Goal: Task Accomplishment & Management: Manage account settings

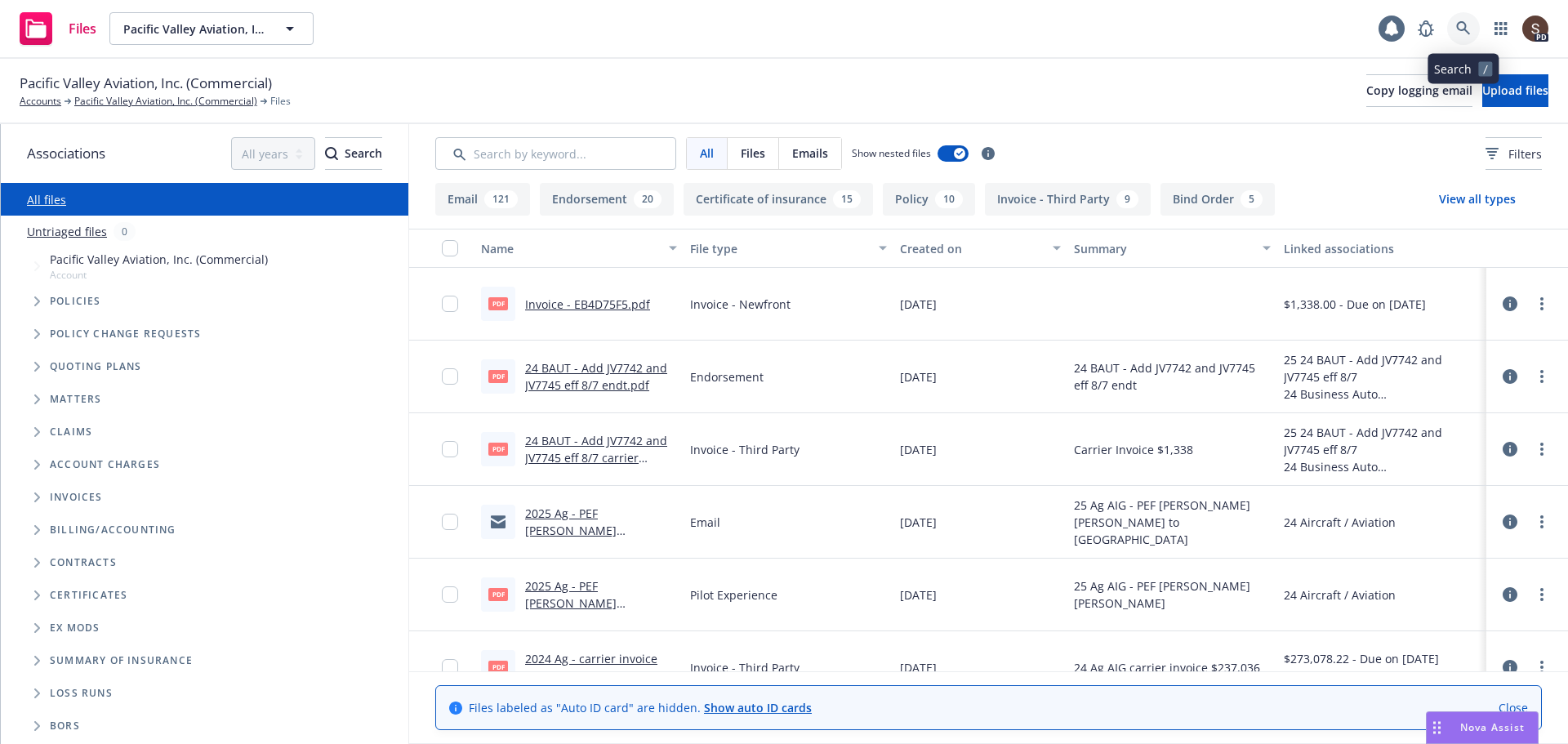
click at [1471, 31] on link at bounding box center [1462, 28] width 32 height 32
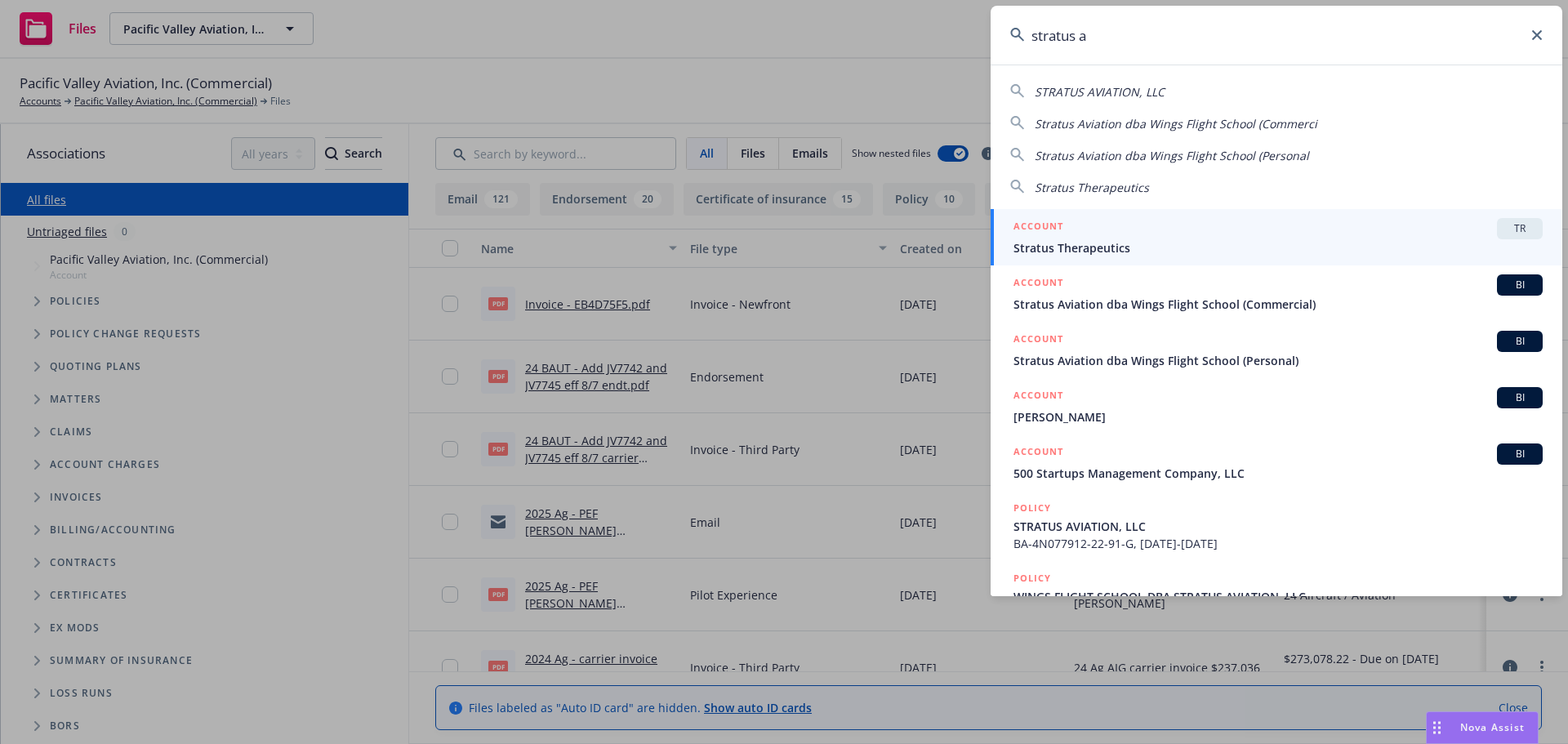
type input "stratus av"
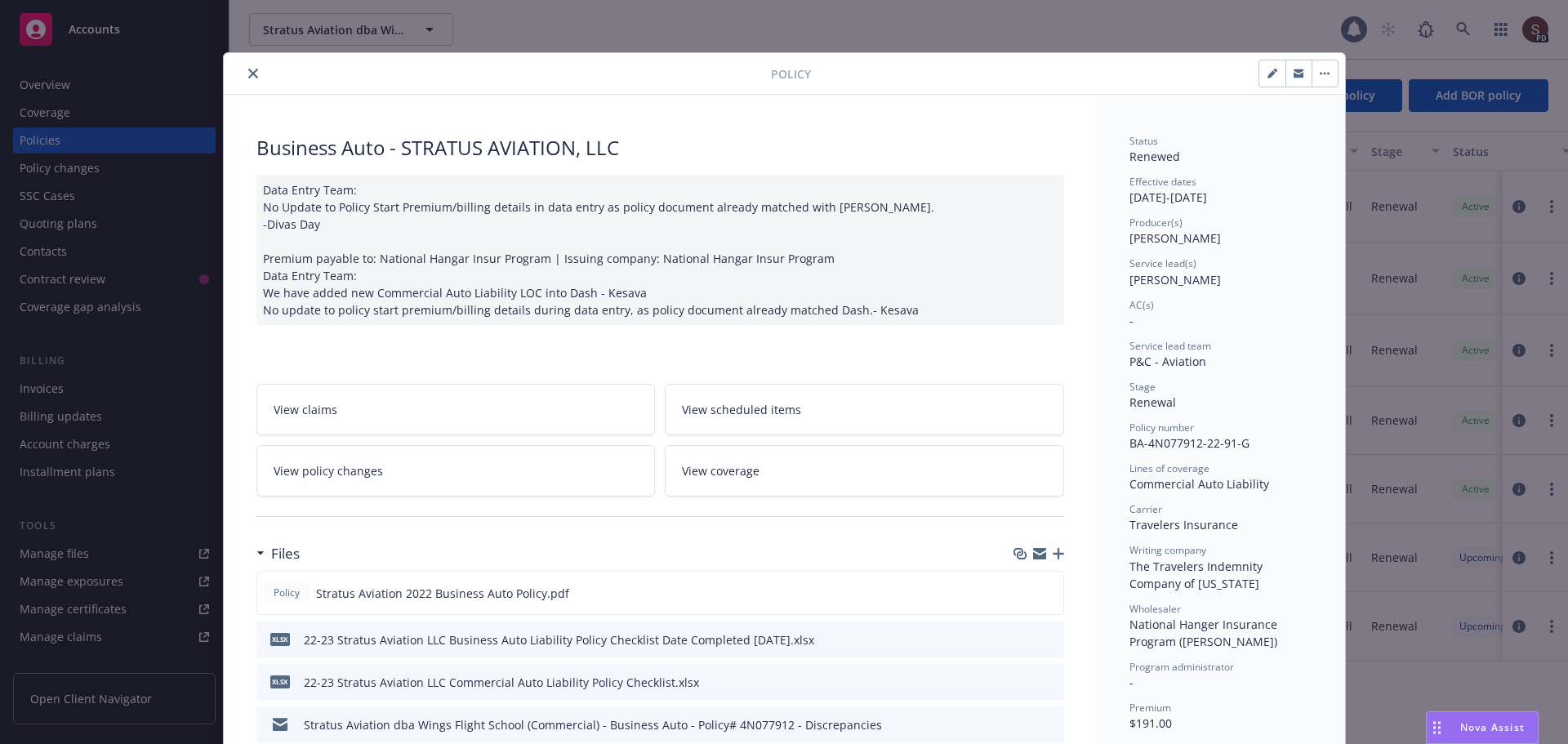
click at [248, 80] on button "close" at bounding box center [253, 73] width 19 height 19
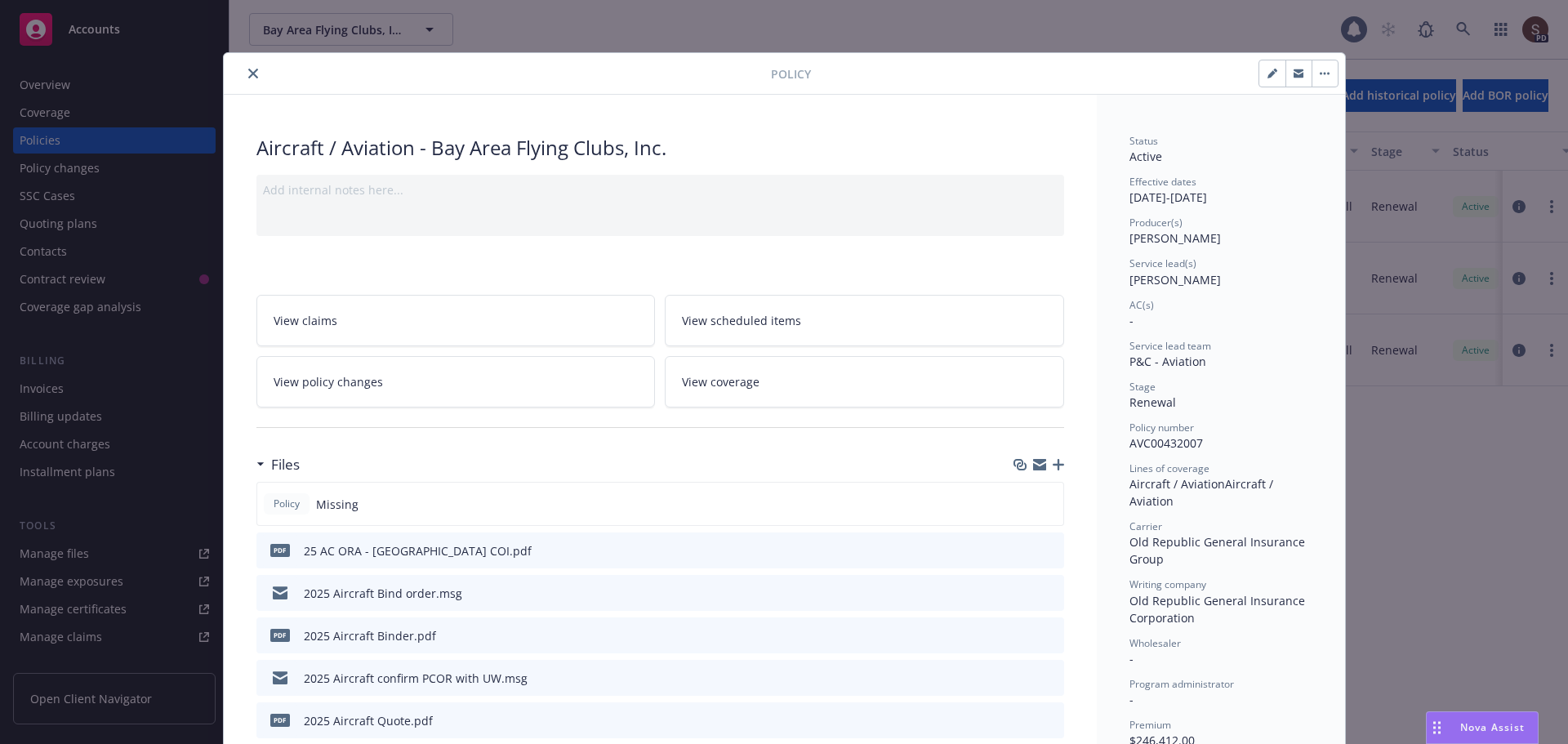
scroll to position [49, 0]
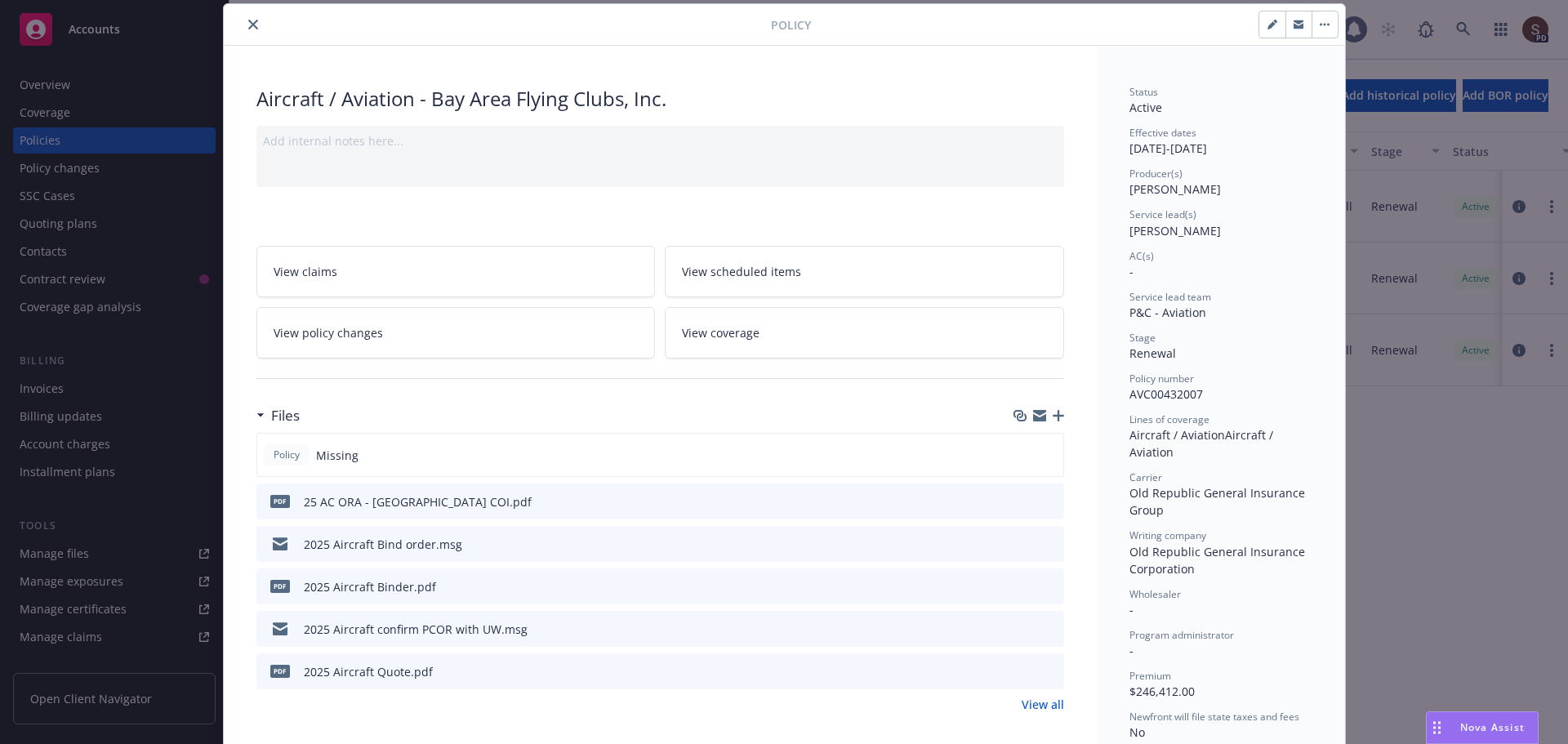
click at [253, 19] on button "close" at bounding box center [253, 24] width 19 height 19
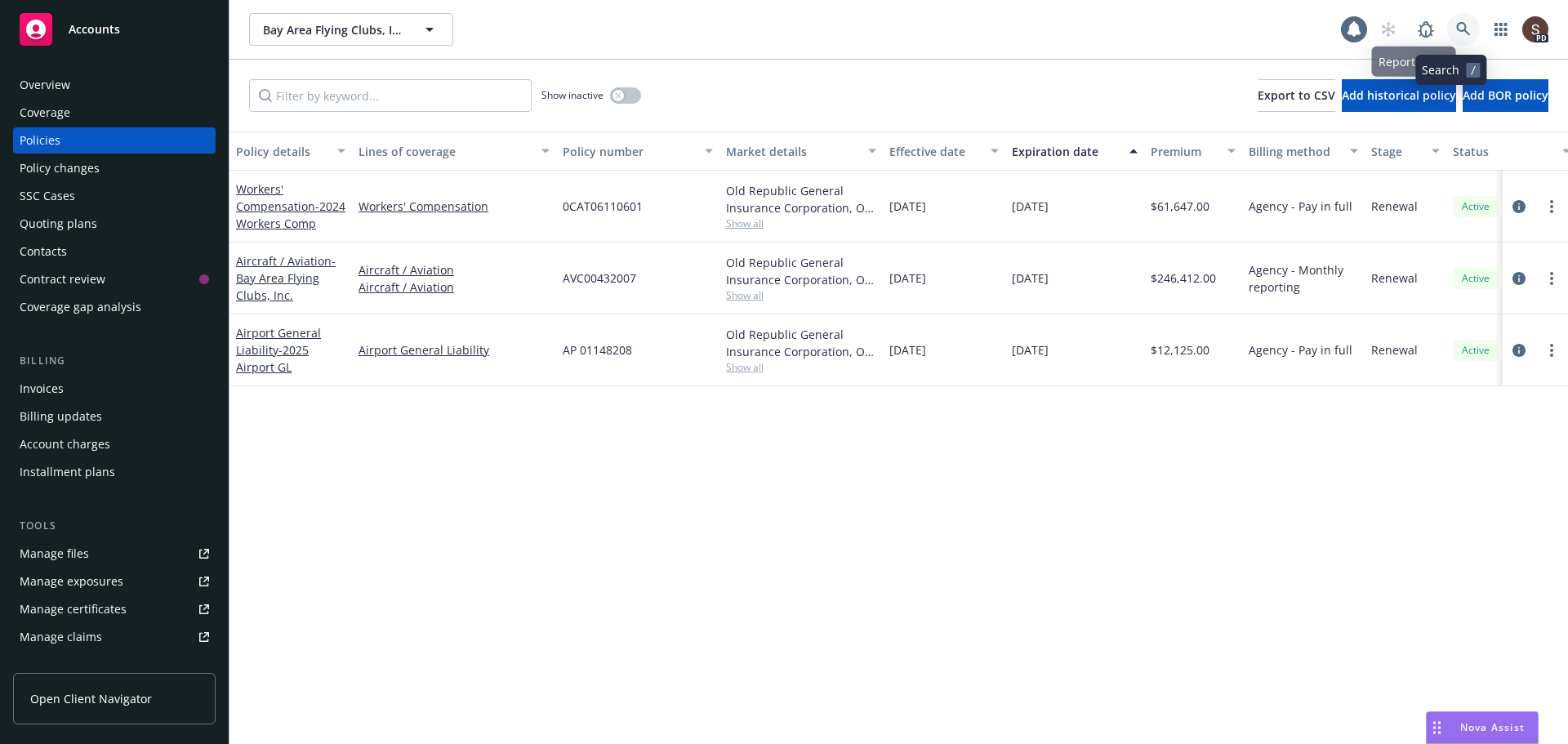
click at [1456, 23] on icon at bounding box center [1463, 30] width 15 height 15
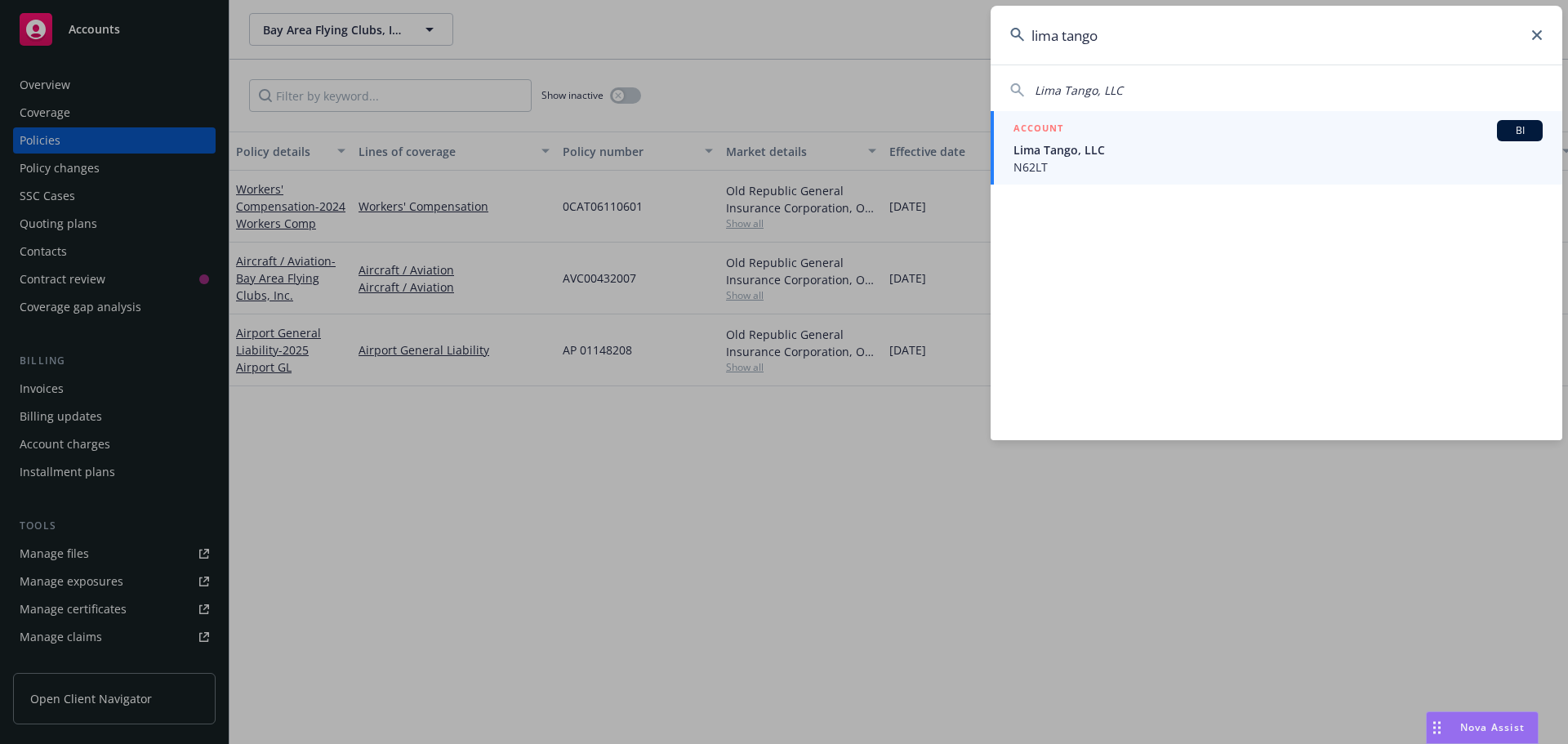
type input "lima tango"
click at [1085, 130] on div "ACCOUNT BI" at bounding box center [1278, 130] width 529 height 21
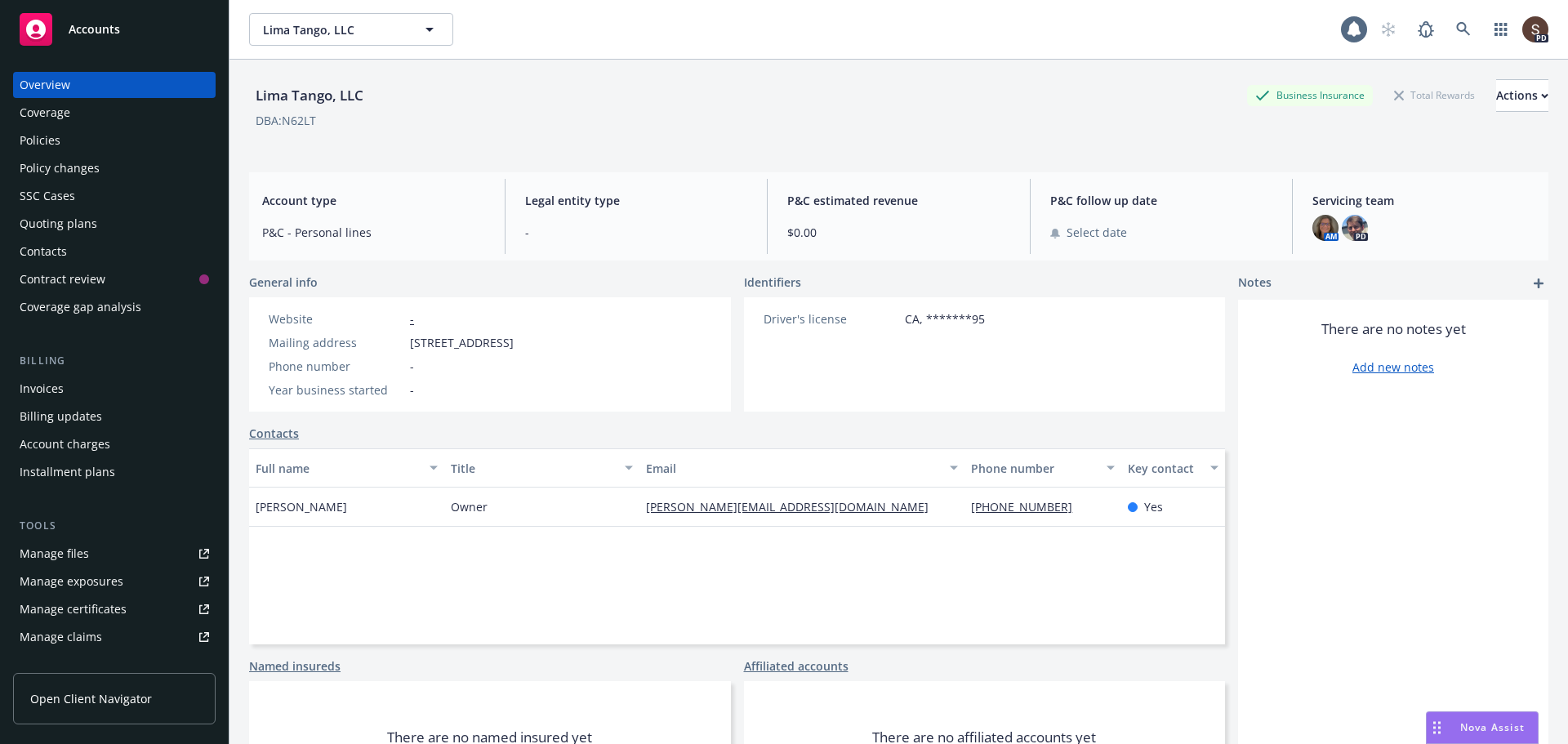
click at [79, 556] on div "Manage files" at bounding box center [54, 553] width 69 height 26
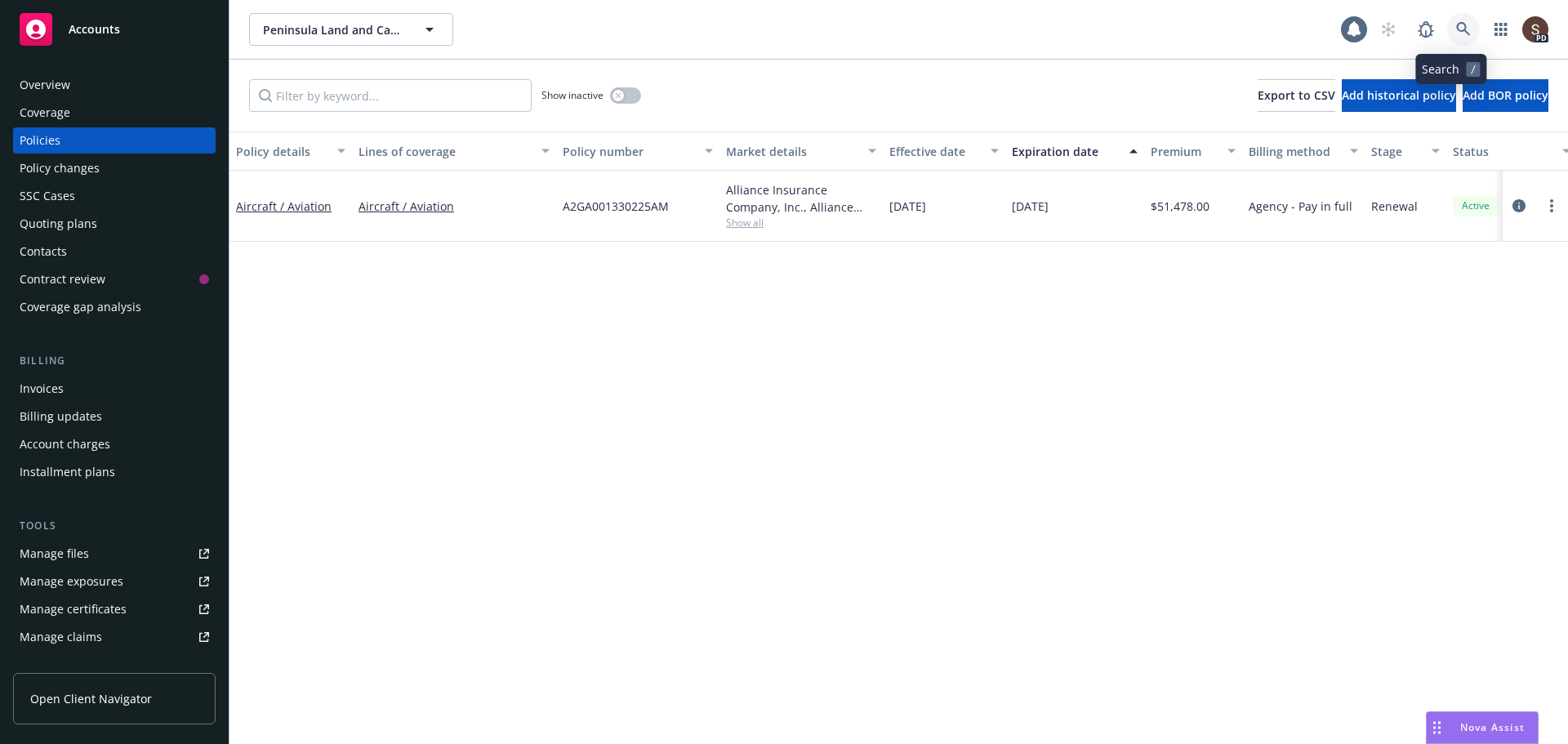
click at [1456, 32] on icon at bounding box center [1463, 30] width 15 height 15
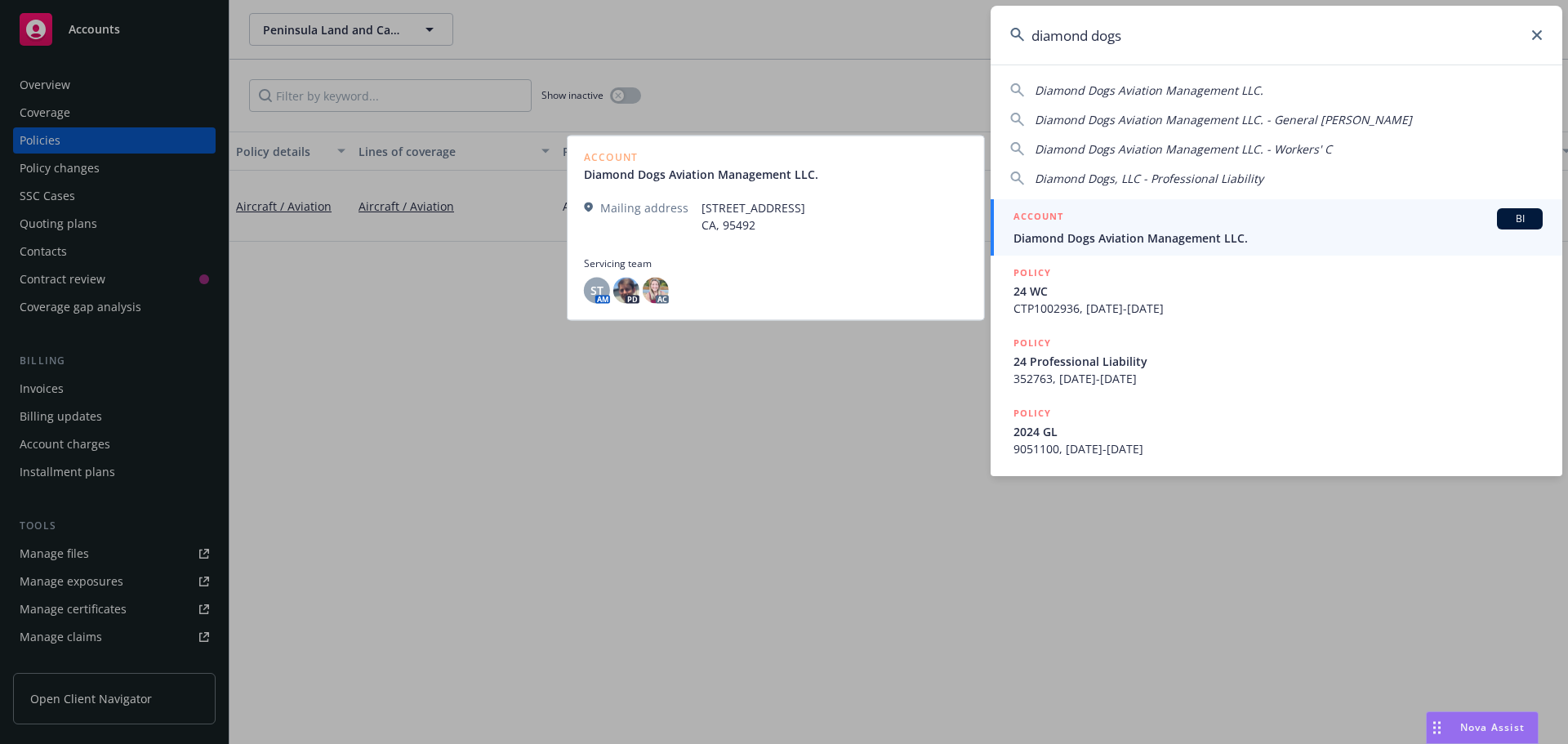
type input "diamond dogs"
click at [1191, 239] on span "Diamond Dogs Aviation Management LLC." at bounding box center [1278, 238] width 529 height 18
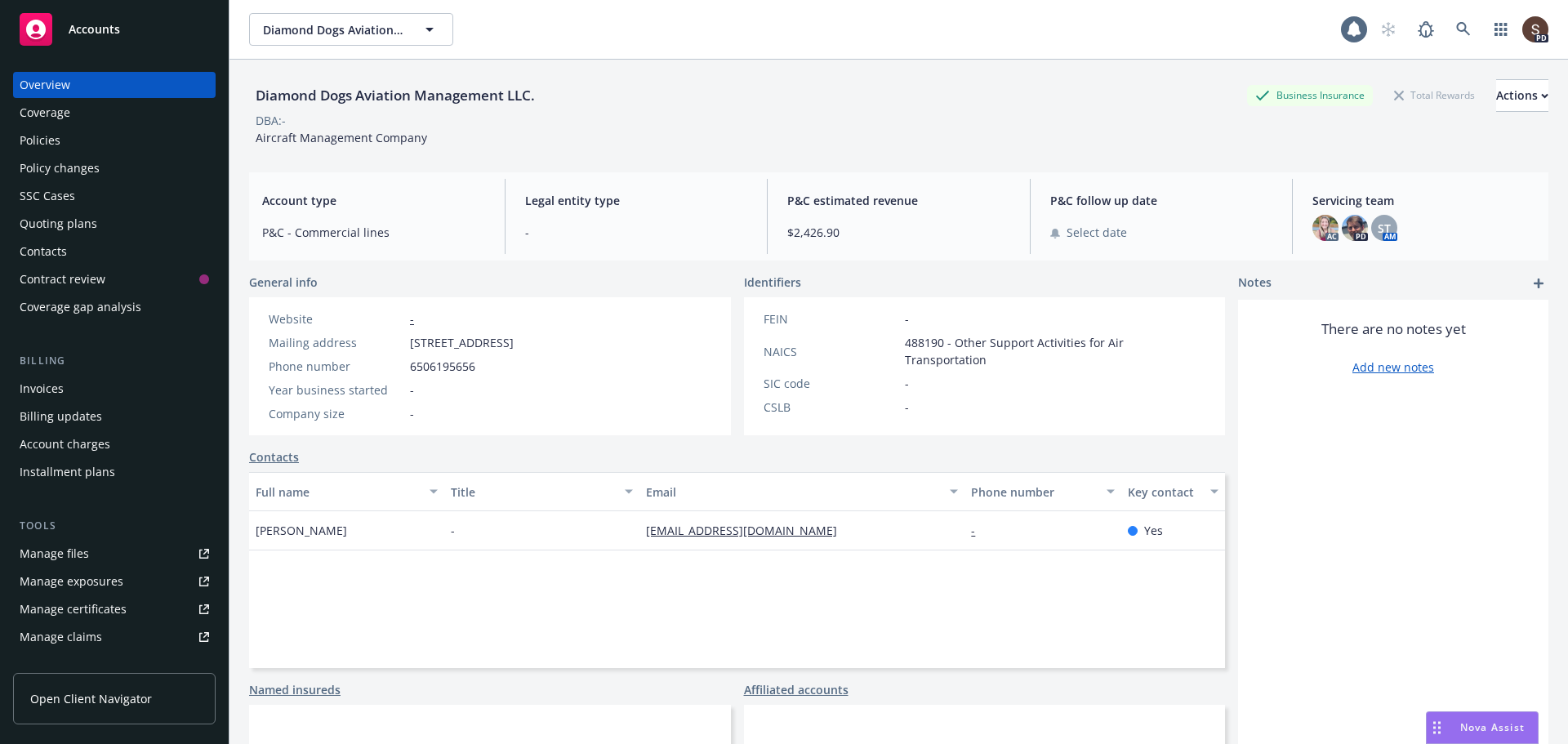
click at [36, 149] on div "Policies" at bounding box center [40, 141] width 41 height 26
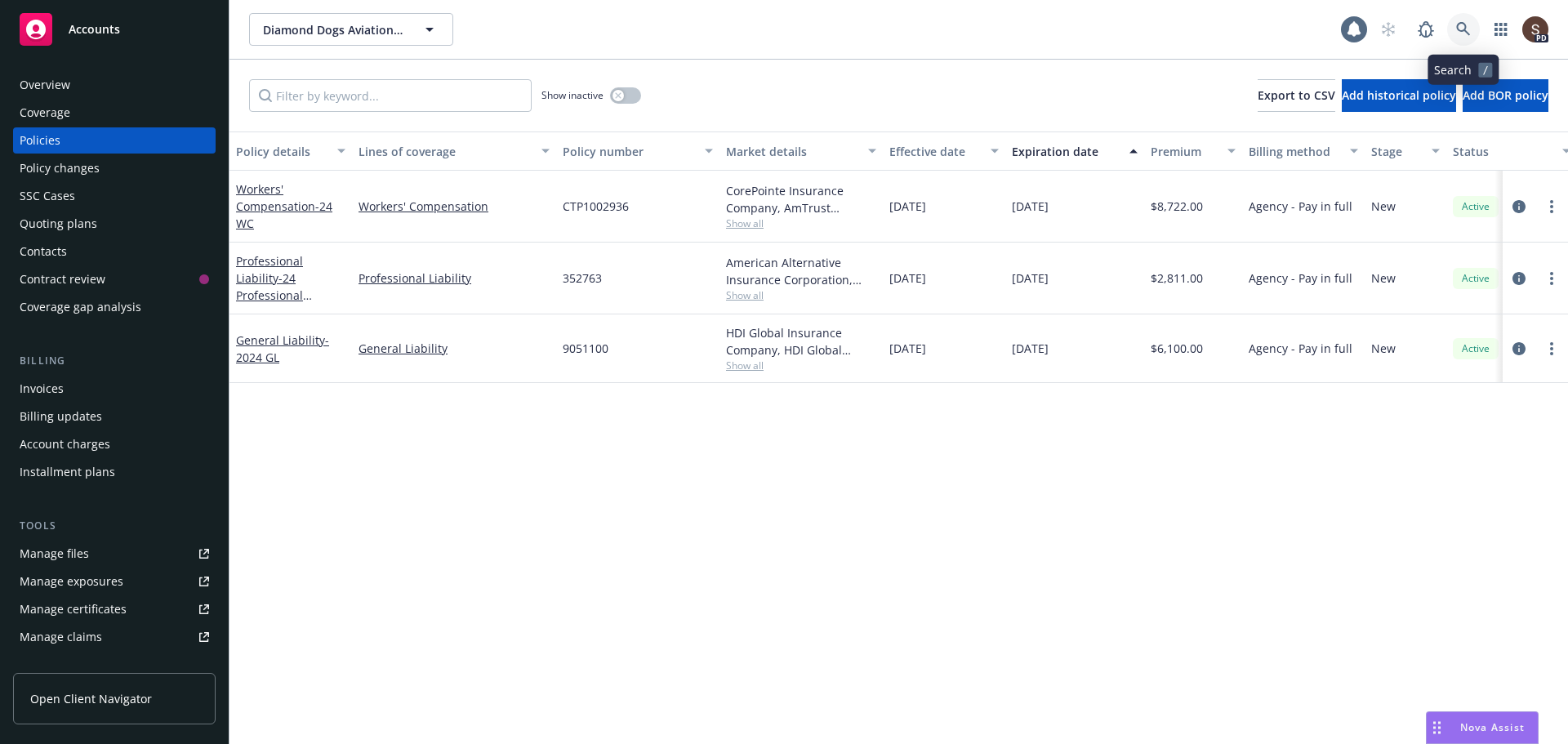
click at [1460, 25] on icon at bounding box center [1463, 30] width 15 height 15
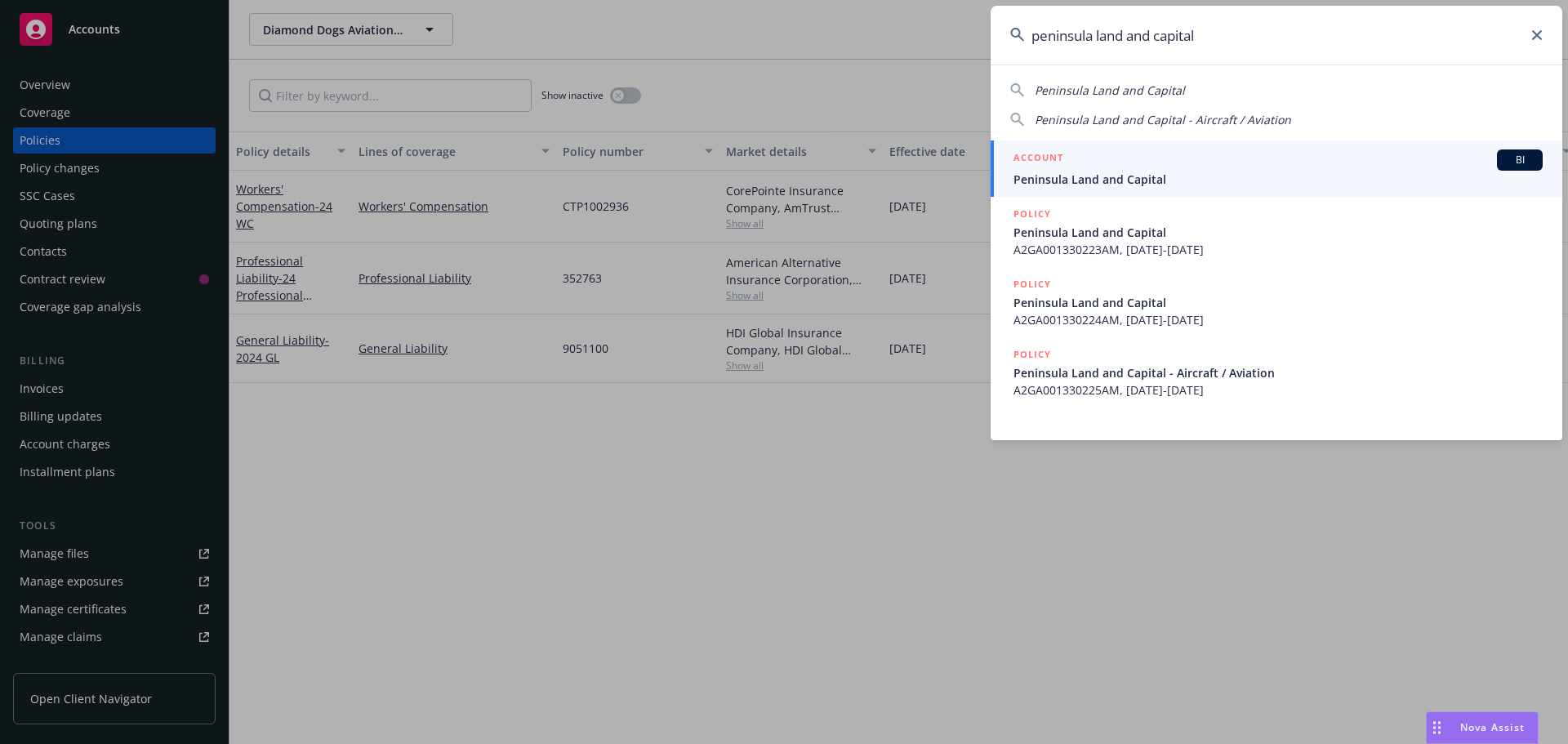
type input "peninsula land and capital"
click at [1162, 183] on span "Peninsula Land and Capital" at bounding box center [1278, 179] width 529 height 18
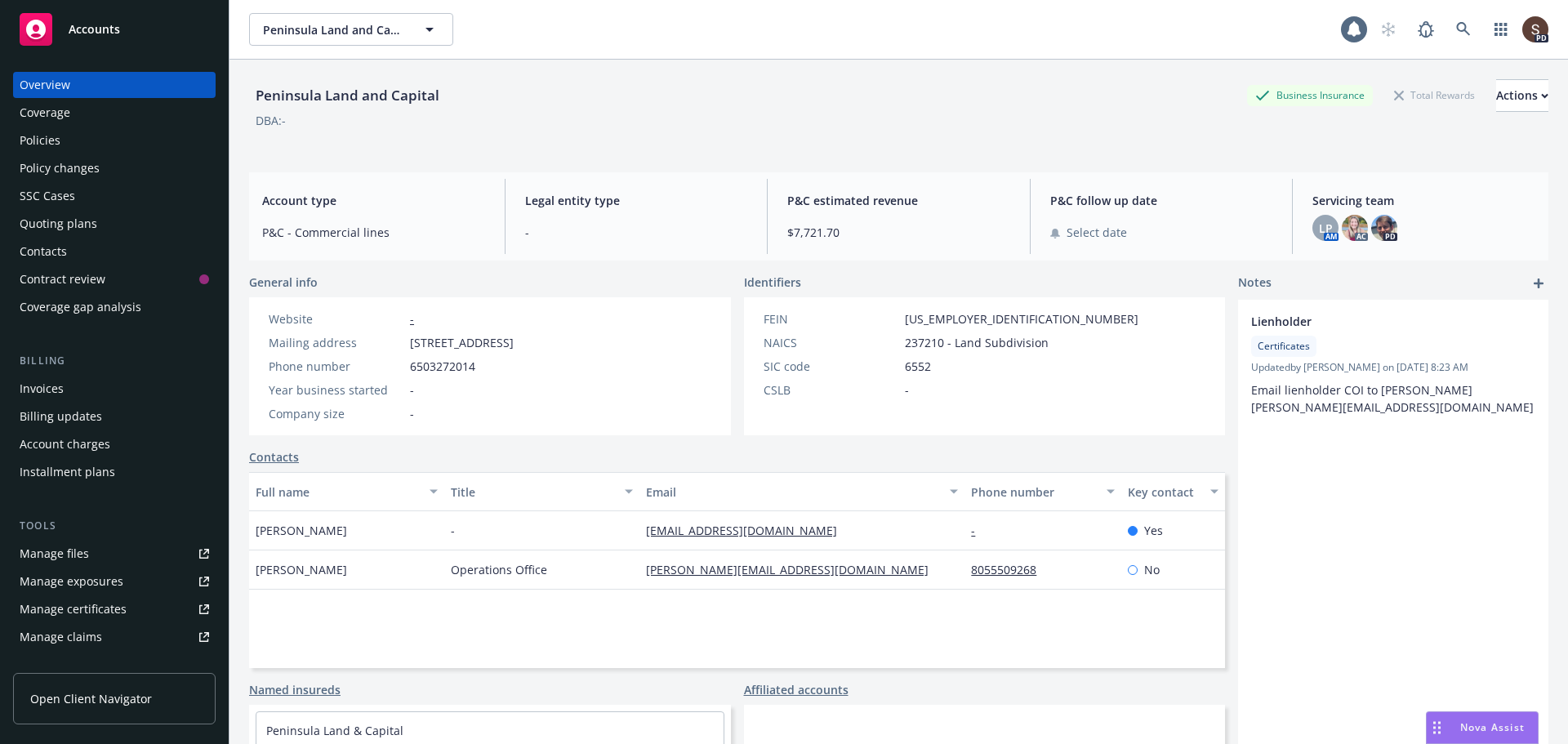
click at [56, 549] on div "Manage files" at bounding box center [54, 553] width 69 height 26
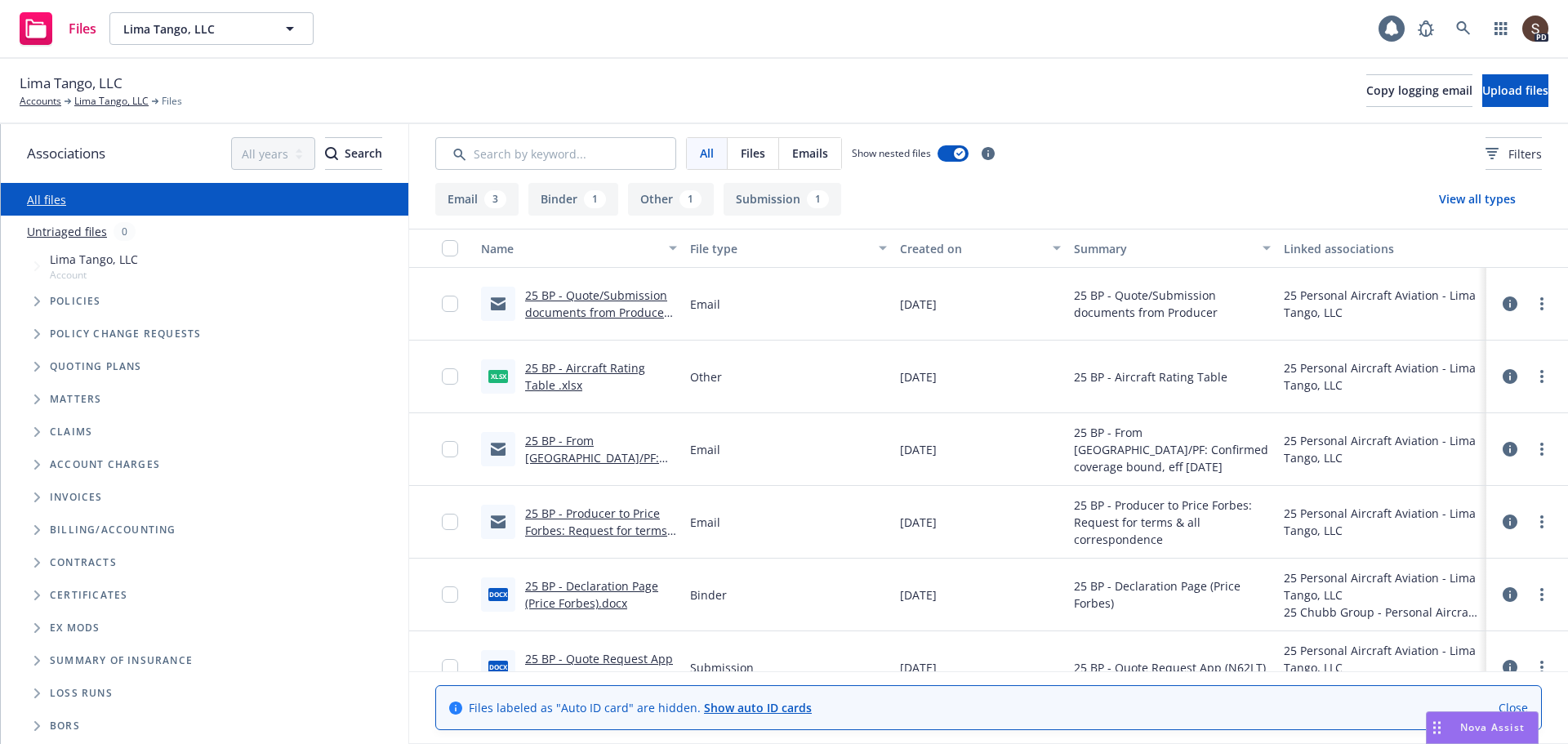
click at [613, 370] on link "25 BP - Aircraft Rating Table .xlsx" at bounding box center [585, 376] width 120 height 32
click at [94, 102] on link "Lima Tango, LLC" at bounding box center [111, 101] width 74 height 15
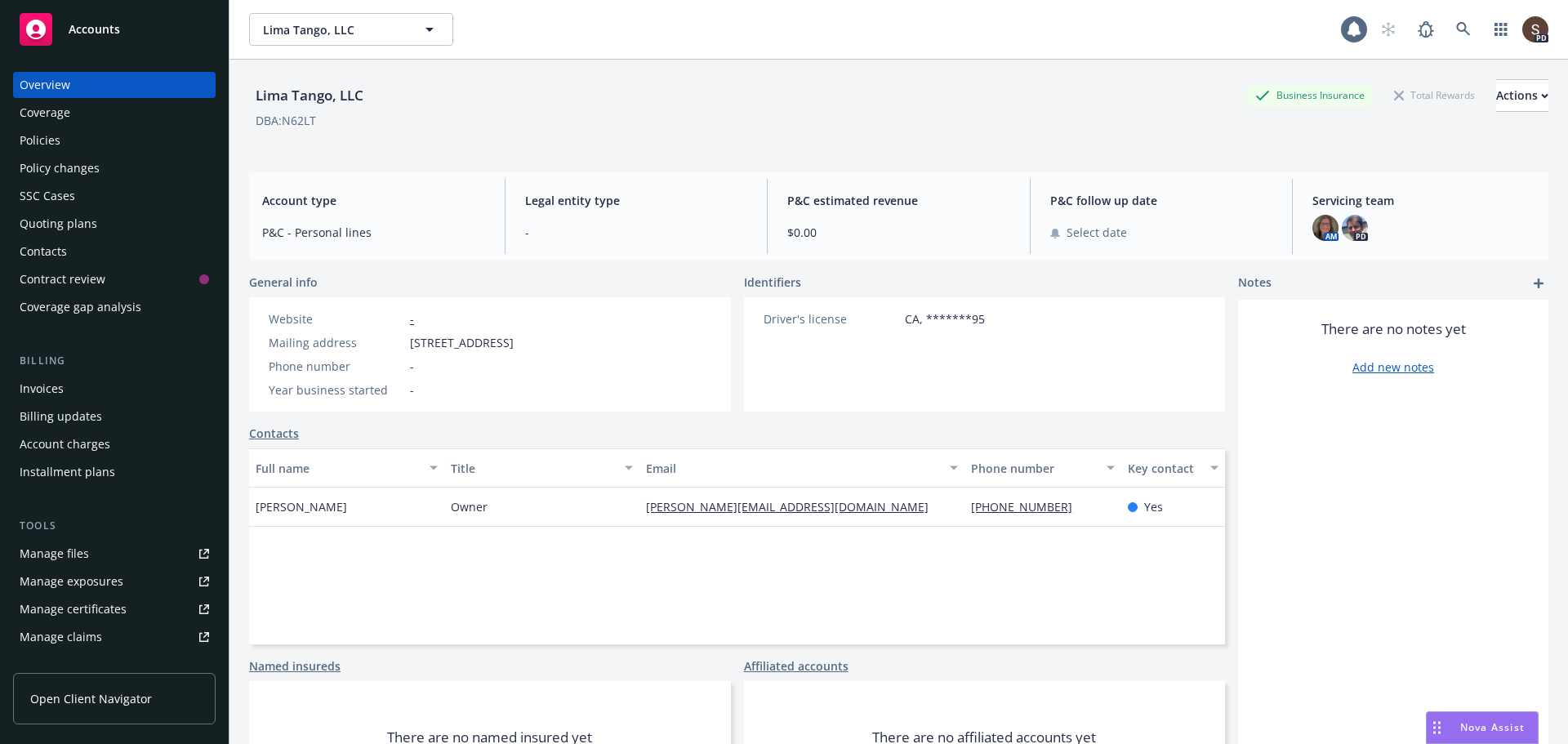
click at [56, 143] on div "Policies" at bounding box center [40, 141] width 41 height 26
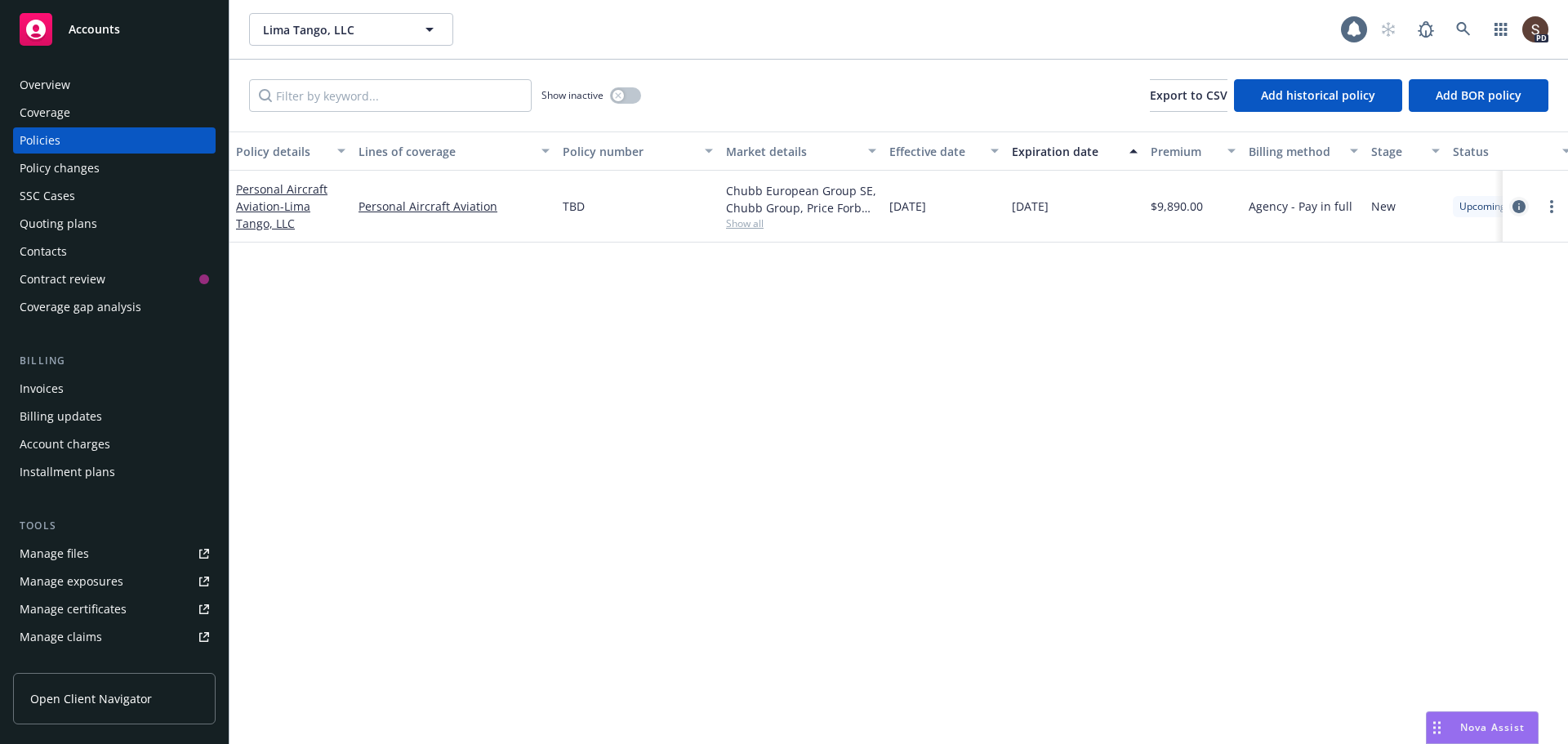
click at [1512, 201] on link "circleInformation" at bounding box center [1518, 206] width 19 height 19
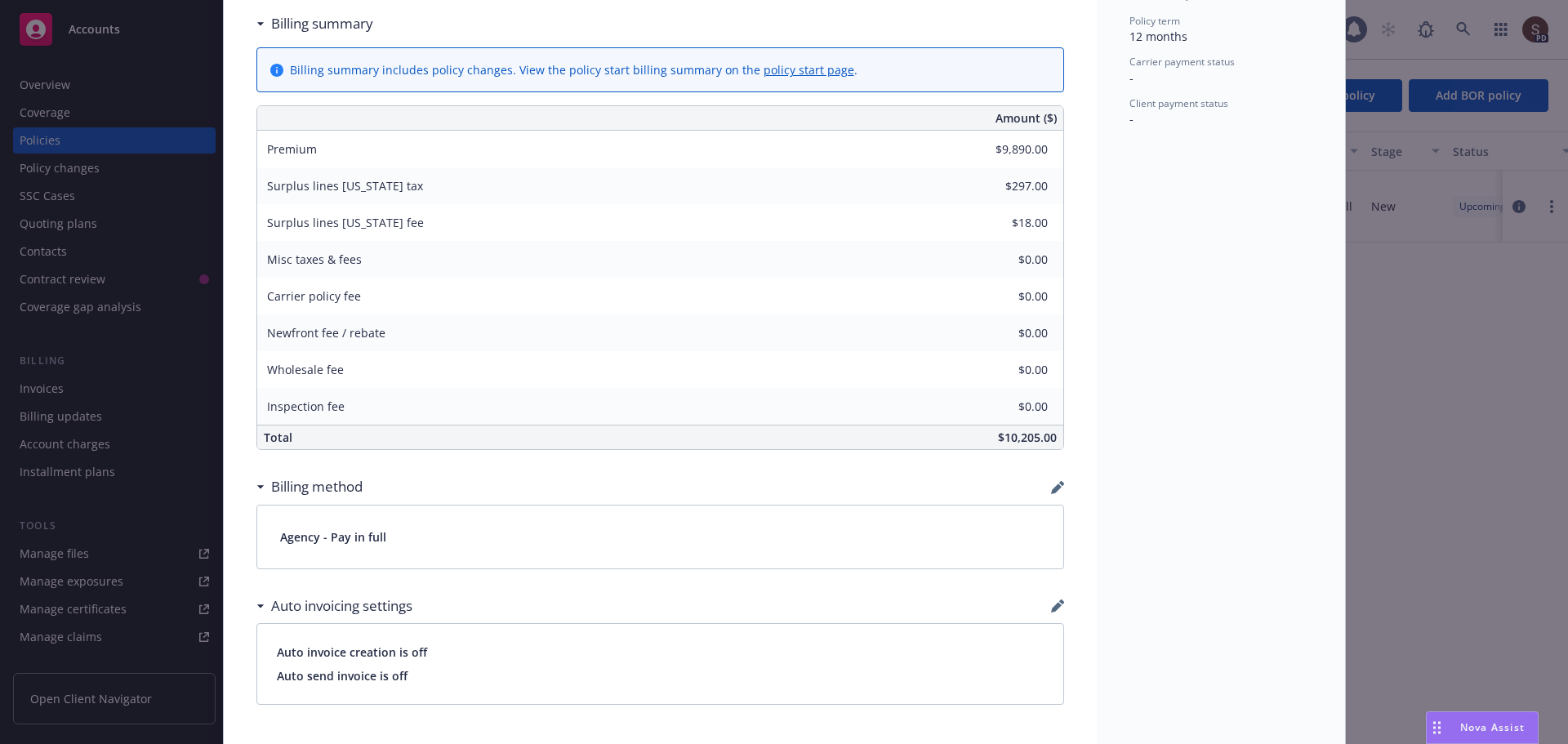
scroll to position [816, 0]
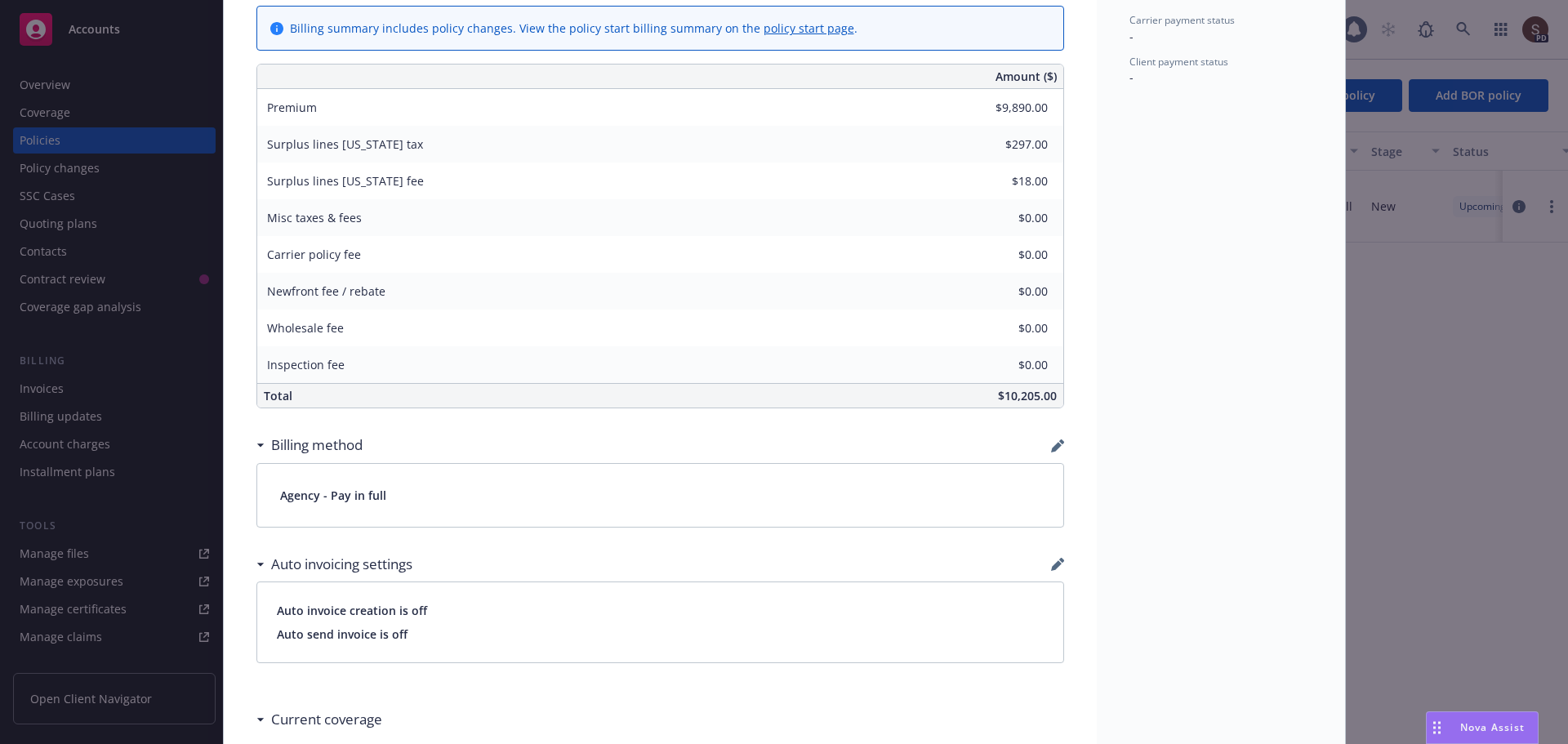
click at [905, 148] on div "Surplus lines California tax $297.00" at bounding box center [660, 144] width 806 height 37
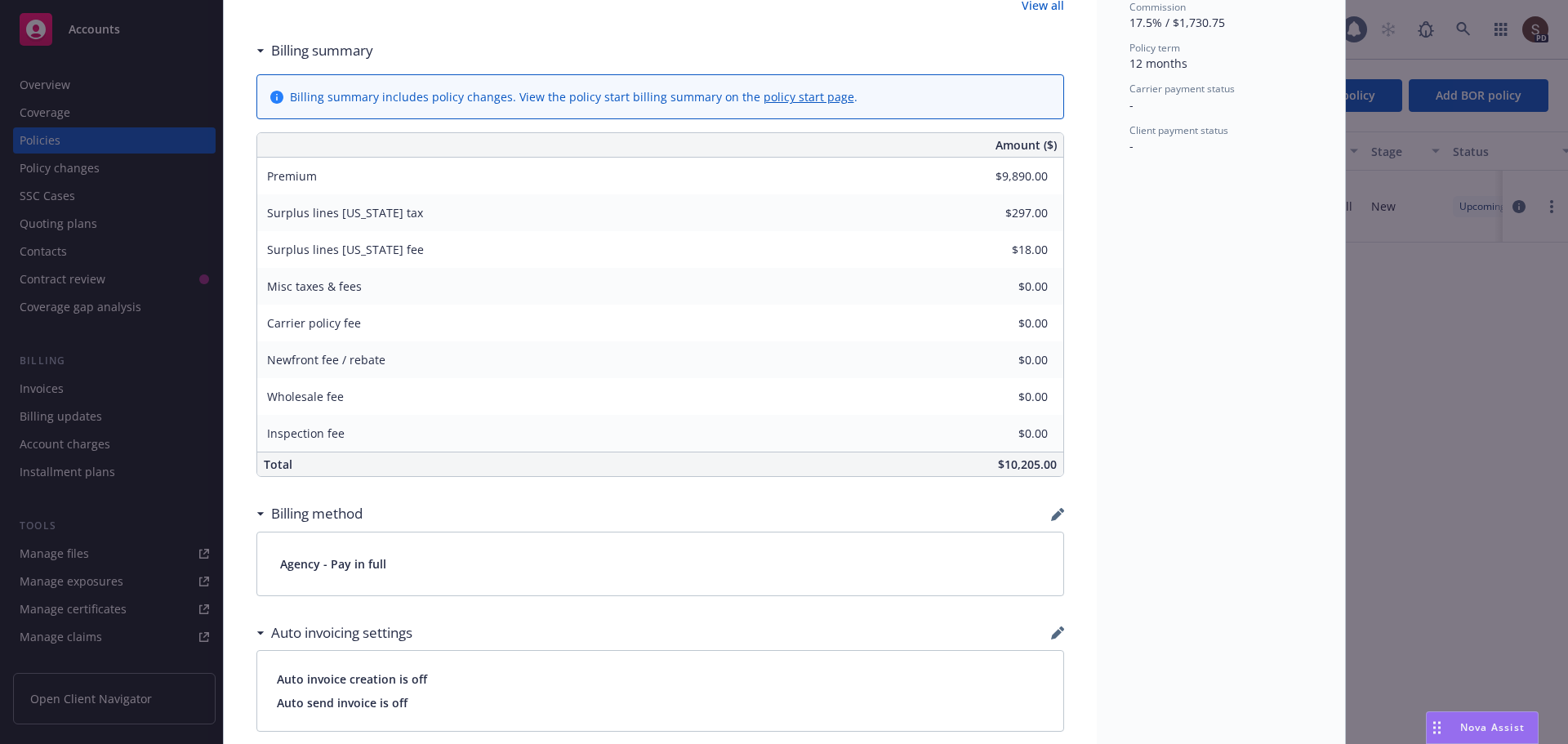
scroll to position [653, 0]
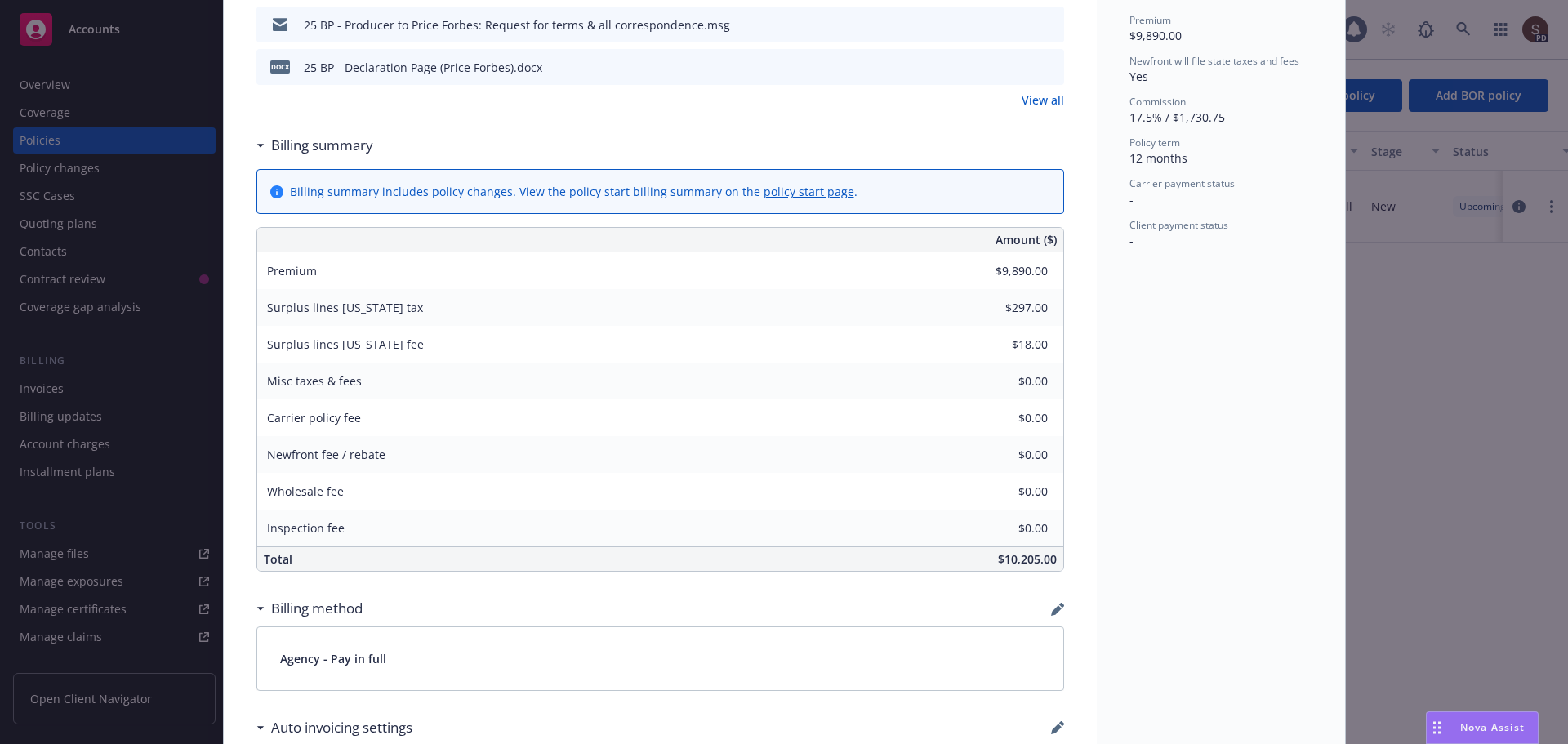
click at [986, 298] on div "Amount ($) Premium $9,890.00 Surplus lines California tax $297.00 Surplus lines…" at bounding box center [660, 399] width 807 height 344
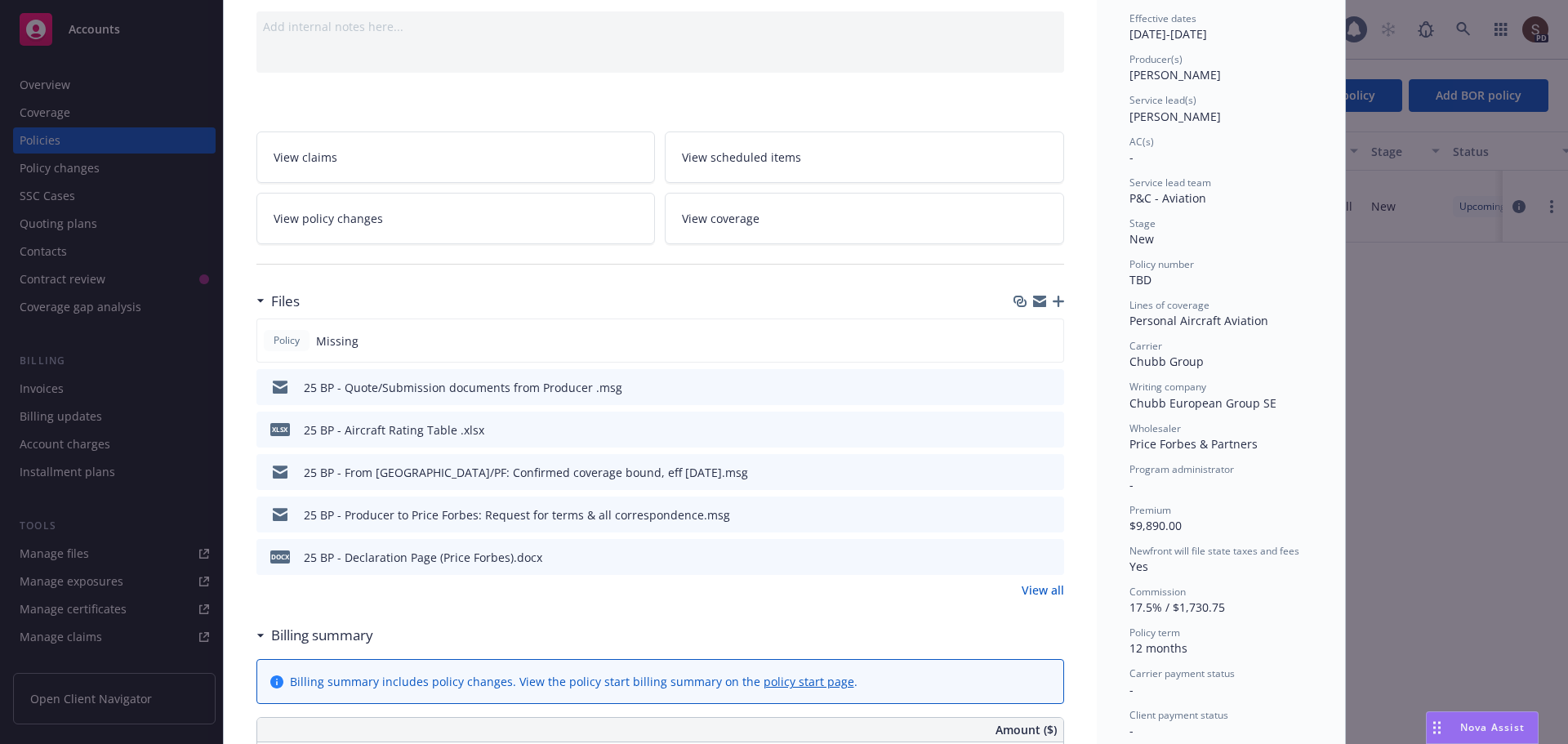
scroll to position [0, 0]
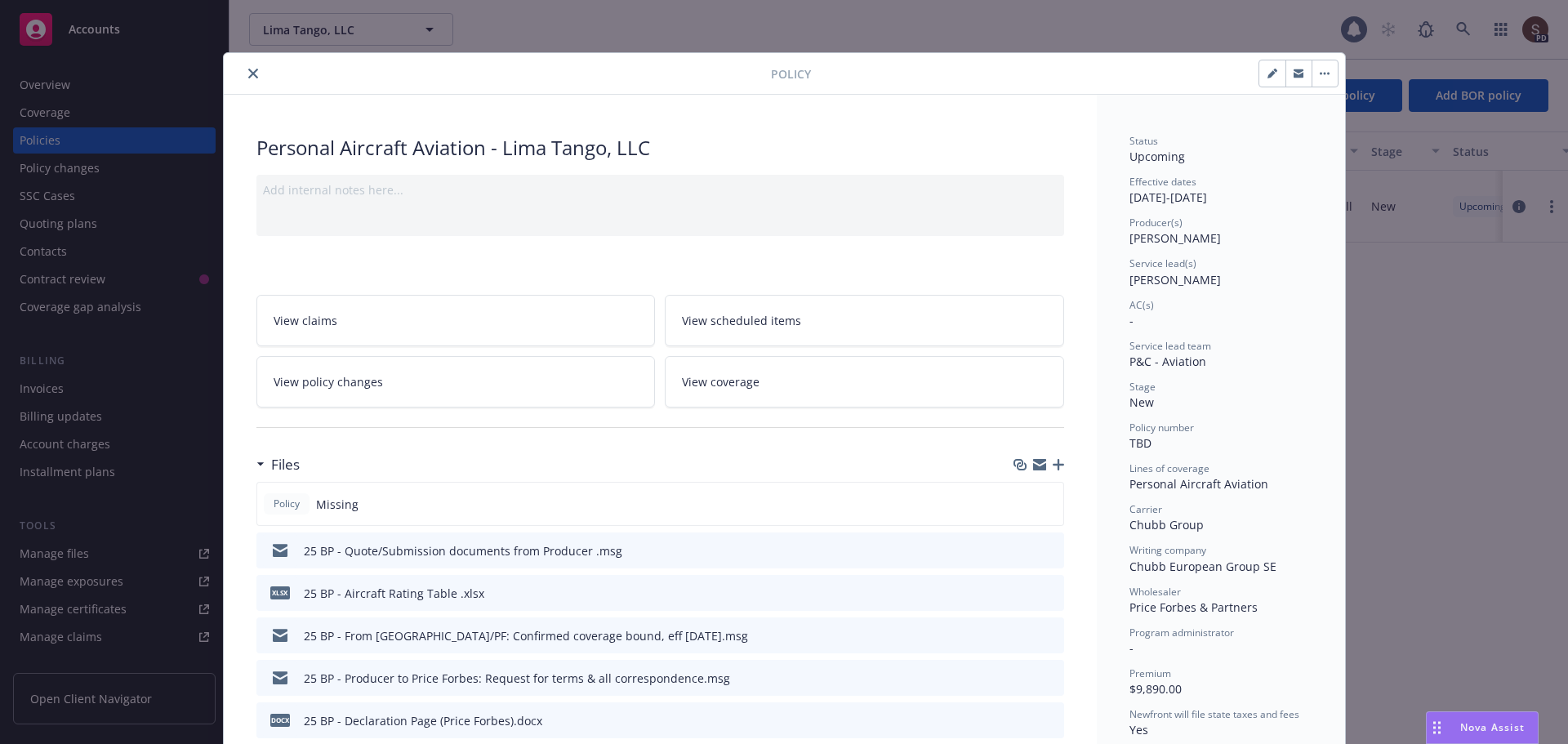
click at [248, 72] on icon "close" at bounding box center [253, 73] width 10 height 10
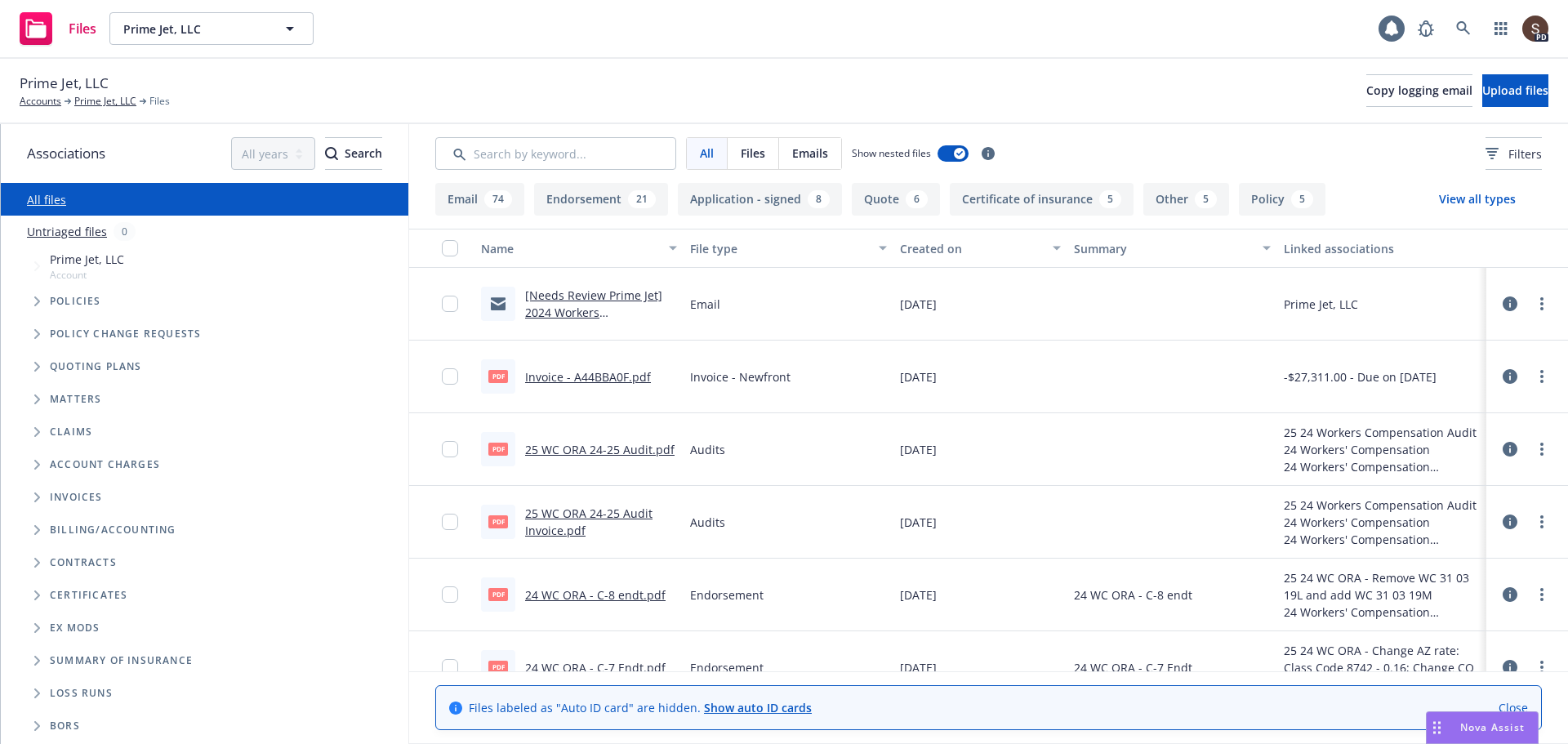
click at [32, 302] on span "Tree Example" at bounding box center [37, 301] width 26 height 26
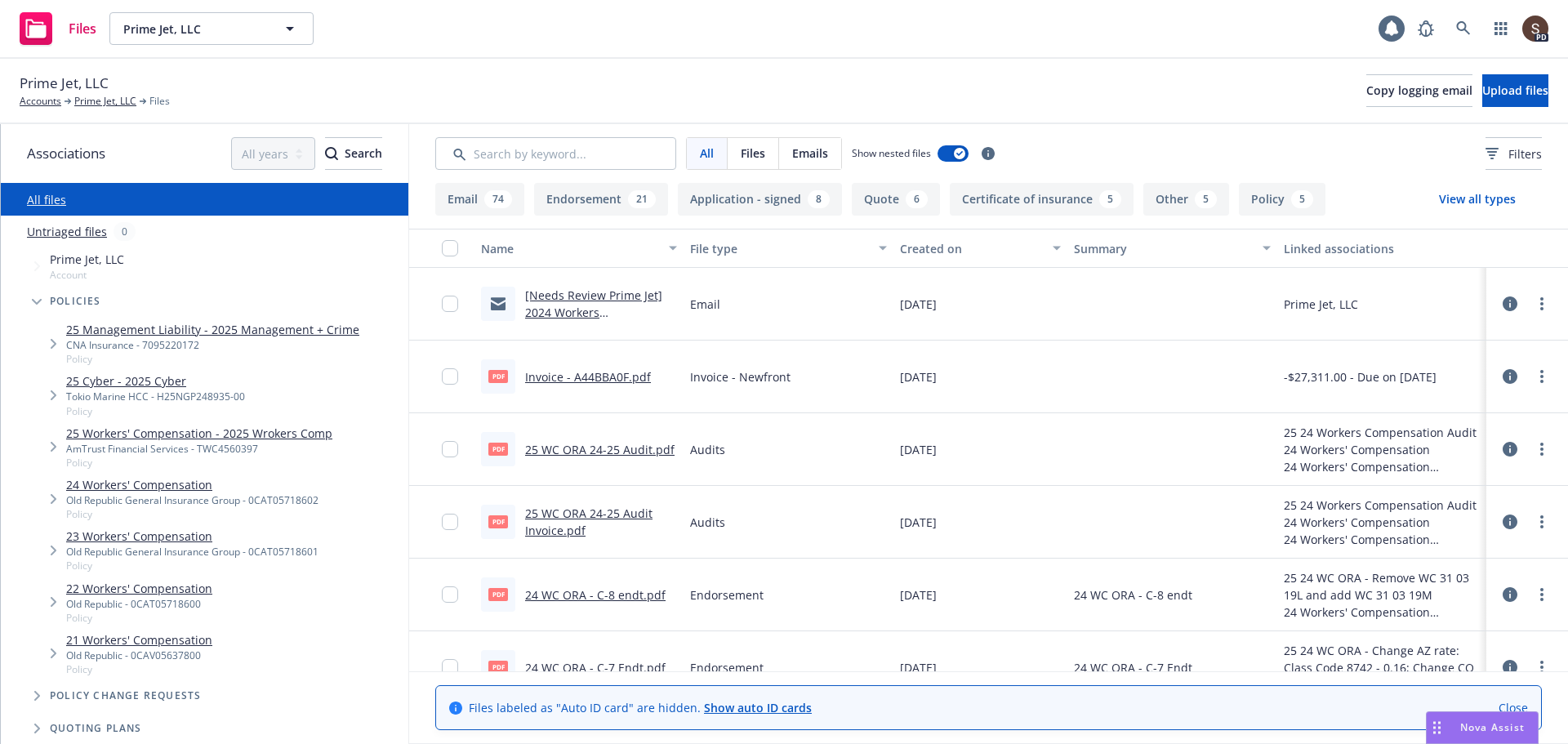
click at [135, 481] on link "24 Workers' Compensation" at bounding box center [192, 484] width 253 height 18
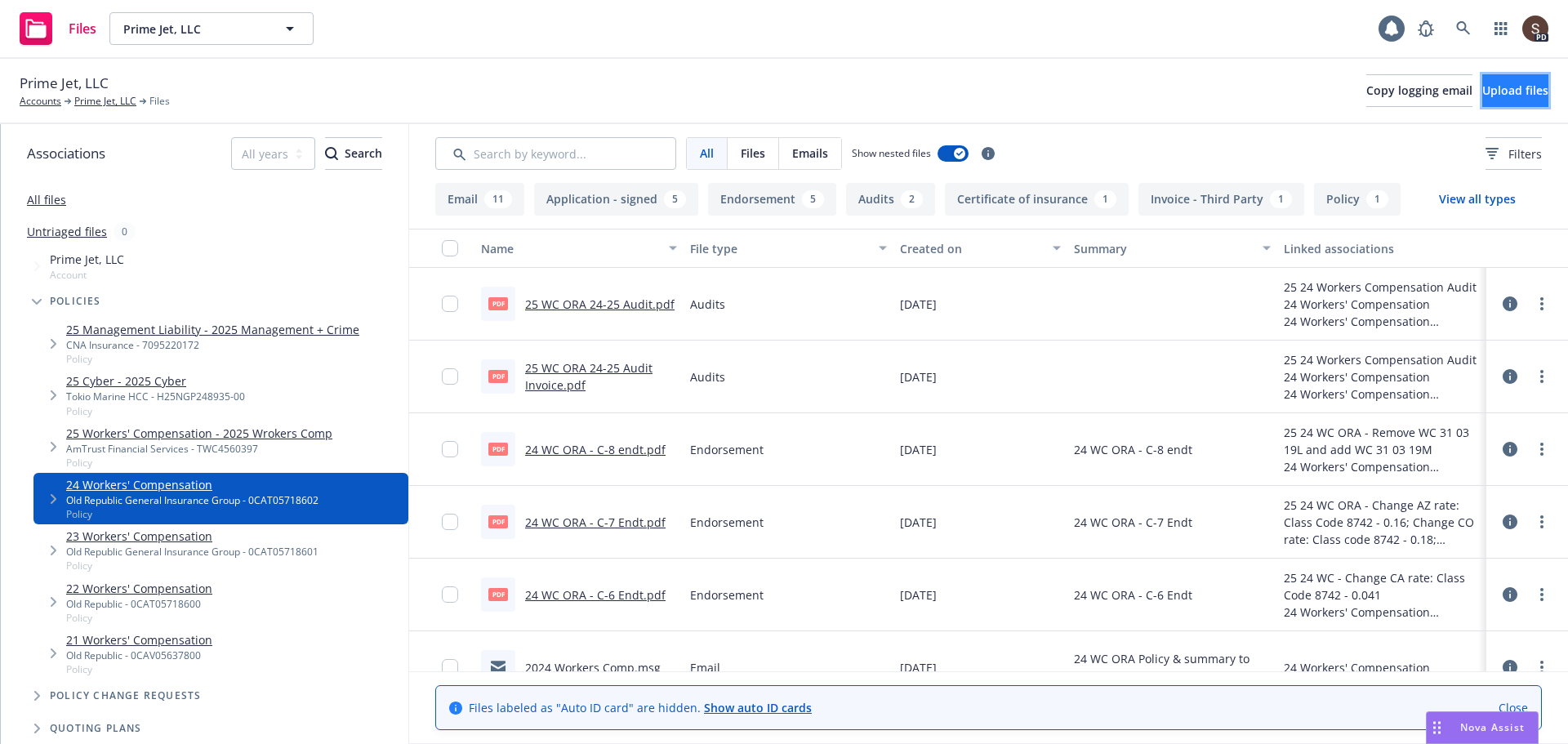
click at [1482, 93] on span "Upload files" at bounding box center [1514, 90] width 66 height 16
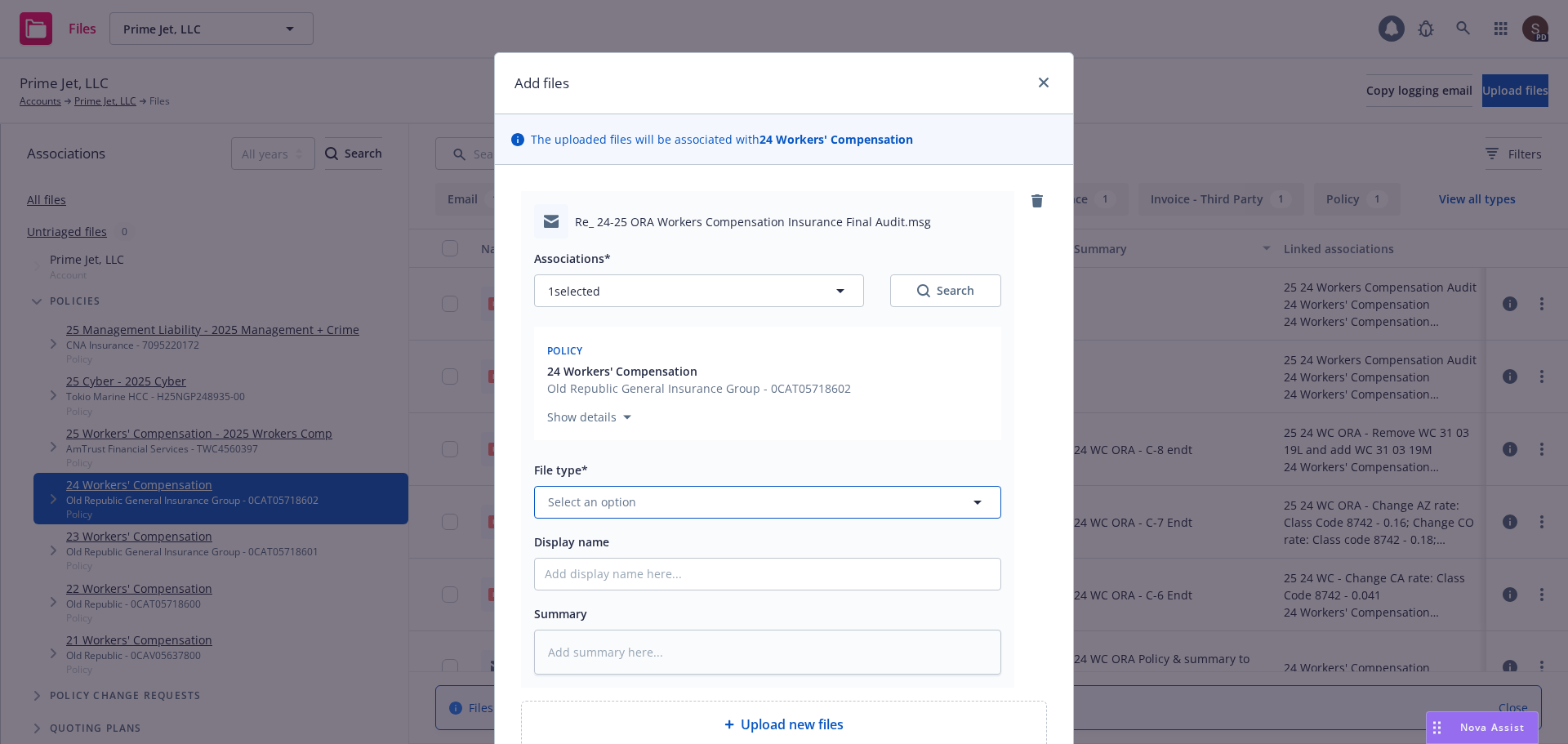
click at [565, 499] on span "Select an option" at bounding box center [591, 502] width 88 height 18
type input "email"
click at [561, 459] on span "Email" at bounding box center [566, 456] width 31 height 18
click at [568, 571] on input "Display name" at bounding box center [767, 574] width 466 height 31
type textarea "x"
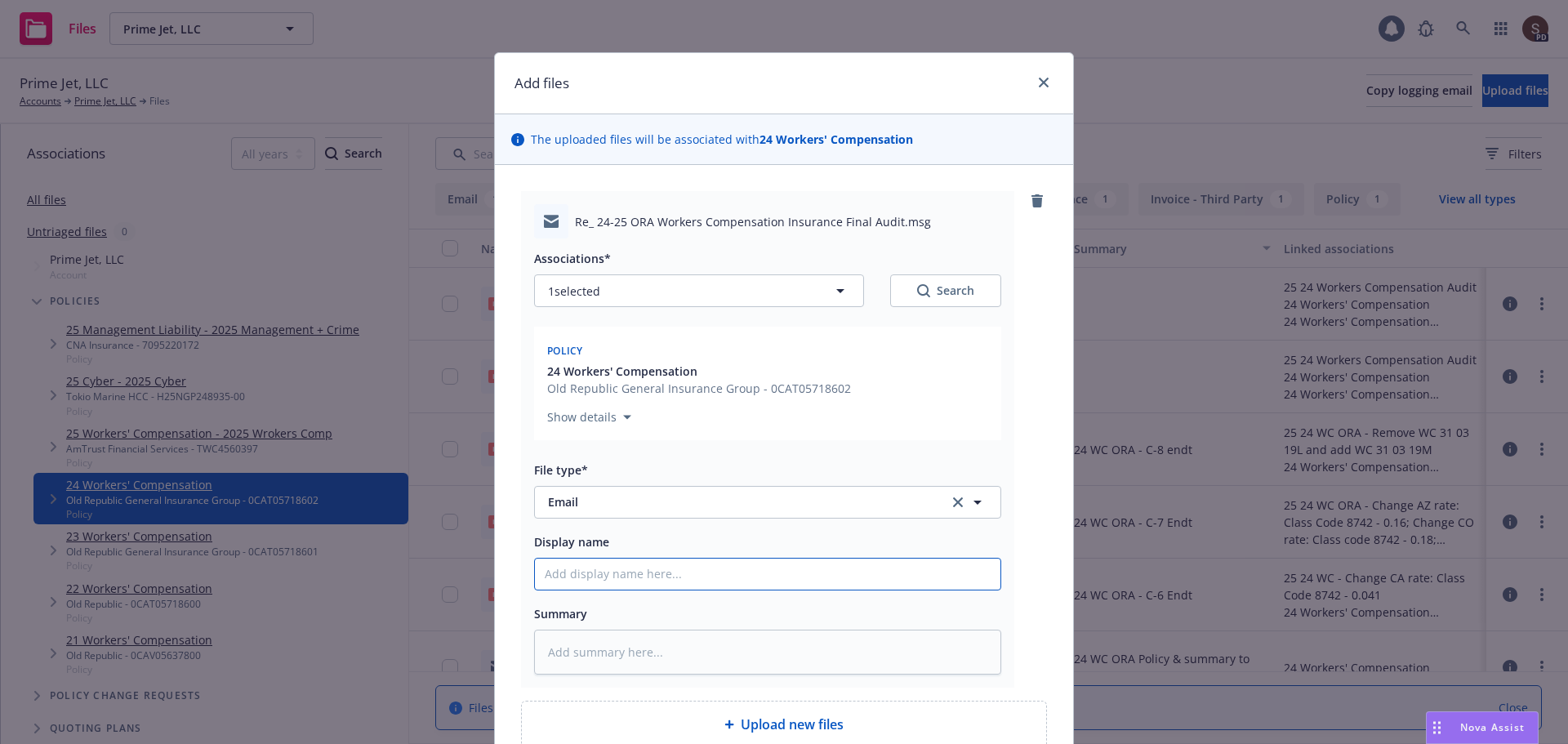
type input "2"
type textarea "x"
type input "20"
type textarea "x"
type input "202"
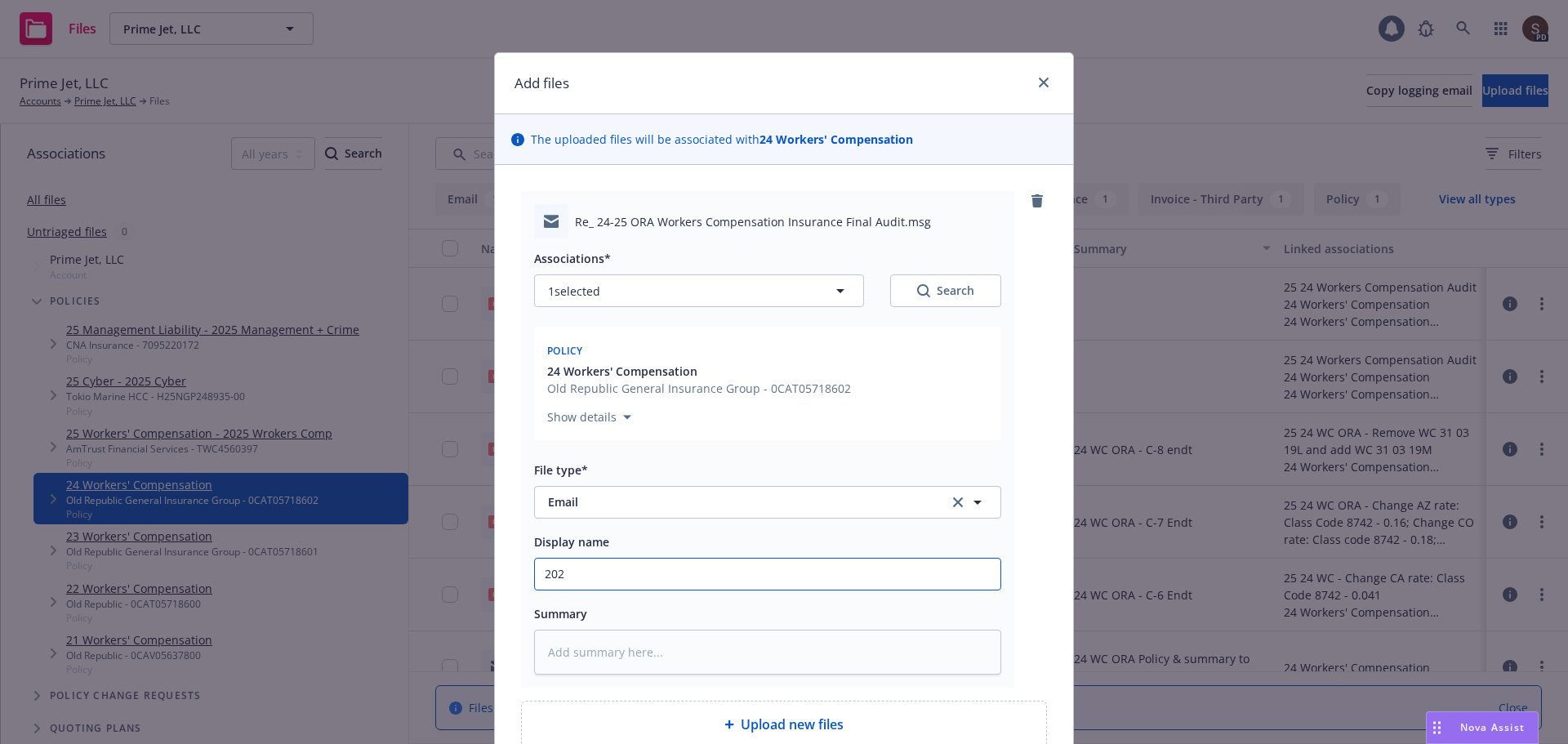
type textarea "x"
type input "2024"
type textarea "x"
type input "2024"
type textarea "x"
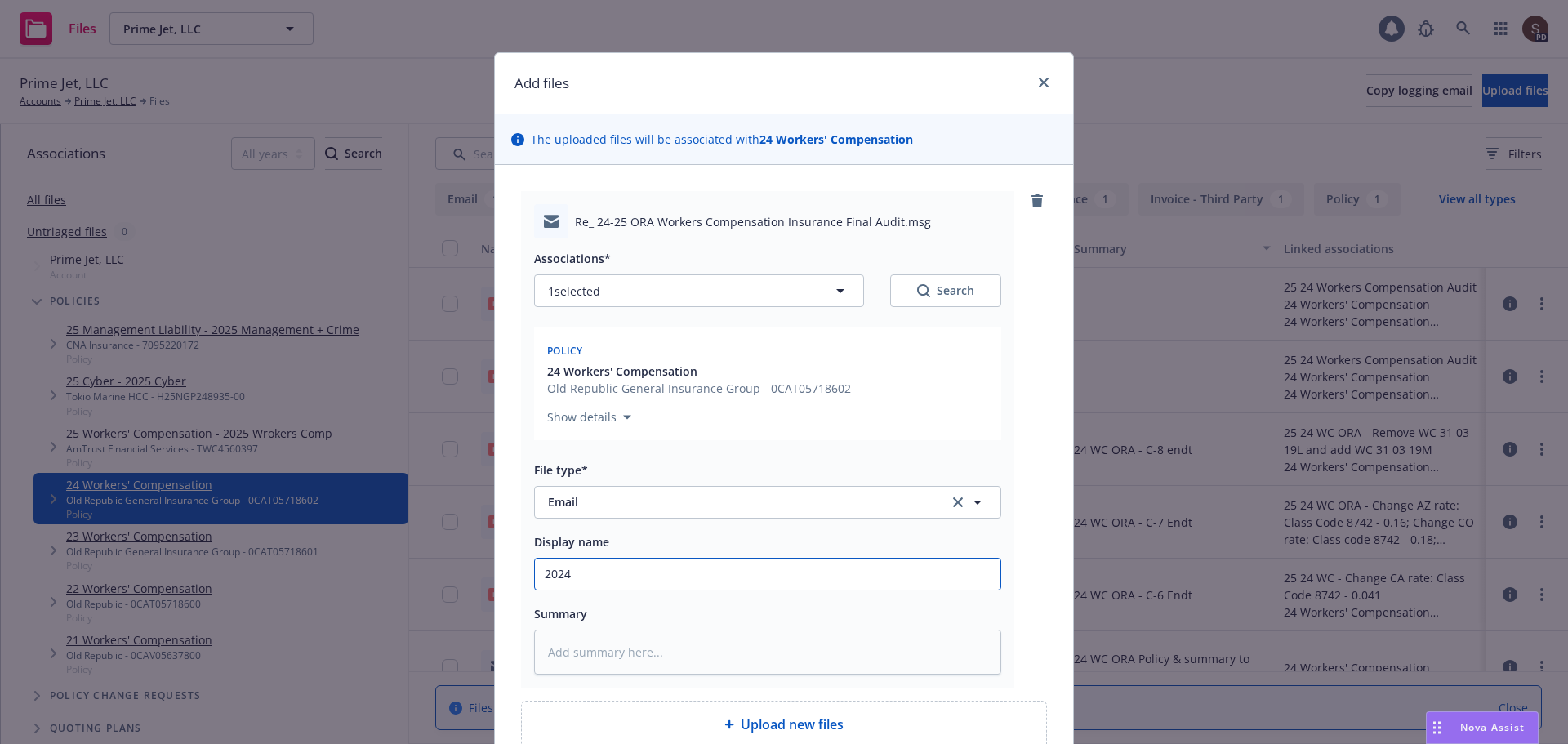
type input "2024 W"
type textarea "x"
type input "2024 Wo"
type textarea "x"
type input "2024 Wor"
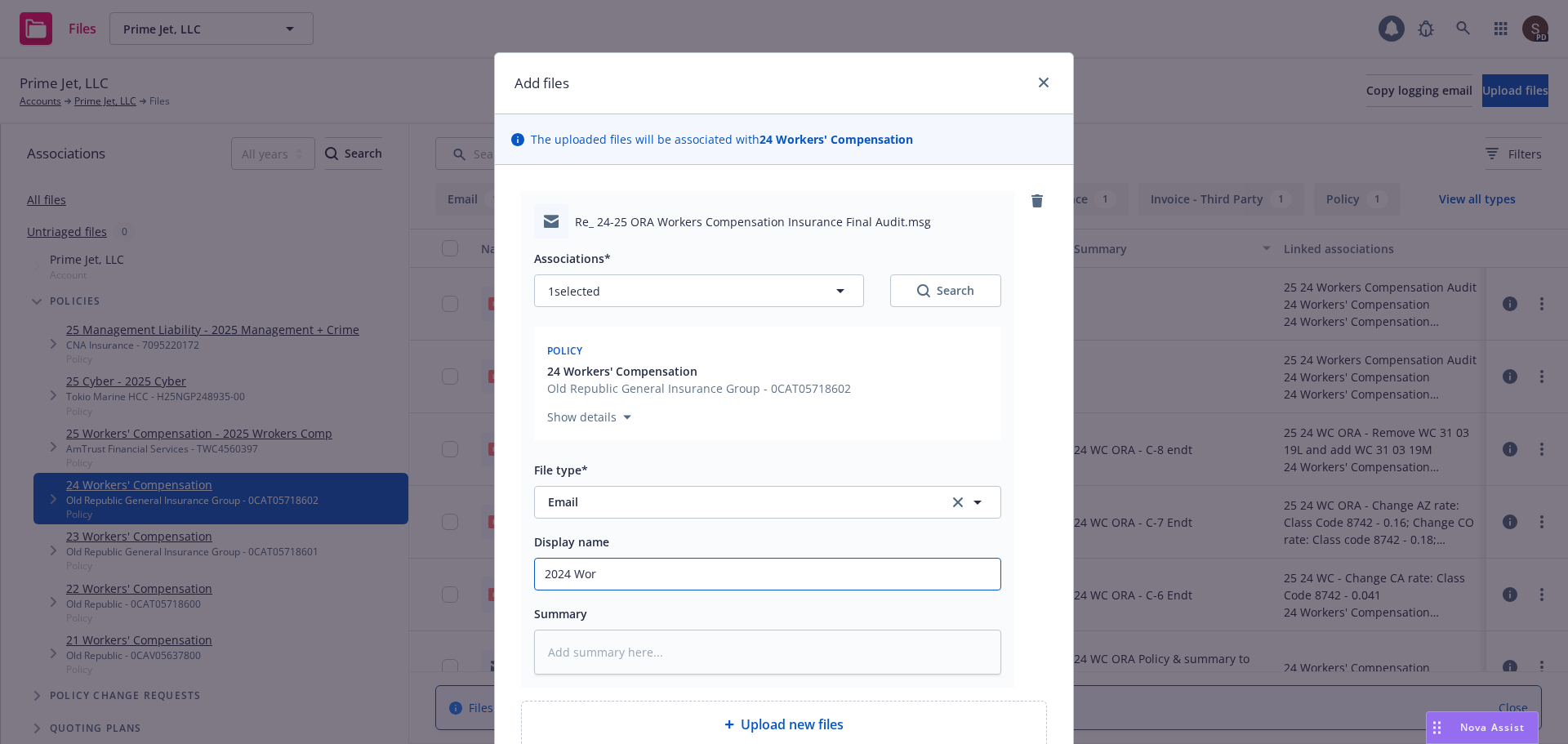
type textarea "x"
type input "2024 Worke"
type textarea "x"
type input "2024 Worker"
type textarea "x"
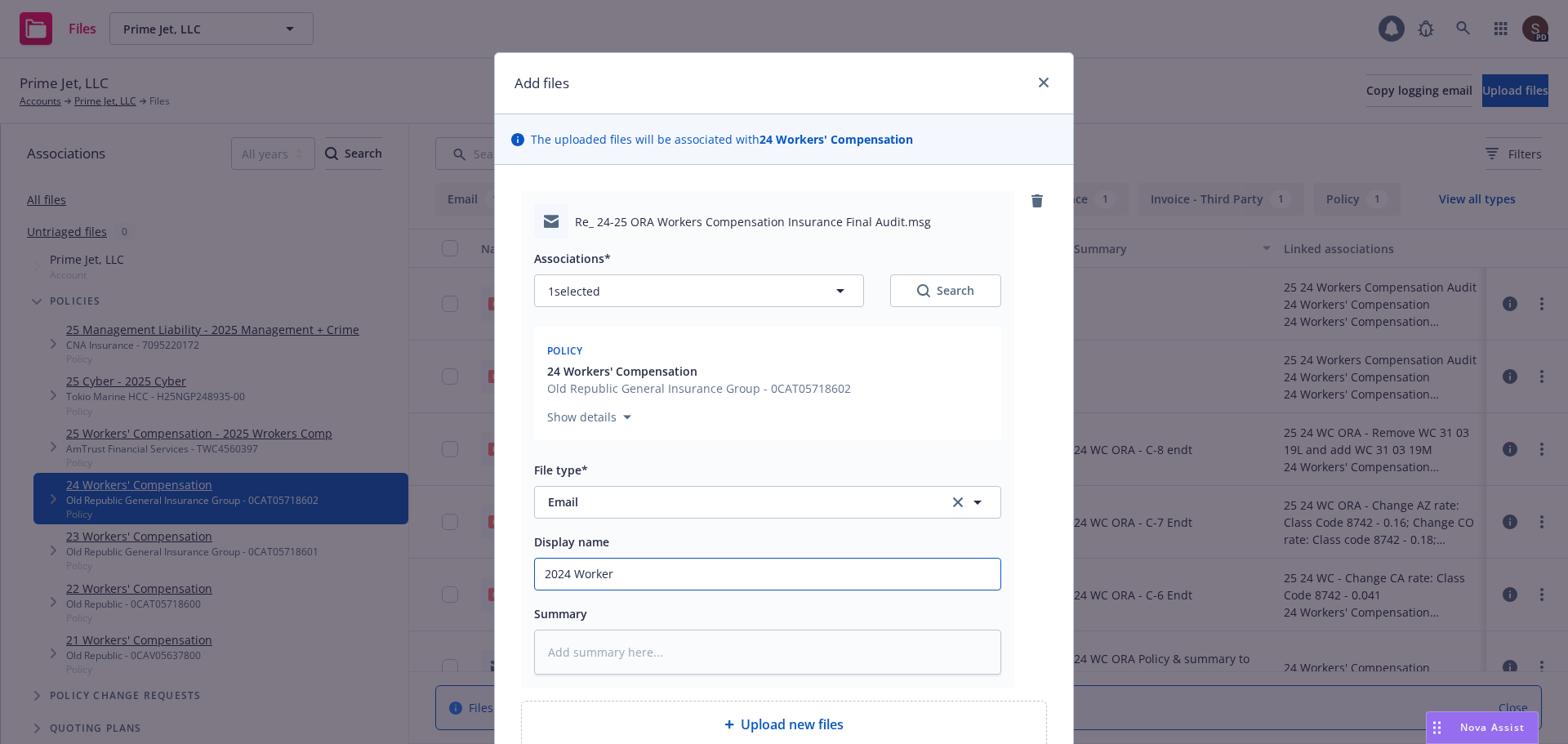
type input "2024 Workers"
type textarea "x"
type input "2024 Workers"
type textarea "x"
type input "2024 Workers C"
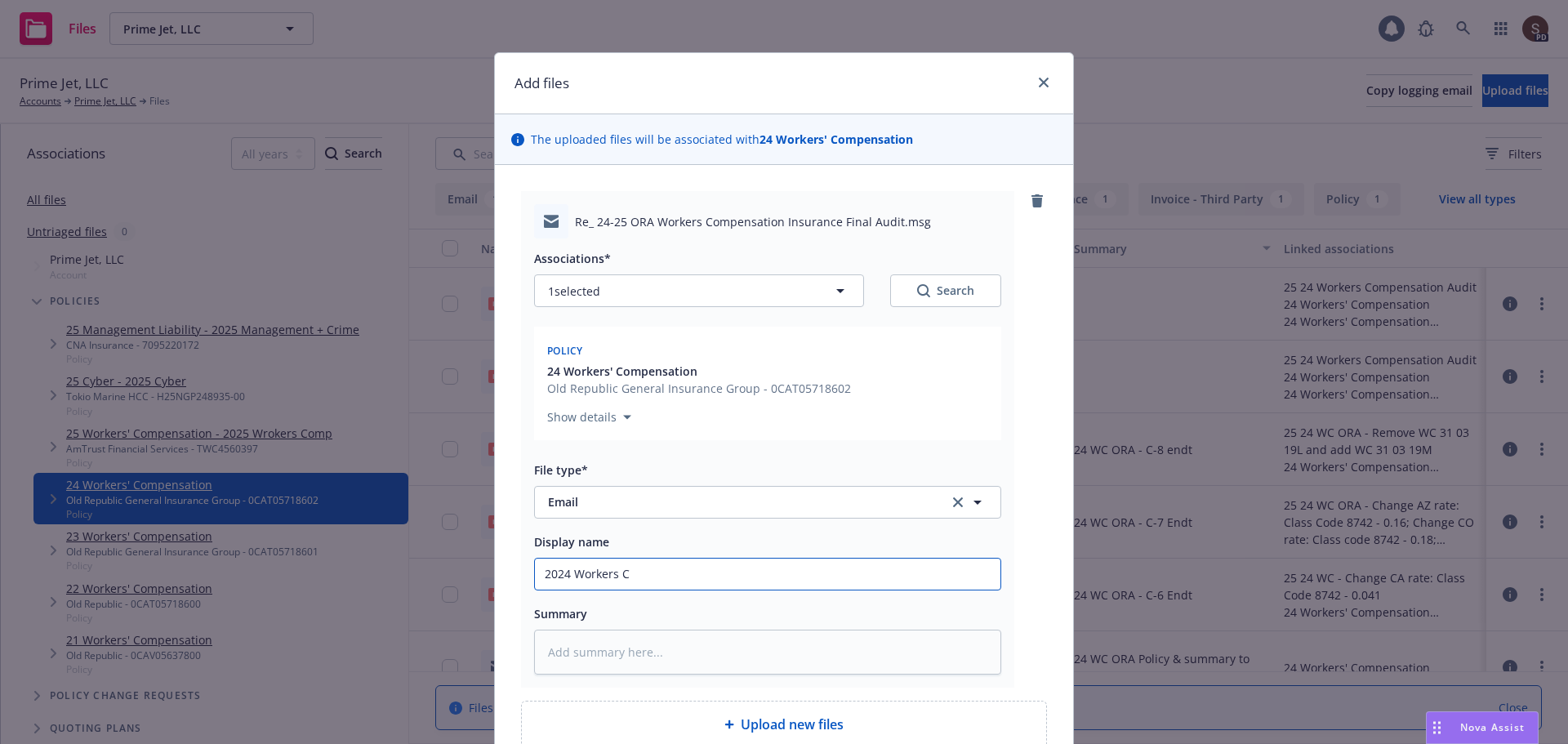
type textarea "x"
type input "2024 Workers Co"
type textarea "x"
type input "2024 Workers Com"
type textarea "x"
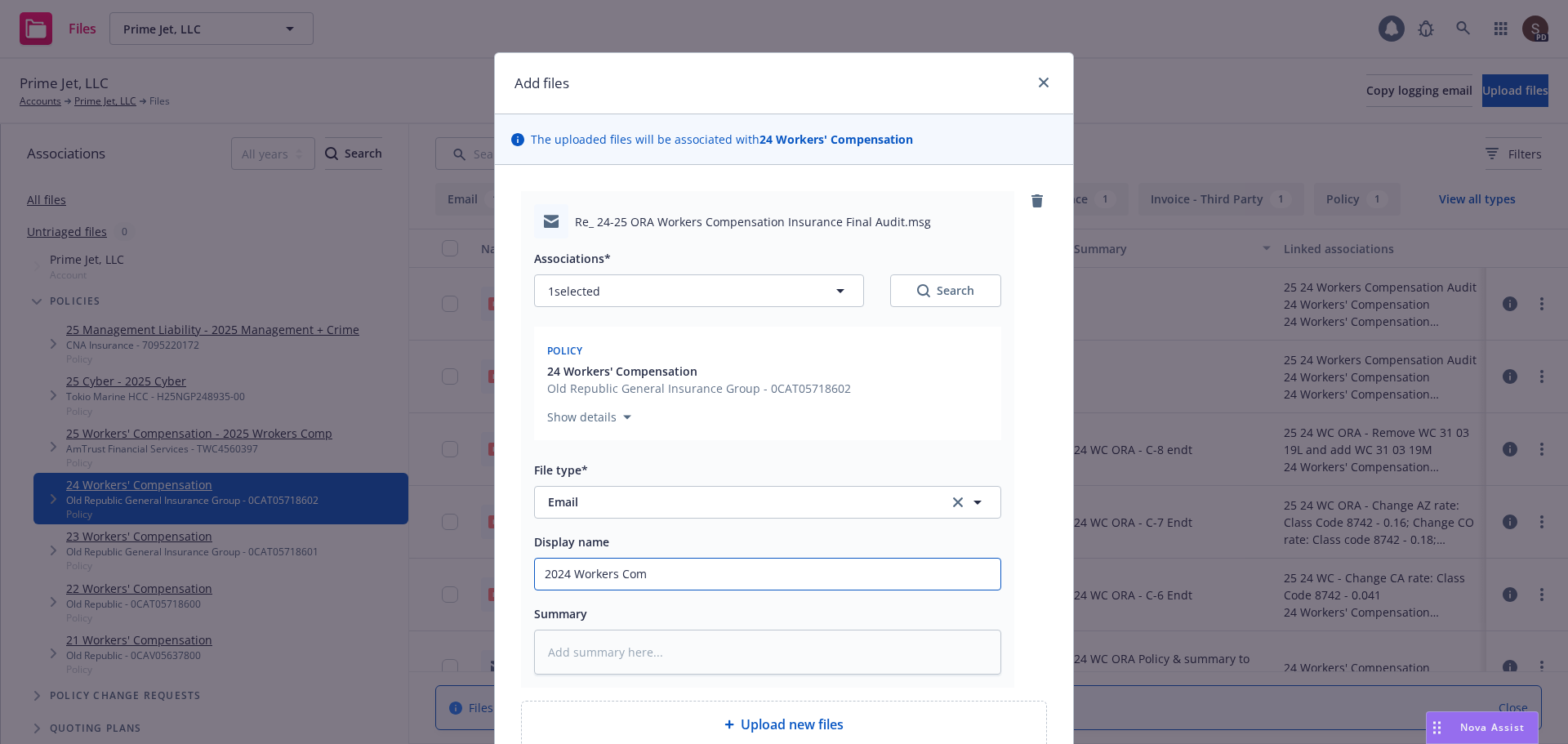
type input "2024 Workers Comp"
type textarea "x"
type input "2024 Workers Comp"
type textarea "x"
type input "2024 Workers Comp -"
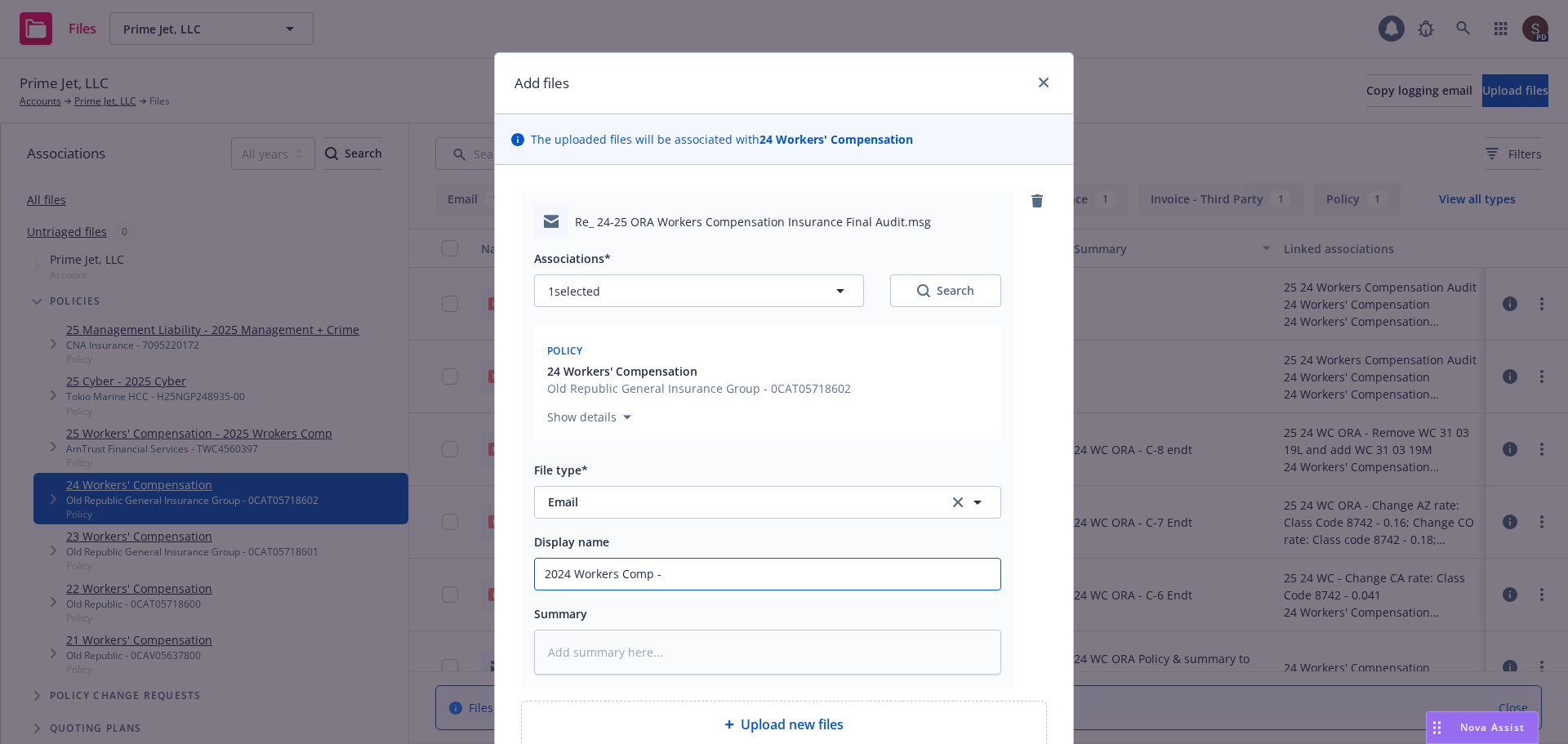
type textarea "x"
type input "2024 Workers Comp -"
type textarea "x"
type input "2024 Workers Comp - a"
type textarea "x"
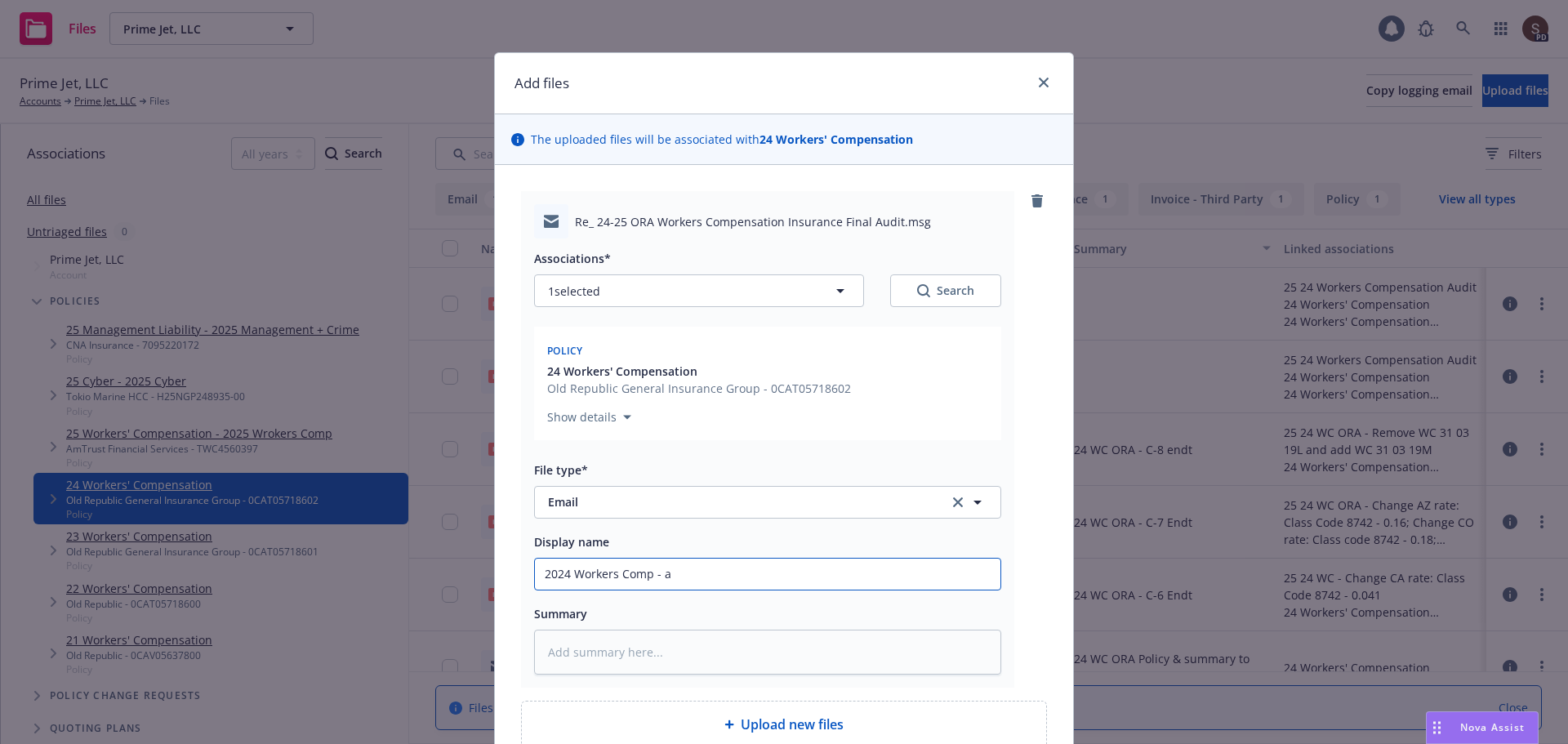
type input "2024 Workers Comp - au"
type textarea "x"
type input "2024 Workers Comp - aud"
type textarea "x"
type input "2024 Workers Comp - audi"
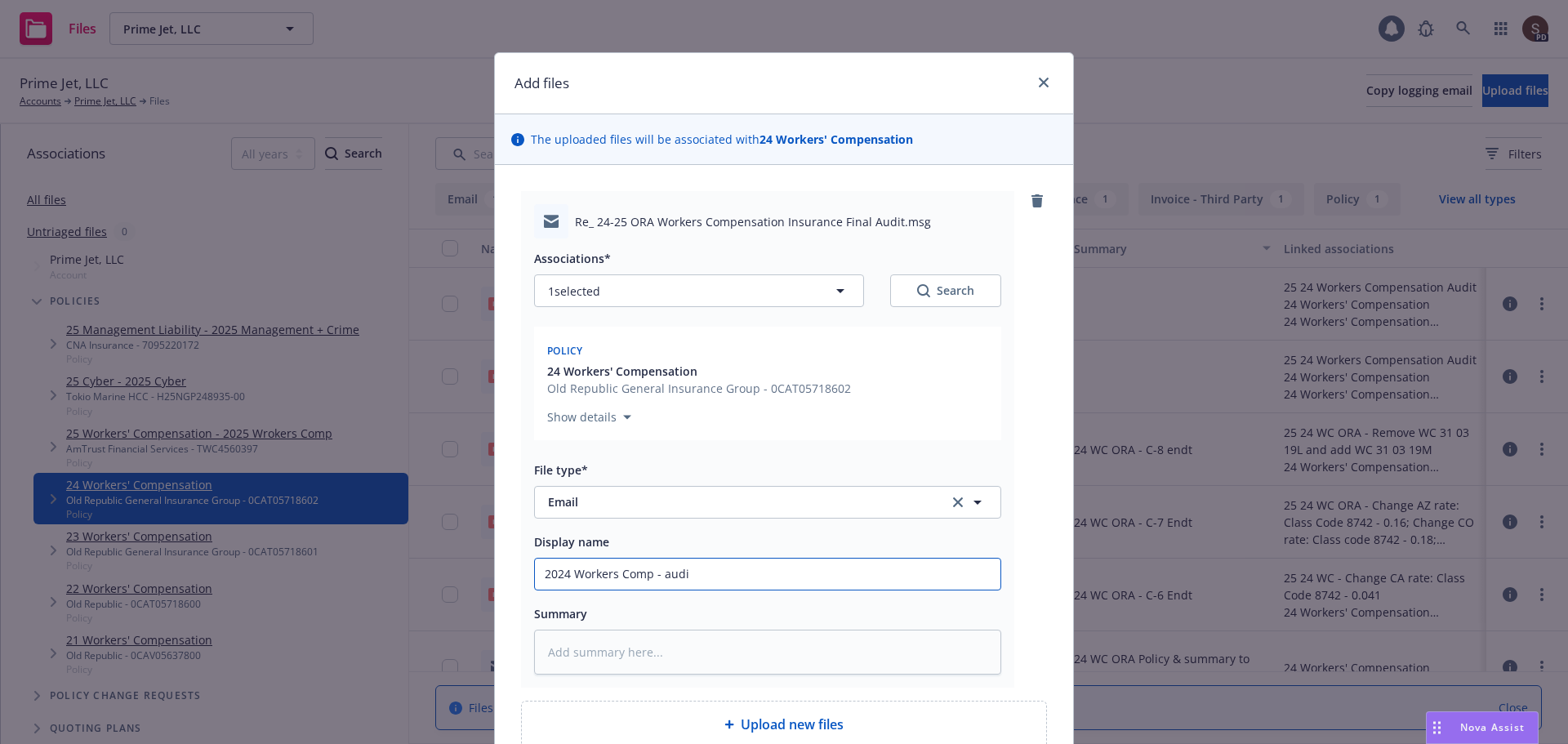
type textarea "x"
type input "2024 Workers Comp - audit"
type textarea "x"
type input "2024 Workers Comp - audit"
type textarea "x"
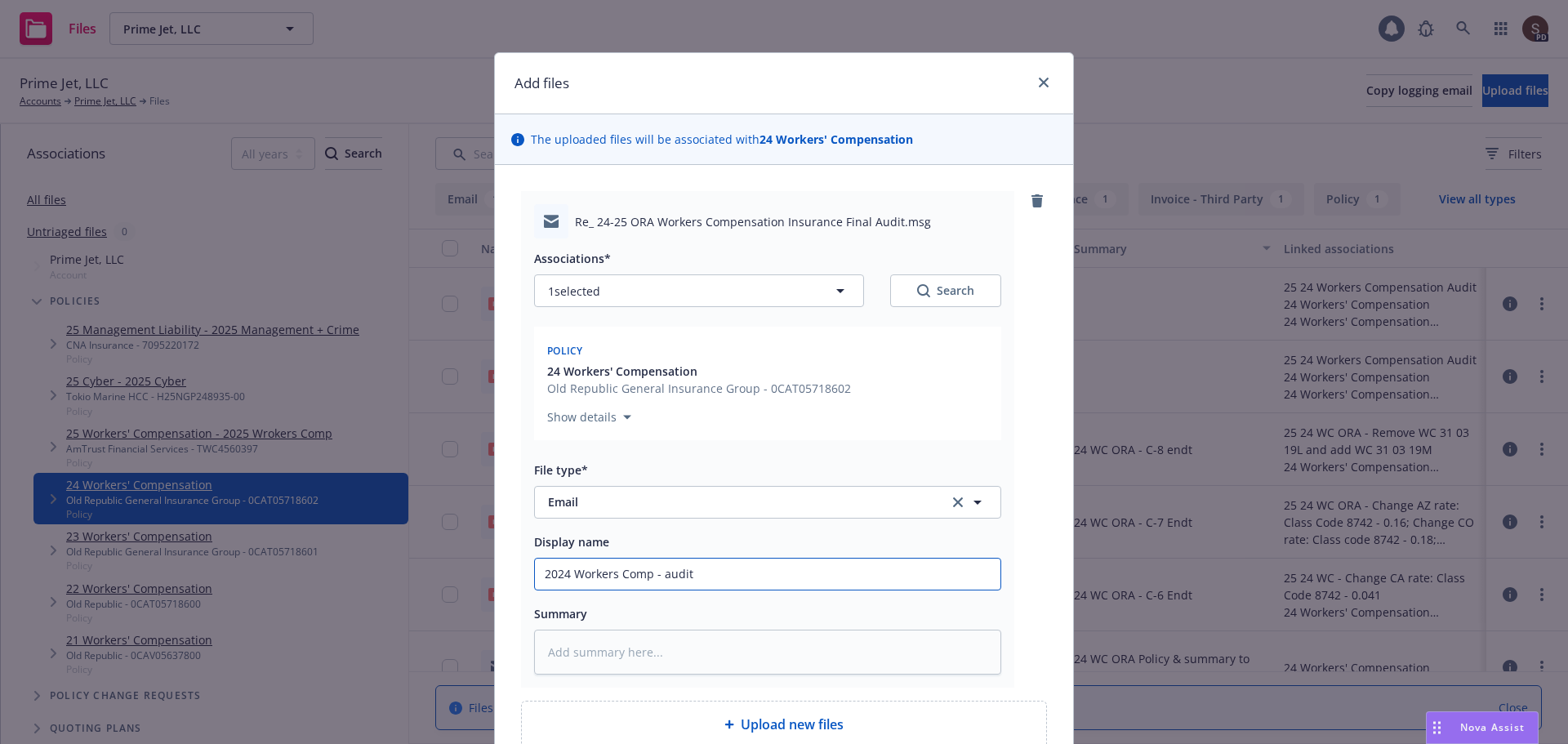
type input "2024 Workers Comp - audit a"
type textarea "x"
type input "2024 Workers Comp - audit an"
type textarea "x"
type input "2024 Workers Comp - audit and"
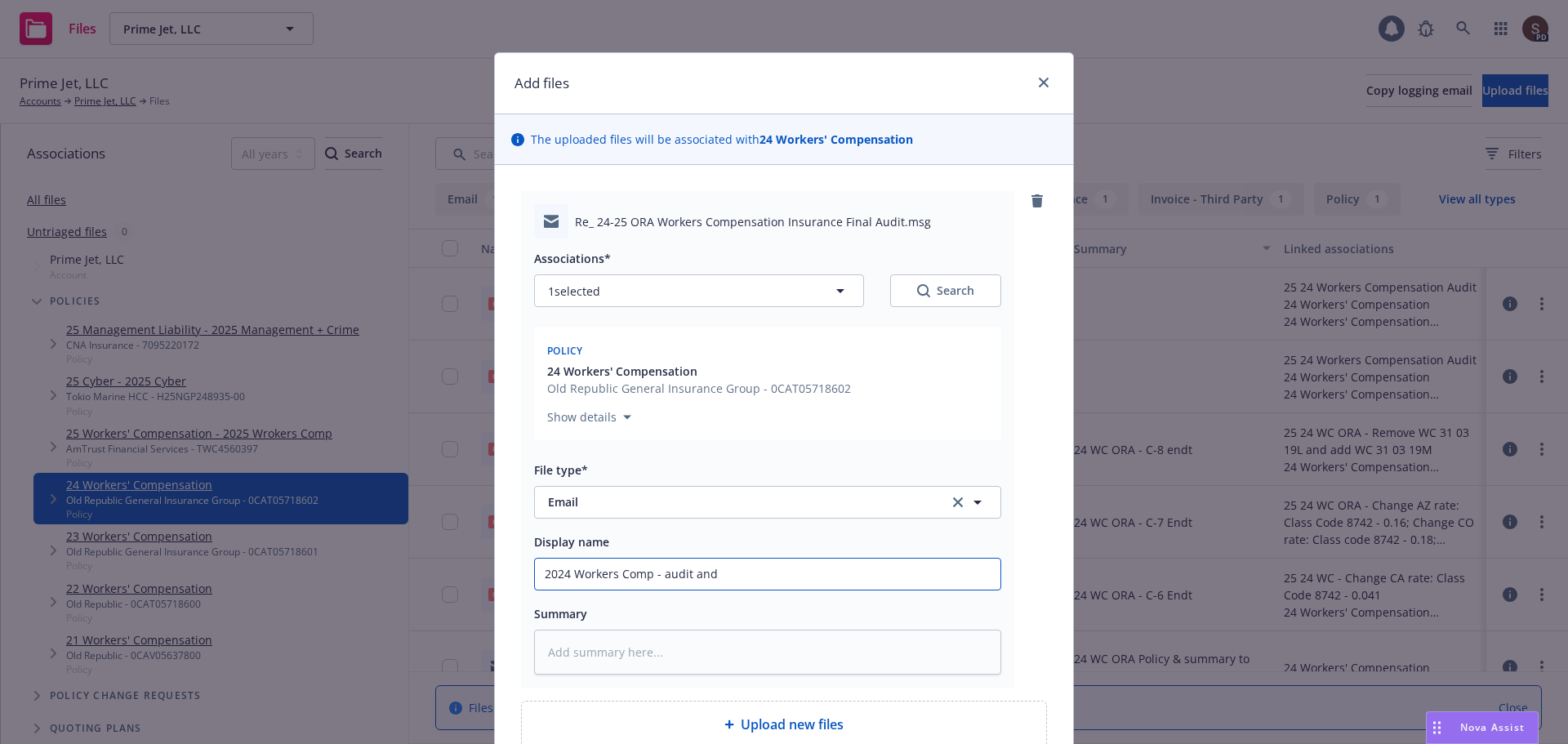
type textarea "x"
type input "2024 Workers Comp - audit and R"
type textarea "x"
type input "2024 Workers Comp - audit and RP"
type textarea "x"
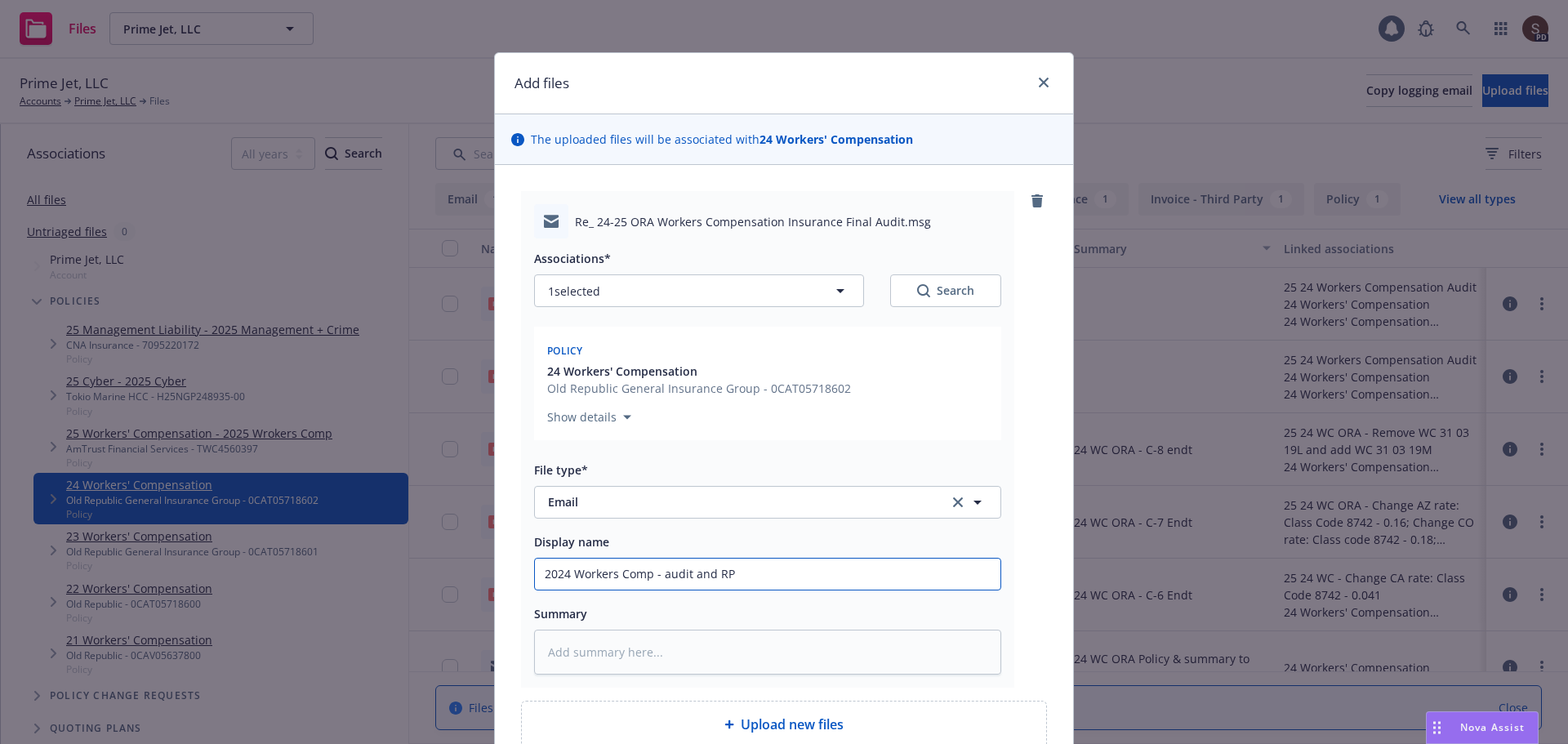
type input "2024 Workers Comp - audit and RP i"
type textarea "x"
type input "2024 Workers Comp - audit and RP in"
type textarea "x"
type input "2024 Workers Comp - audit and RP inv"
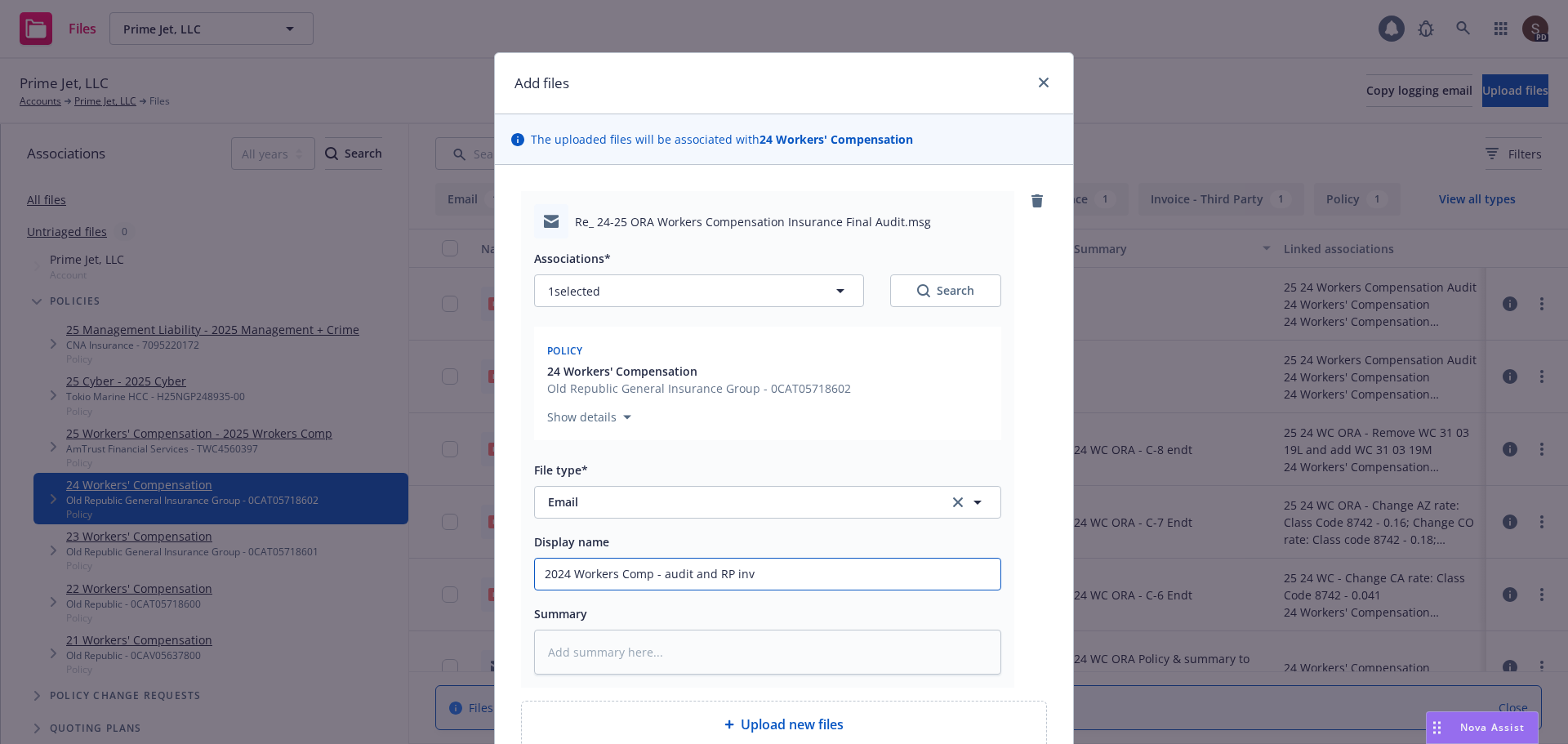
type textarea "x"
type input "2024 Workers Comp - audit and RP invo"
type textarea "x"
type input "2024 Workers Comp - audit and RP invoi"
type textarea "x"
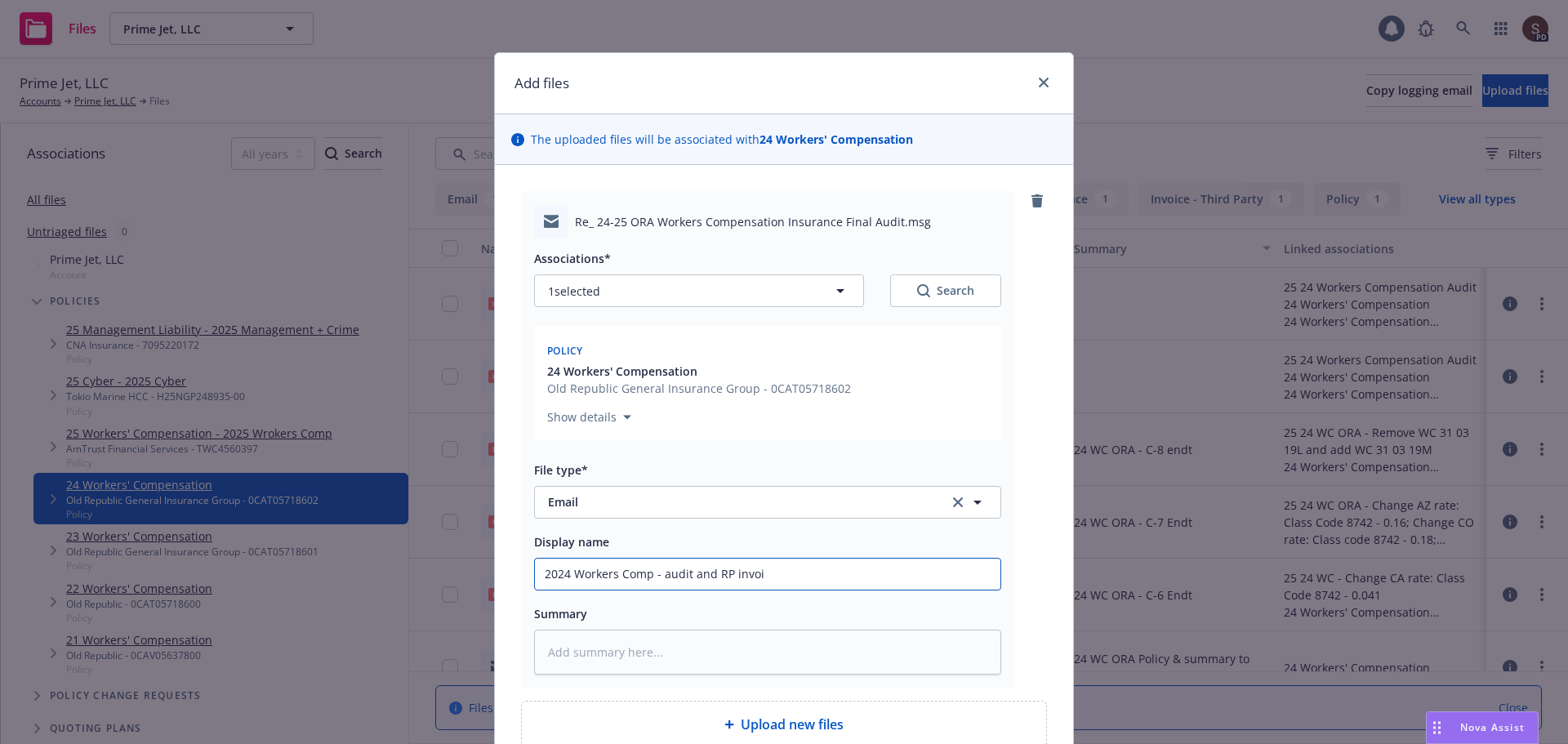
type input "2024 Workers Comp - audit and RP invoic"
type textarea "x"
type input "2024 Workers Comp - audit and RP invoice"
type textarea "x"
type input "2024 Workers Comp - audit and RP invoice"
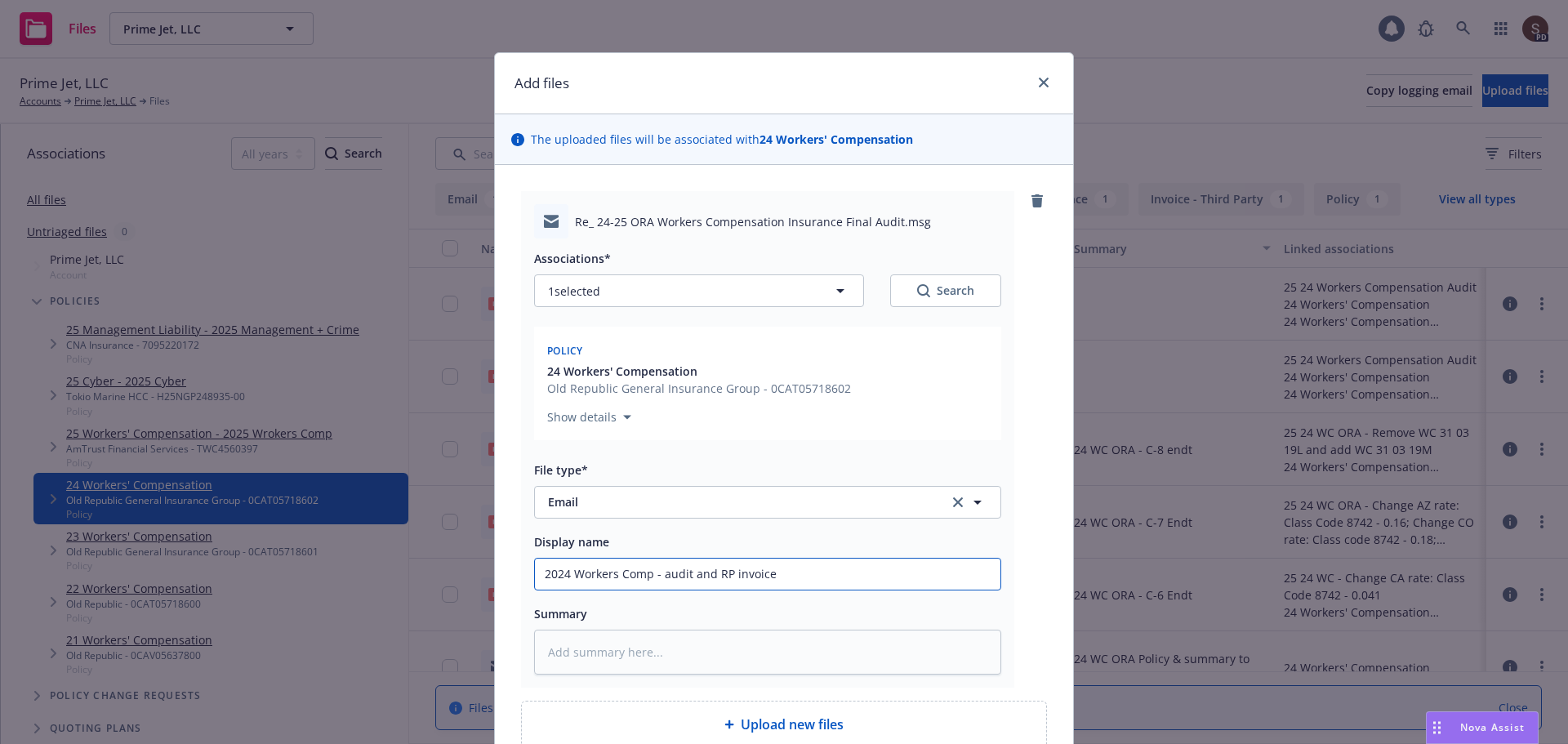
type textarea "x"
type input "2024 Workers Comp - audit and RP invoice t"
type textarea "x"
type input "2024 Workers Comp - audit and RP invoice to"
type textarea "x"
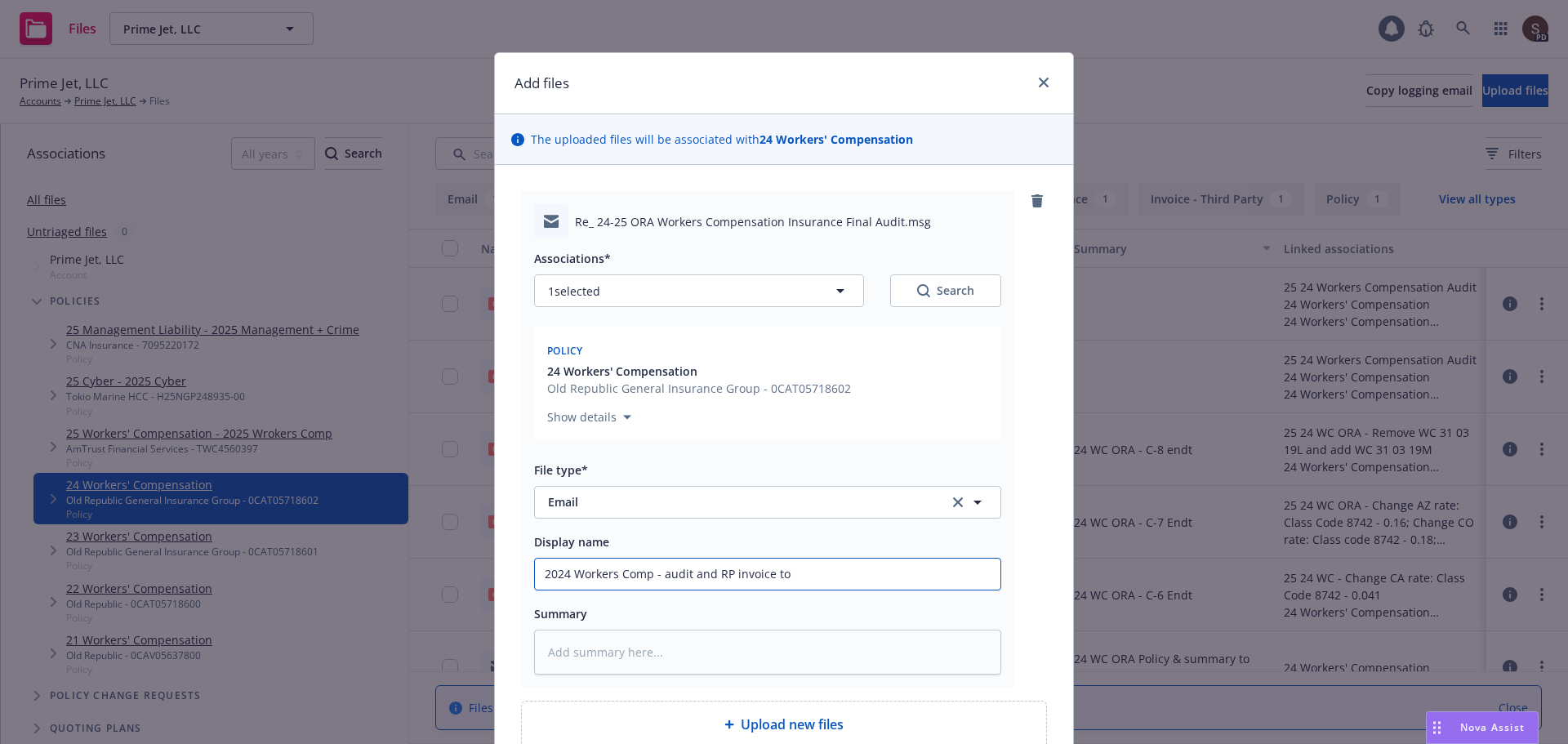
type input "2024 Workers Comp - audit and RP invoice to i"
type textarea "x"
type input "2024 Workers Comp - audit and RP invoice to in"
type textarea "x"
type input "2024 Workers Comp - audit and RP invoice to insu"
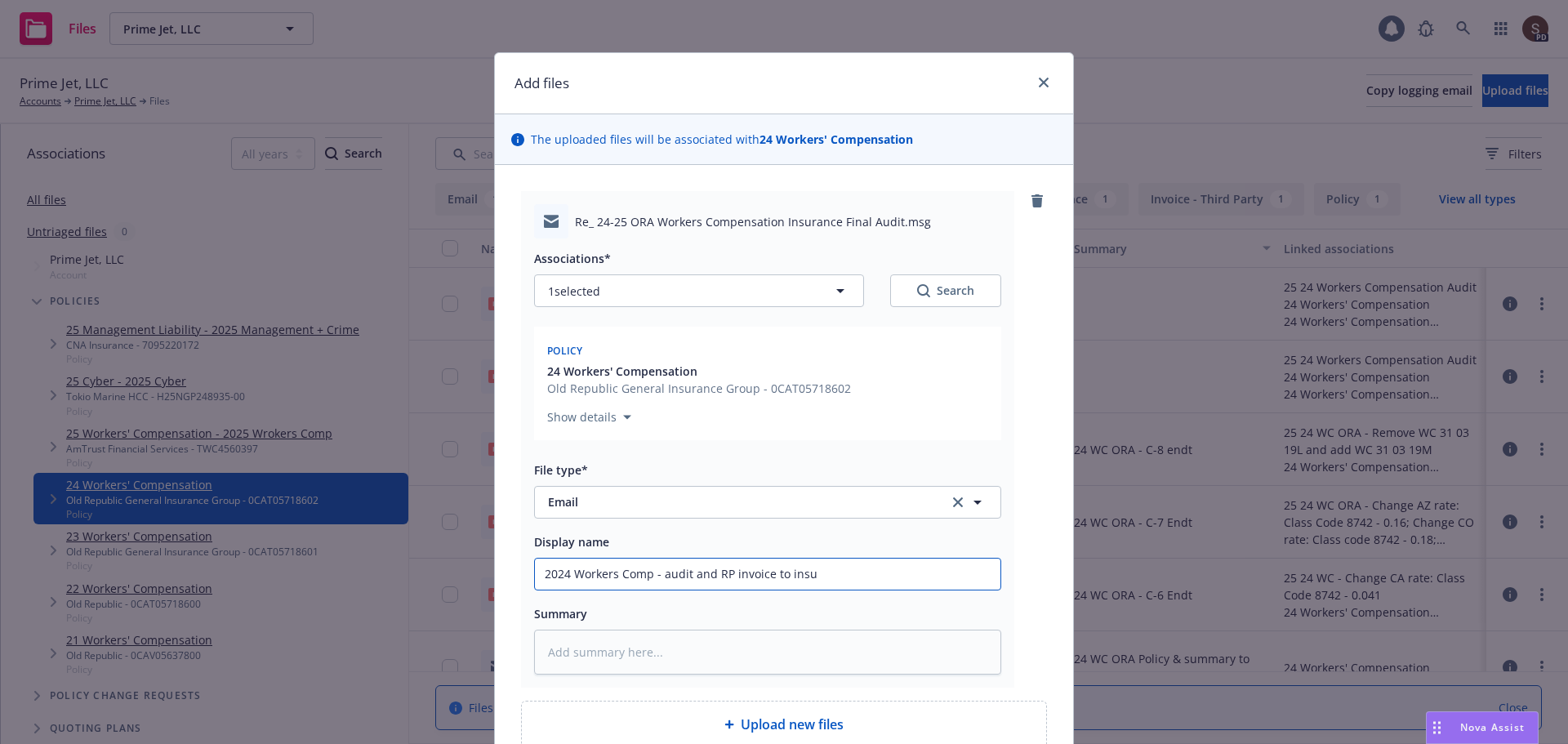
type textarea "x"
type input "2024 Workers Comp - audit and RP invoice to insur"
type textarea "x"
type input "2024 Workers Comp - audit and RP invoice to insure"
type textarea "x"
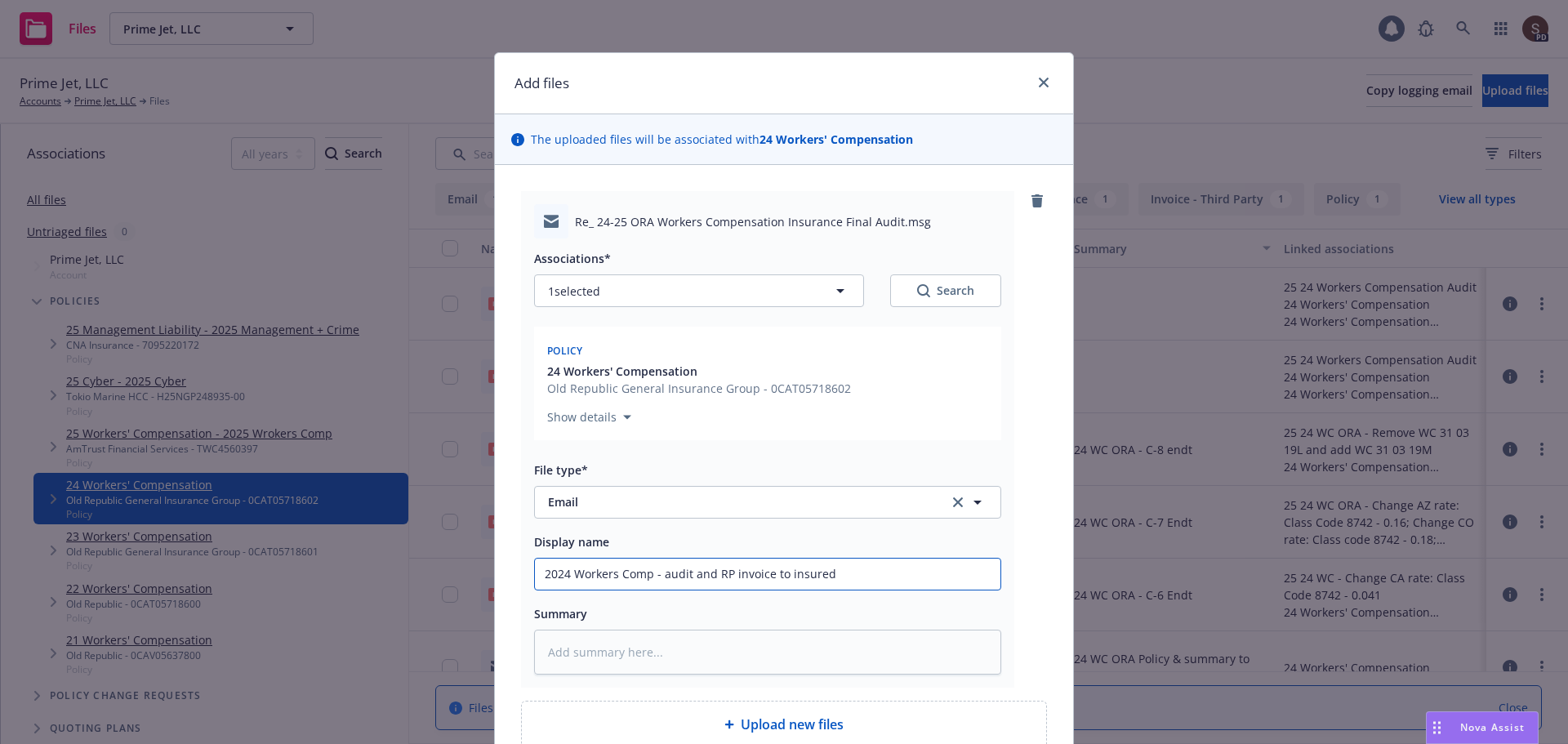
type input "2024 Workers Comp - audit and RP invoice to insured"
type textarea "x"
type textarea "2"
type textarea "x"
type textarea "24"
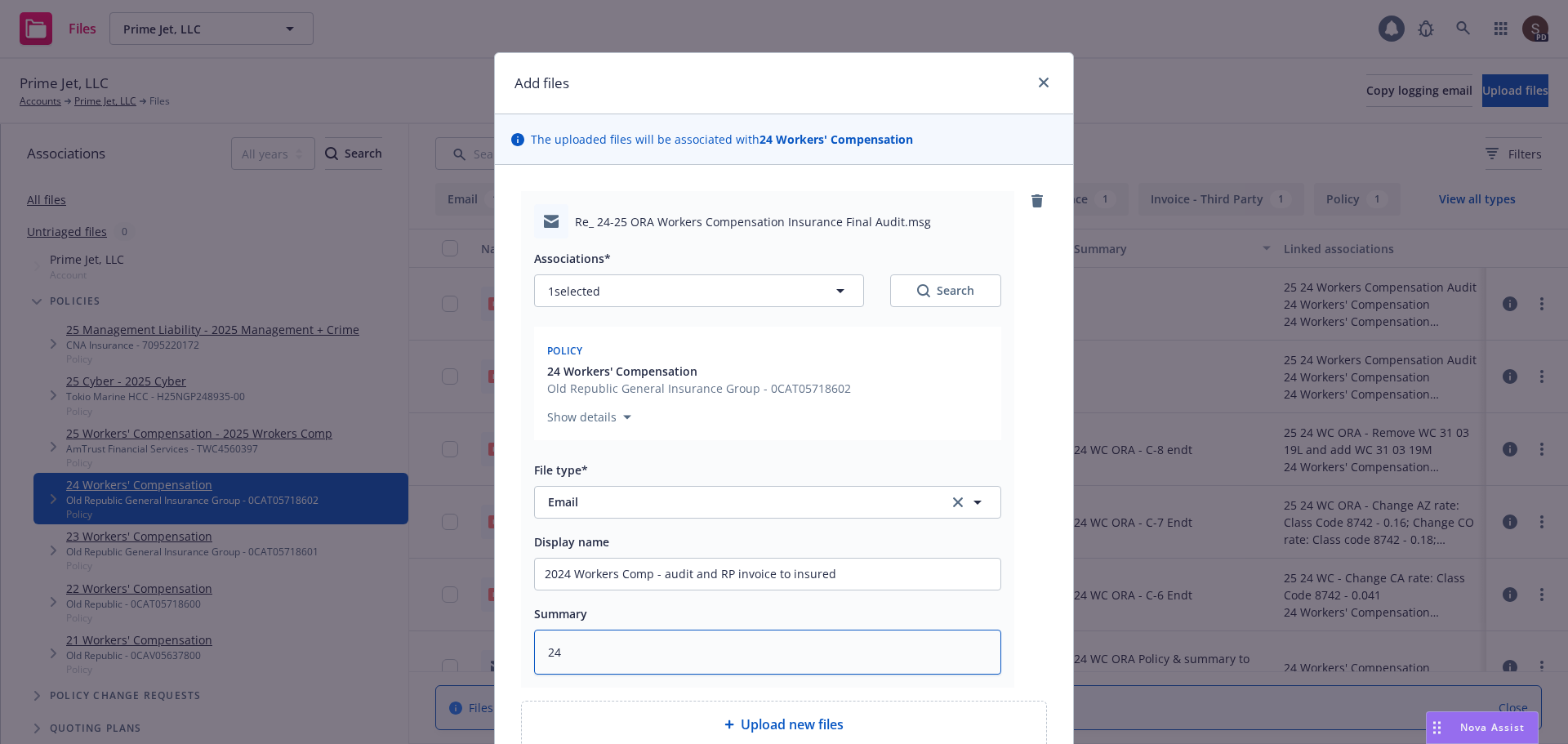
type textarea "x"
type textarea "24"
type textarea "x"
type textarea "24 W"
type textarea "x"
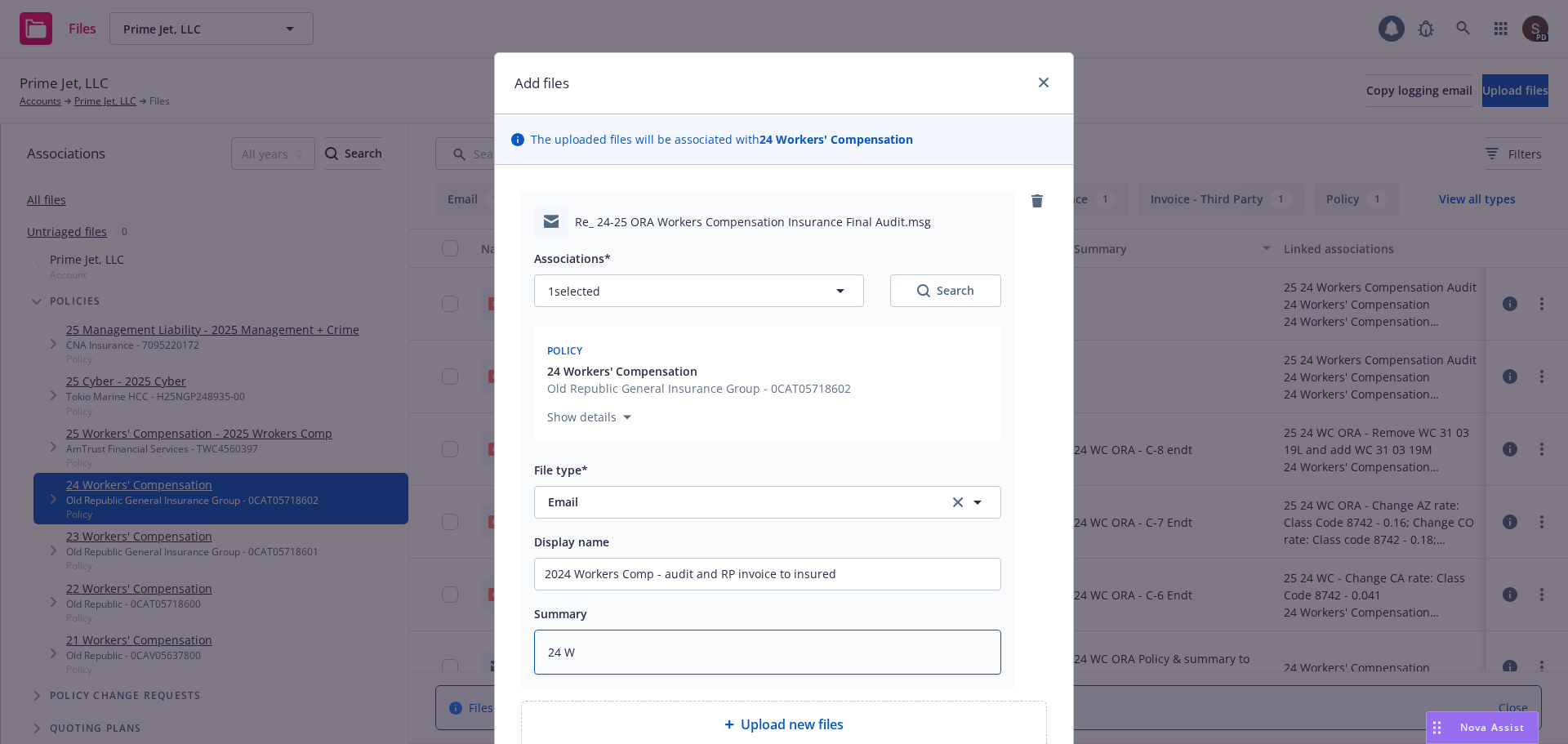
type textarea "24 WC"
type textarea "x"
type textarea "24 WC"
type textarea "x"
type textarea "24 WC O"
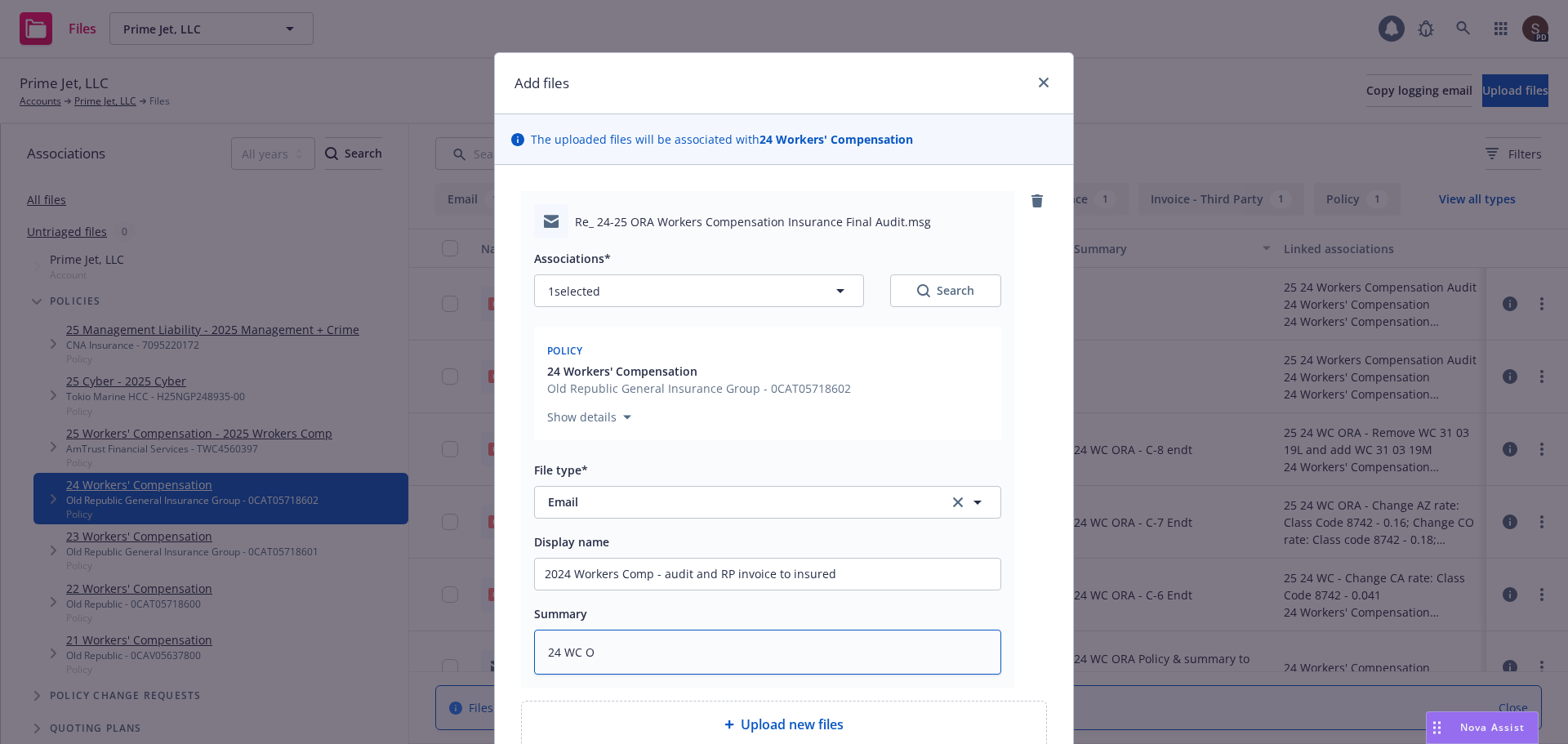
type textarea "x"
type textarea "24 WC OR"
type textarea "x"
type textarea "24 WC ORA"
type textarea "x"
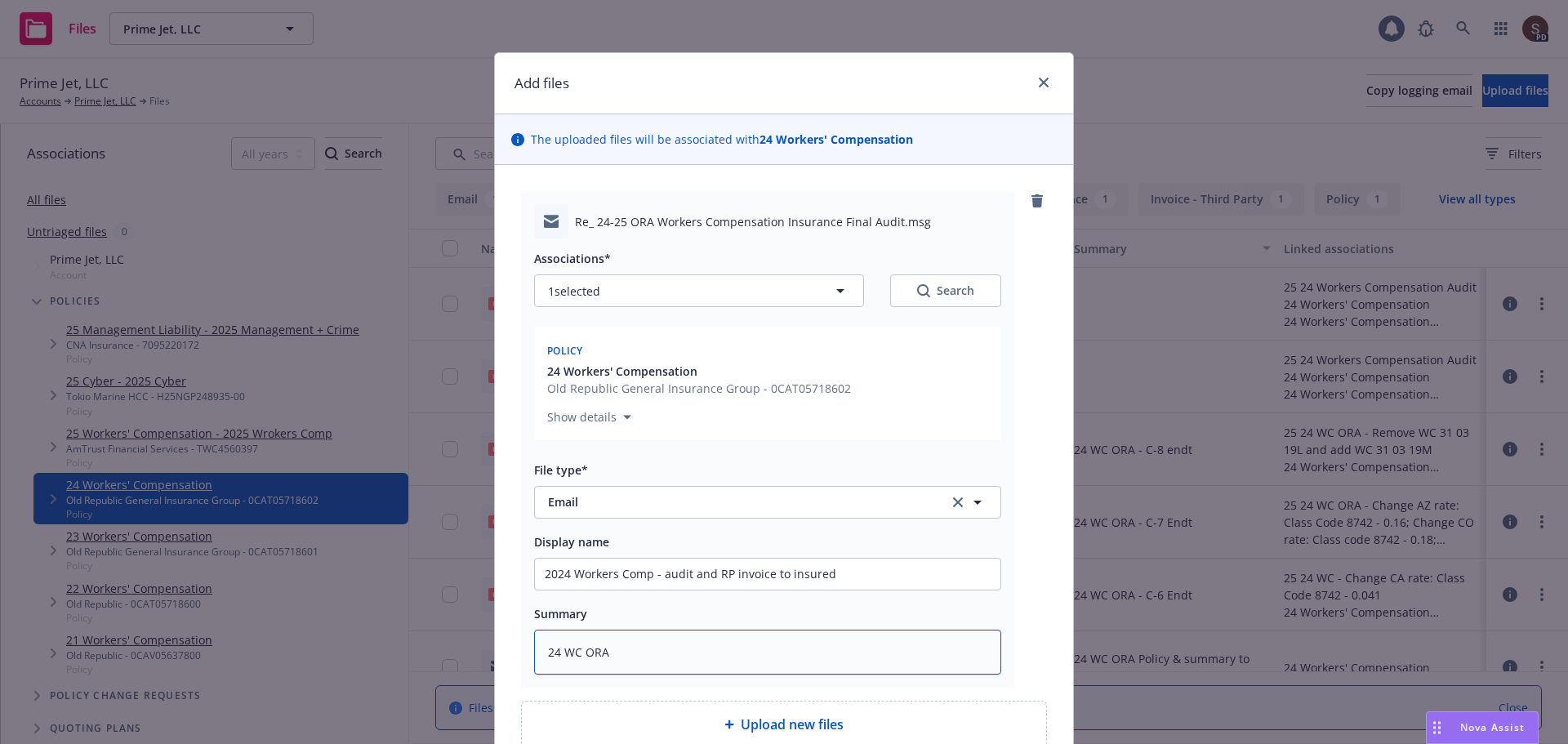
type textarea "24 WC ORA"
type textarea "x"
type textarea "24 WC ORA -"
drag, startPoint x: 657, startPoint y: 577, endPoint x: 835, endPoint y: 565, distance: 178.4
click at [835, 565] on input "2024 Workers Comp - audit and RP invoice to insured" at bounding box center [767, 574] width 466 height 31
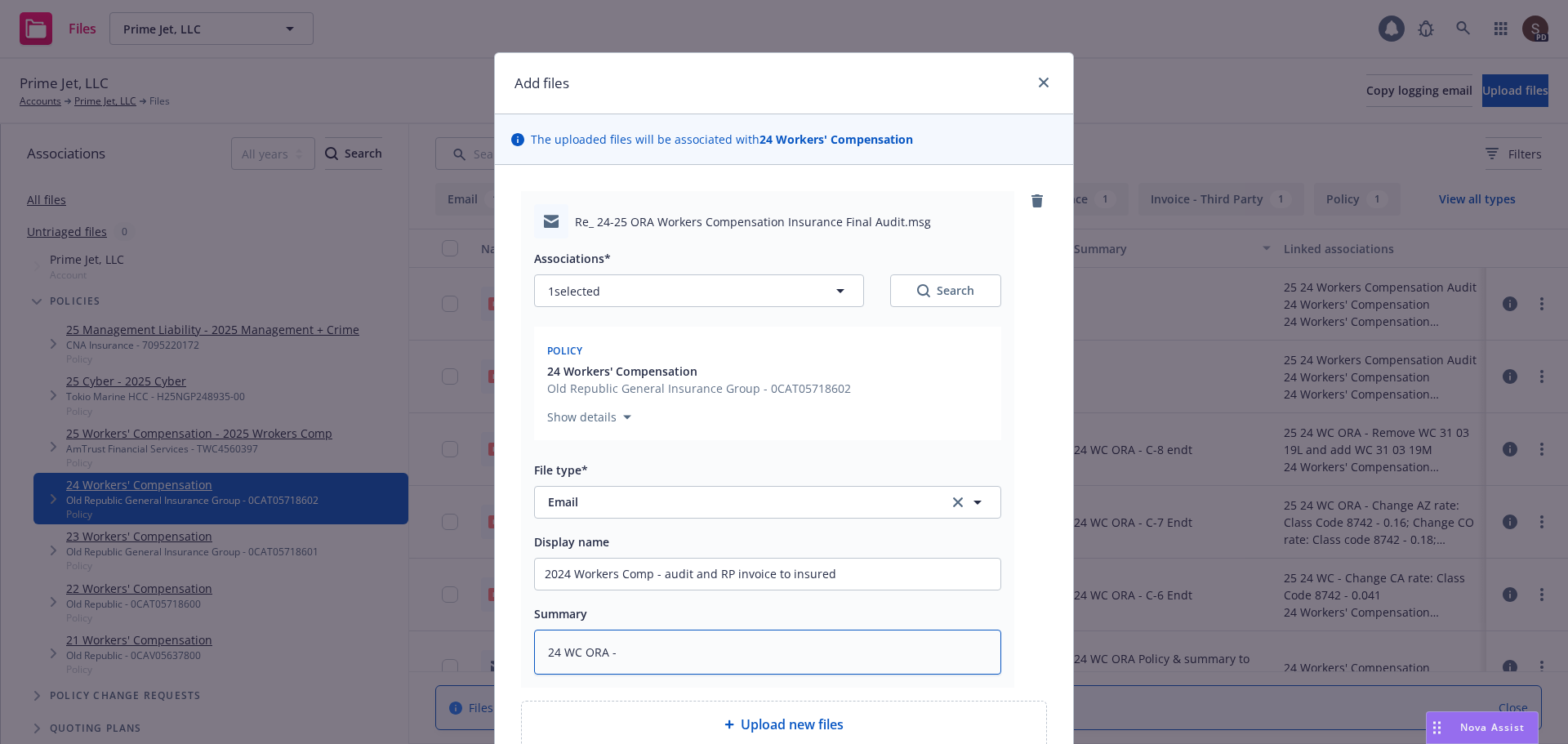
click at [770, 644] on textarea "24 WC ORA -" at bounding box center [767, 651] width 467 height 45
paste textarea "audit and RP invoice to insured"
type textarea "x"
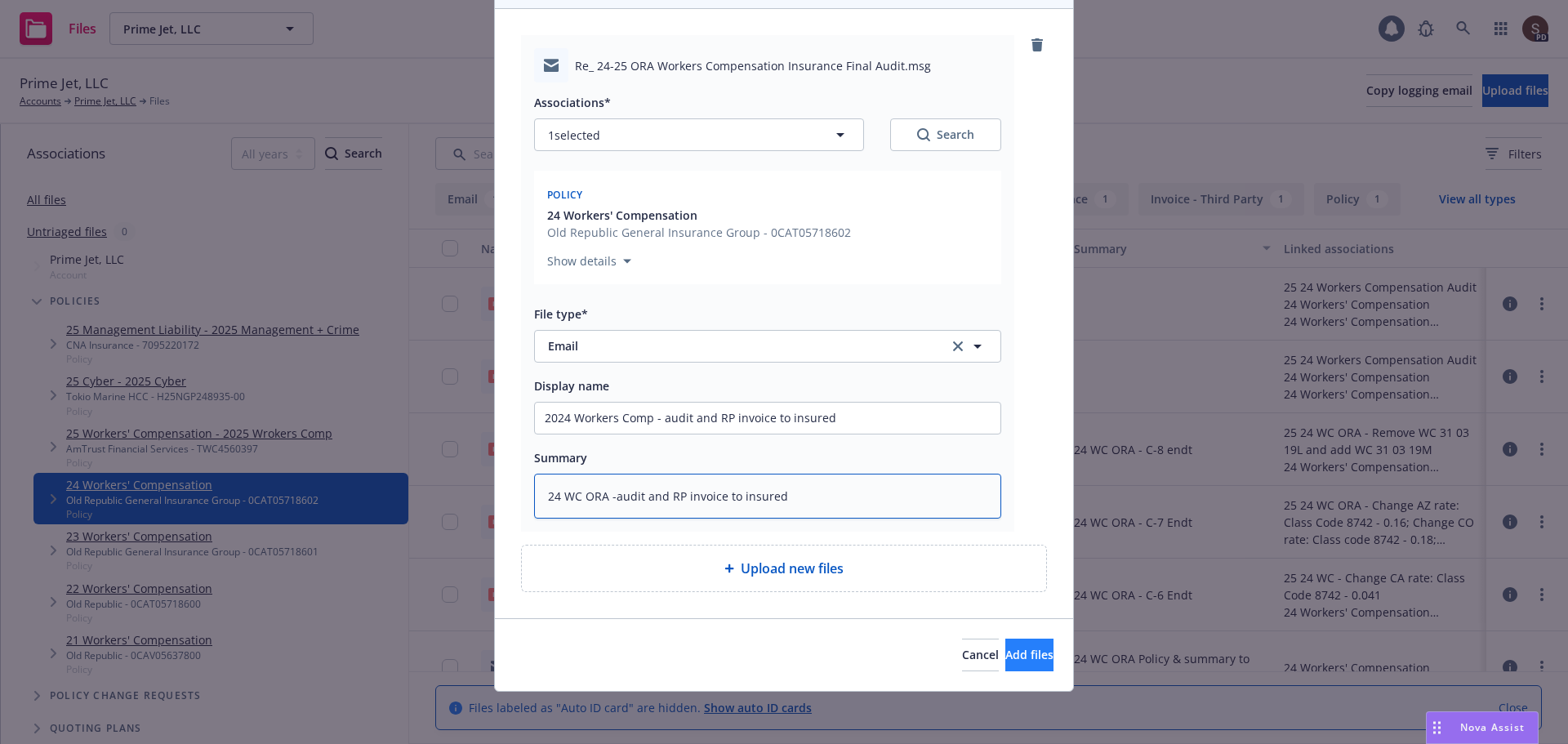
type textarea "24 WC ORA -audit and RP invoice to insured"
click at [1005, 660] on span "Add files" at bounding box center [1029, 654] width 48 height 16
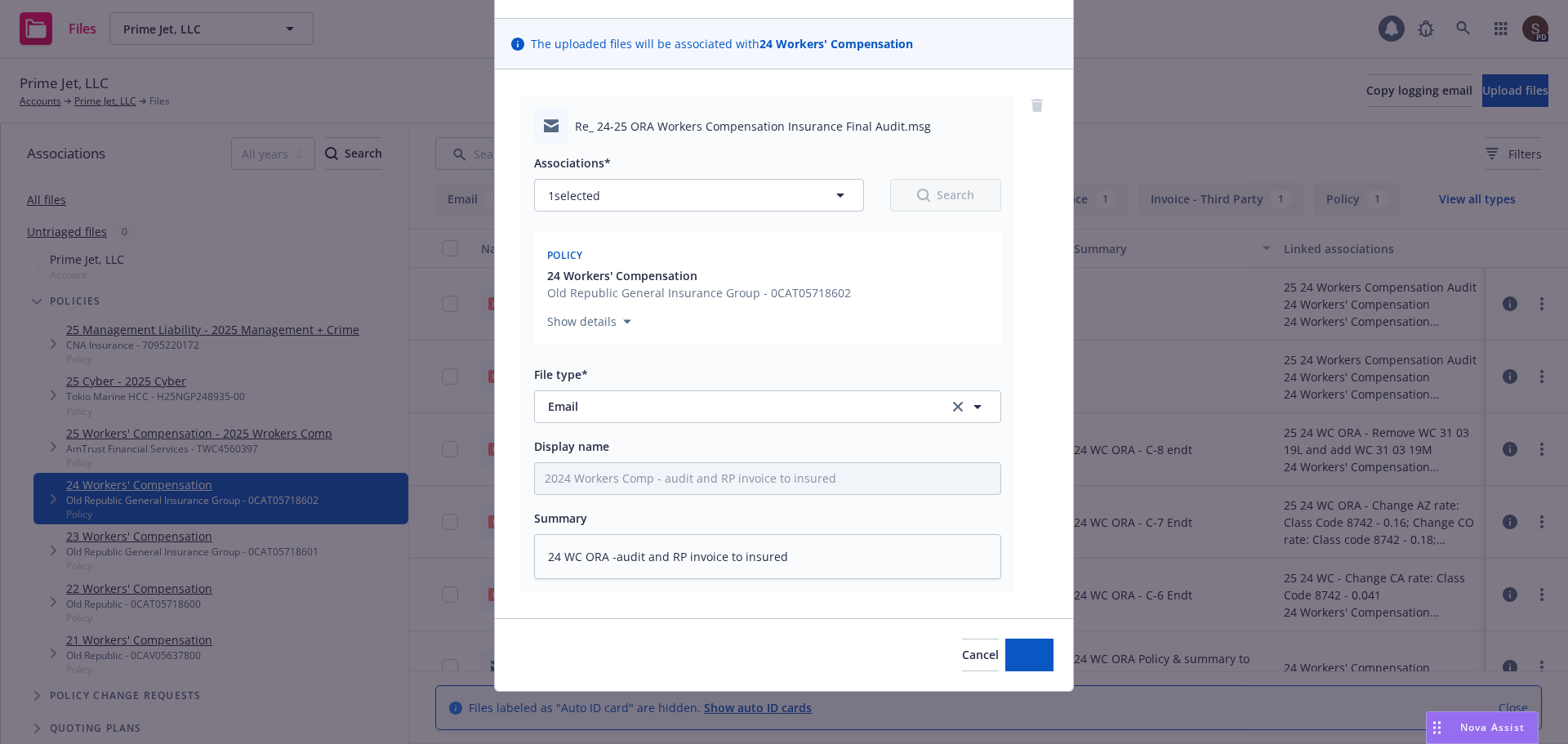
type textarea "x"
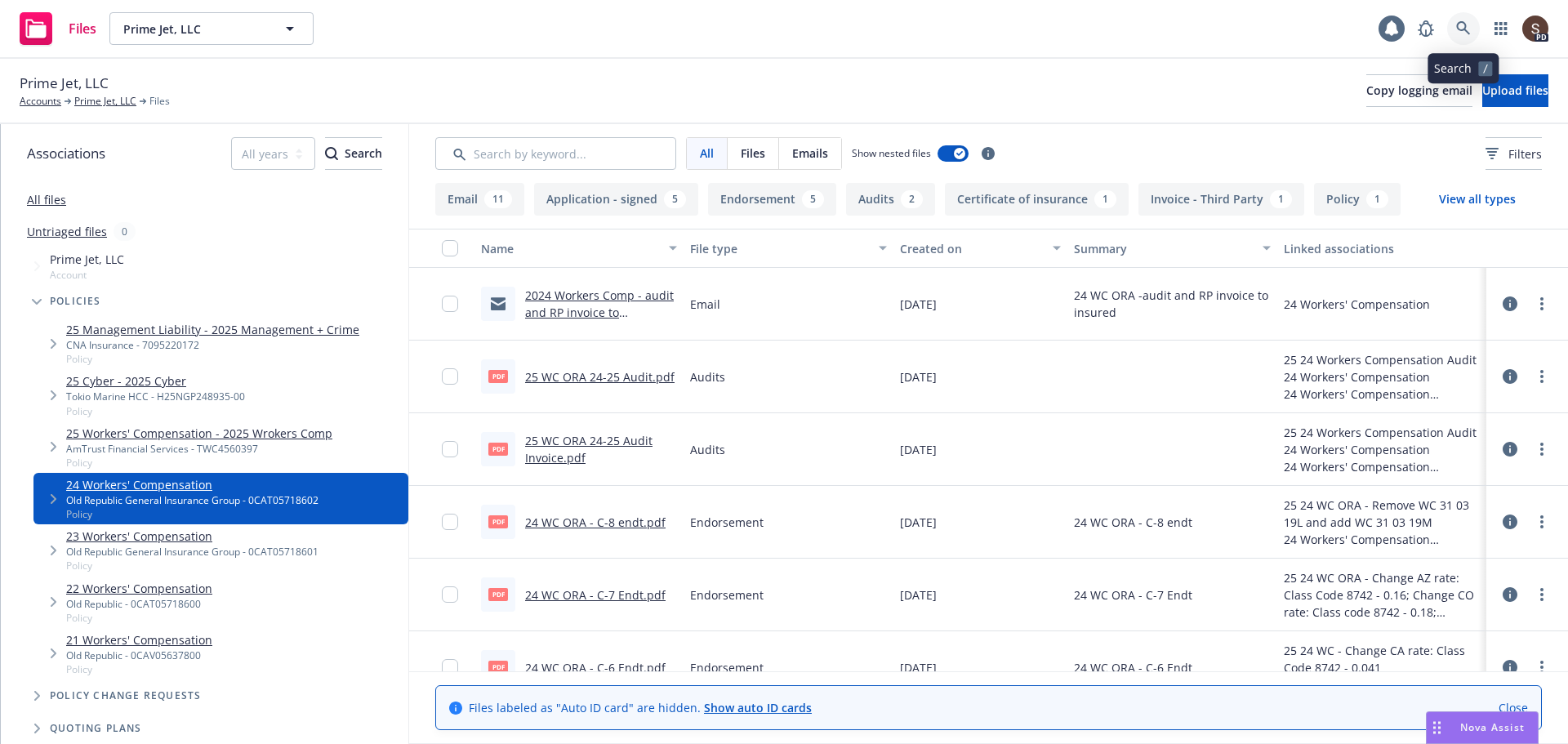
click at [1463, 18] on link at bounding box center [1462, 28] width 32 height 32
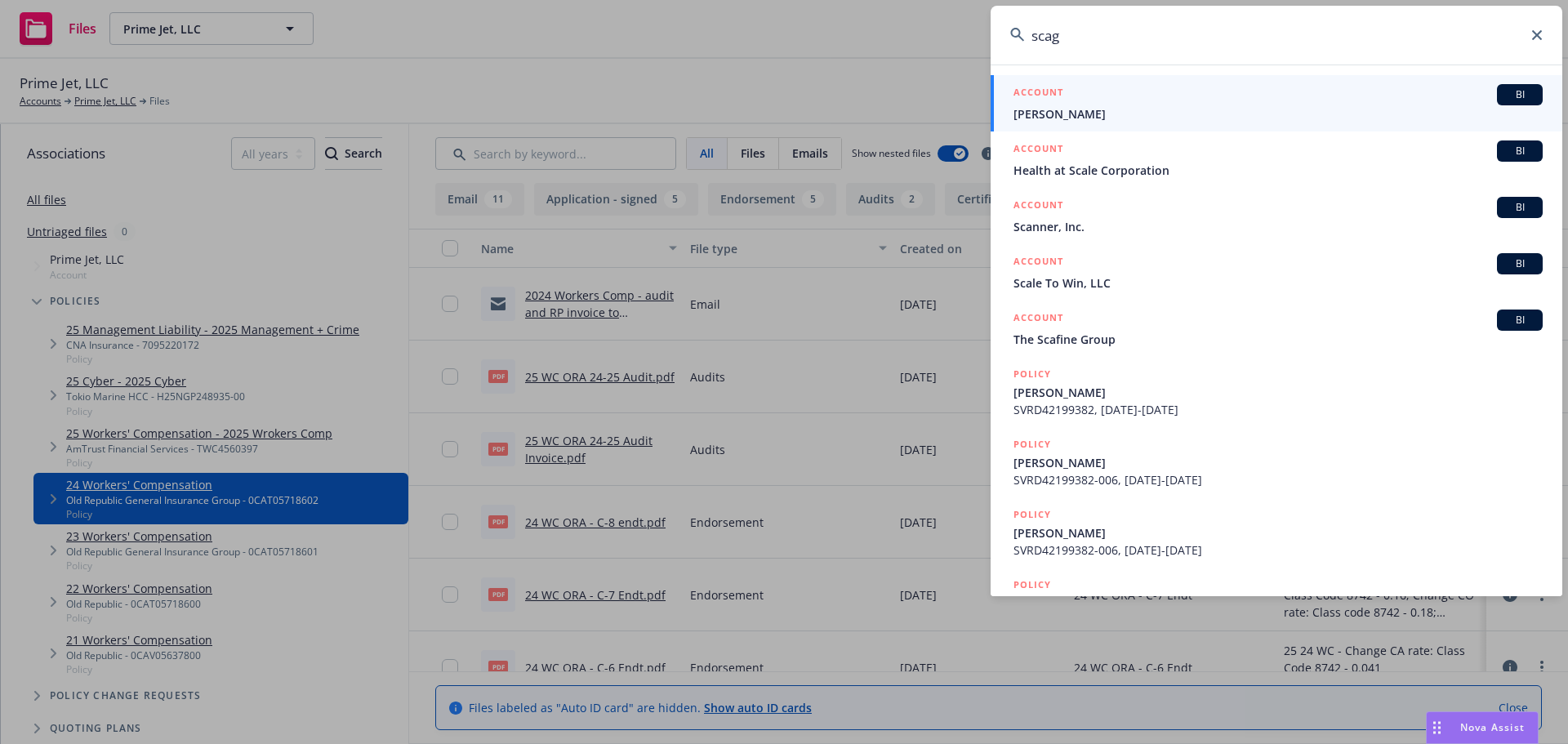
type input "scag"
click at [1035, 112] on li "ACCOUNT BI Randall H. Scagliotti" at bounding box center [1276, 103] width 571 height 56
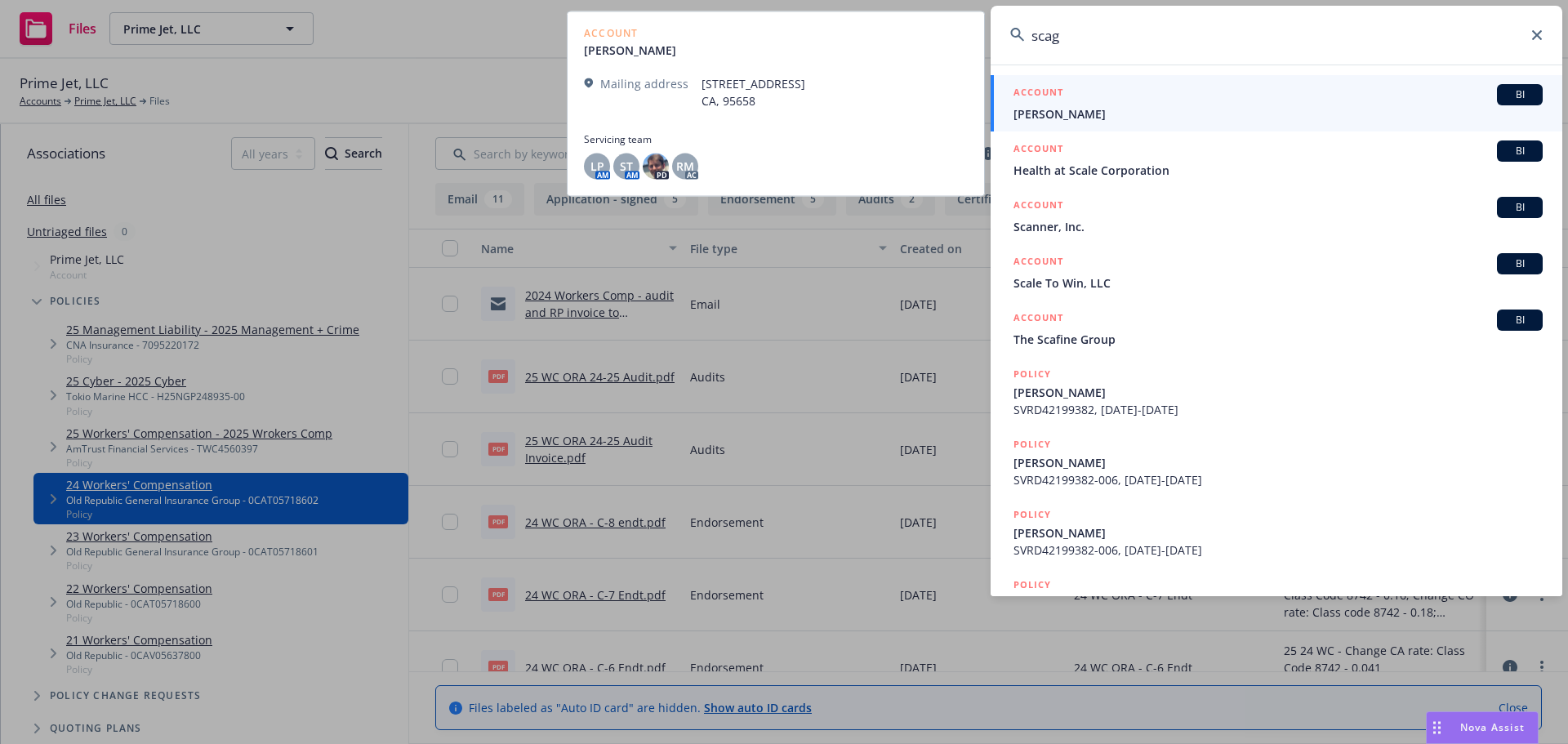
click at [1174, 116] on span "Randall H. Scagliotti" at bounding box center [1278, 114] width 529 height 18
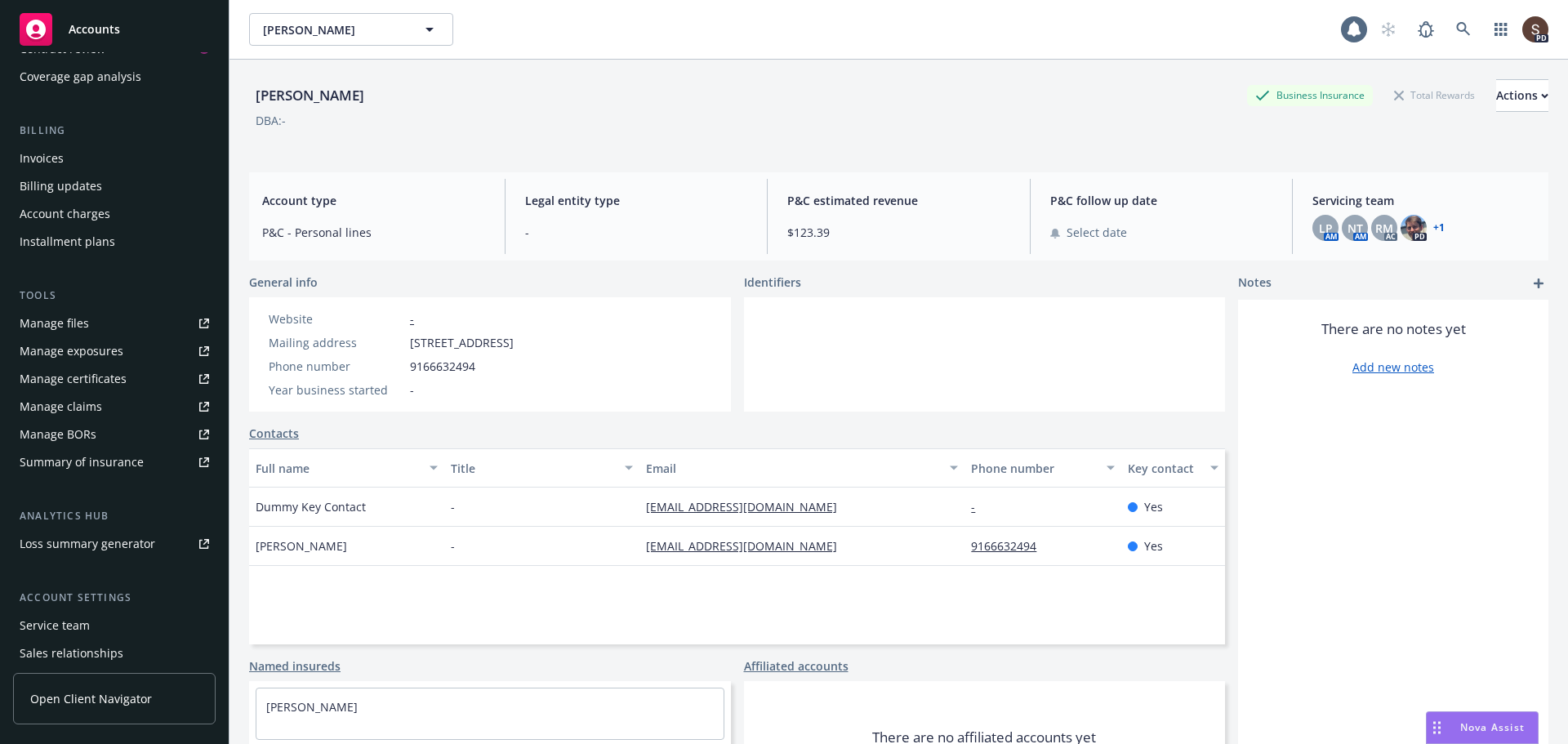
scroll to position [320, 0]
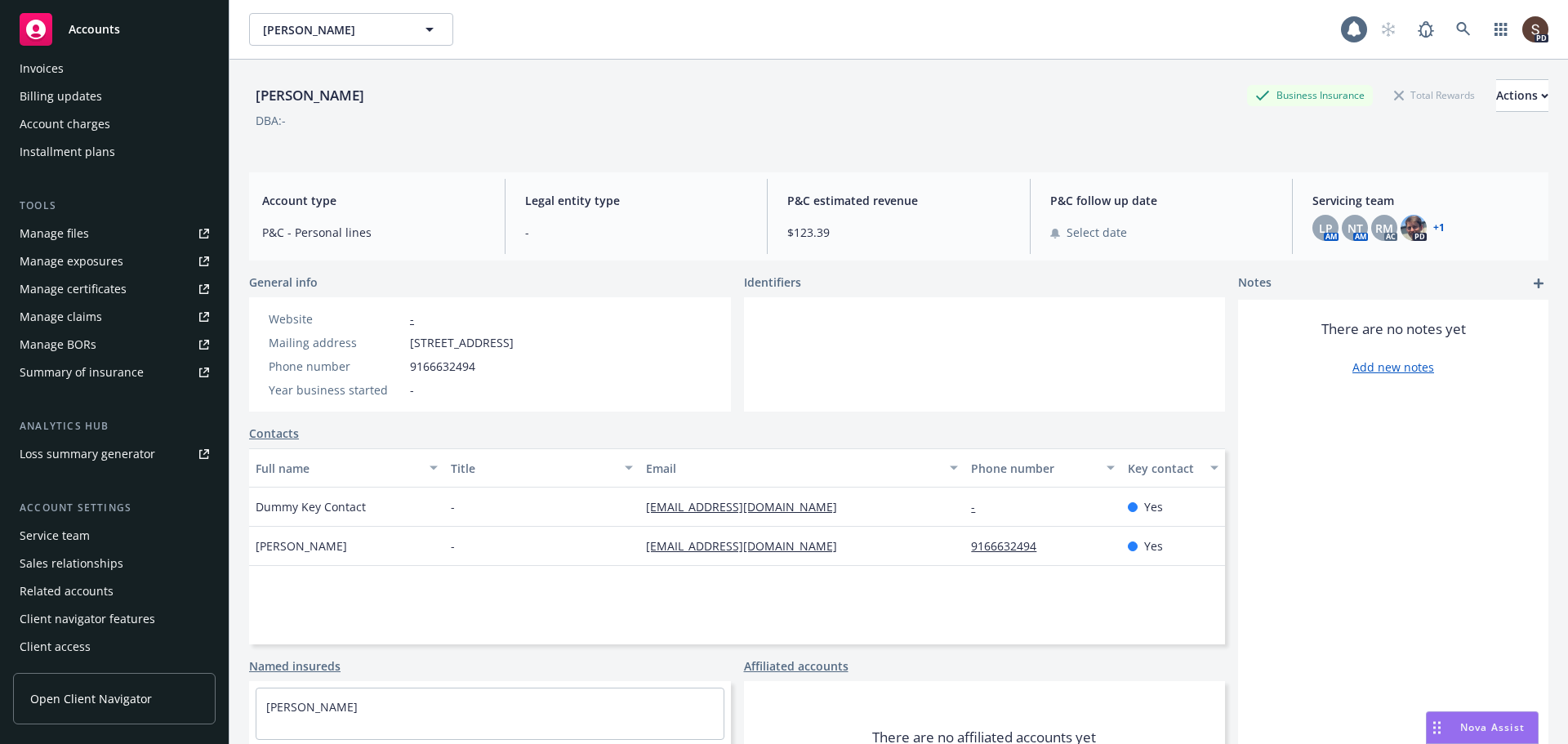
click at [81, 537] on div "Service team" at bounding box center [55, 536] width 70 height 26
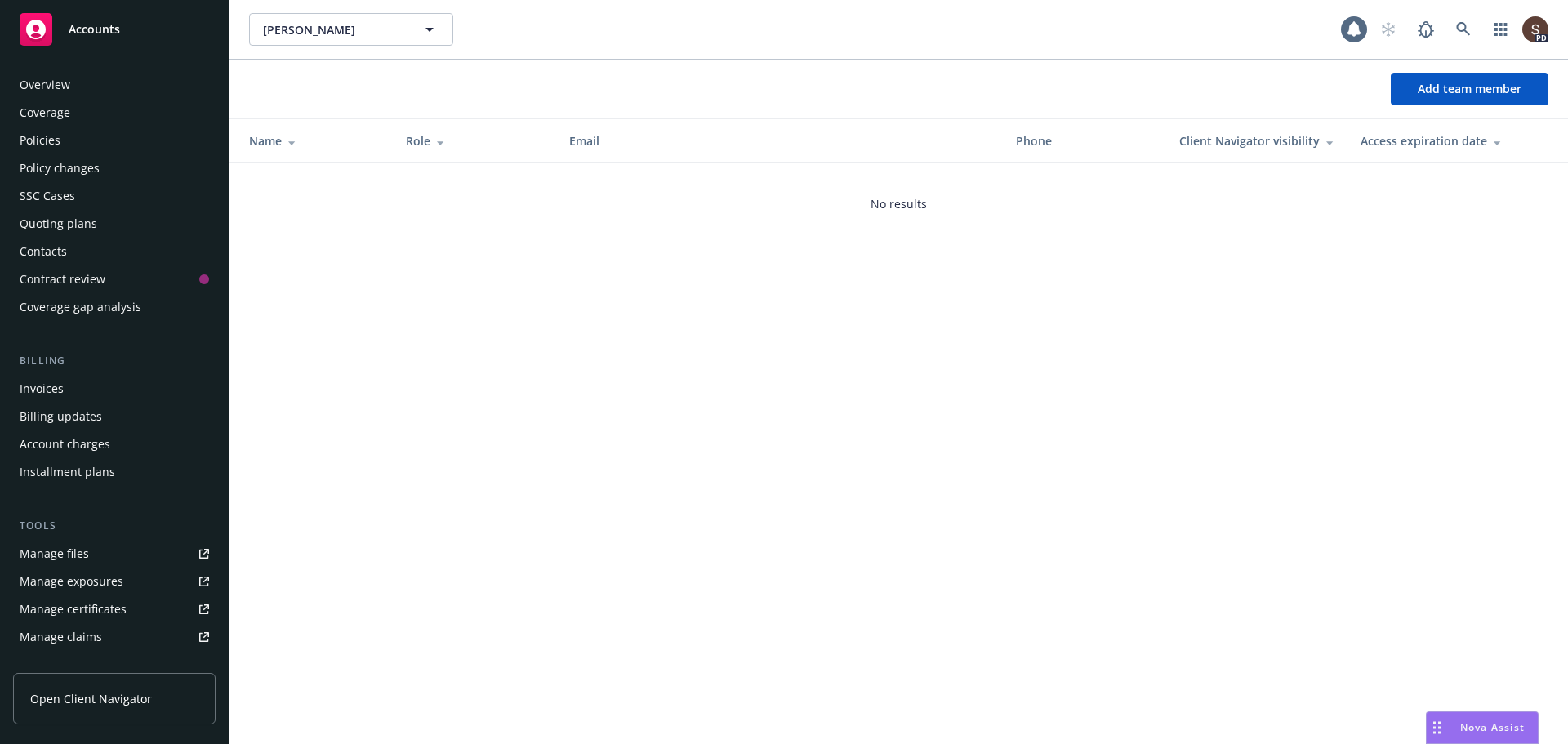
scroll to position [320, 0]
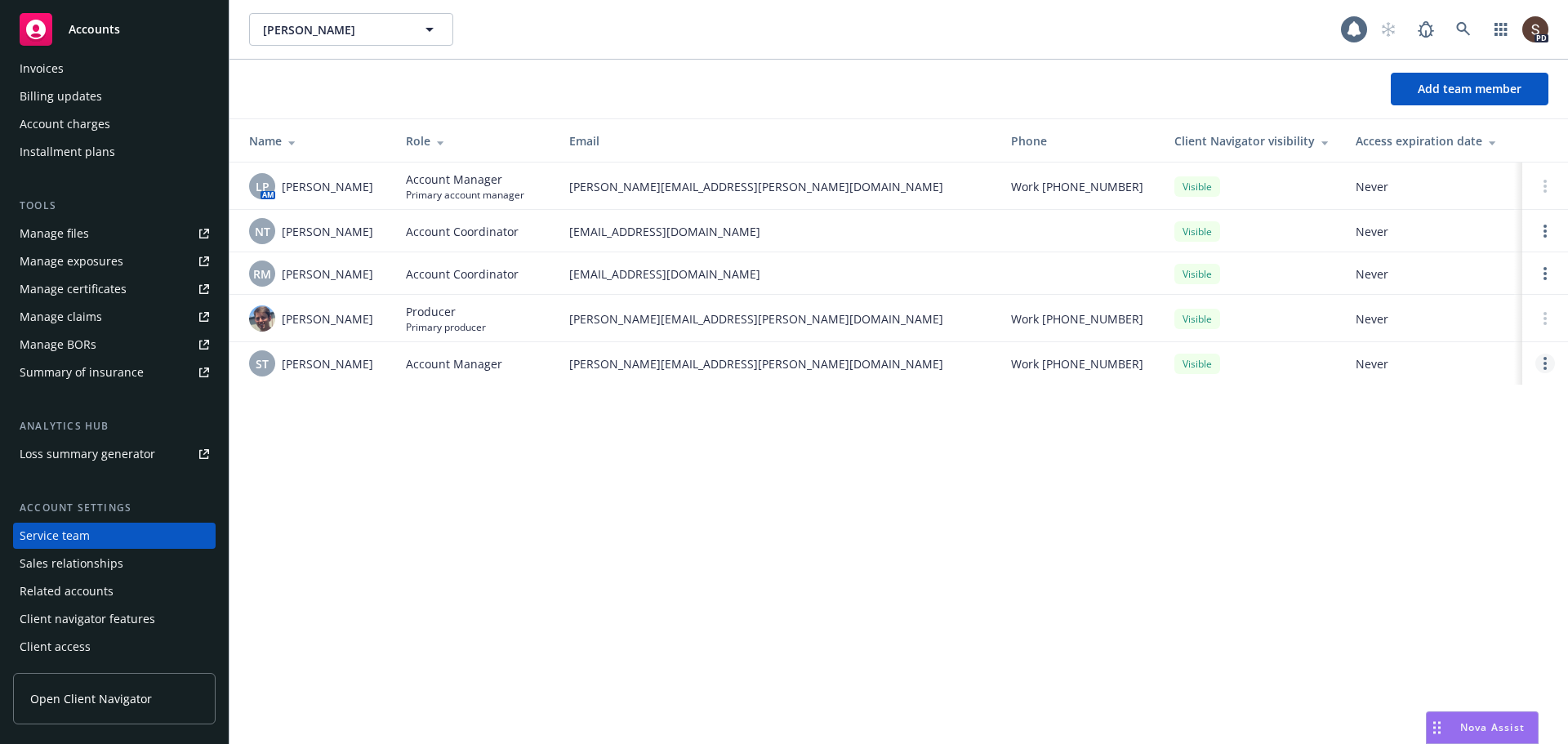
click at [1540, 364] on link "Open options" at bounding box center [1544, 363] width 19 height 19
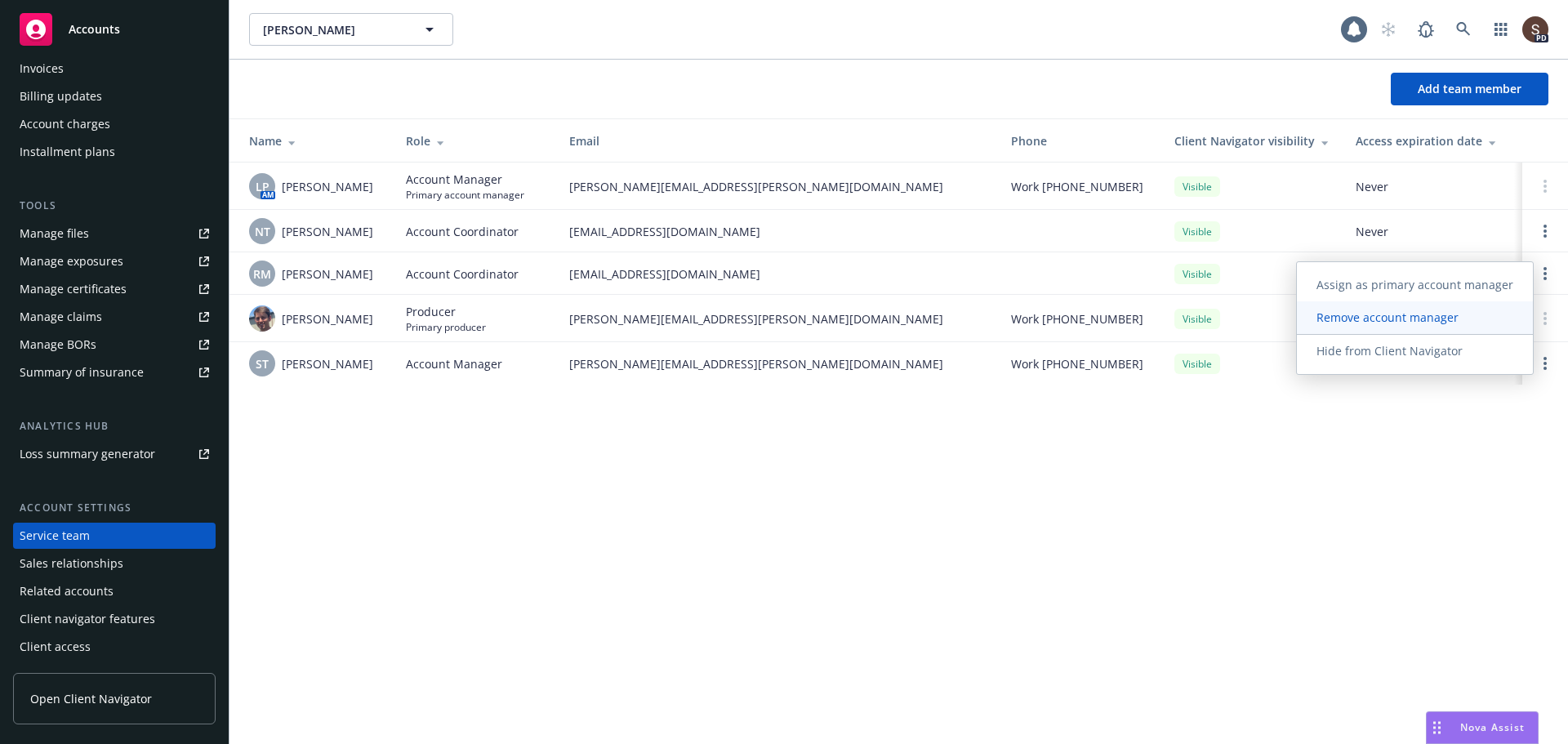
click at [1429, 312] on span "Remove account manager" at bounding box center [1388, 316] width 181 height 16
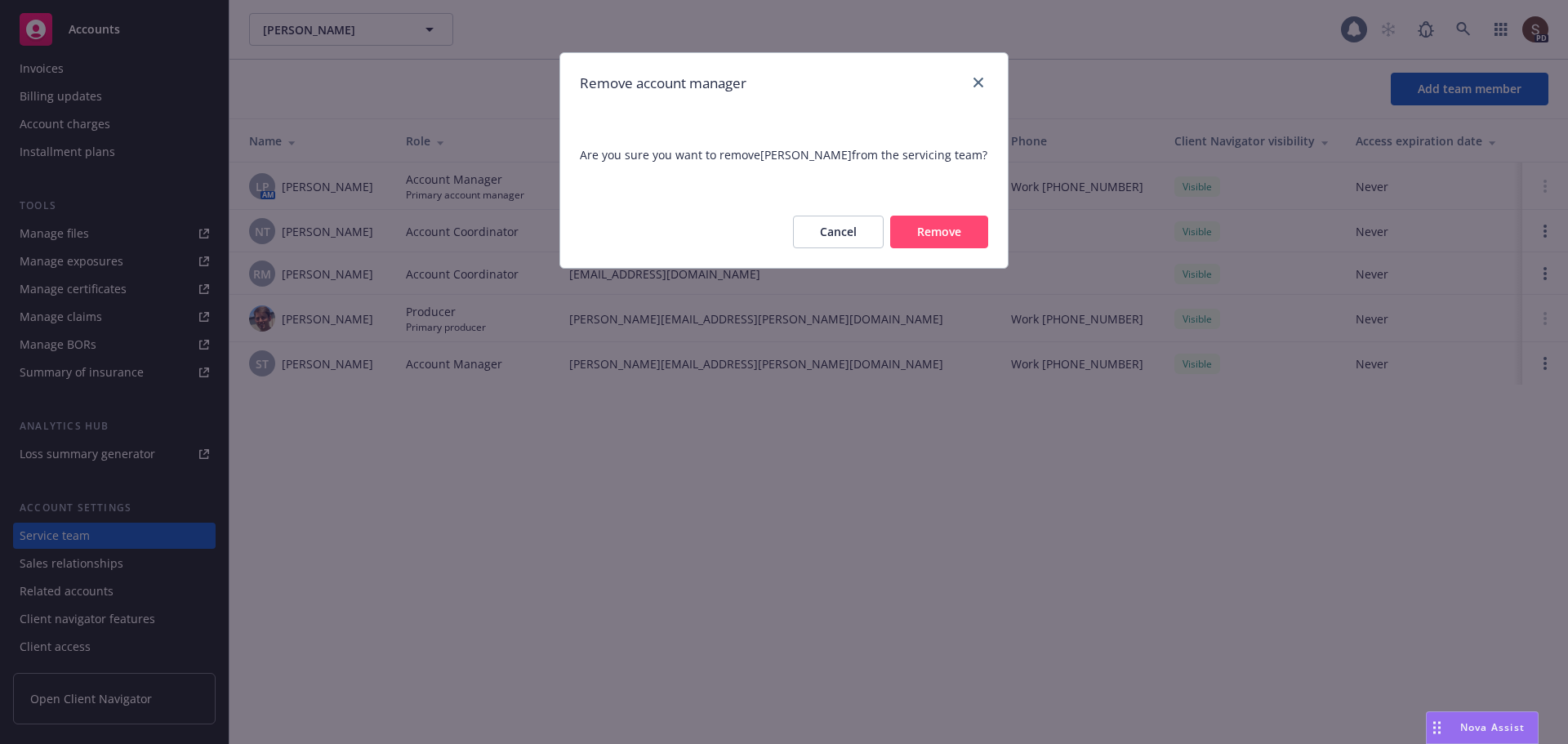
click at [964, 227] on button "Remove" at bounding box center [939, 231] width 98 height 32
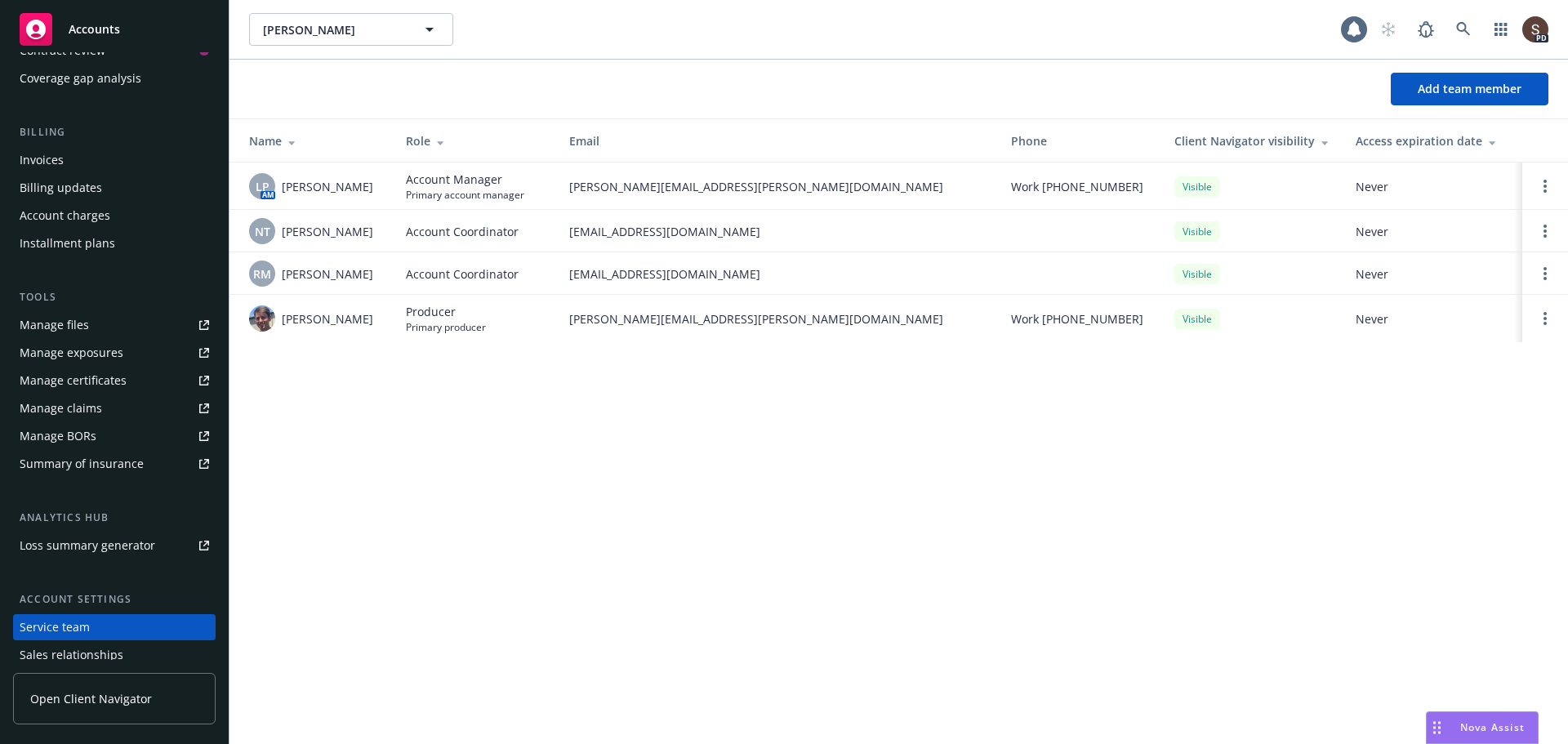
scroll to position [0, 0]
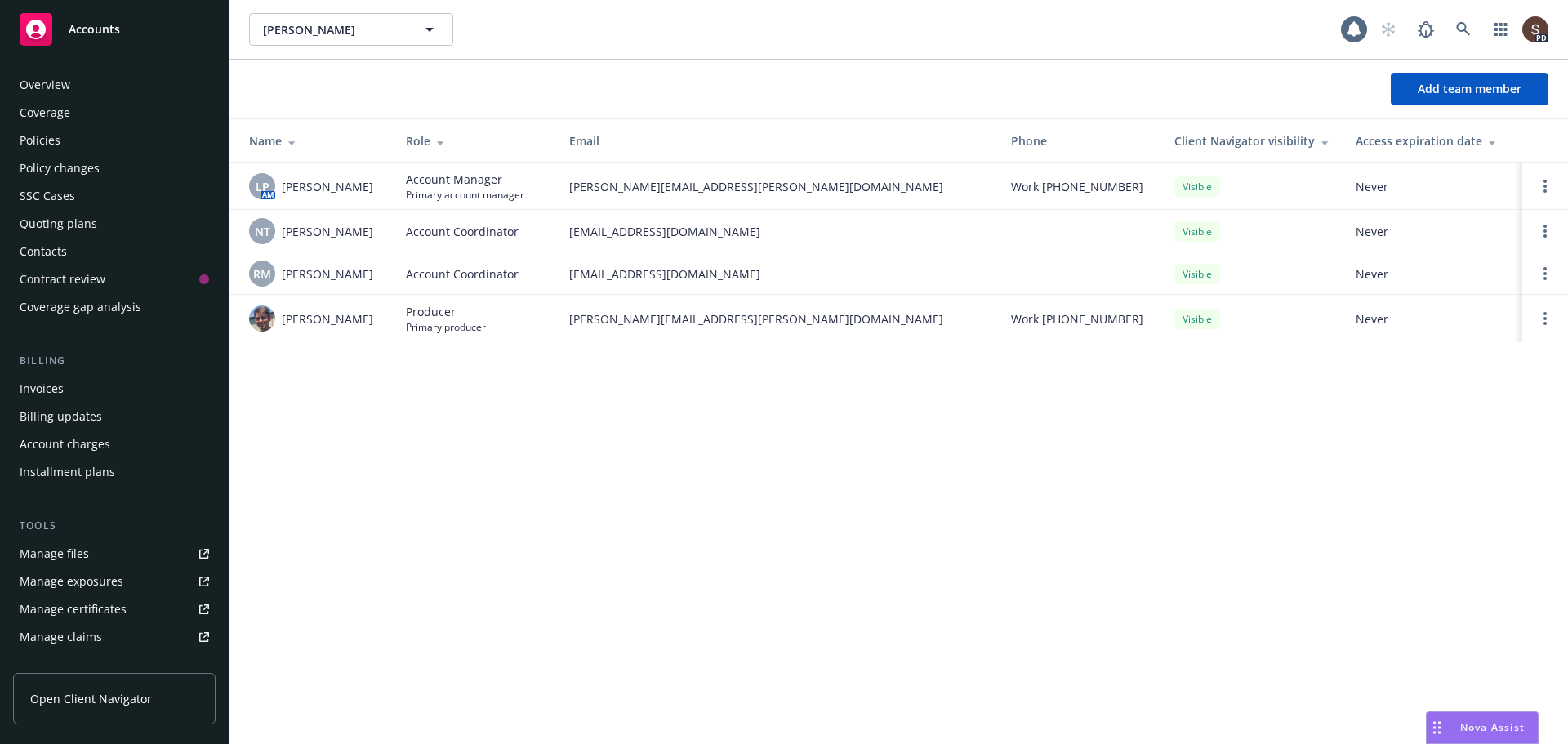
click at [45, 142] on div "Policies" at bounding box center [40, 141] width 41 height 26
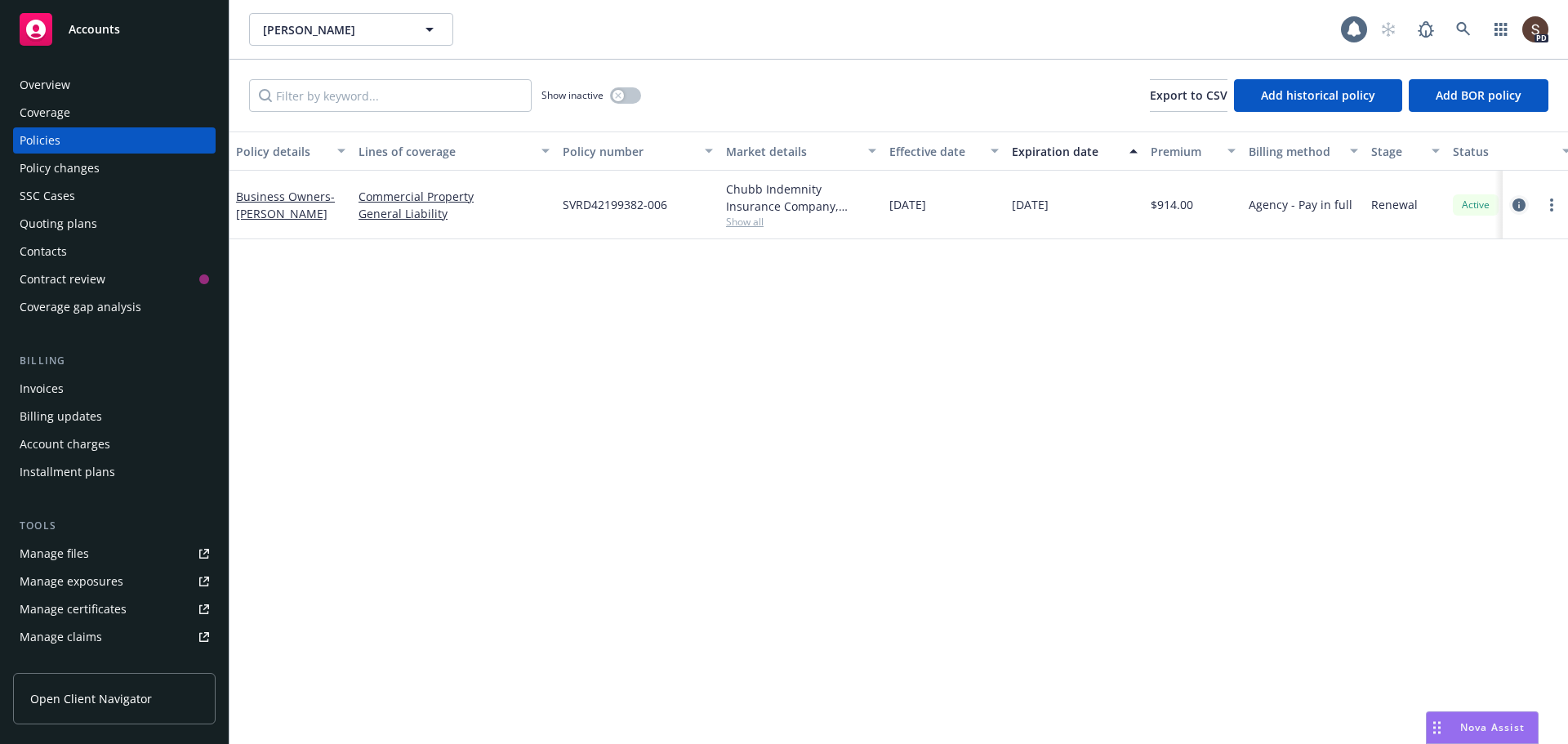
click at [1510, 205] on link "circleInformation" at bounding box center [1518, 205] width 19 height 19
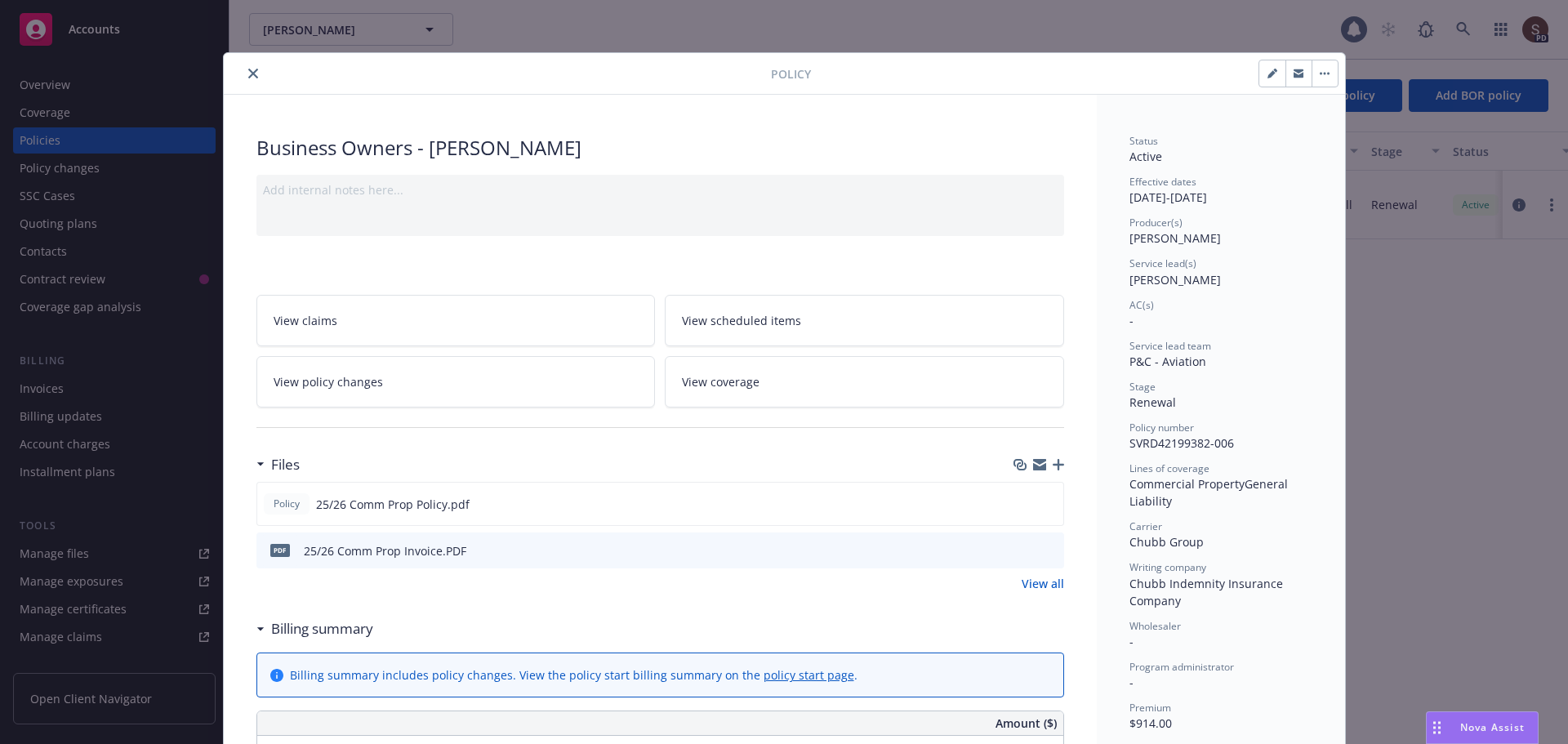
click at [248, 78] on icon "close" at bounding box center [253, 73] width 10 height 10
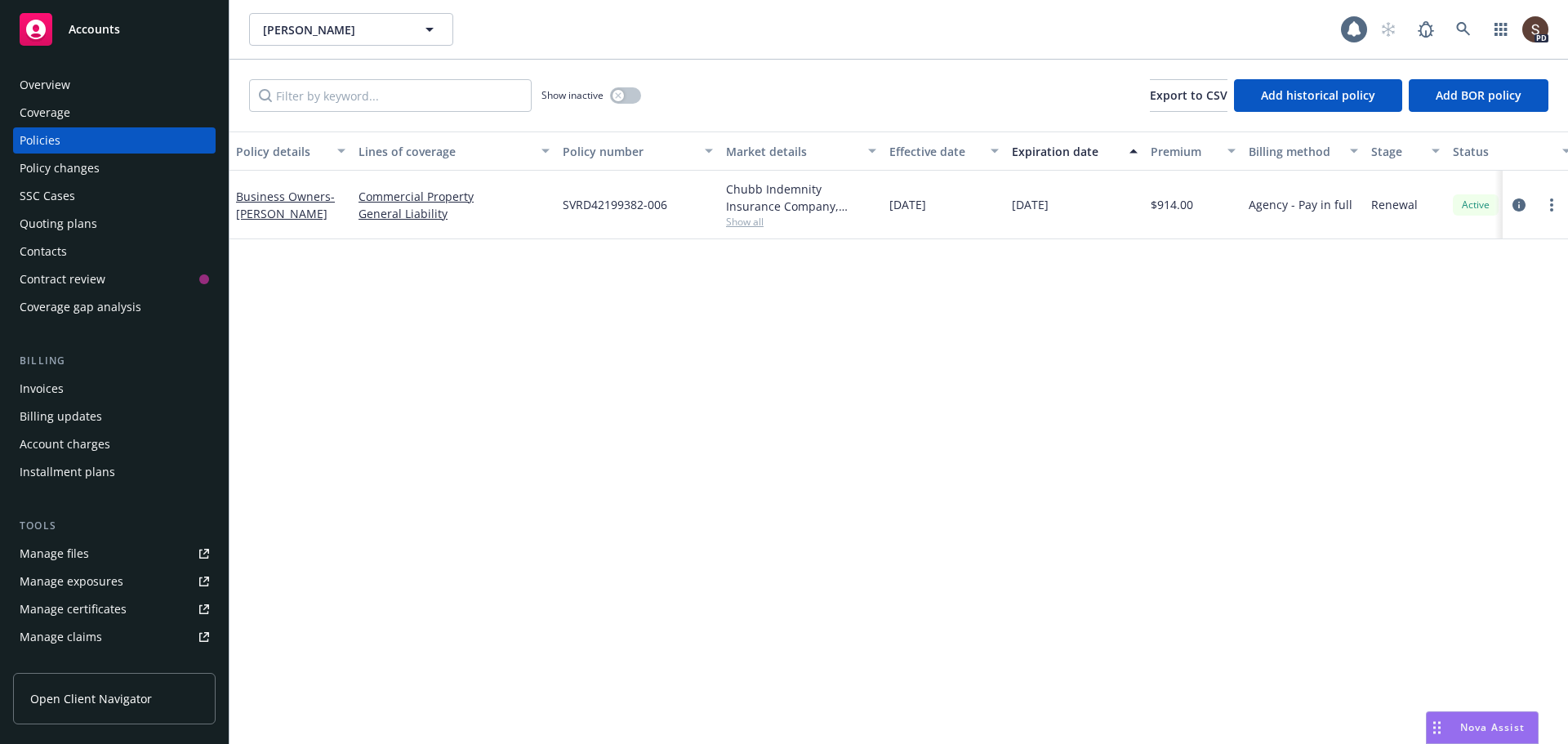
click at [68, 560] on div "Manage files" at bounding box center [54, 553] width 69 height 26
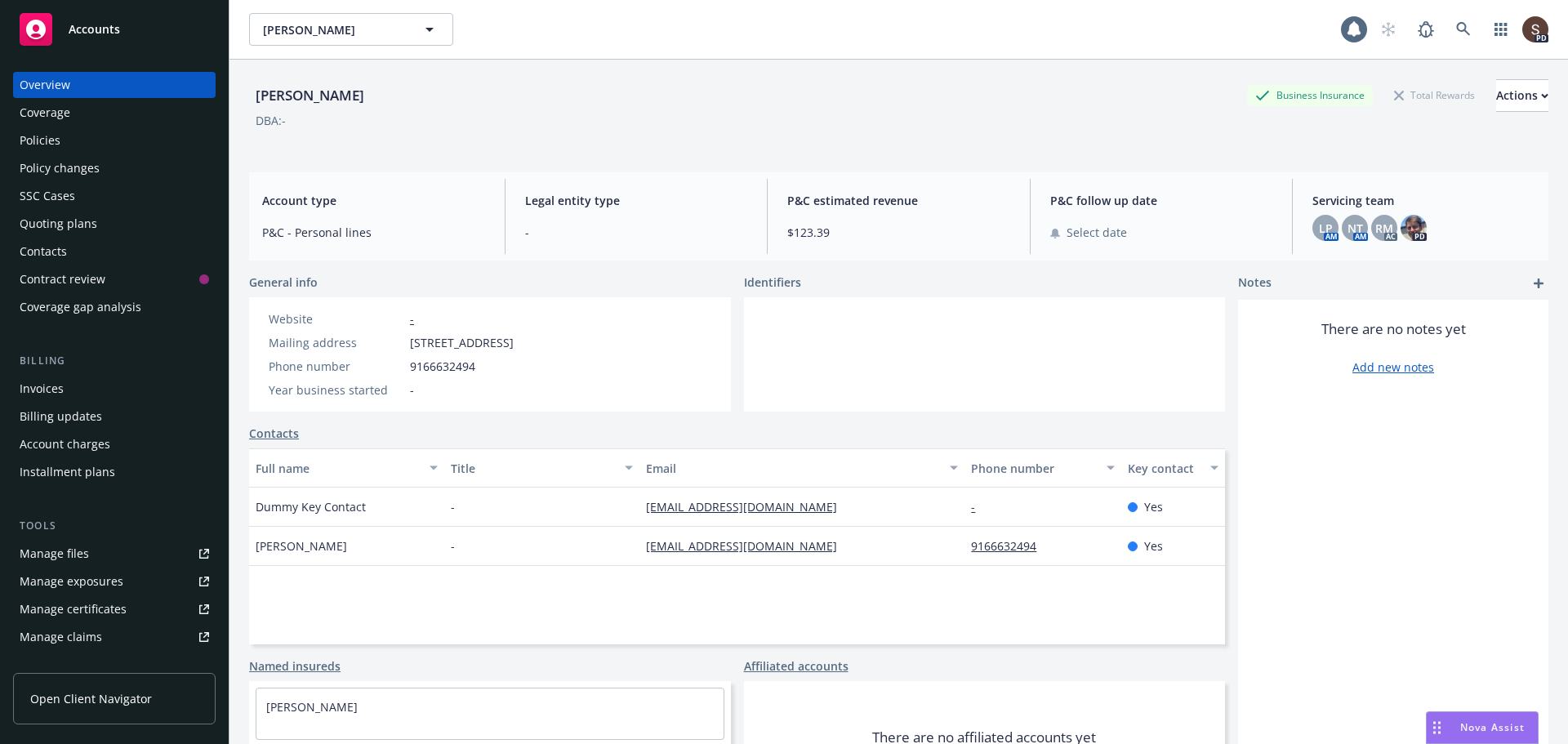
click at [38, 148] on div "Policies" at bounding box center [40, 141] width 41 height 26
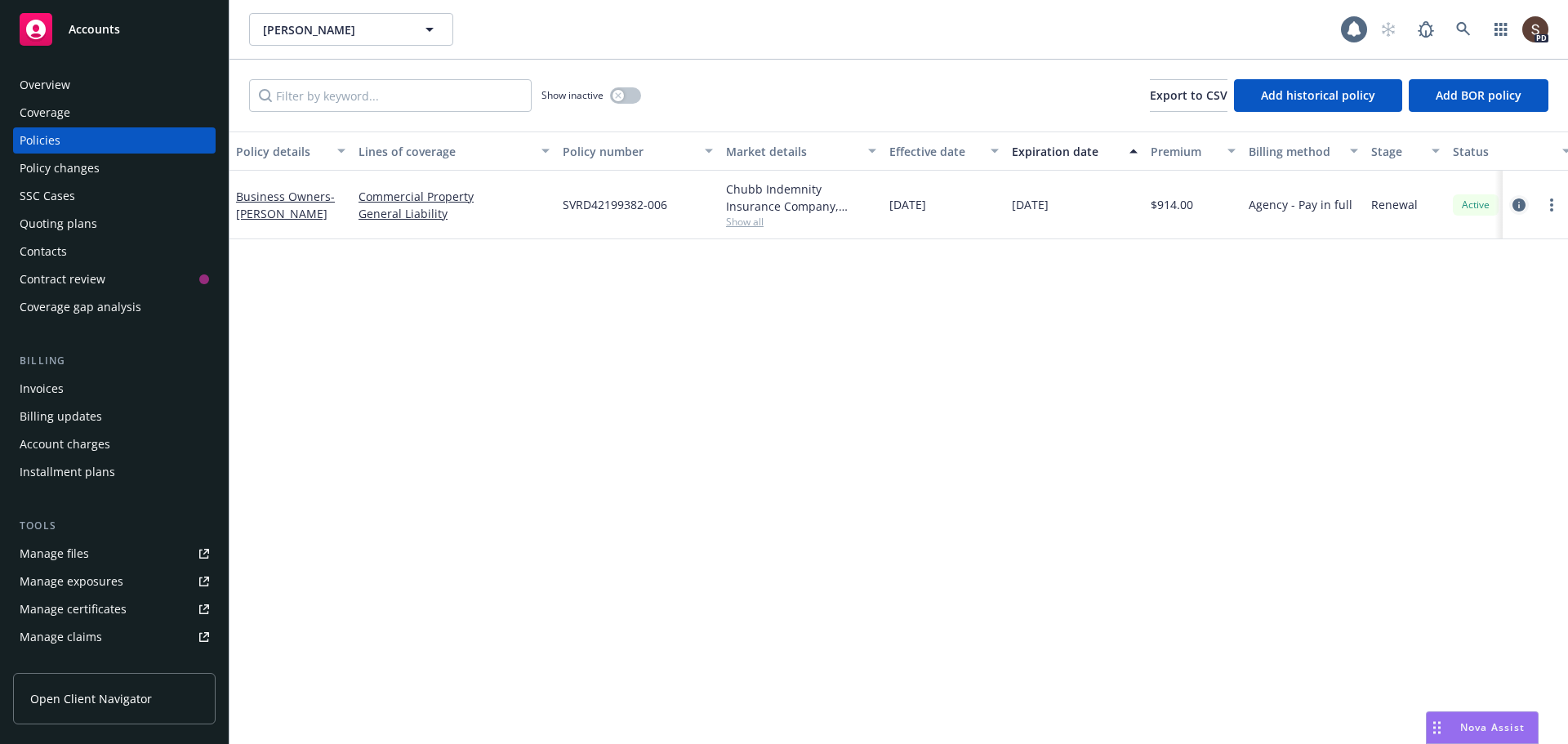
click at [1519, 198] on link "circleInformation" at bounding box center [1518, 205] width 19 height 19
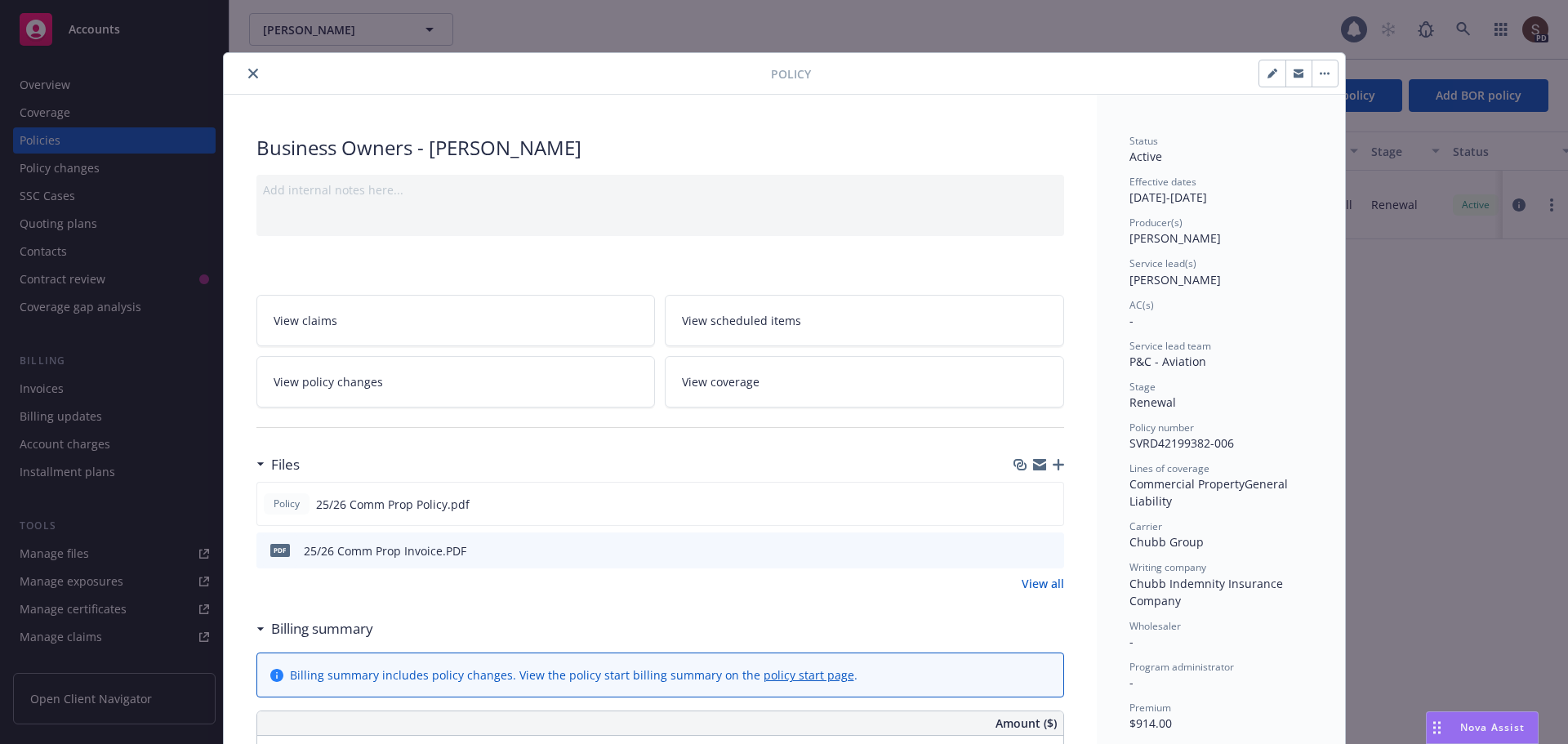
click at [1272, 62] on button "button" at bounding box center [1272, 73] width 26 height 26
select select "RENEWAL"
select select "12"
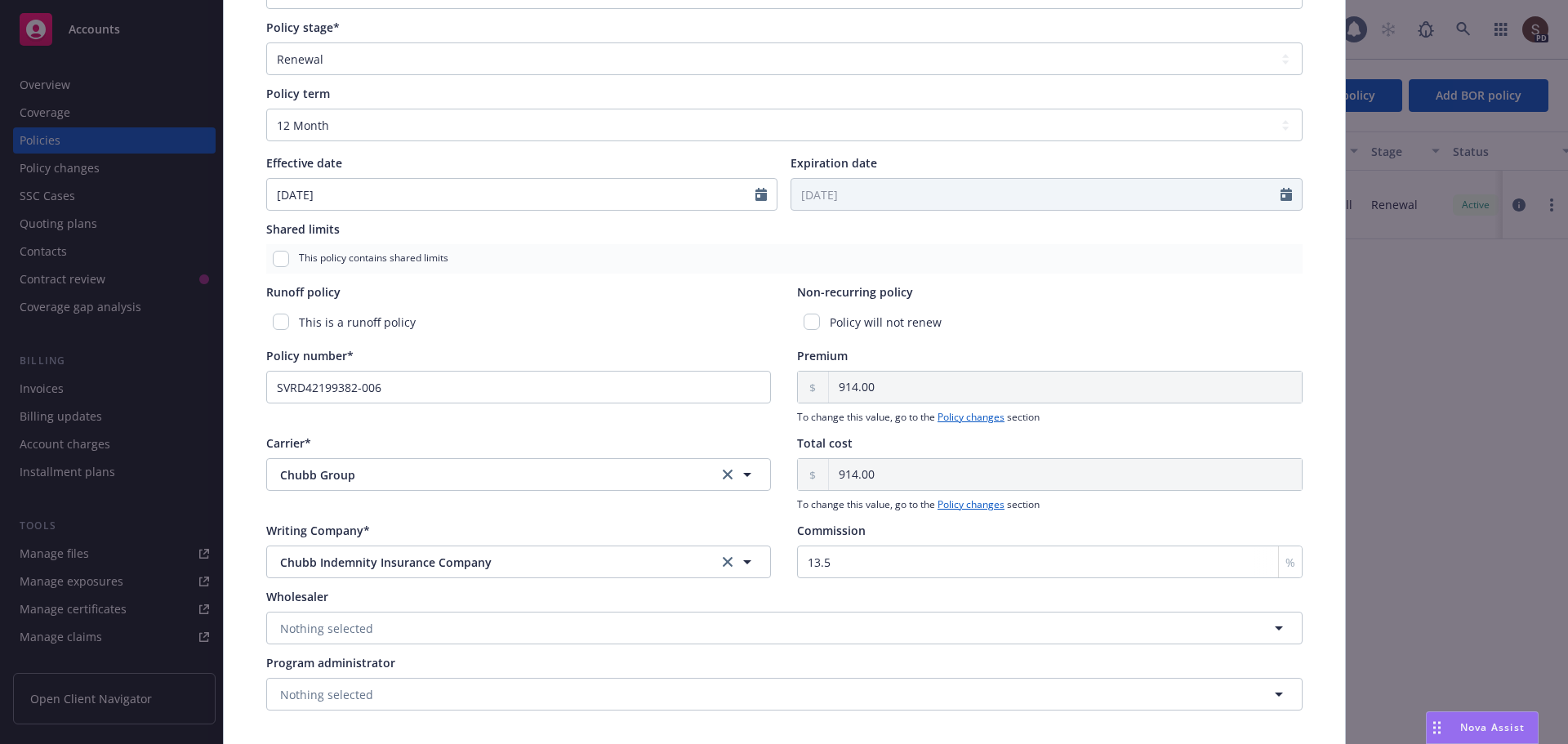
scroll to position [593, 0]
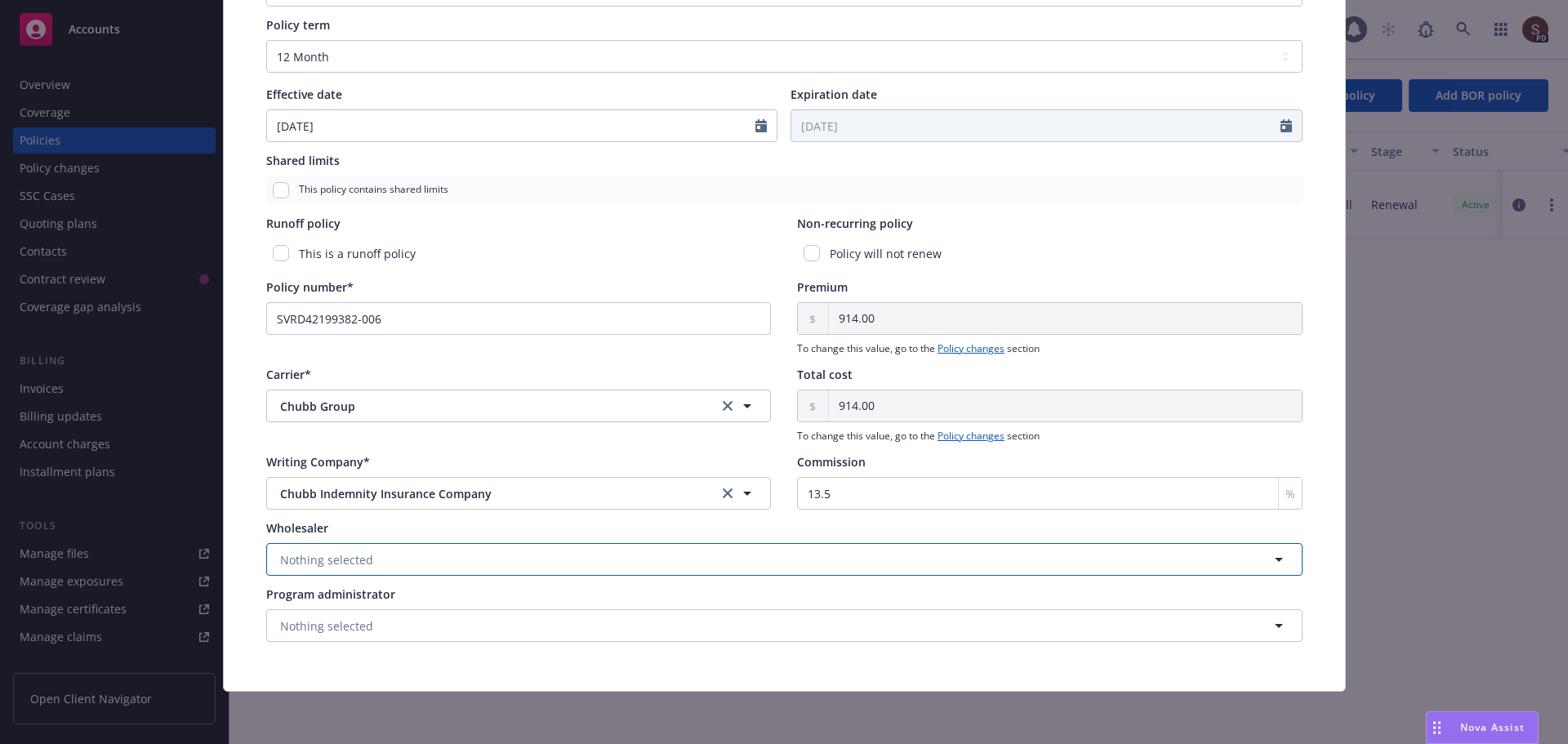
click at [413, 552] on button "Nothing selected" at bounding box center [784, 559] width 1036 height 32
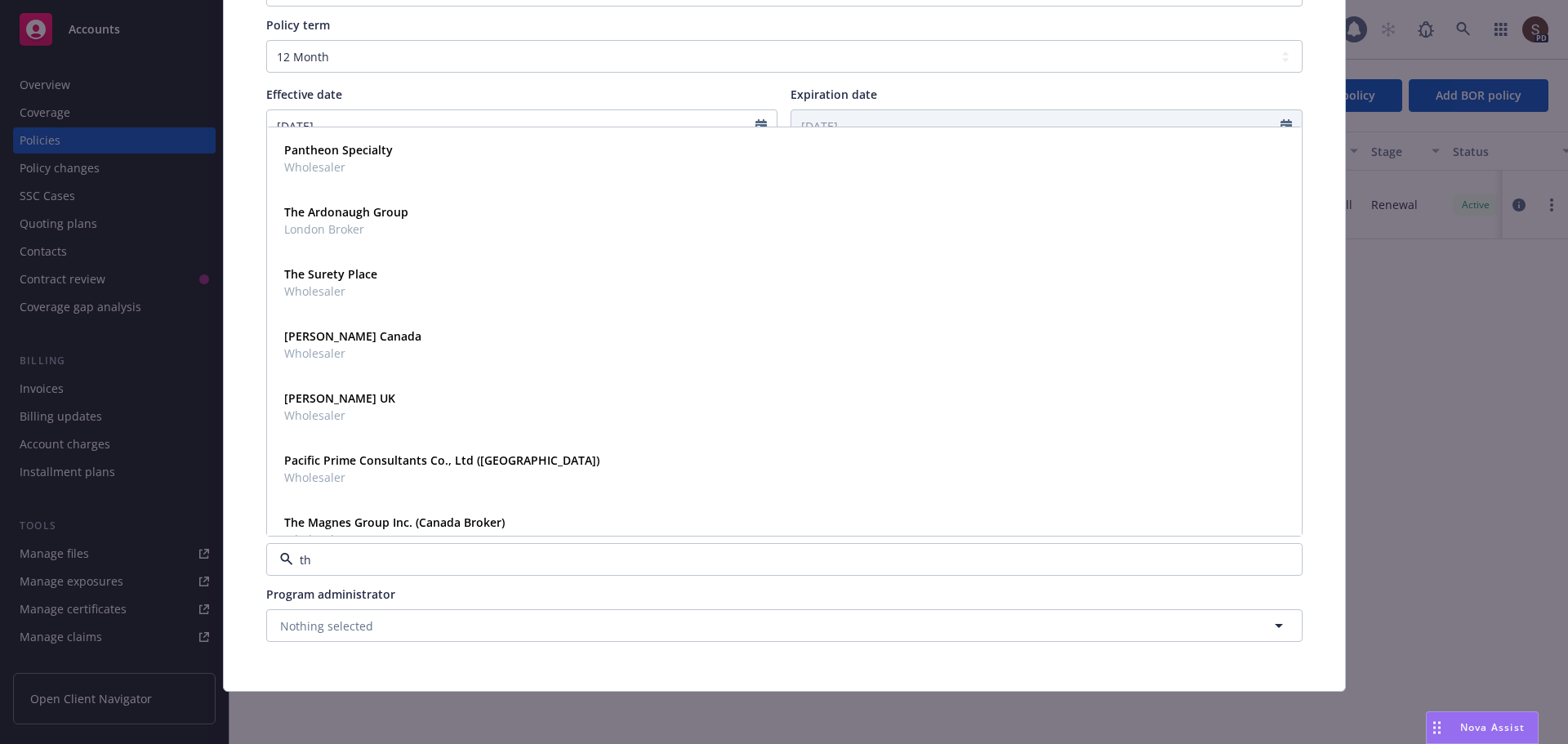
type input "t"
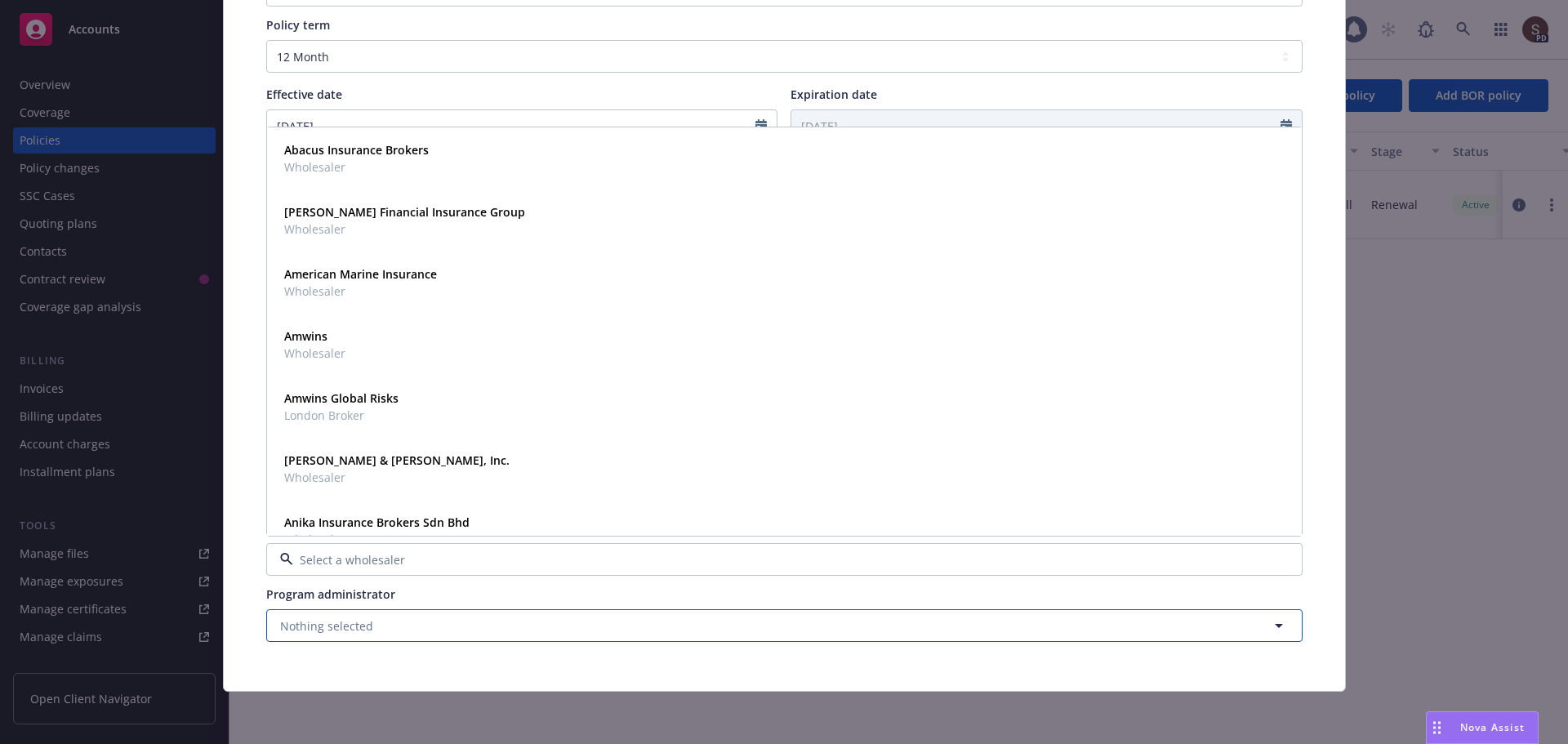
click at [407, 614] on button "Nothing selected" at bounding box center [784, 625] width 1036 height 32
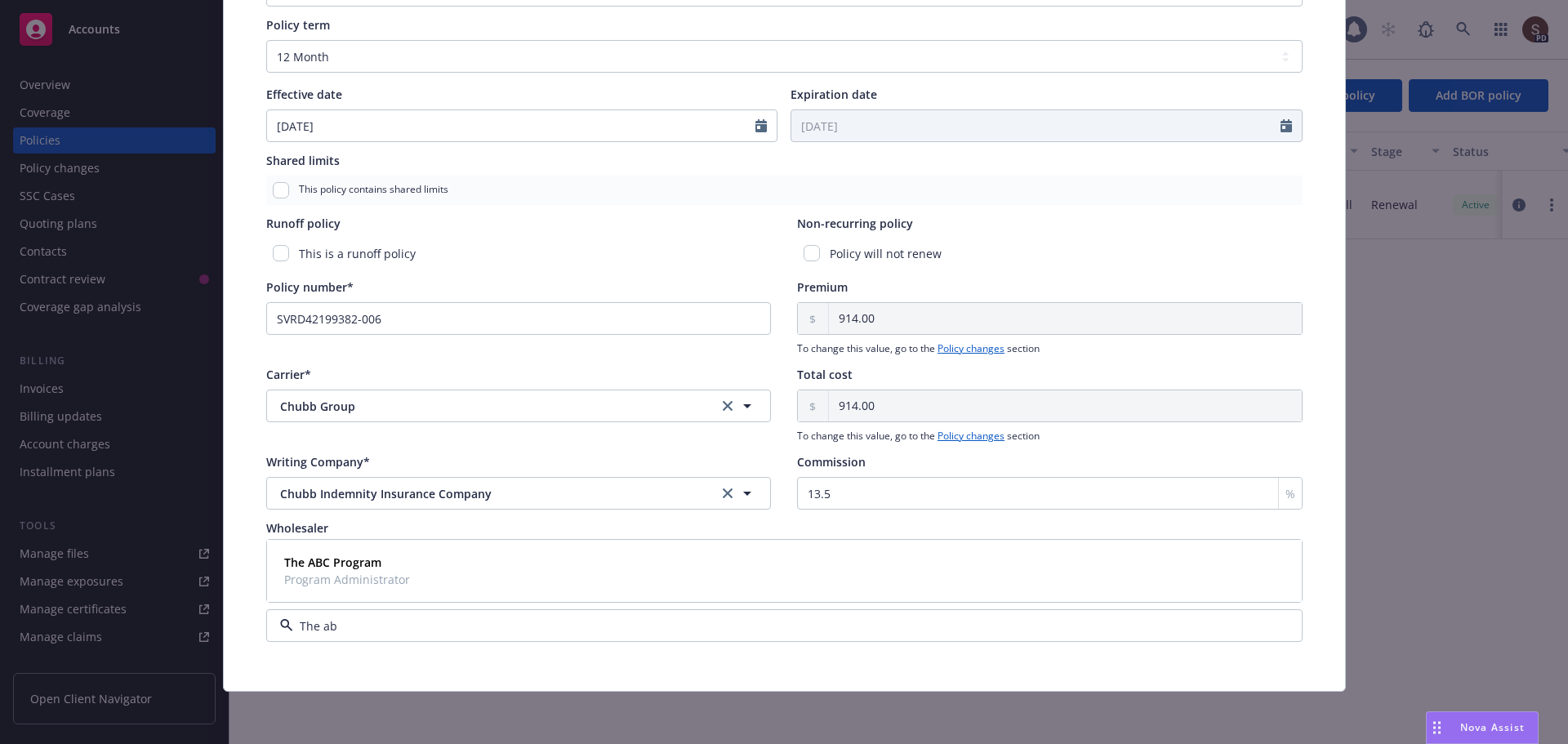
type input "The abc"
click at [395, 564] on span "The ABC Program" at bounding box center [347, 562] width 126 height 18
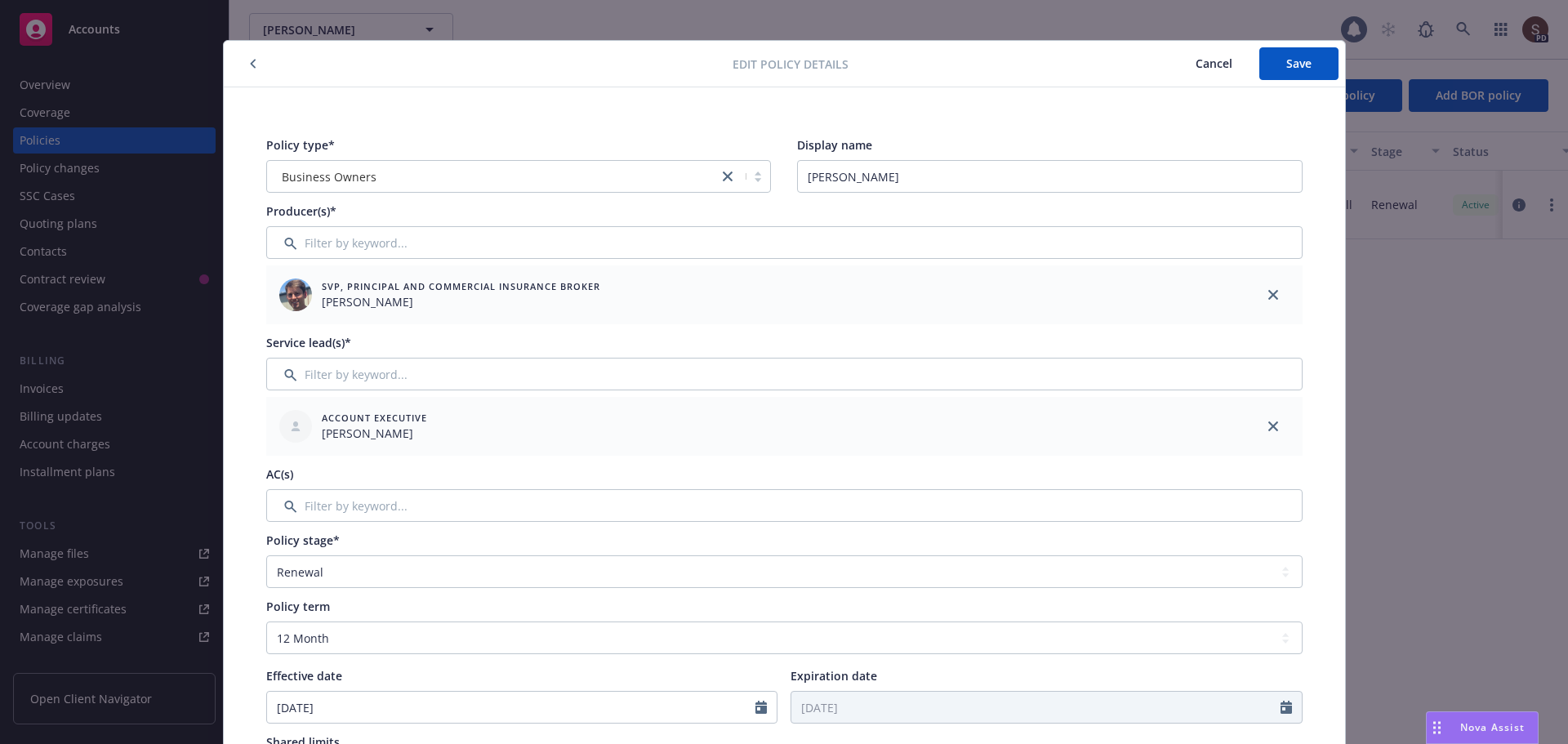
scroll to position [0, 0]
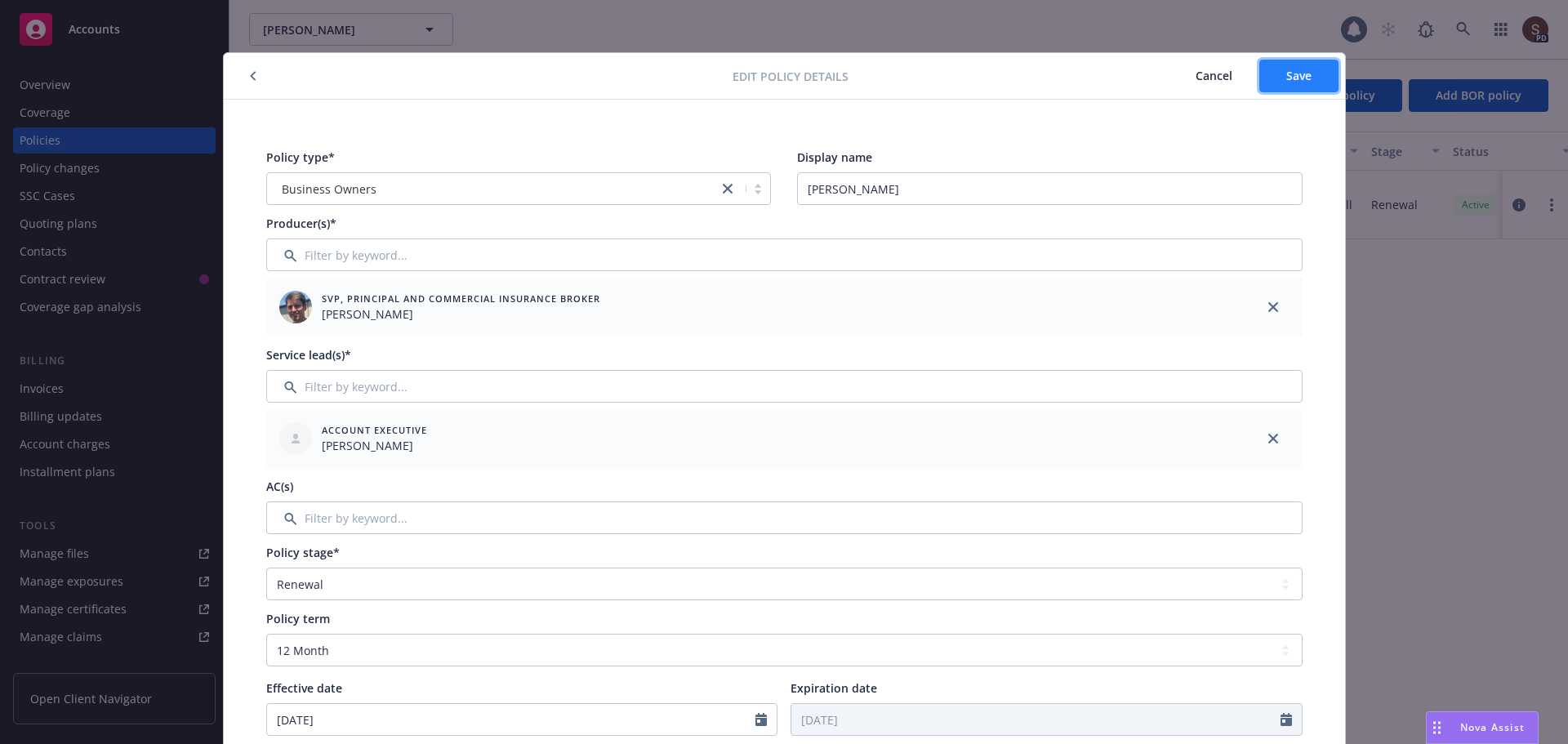
click at [1274, 66] on button "Save" at bounding box center [1299, 75] width 80 height 32
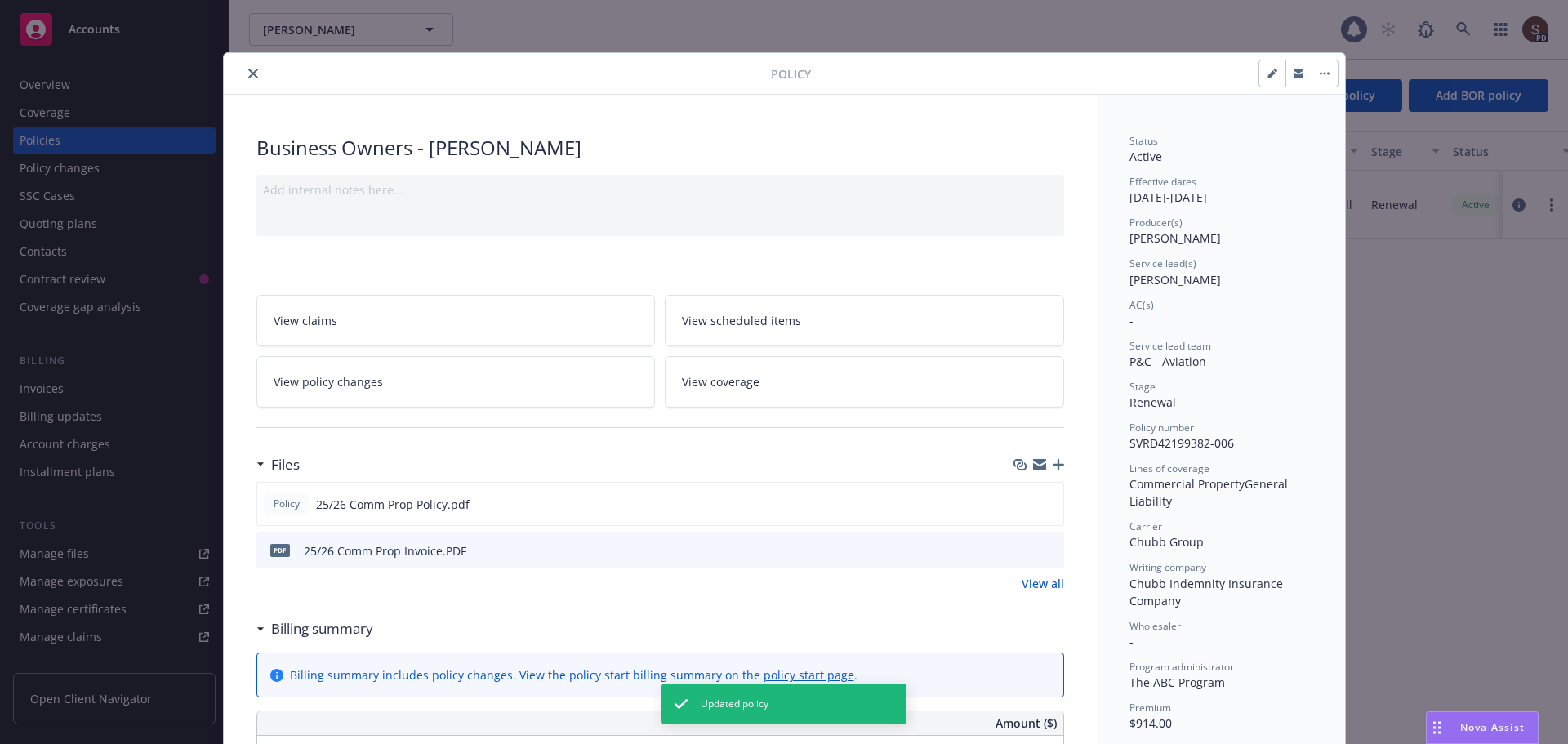
drag, startPoint x: 252, startPoint y: 72, endPoint x: 338, endPoint y: 102, distance: 91.1
click at [252, 72] on button "close" at bounding box center [253, 73] width 19 height 19
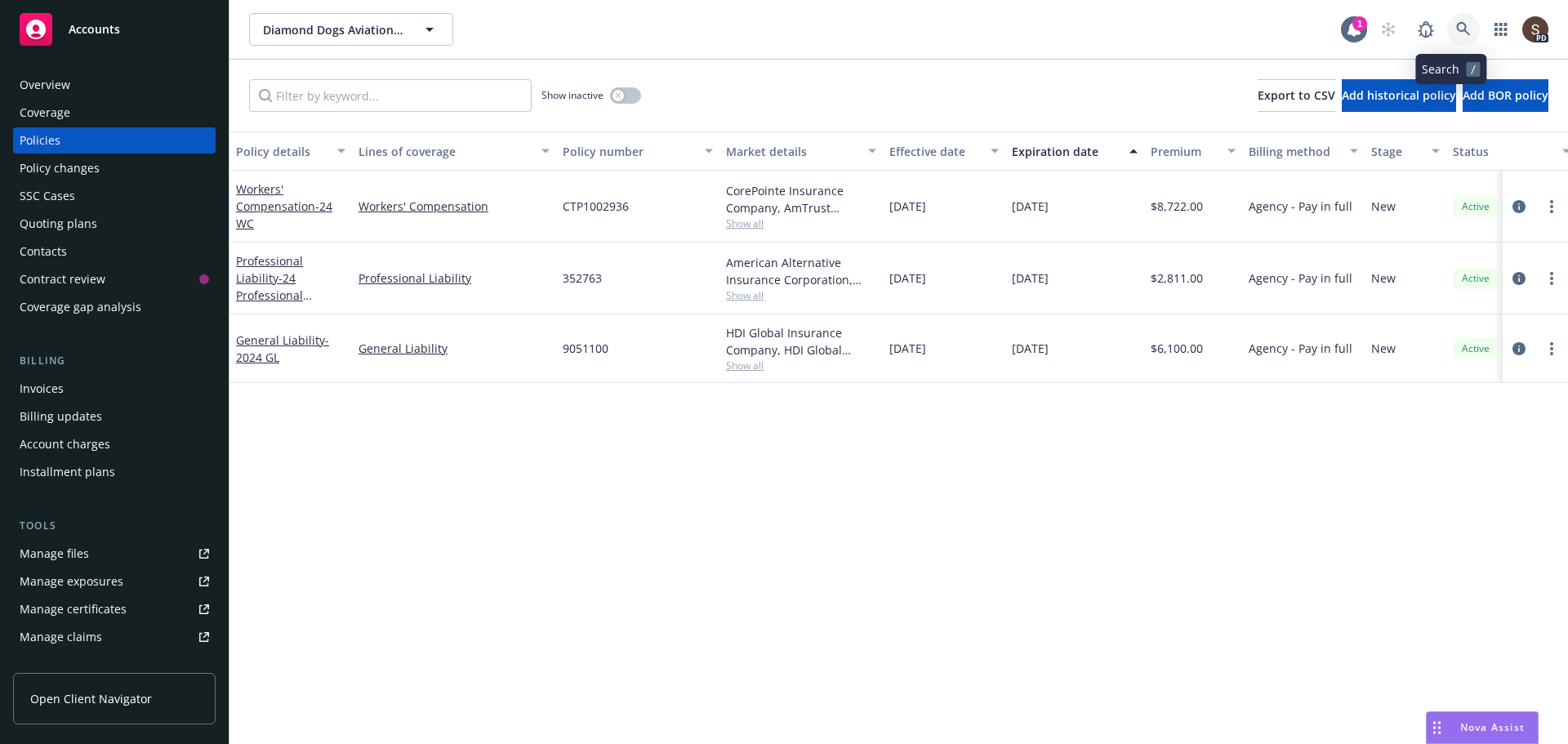
click at [1456, 24] on icon at bounding box center [1463, 30] width 15 height 15
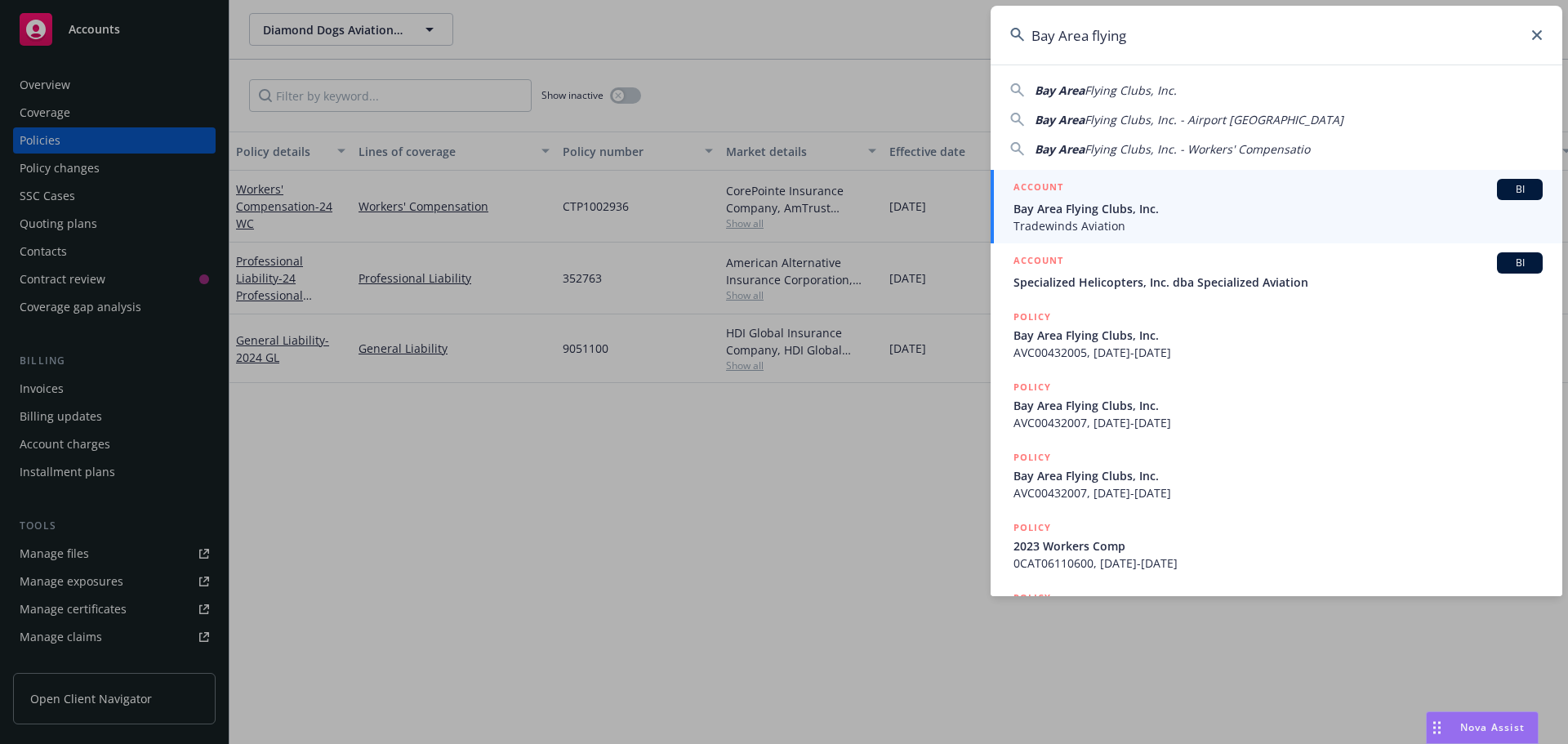
type input "Bay Area flying"
click at [1111, 215] on span "Bay Area Flying Clubs, Inc." at bounding box center [1278, 208] width 529 height 18
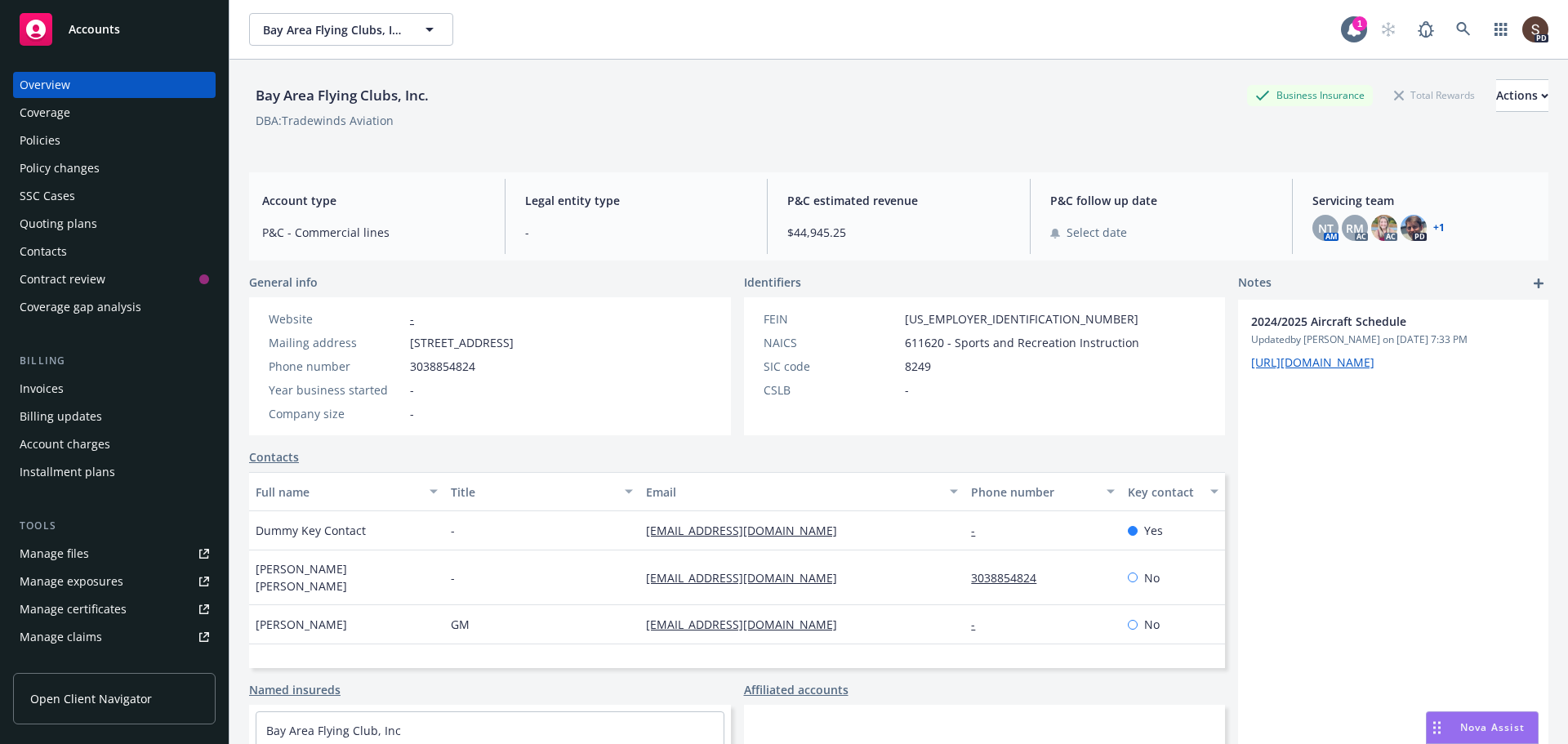
click at [116, 142] on div "Policies" at bounding box center [114, 141] width 190 height 26
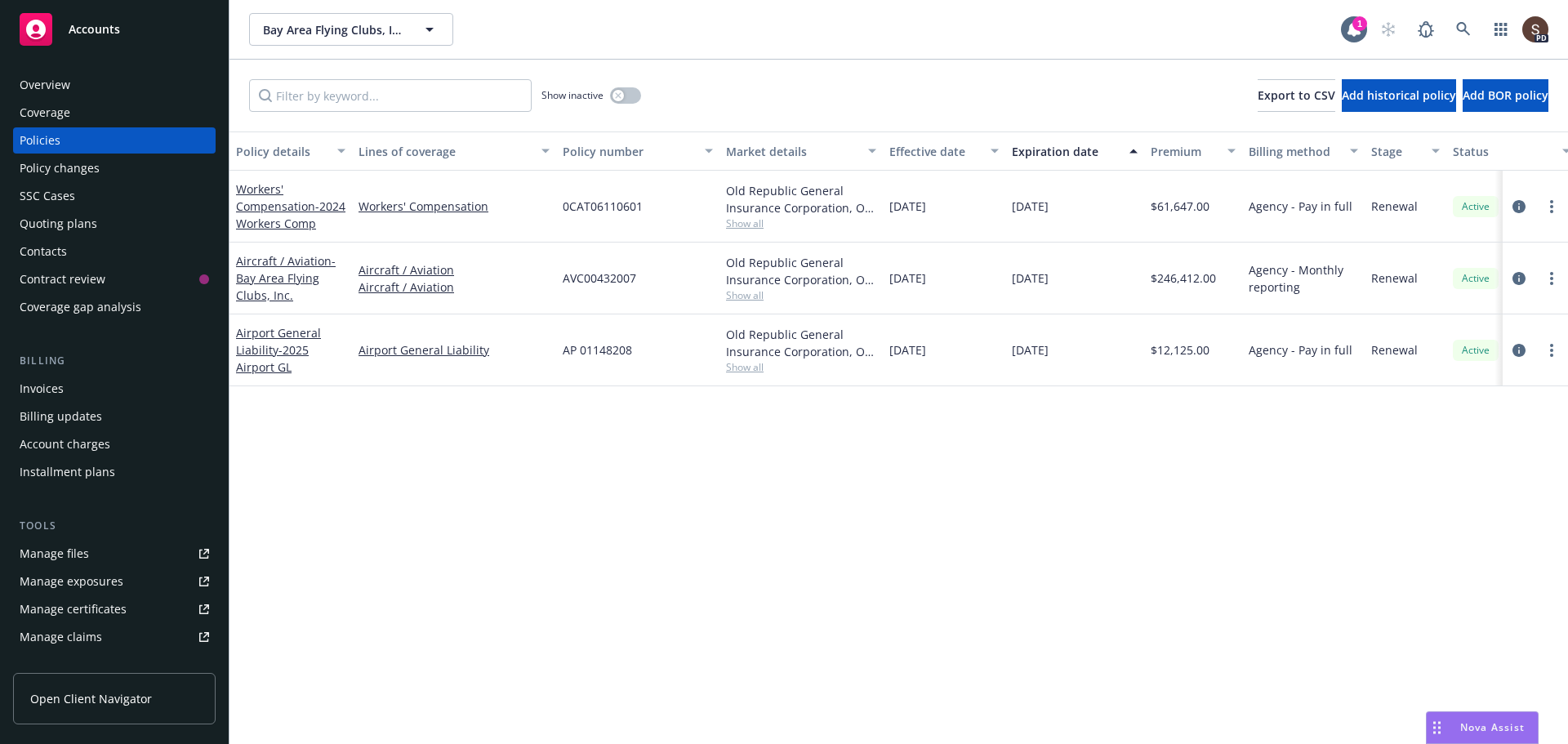
click at [40, 393] on div "Invoices" at bounding box center [42, 389] width 44 height 26
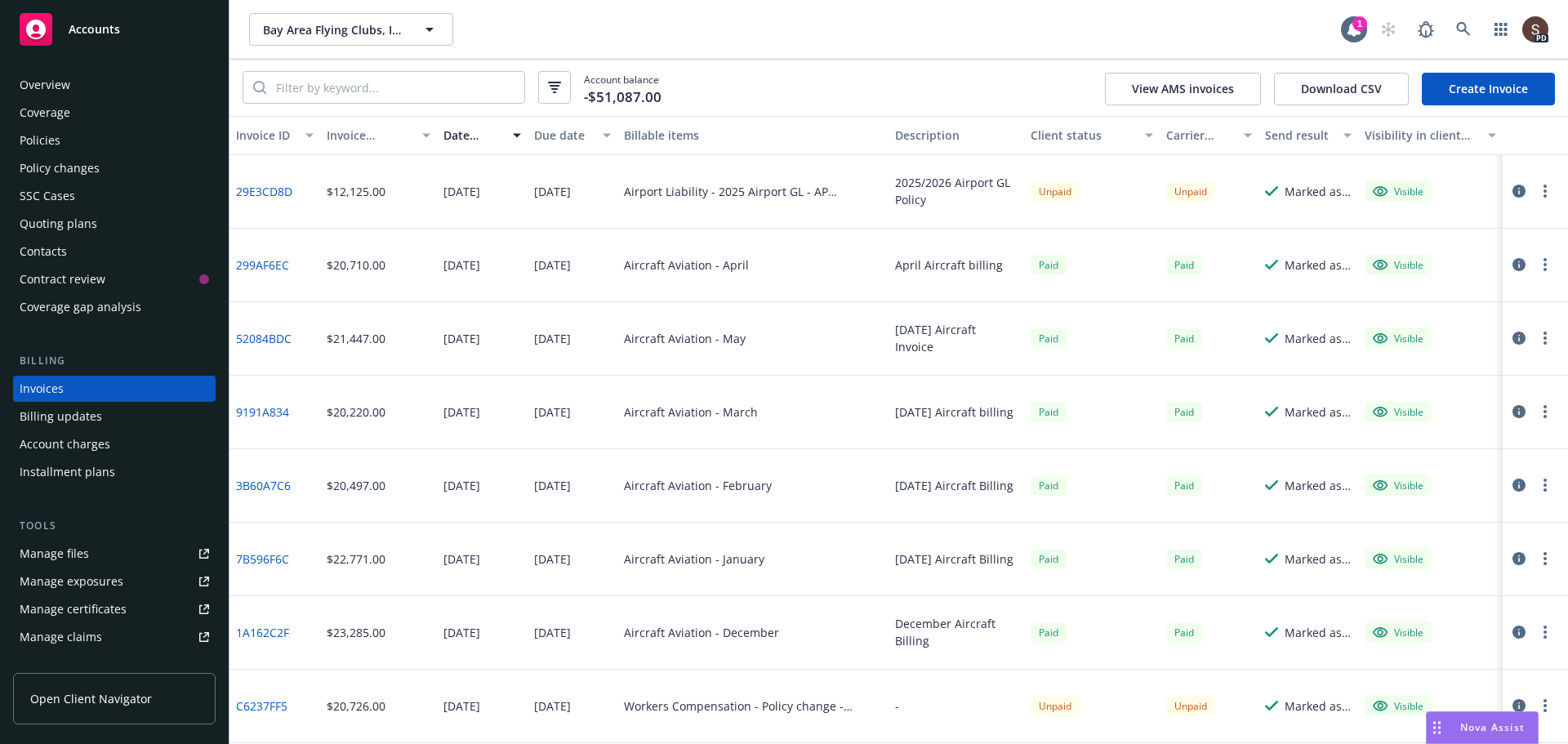
click at [64, 139] on div "Policies" at bounding box center [114, 141] width 190 height 26
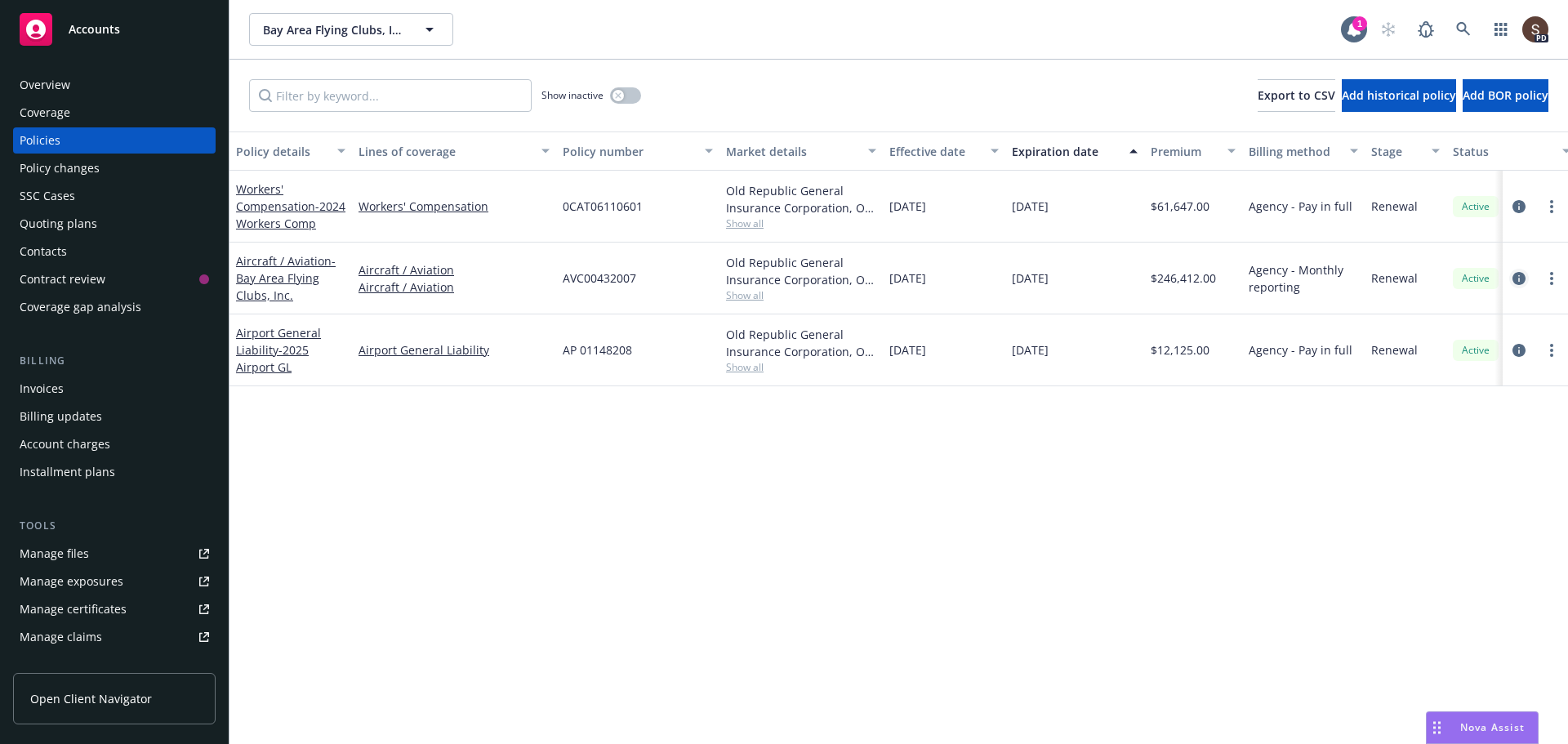
click at [1512, 276] on icon "circleInformation" at bounding box center [1519, 279] width 13 height 13
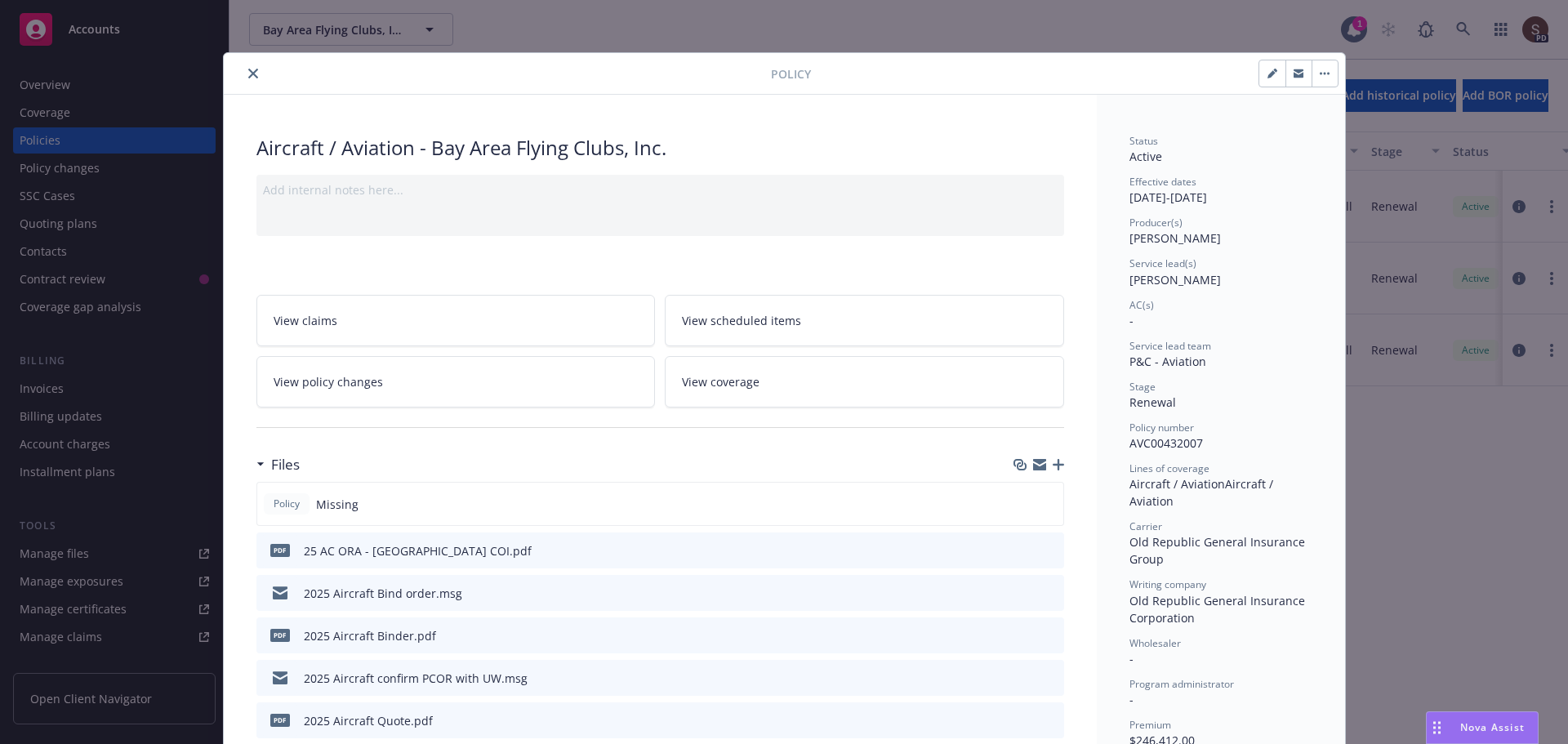
click at [1052, 463] on icon "button" at bounding box center [1058, 465] width 11 height 11
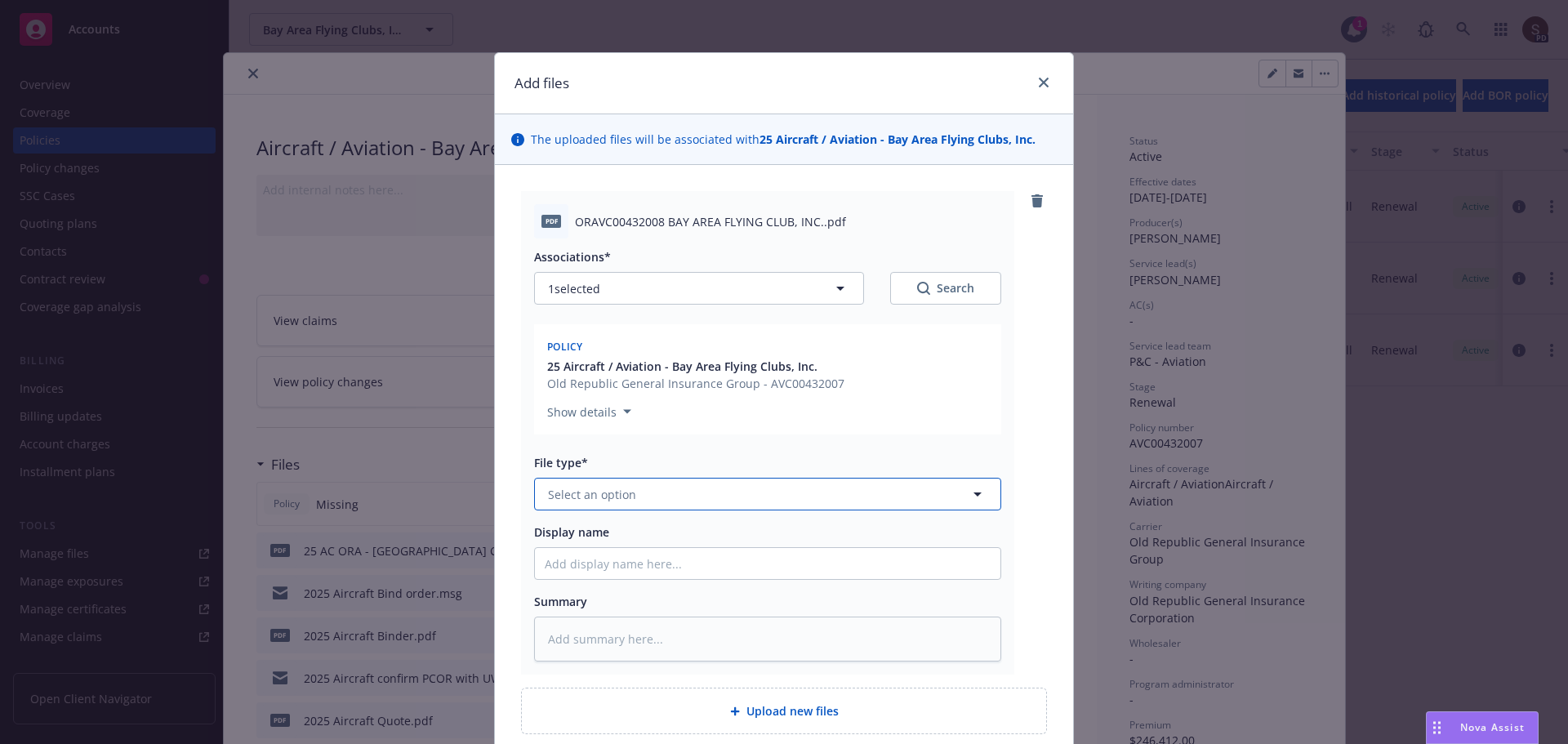
click at [567, 493] on span "Select an option" at bounding box center [591, 494] width 88 height 18
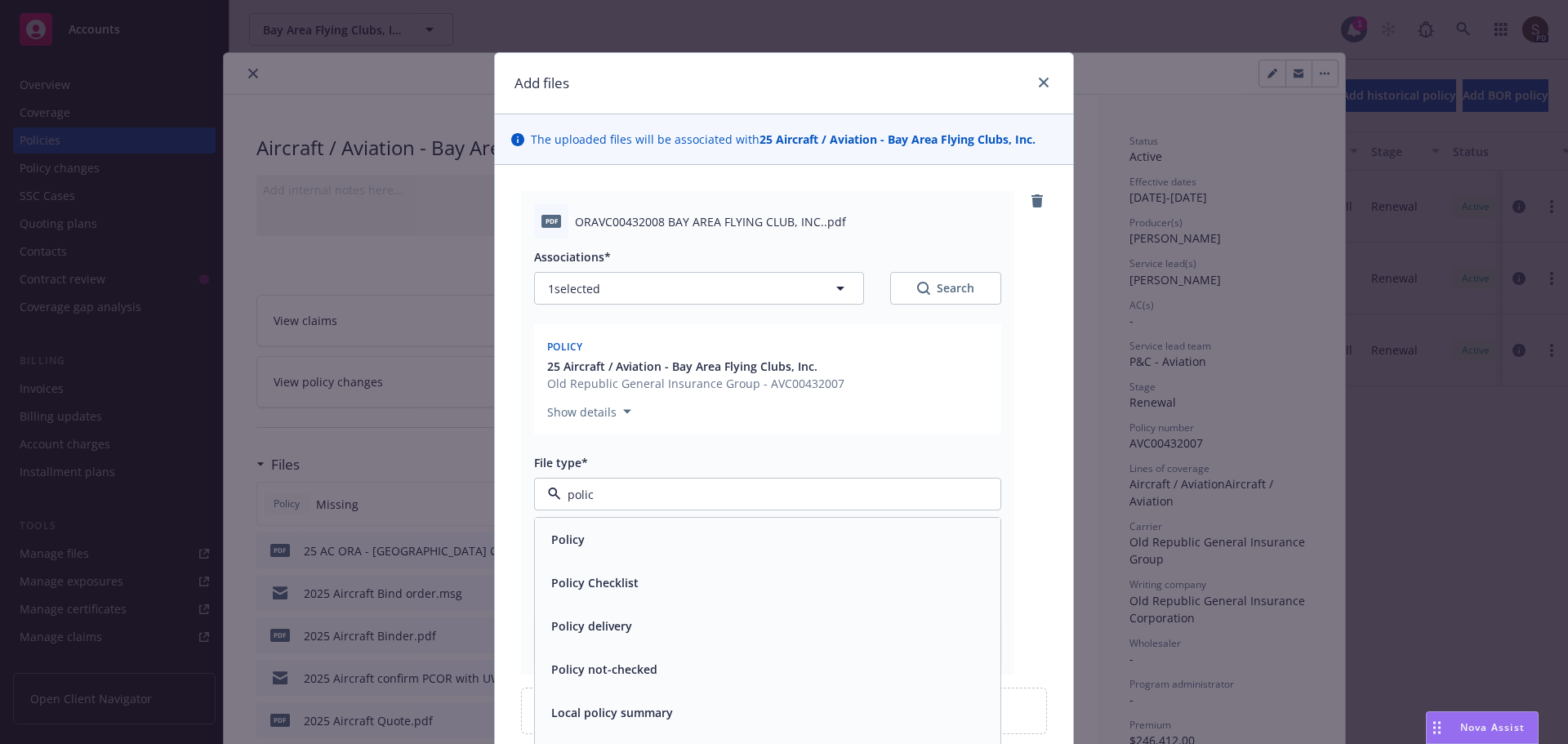
type input "policy"
click at [588, 543] on div "Policy" at bounding box center [767, 539] width 446 height 24
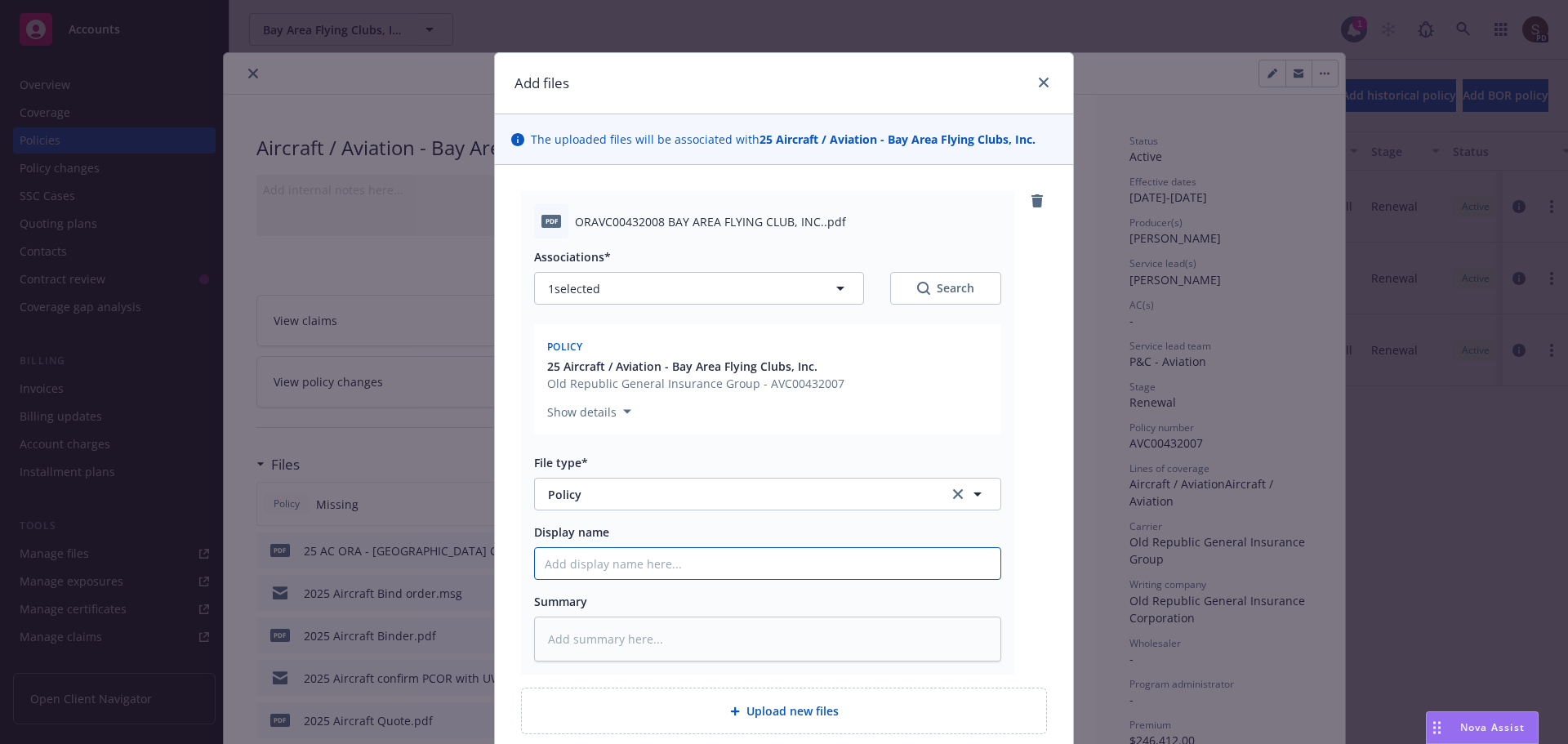
click at [588, 564] on input "Display name" at bounding box center [767, 564] width 466 height 31
type textarea "x"
type input "2"
type textarea "x"
type input "20"
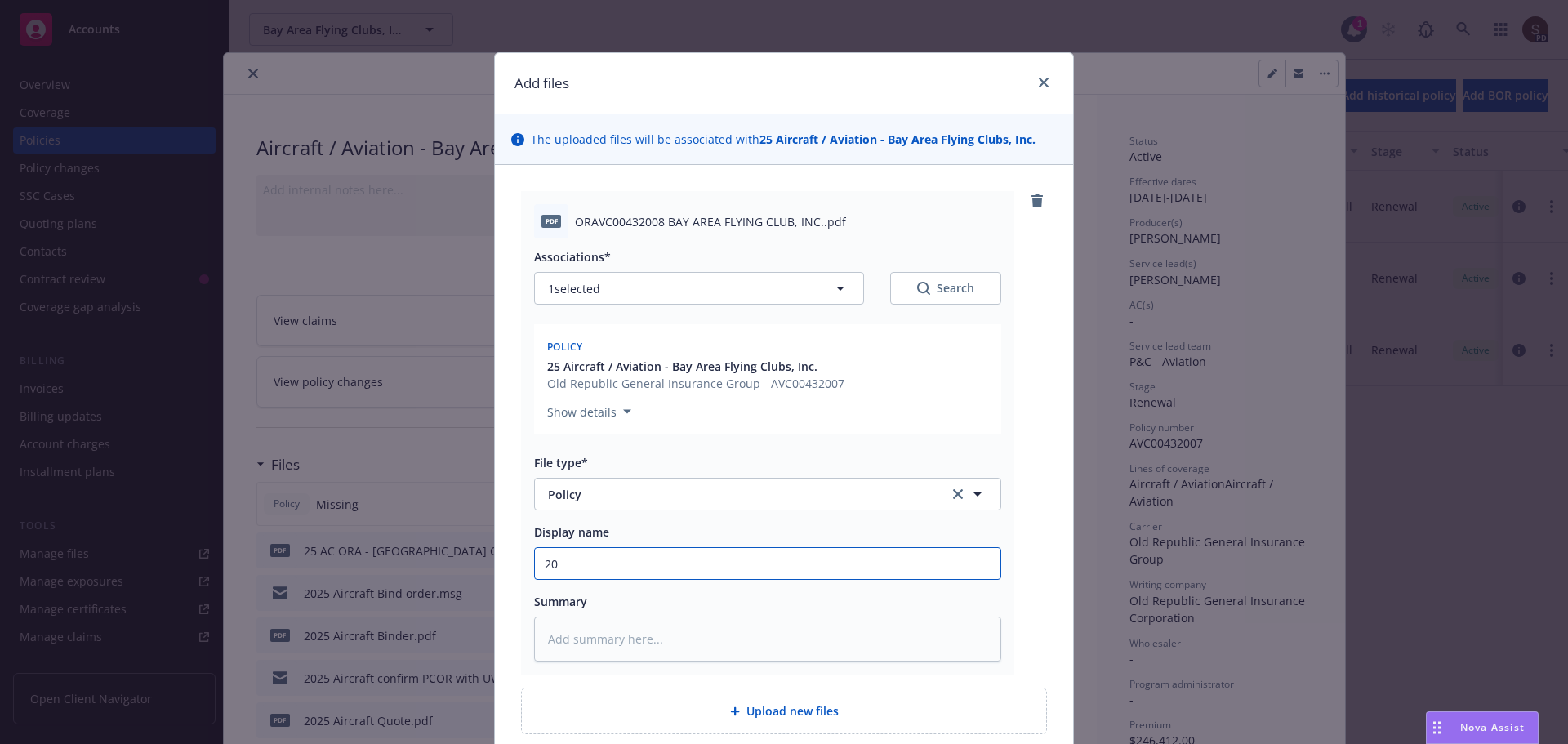
type textarea "x"
type input "202"
type textarea "x"
type input "2025"
type textarea "x"
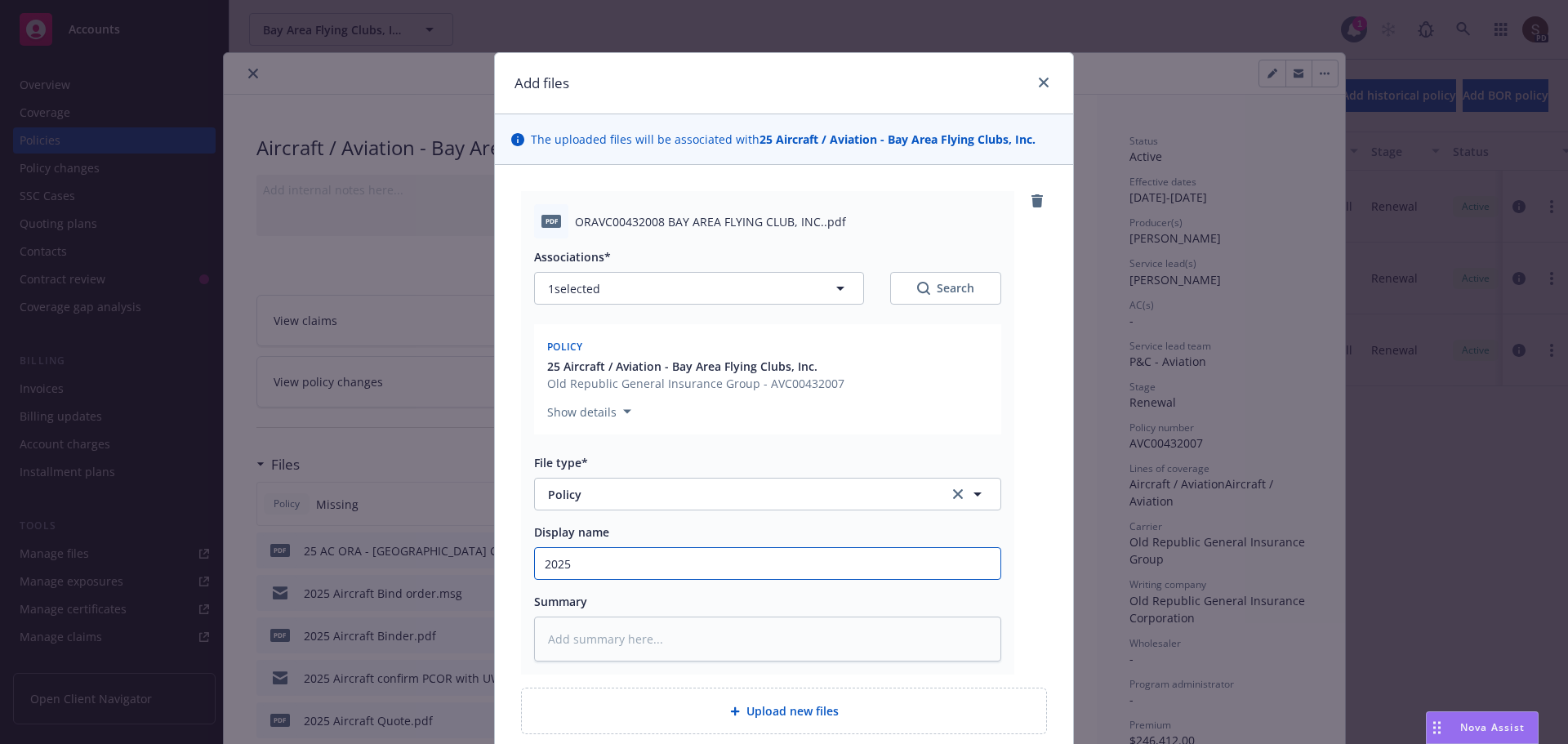
type input "2025"
type textarea "x"
type input "2025 A"
type textarea "x"
type input "2025 Ai"
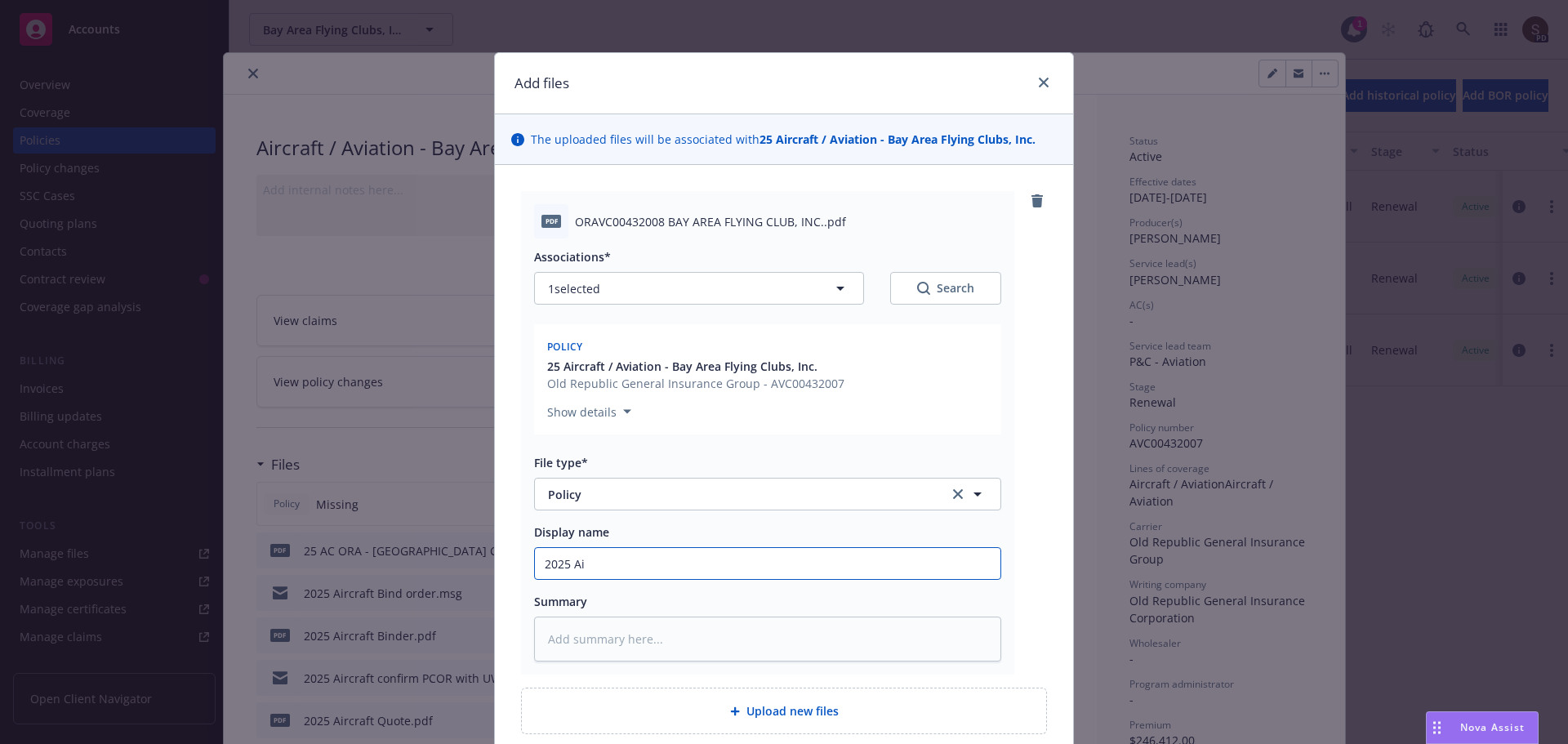
type textarea "x"
type input "2025 Air"
type textarea "x"
type input "2025 Airc"
type textarea "x"
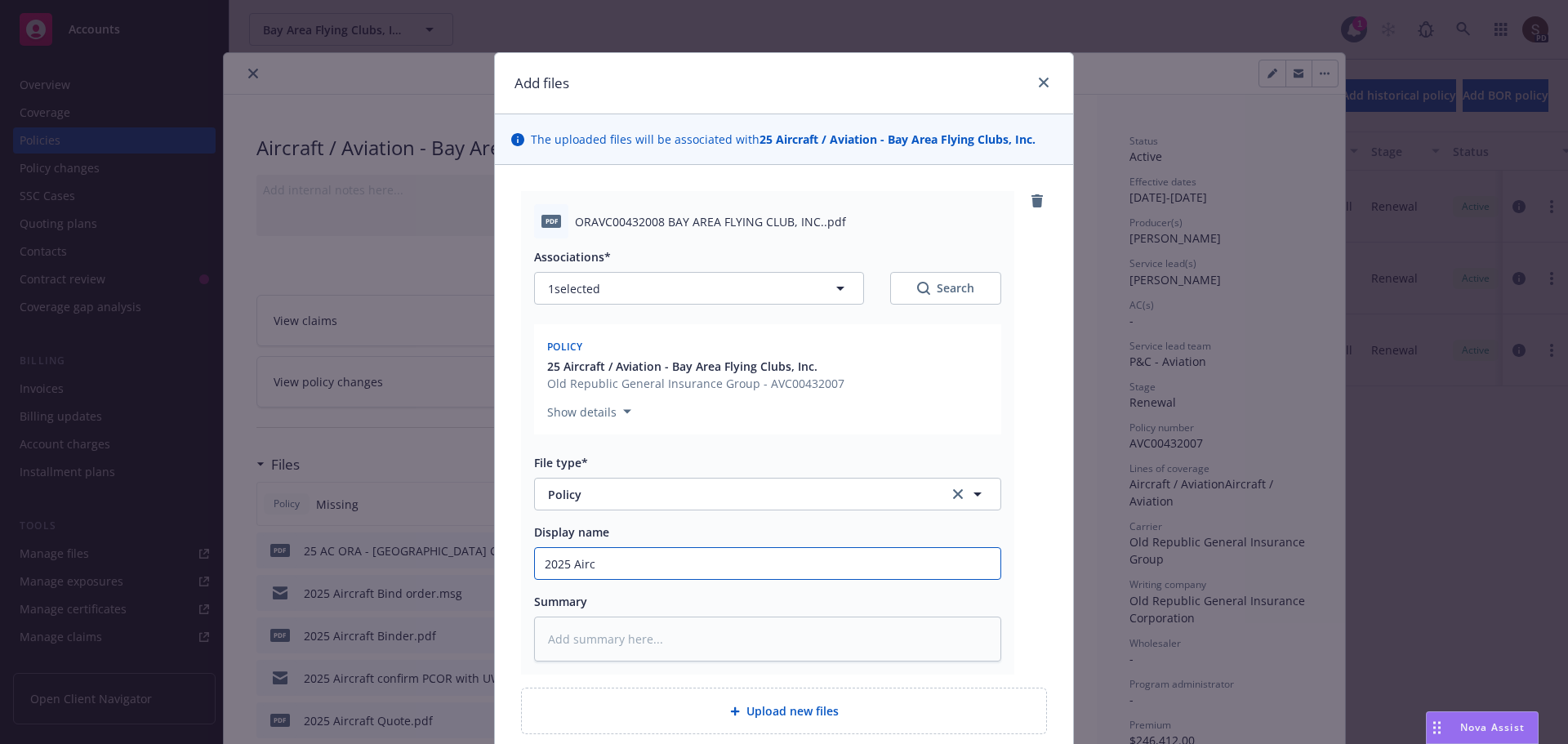
type input "2025 Aircr"
type textarea "x"
type input "2025 Aircra"
type textarea "x"
type input "2025 Aircraf"
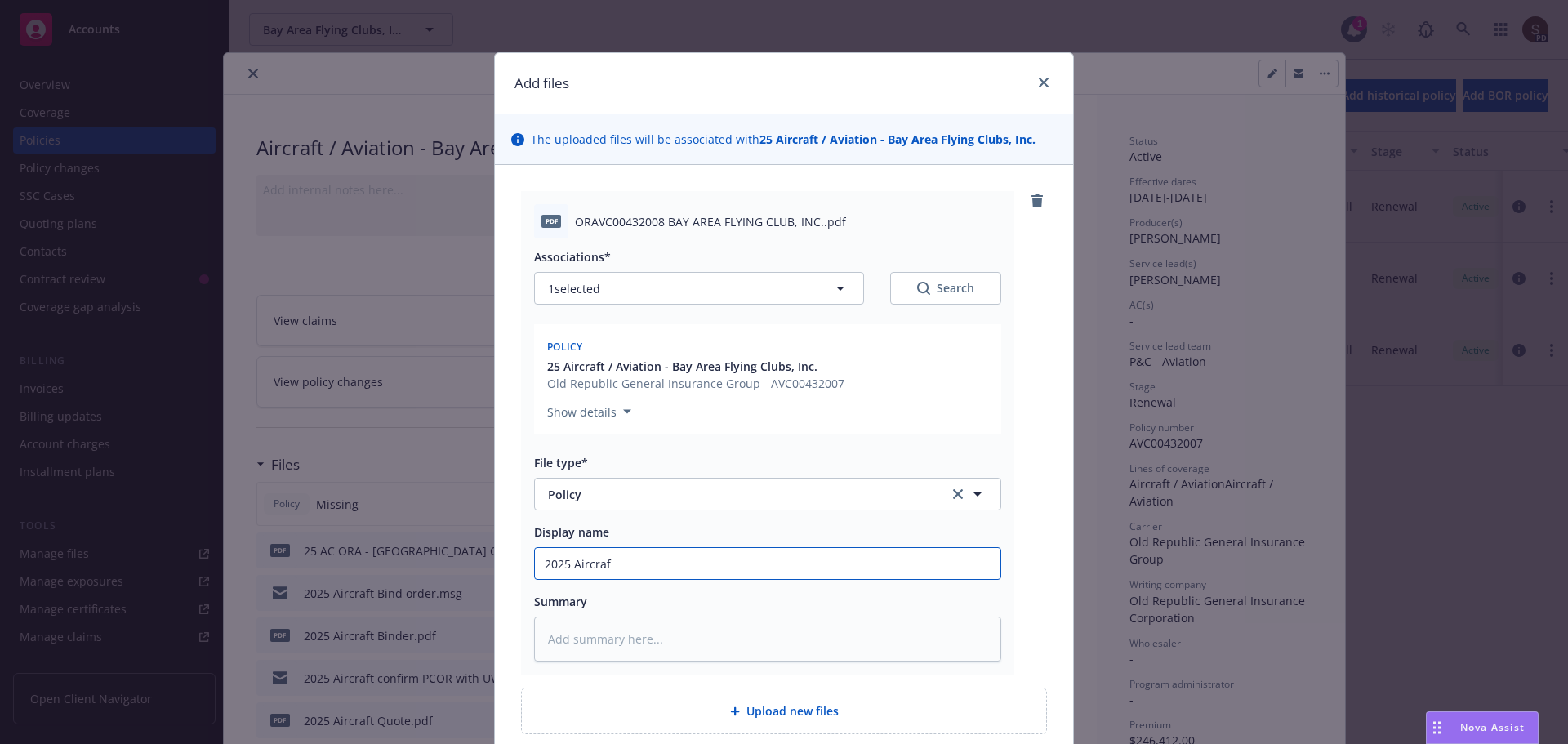
type textarea "x"
type input "2025 Aircraft"
type textarea "x"
type input "2025 Aircraft"
type textarea "x"
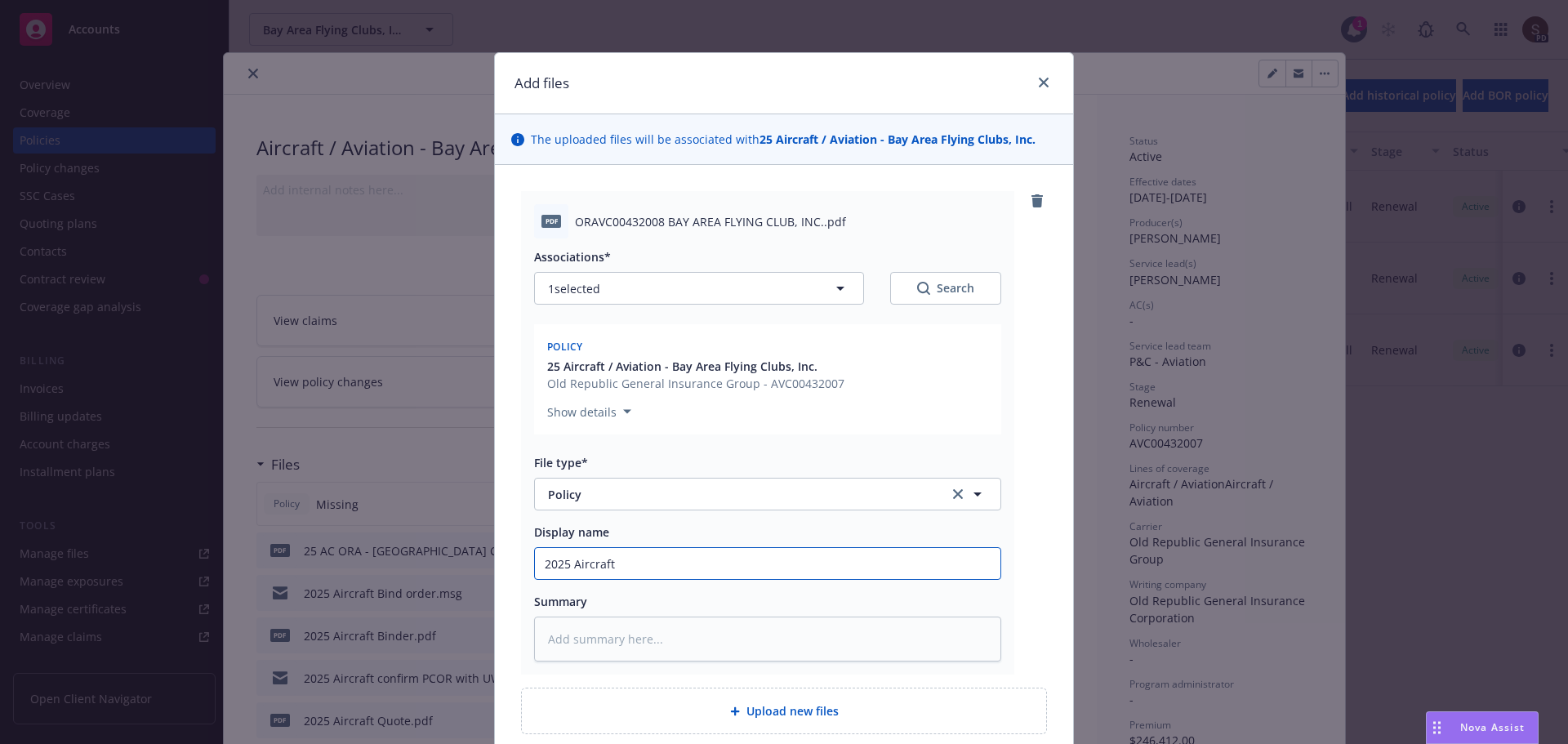
type input "2025 Aircraft -"
type textarea "x"
type input "2025 Aircraft -"
type textarea "x"
type input "2025 Aircraft - P"
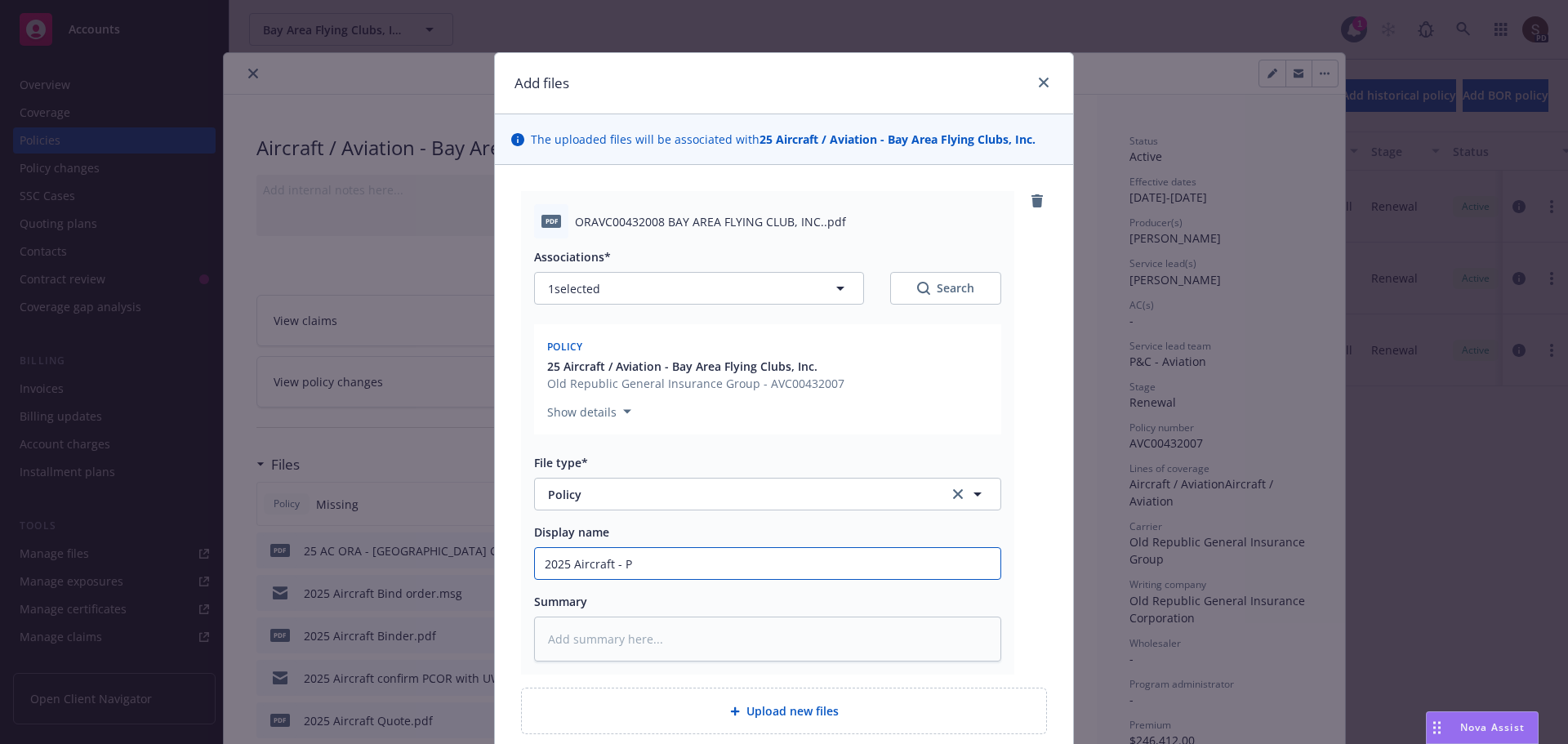
type textarea "x"
type input "2025 Aircraft - Po"
type textarea "x"
type input "2025 Aircraft - Pol"
type textarea "x"
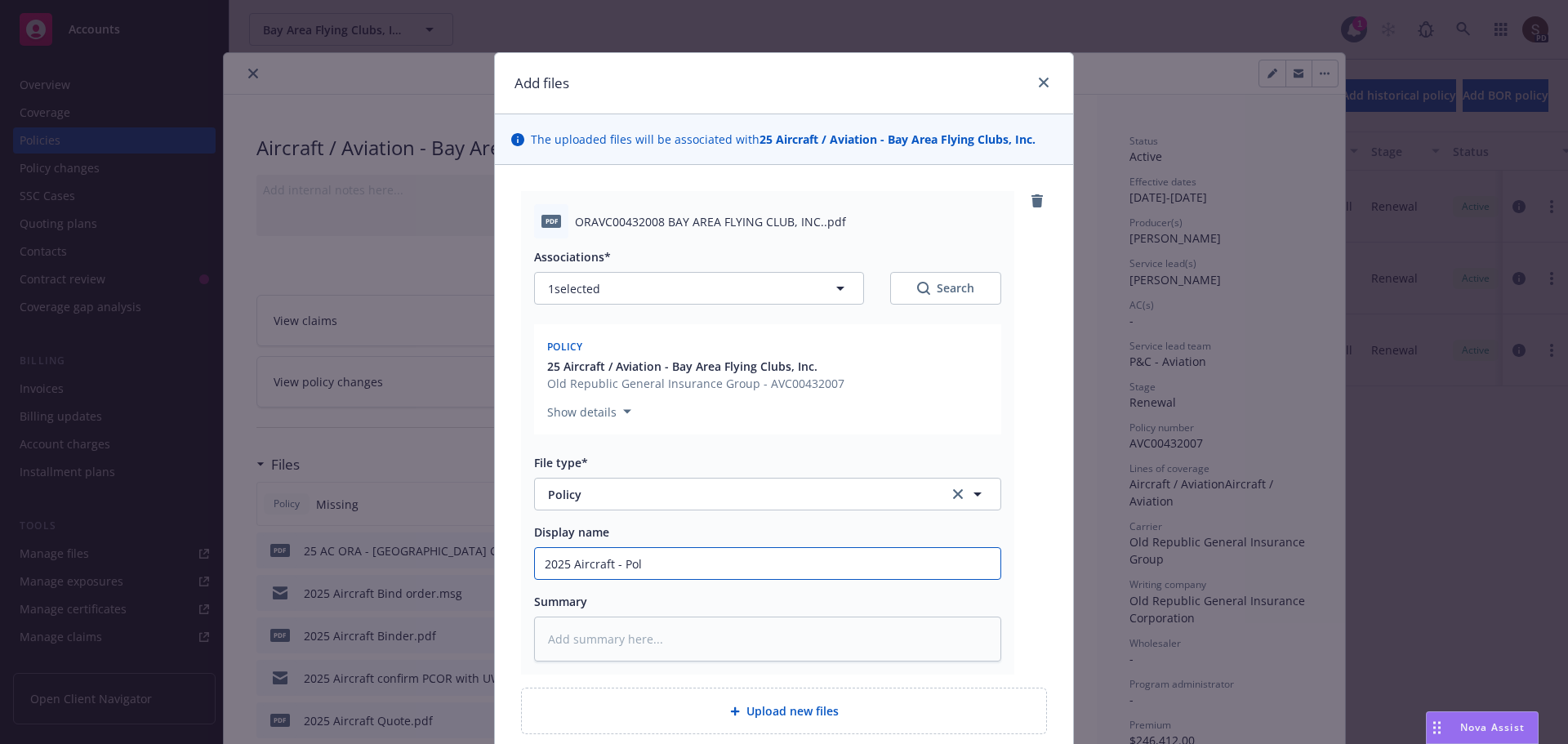
type input "2025 Aircraft - Poli"
type textarea "x"
type input "2025 Aircraft - Policy"
type textarea "x"
type input "2025 Aircraft - Policy"
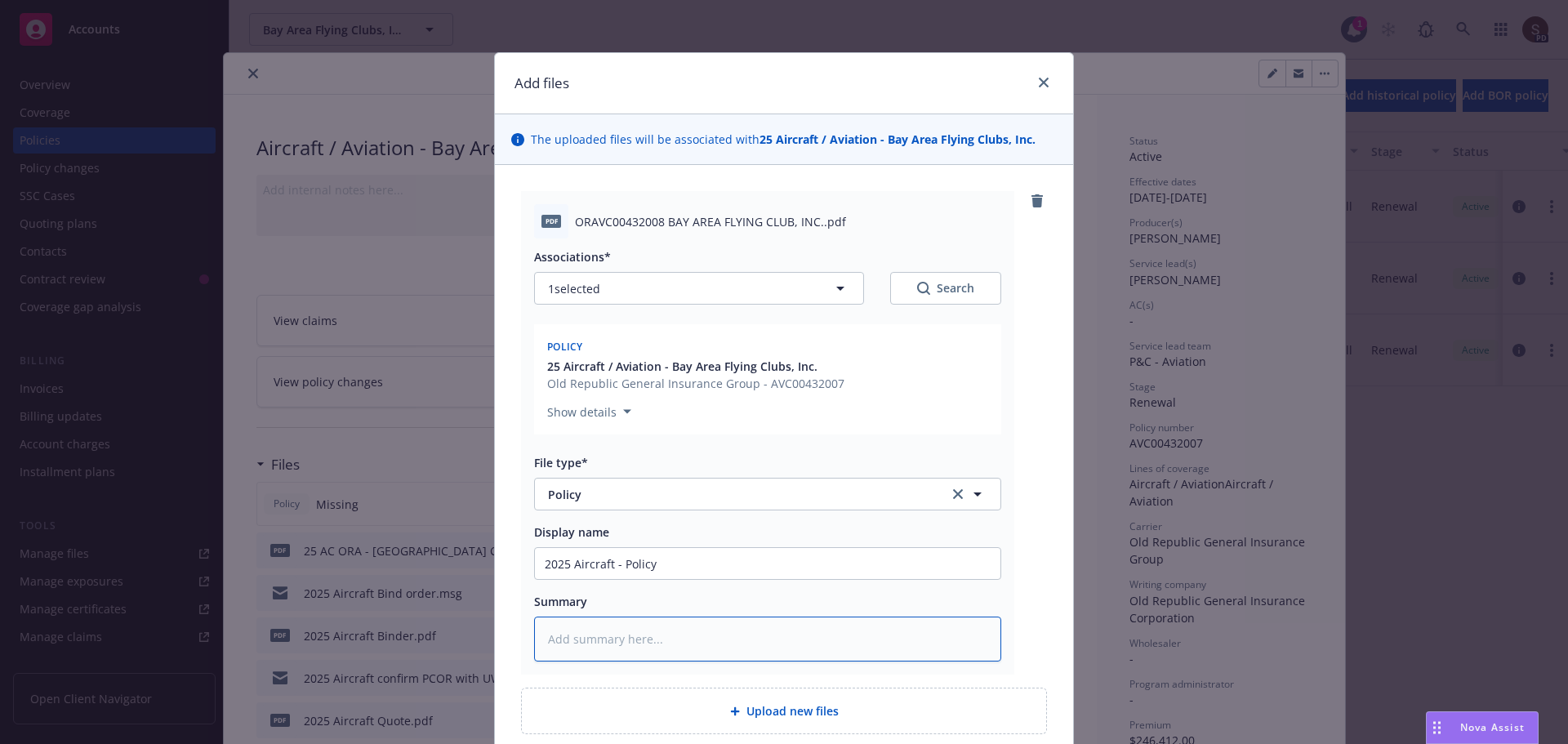
type textarea "x"
type textarea "2"
type textarea "x"
type textarea "25"
type textarea "x"
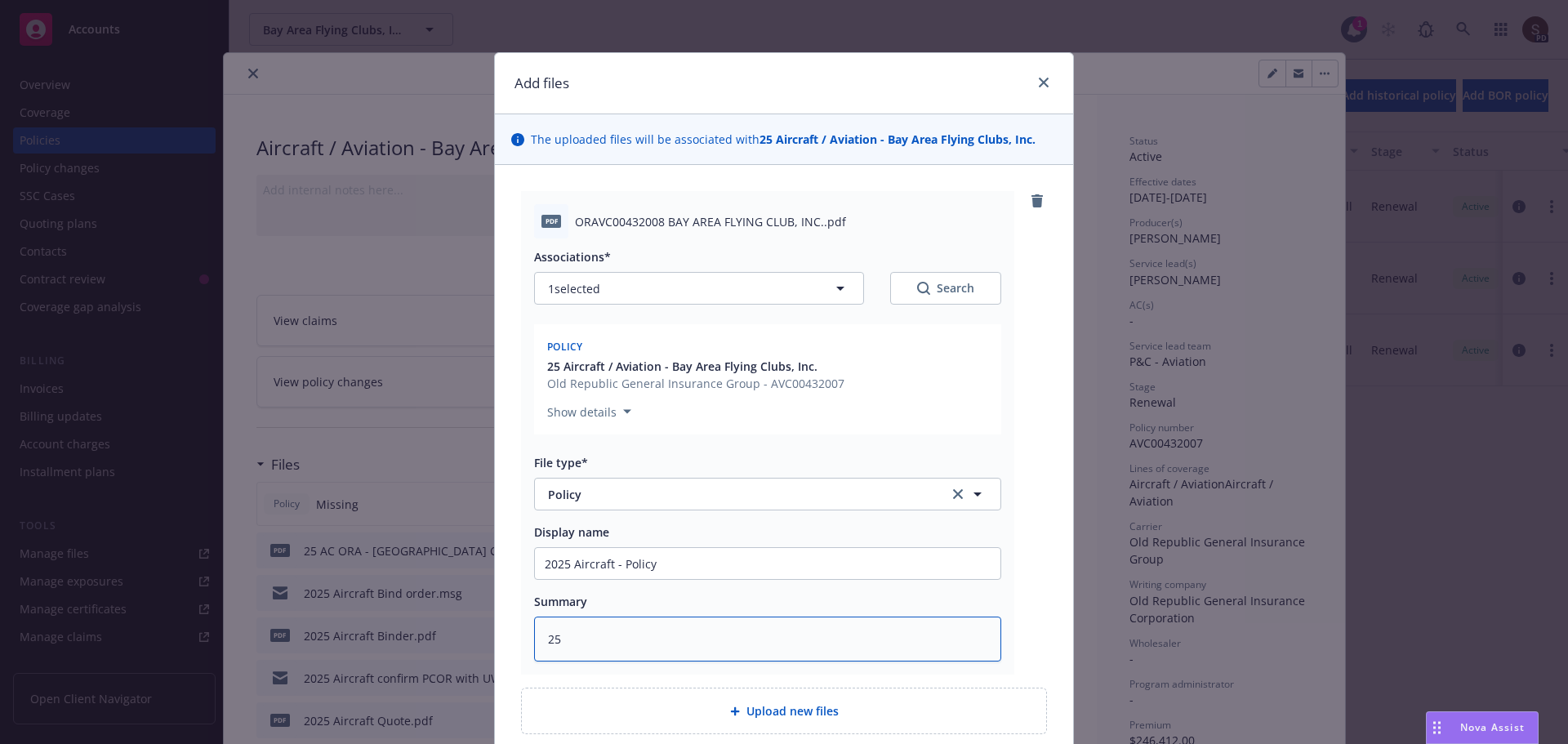
type textarea "25"
type textarea "x"
type textarea "25 A"
type textarea "x"
type textarea "25 AC"
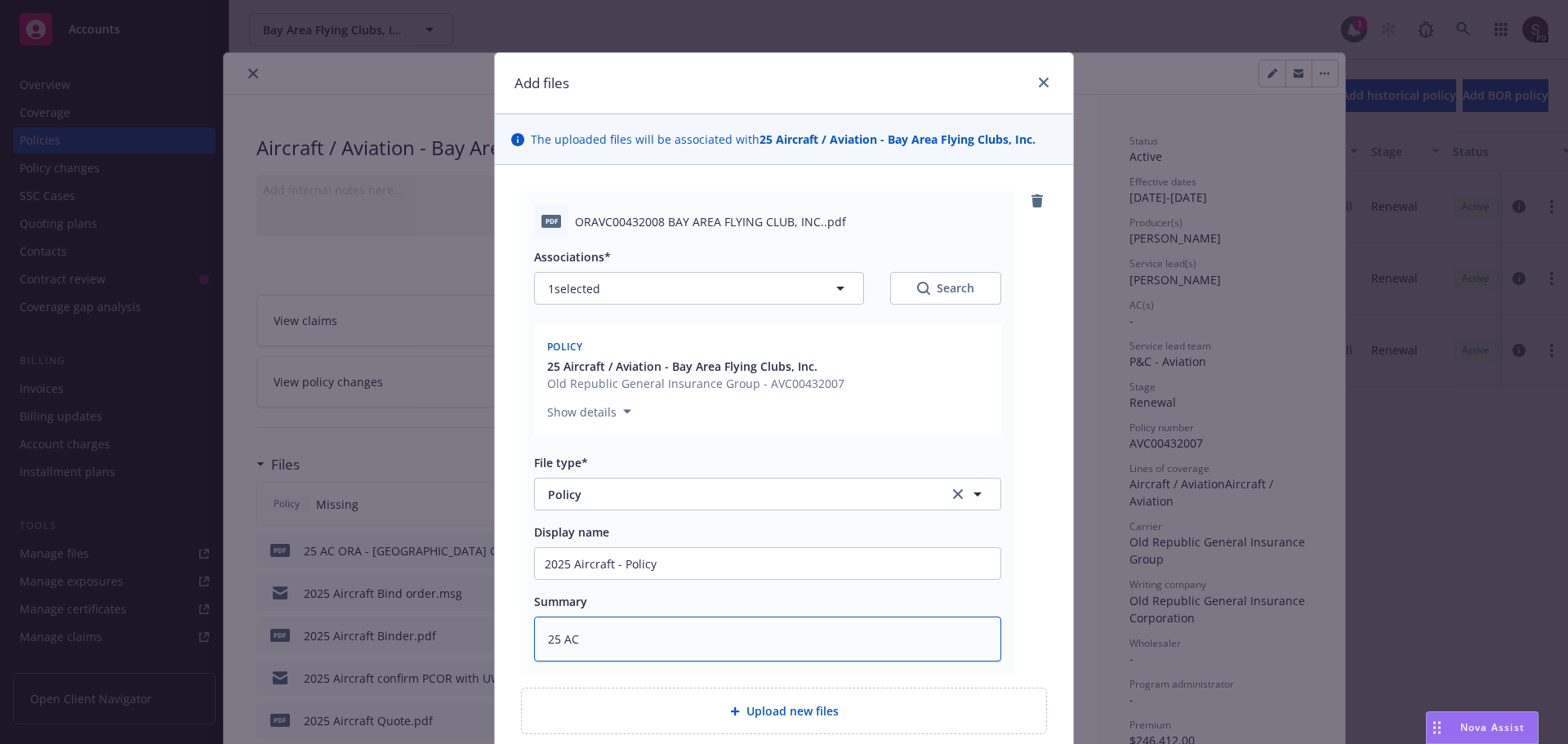
type textarea "x"
type textarea "25 AC O"
type textarea "x"
type textarea "25 AC OR"
type textarea "x"
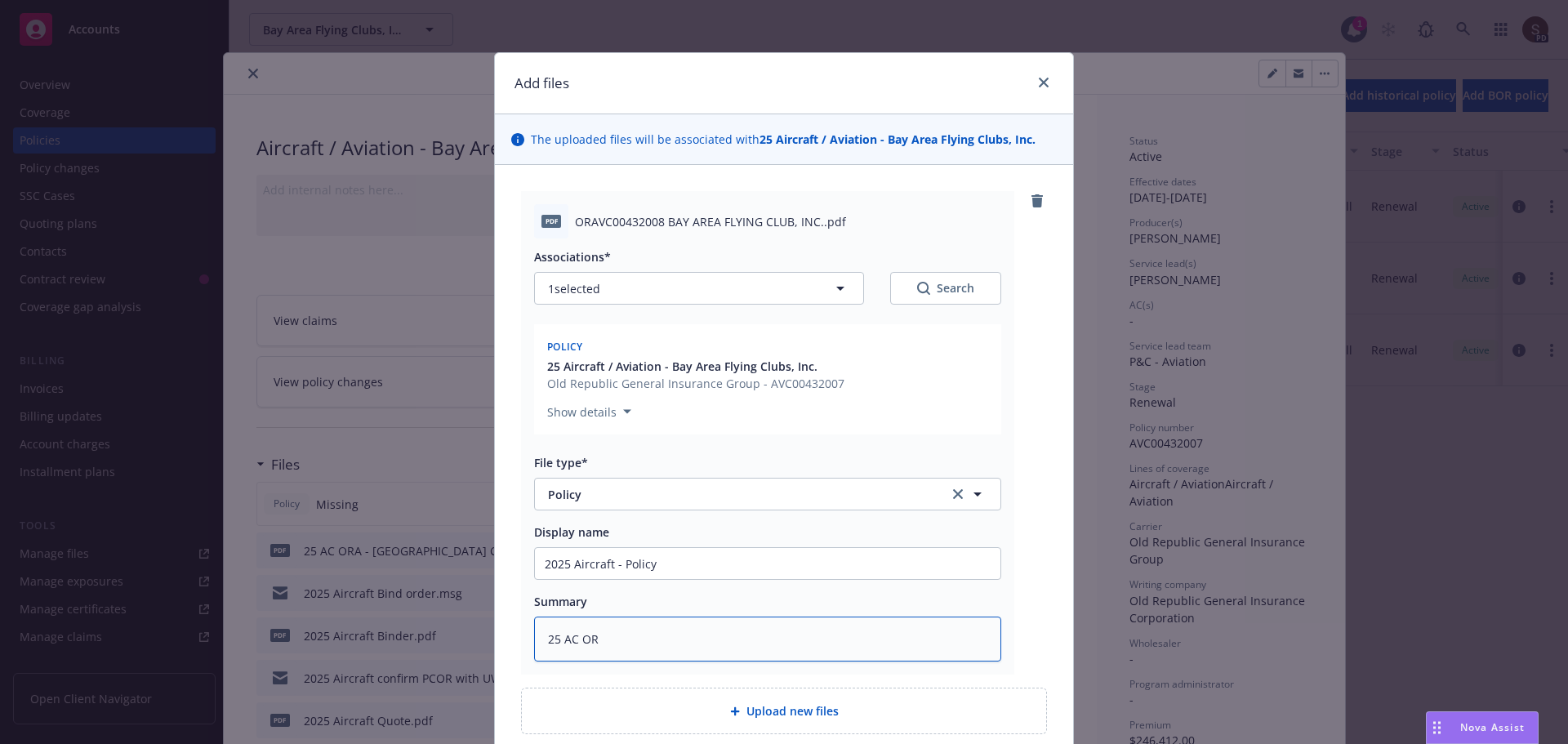
type textarea "25 AC ORA"
type textarea "x"
type textarea "25 AC ORA"
type textarea "x"
type textarea "25 AC ORA -"
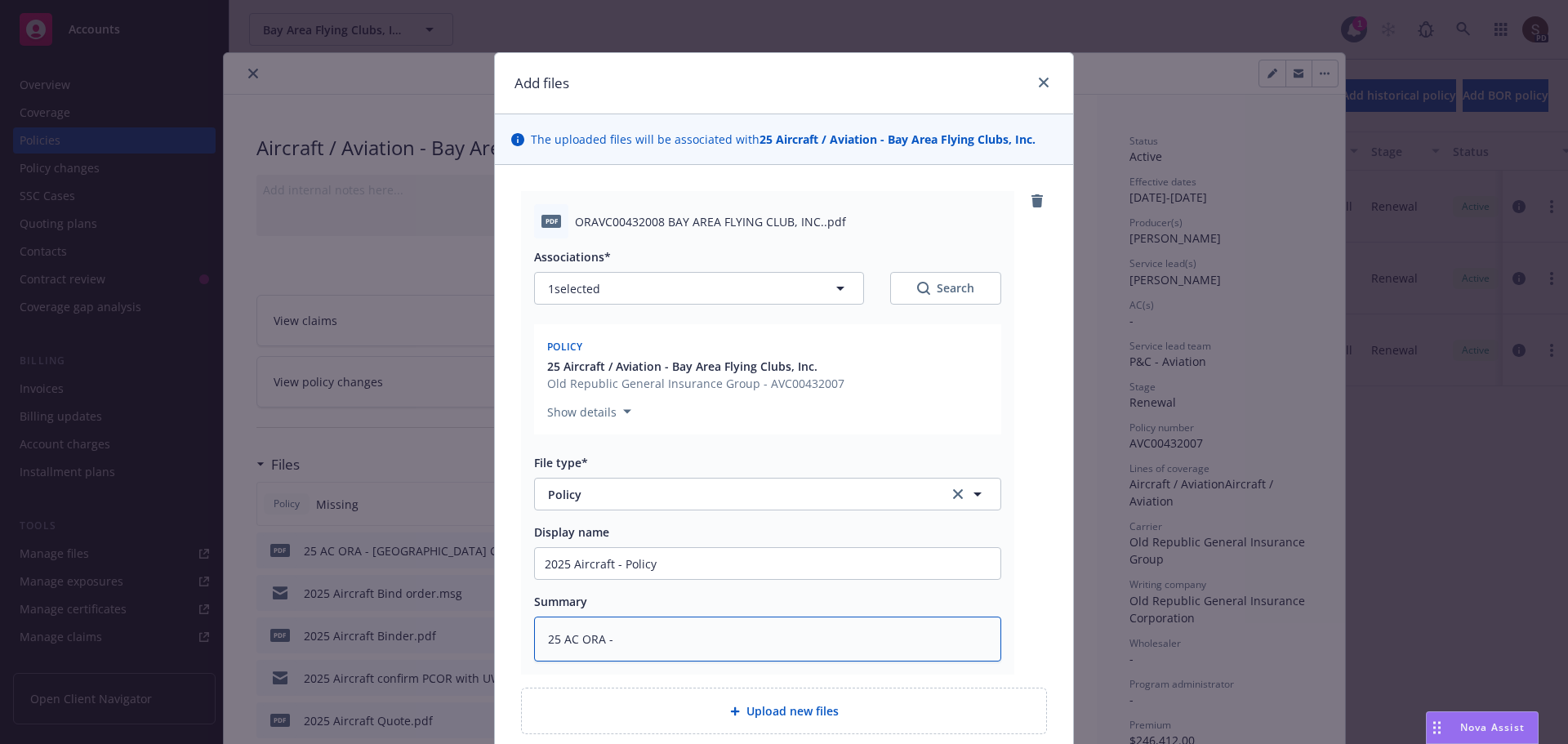
type textarea "x"
type textarea "25 AC ORA -"
type textarea "x"
type textarea "25 AC ORA - p"
type textarea "x"
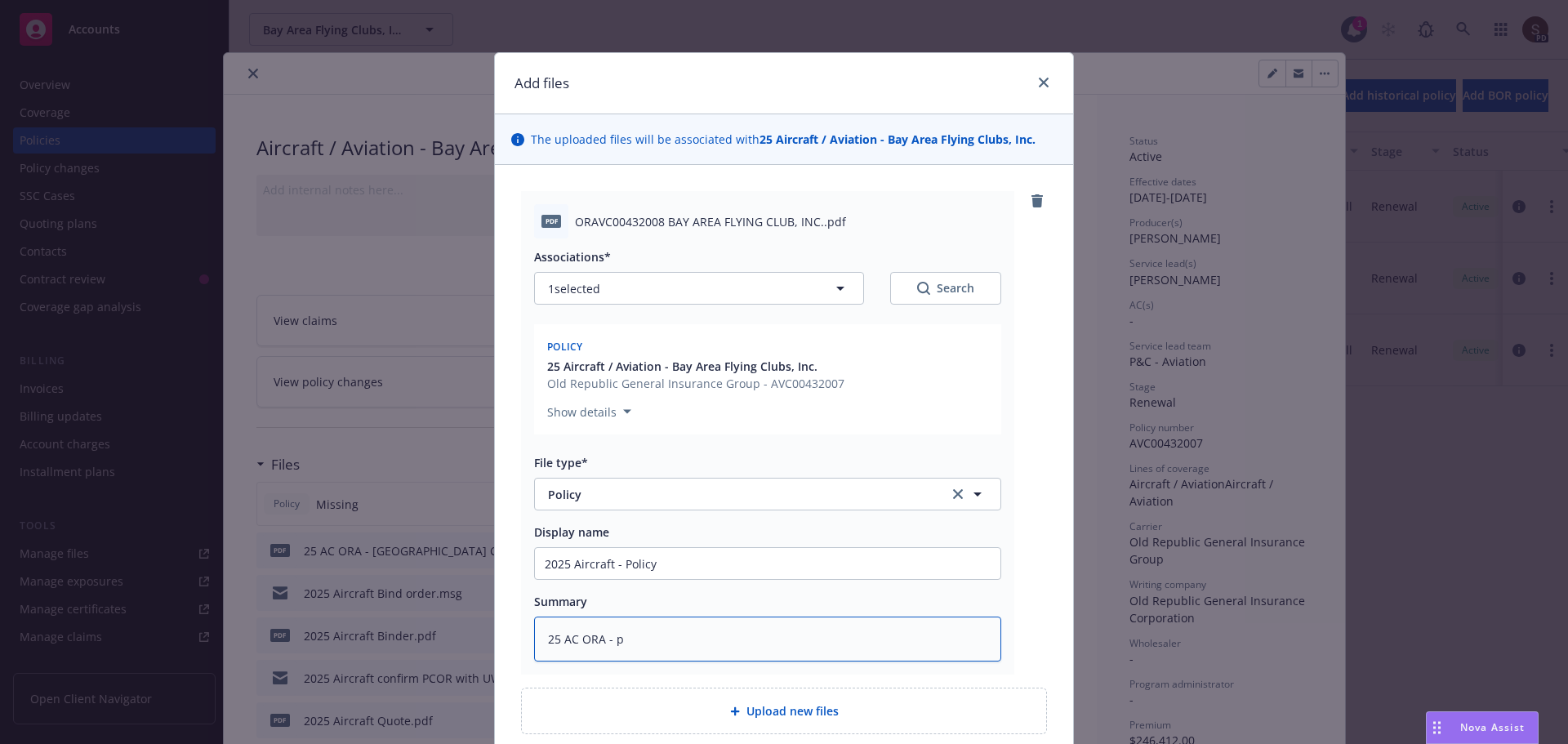
type textarea "25 AC ORA - pi"
type textarea "x"
type textarea "25 AC ORA - p"
type textarea "x"
type textarea "25 AC ORA - po"
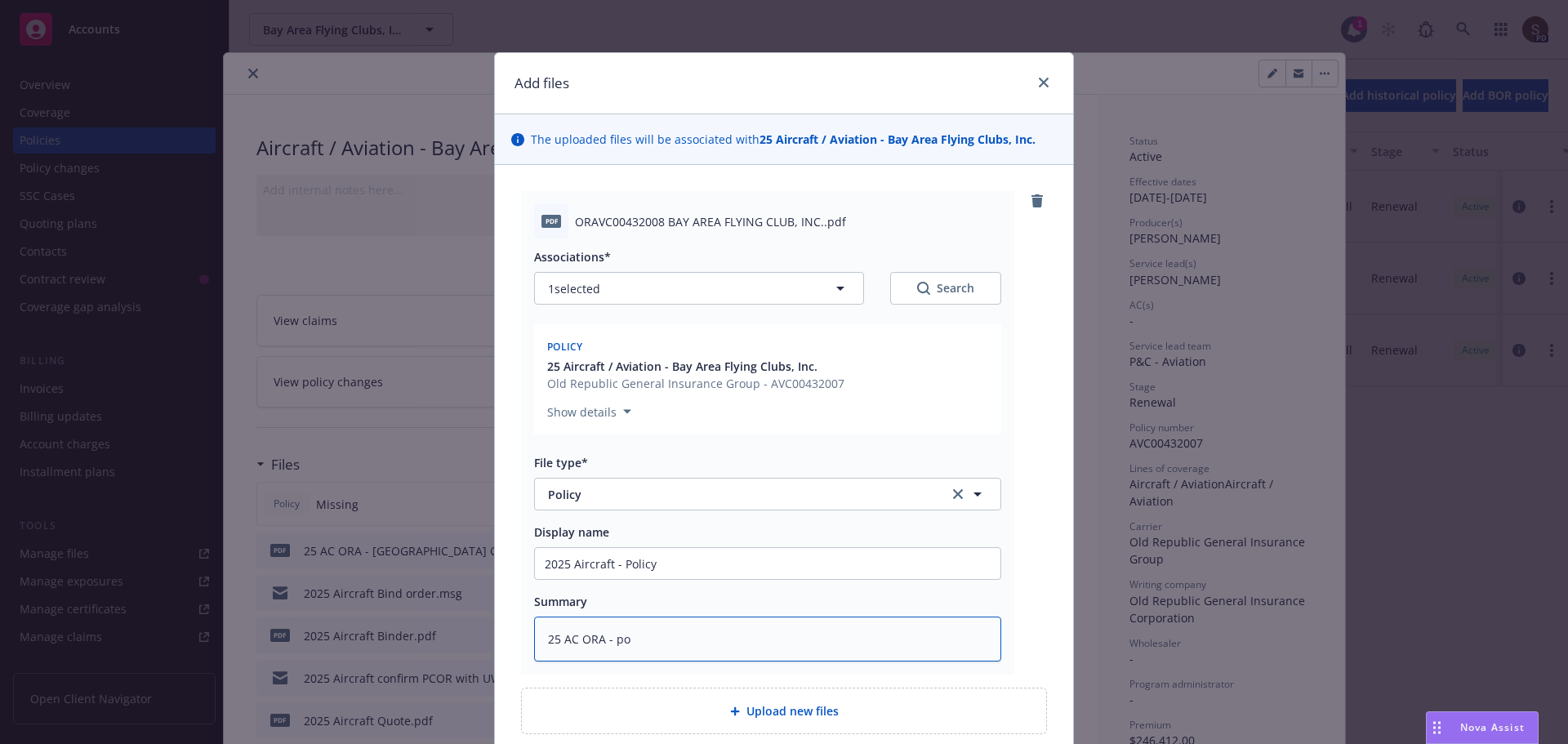
type textarea "x"
type textarea "25 AC ORA - pol"
type textarea "x"
type textarea "25 AC ORA - poli"
type textarea "x"
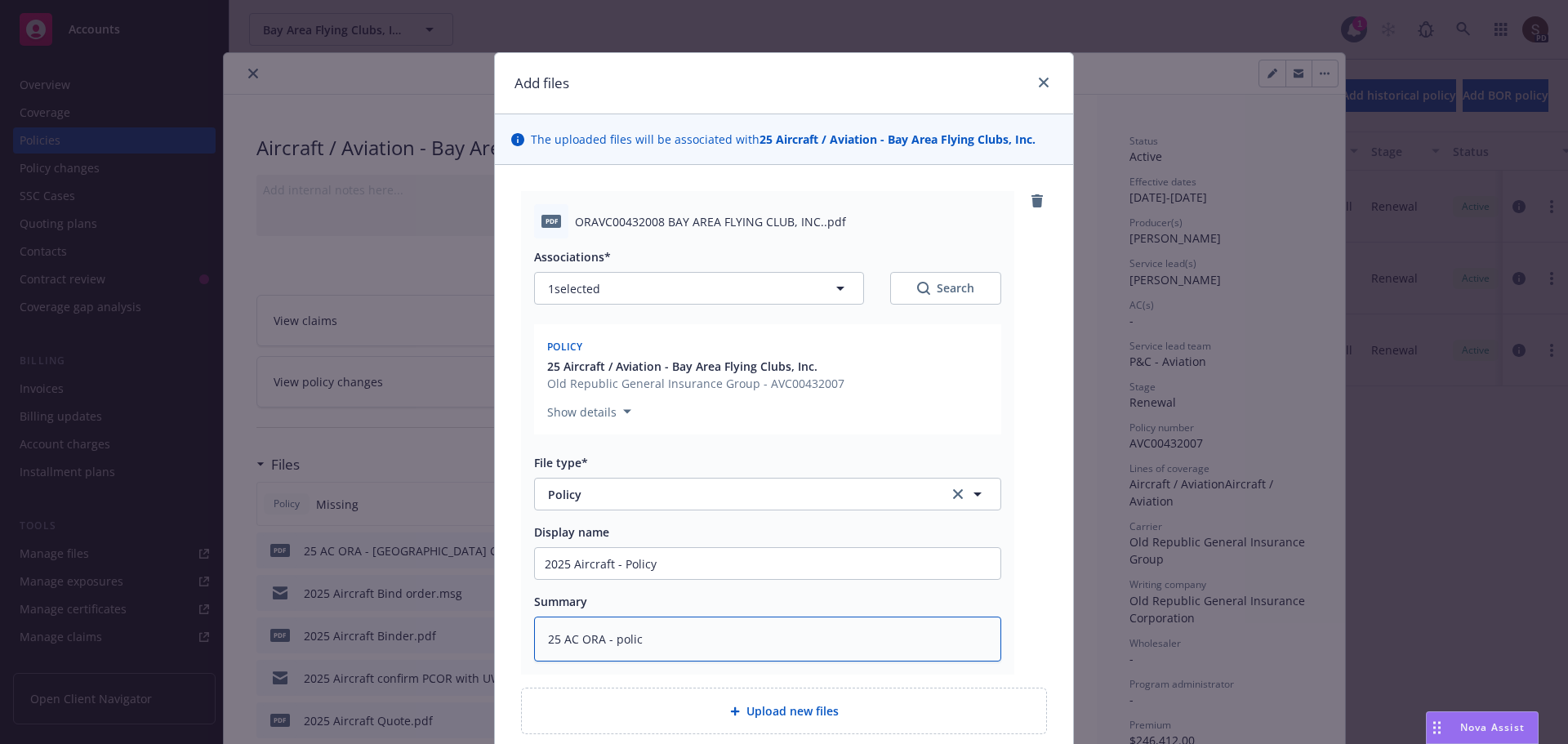
type textarea "25 AC ORA - policy"
type textarea "x"
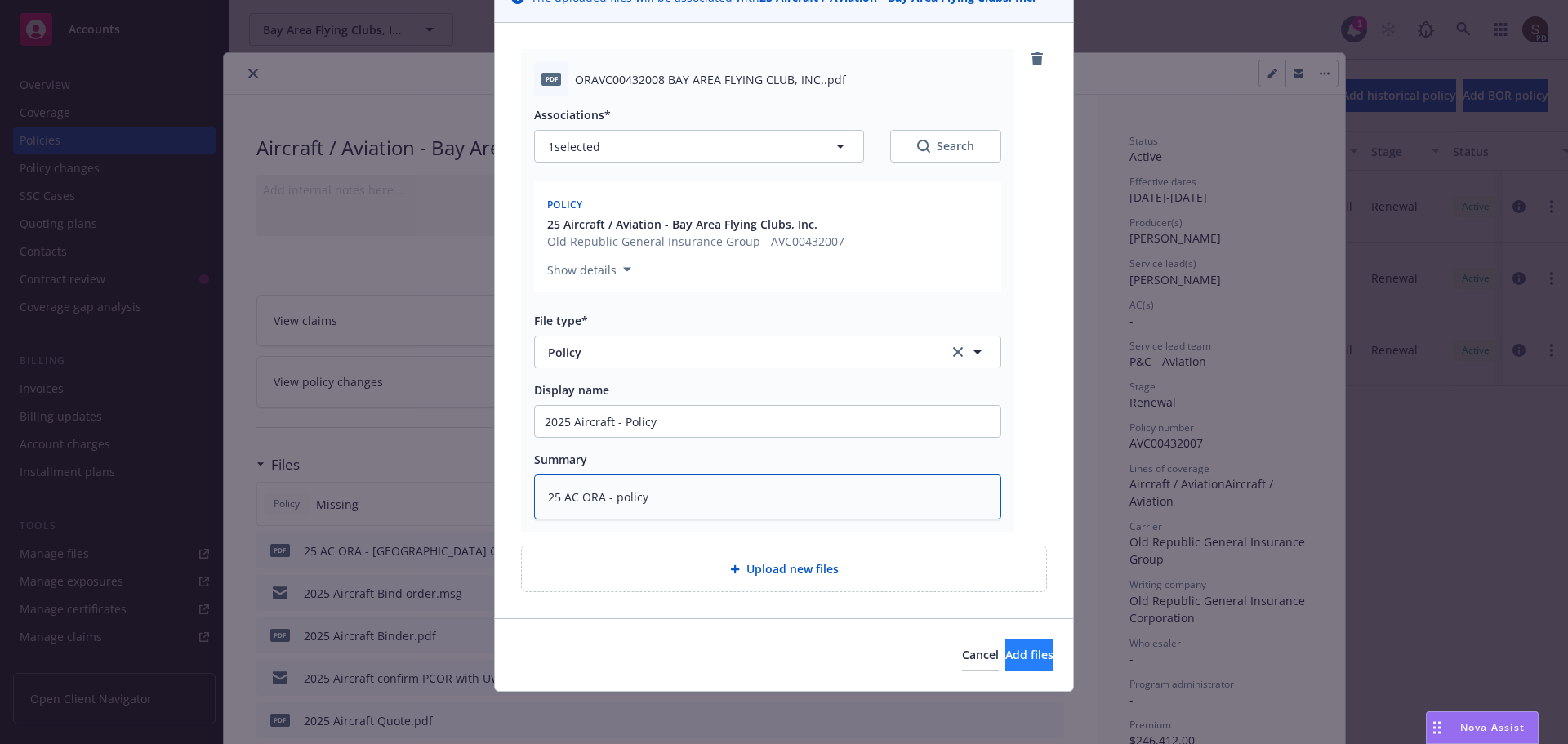
type textarea "25 AC ORA - policy"
click at [1005, 646] on button "Add files" at bounding box center [1029, 654] width 48 height 32
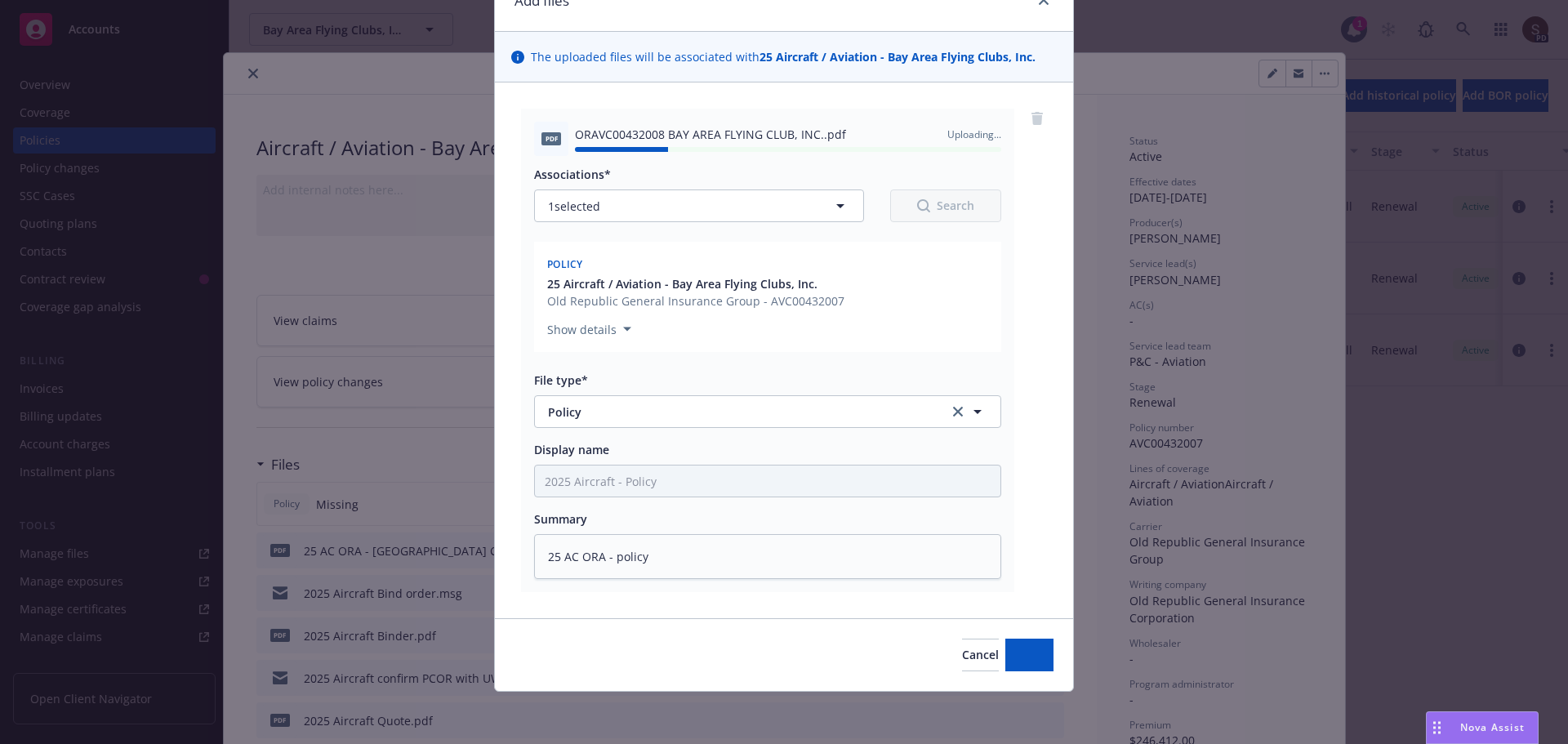
type textarea "x"
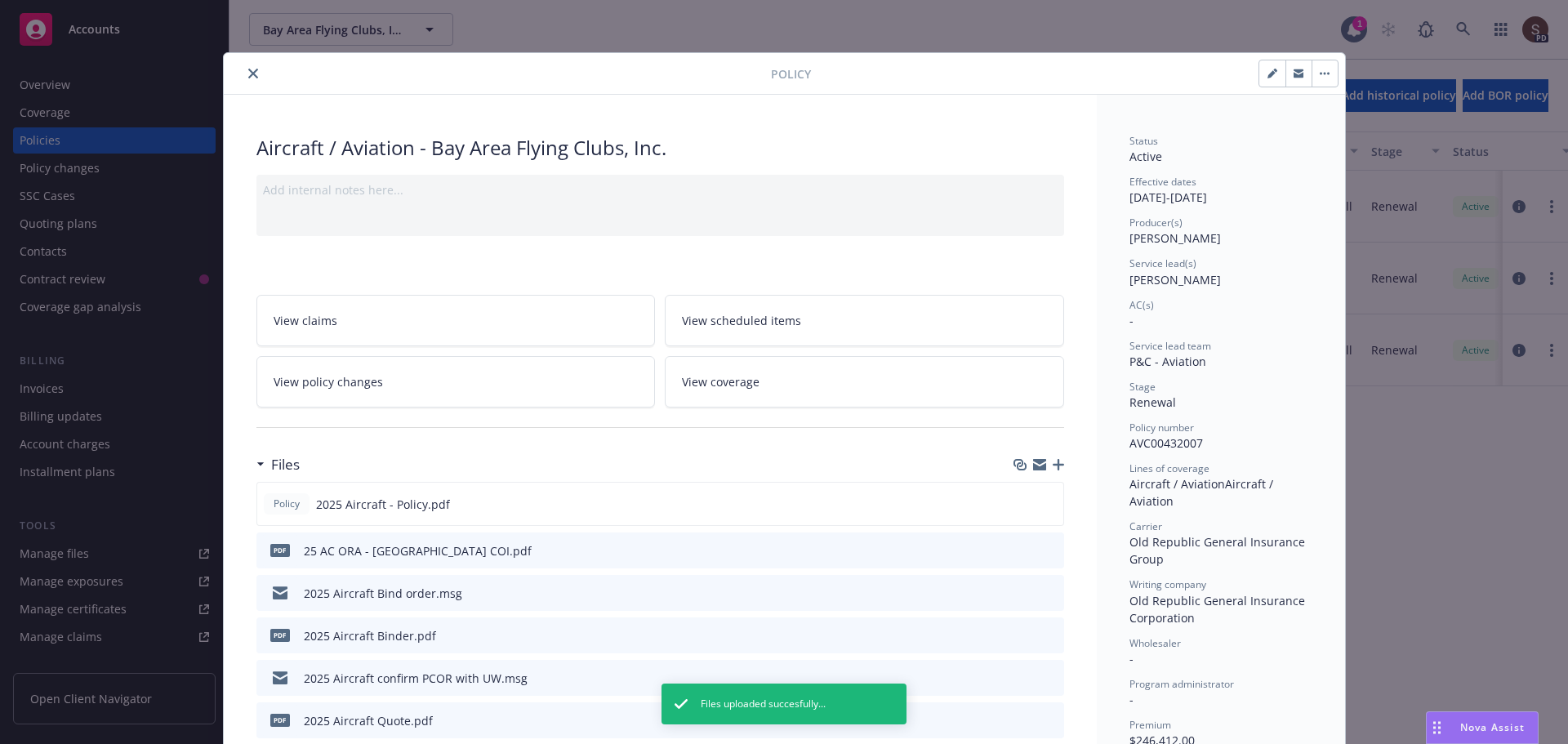
click at [248, 77] on icon "close" at bounding box center [253, 73] width 10 height 10
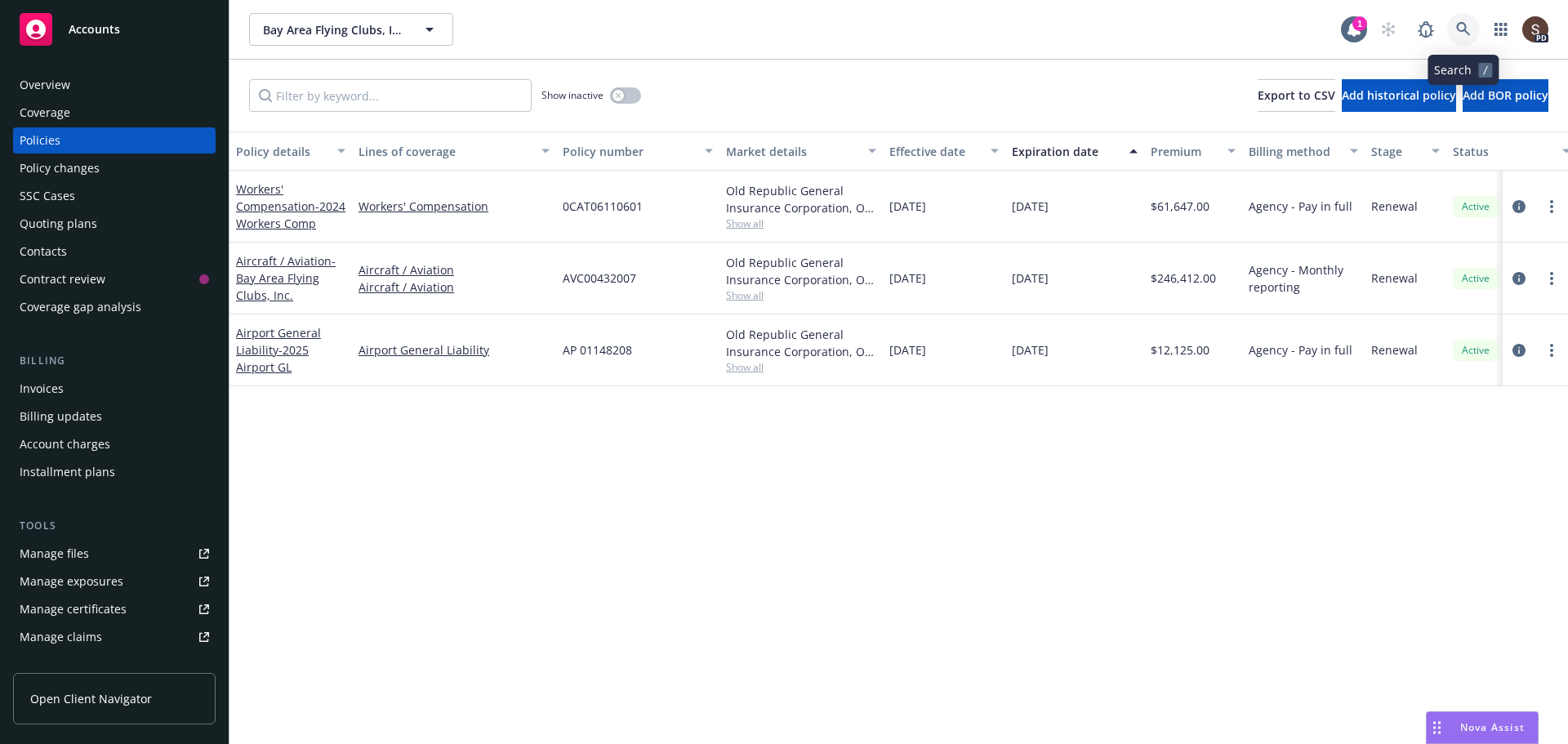
click at [1452, 23] on link at bounding box center [1462, 29] width 32 height 32
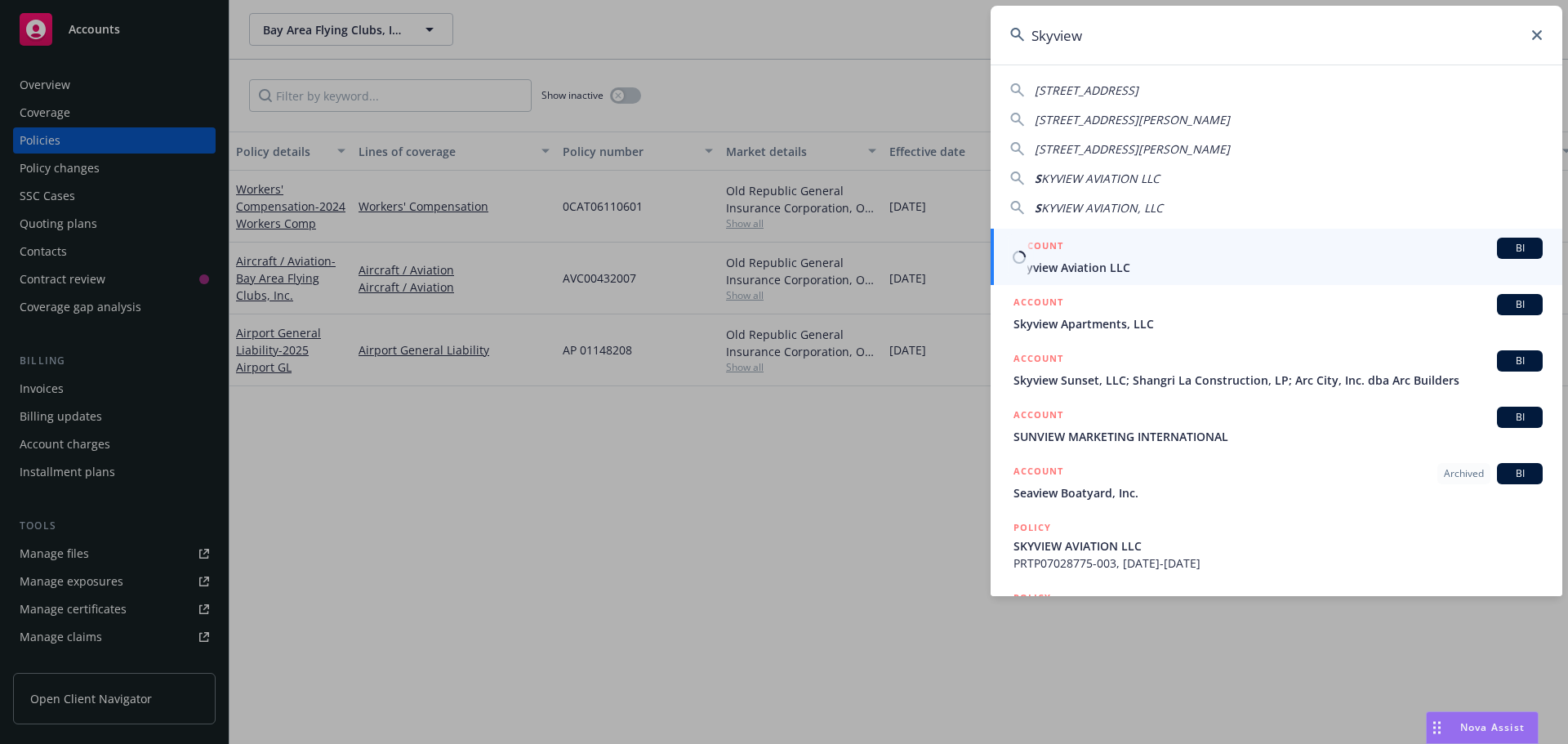
type input "Skyview"
click at [1057, 260] on span "Skyview Aviation LLC" at bounding box center [1278, 267] width 529 height 18
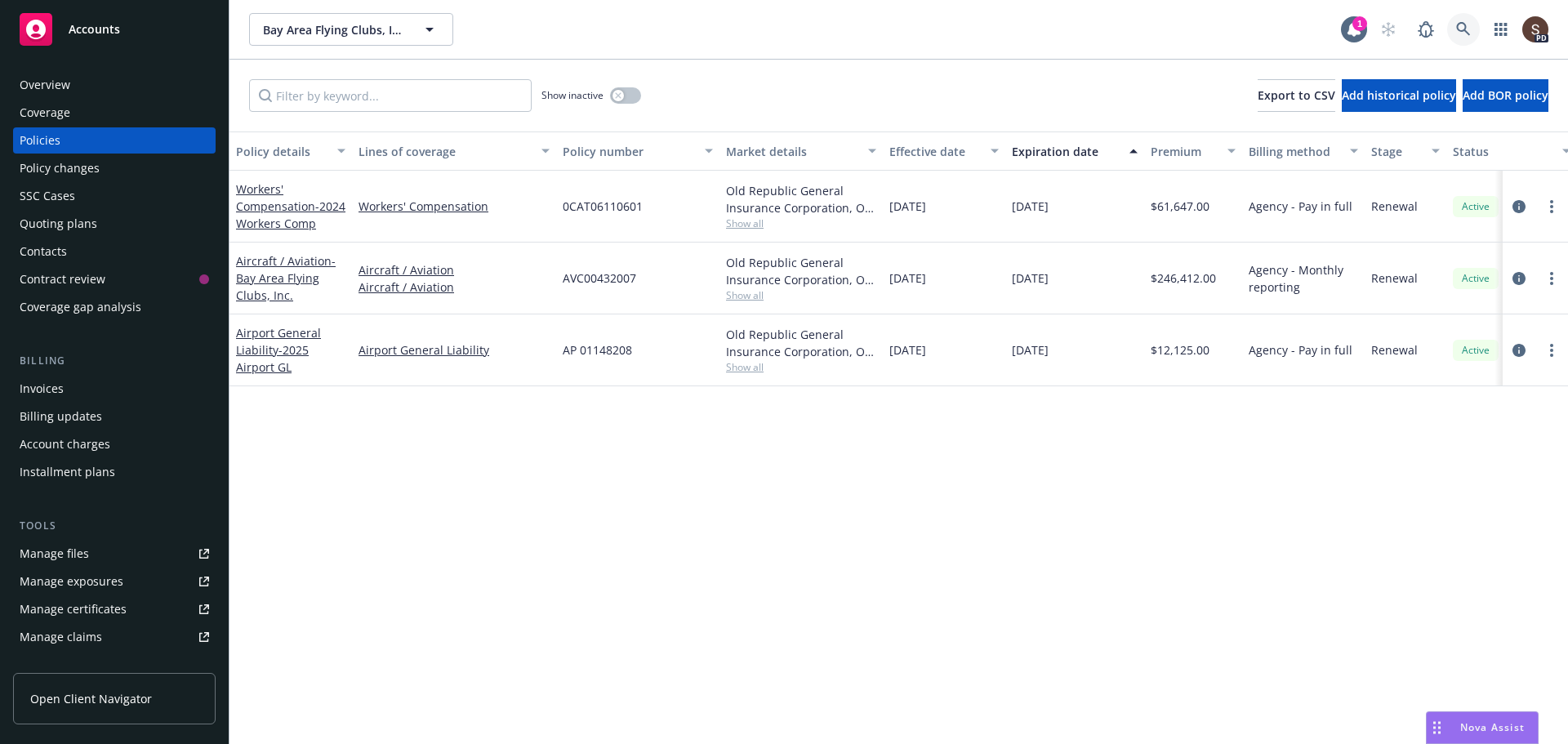
click at [1450, 35] on link at bounding box center [1462, 29] width 32 height 32
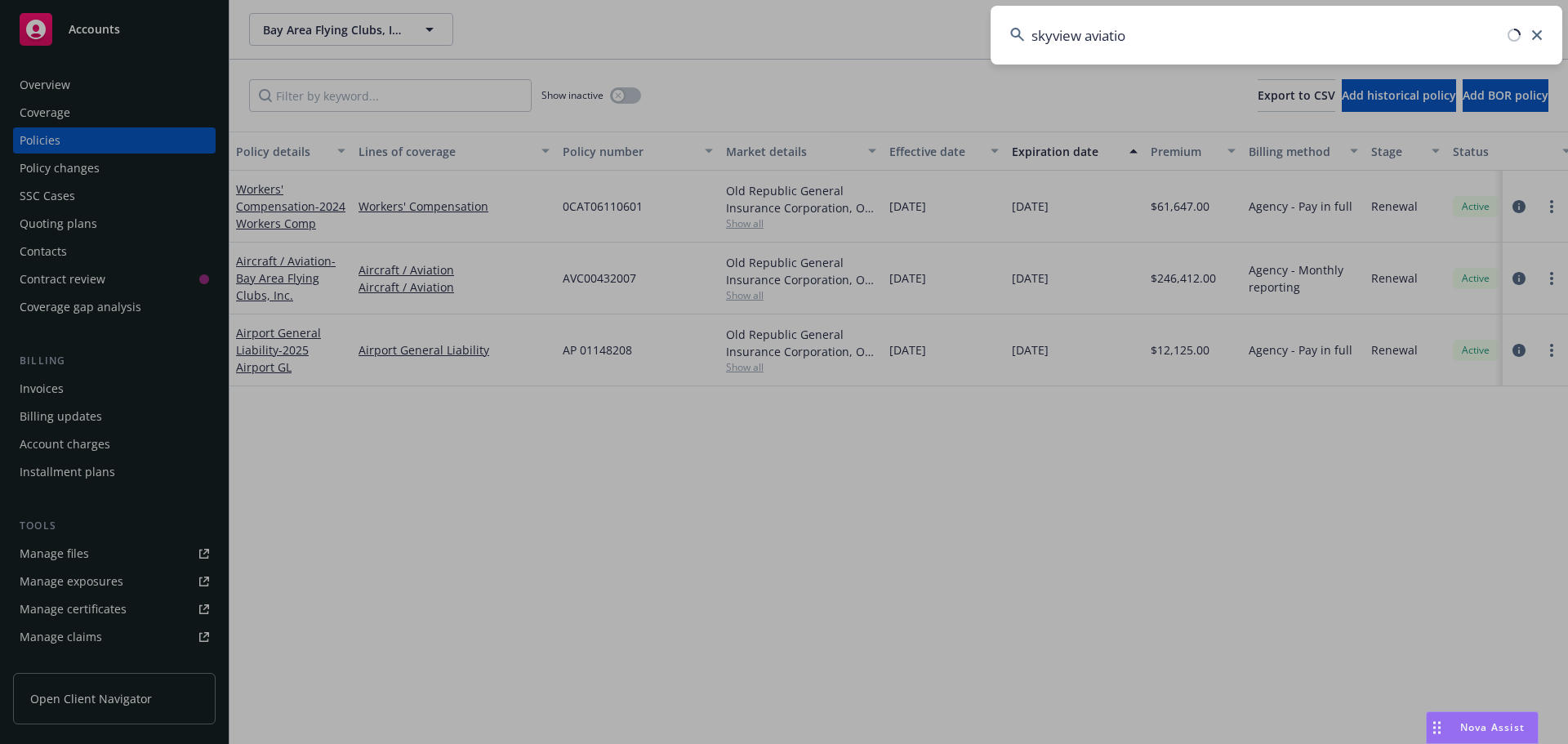
type input "skyview aviation"
click at [1256, 38] on input "skyview aviation" at bounding box center [1276, 35] width 571 height 59
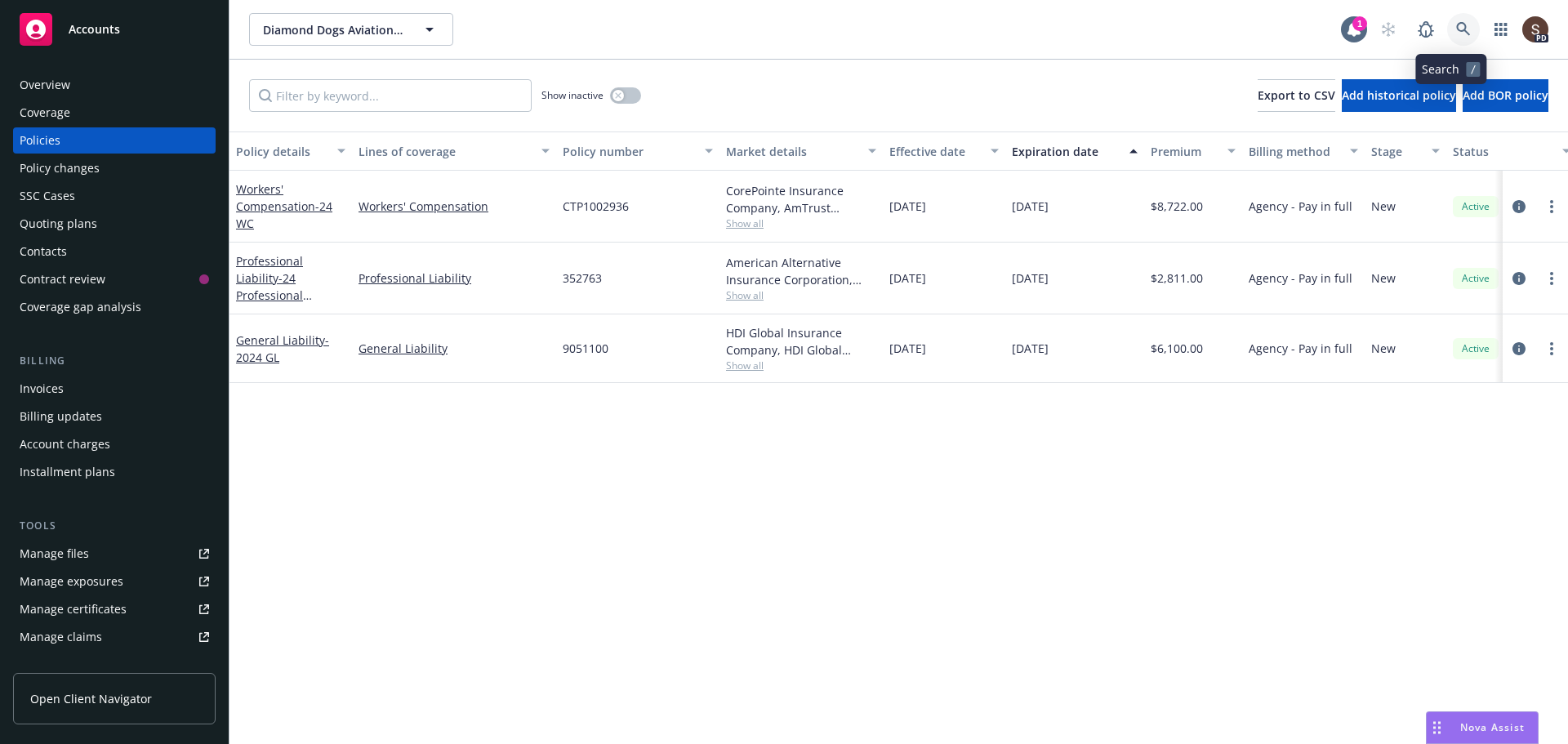
click at [1456, 23] on icon at bounding box center [1463, 30] width 15 height 15
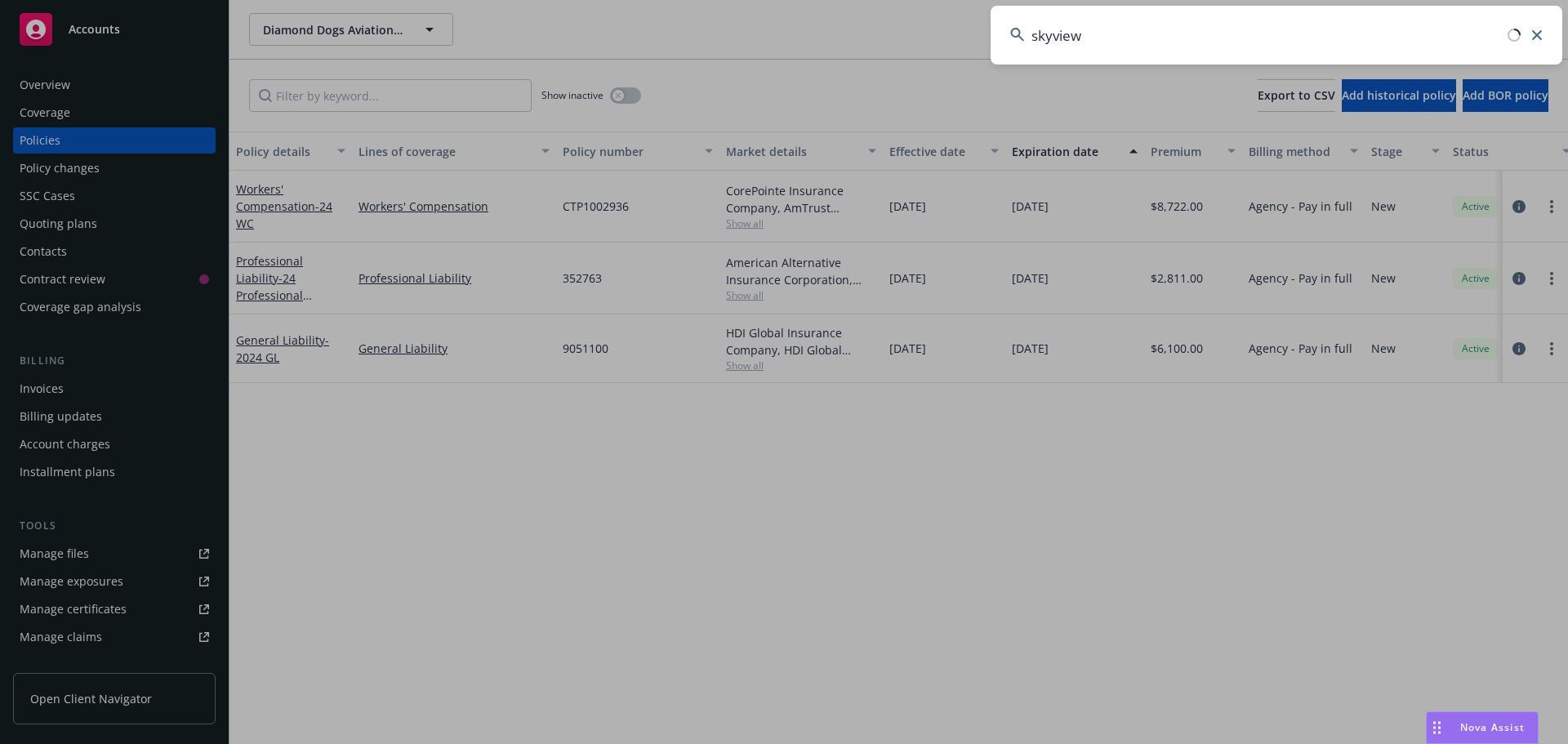
type input "skyview"
click at [1537, 34] on icon at bounding box center [1537, 35] width 10 height 10
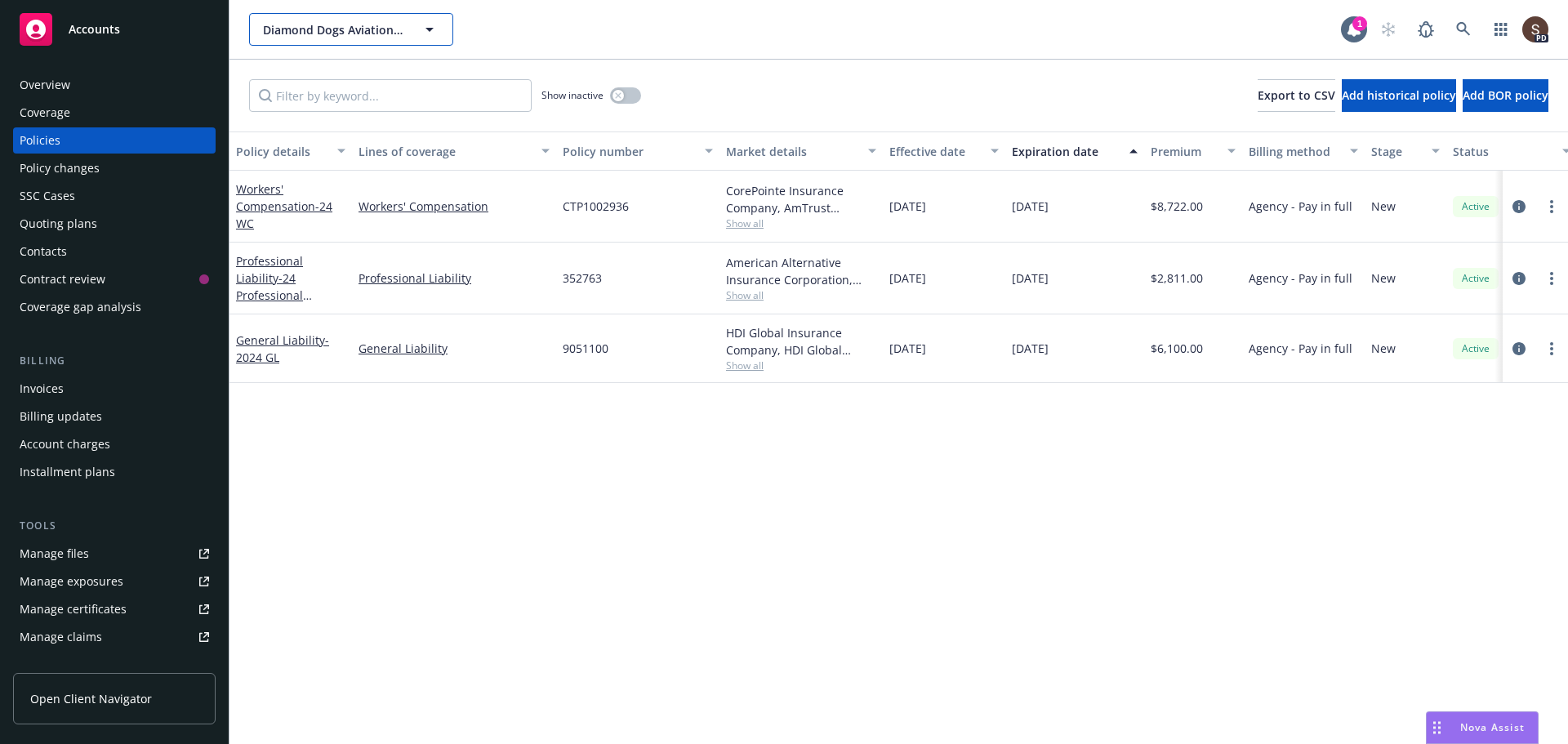
click at [317, 15] on button "Diamond Dogs Aviation Management LLC." at bounding box center [351, 29] width 205 height 32
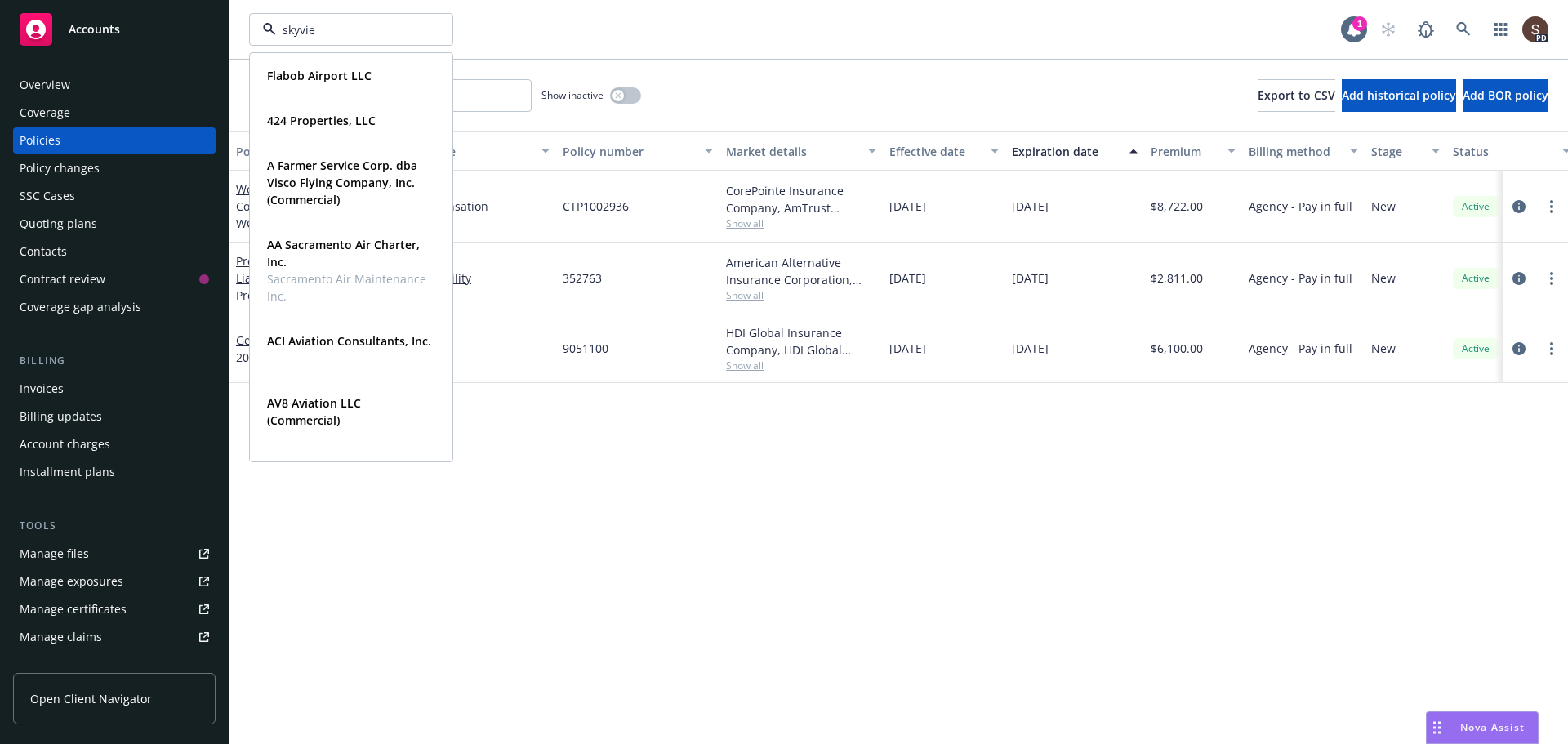
type input "skyview"
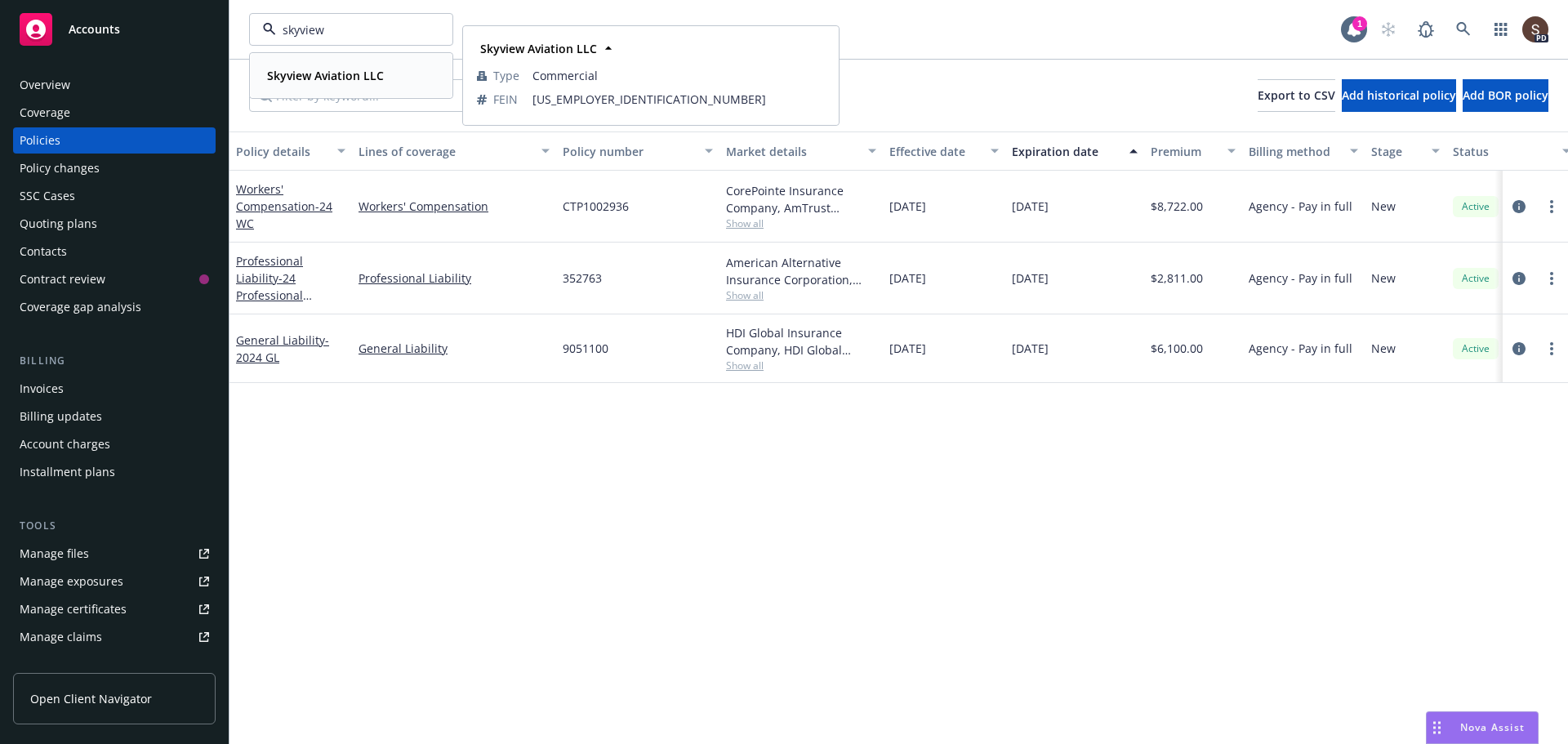
click at [318, 70] on strong "Skyview Aviation LLC" at bounding box center [325, 75] width 117 height 16
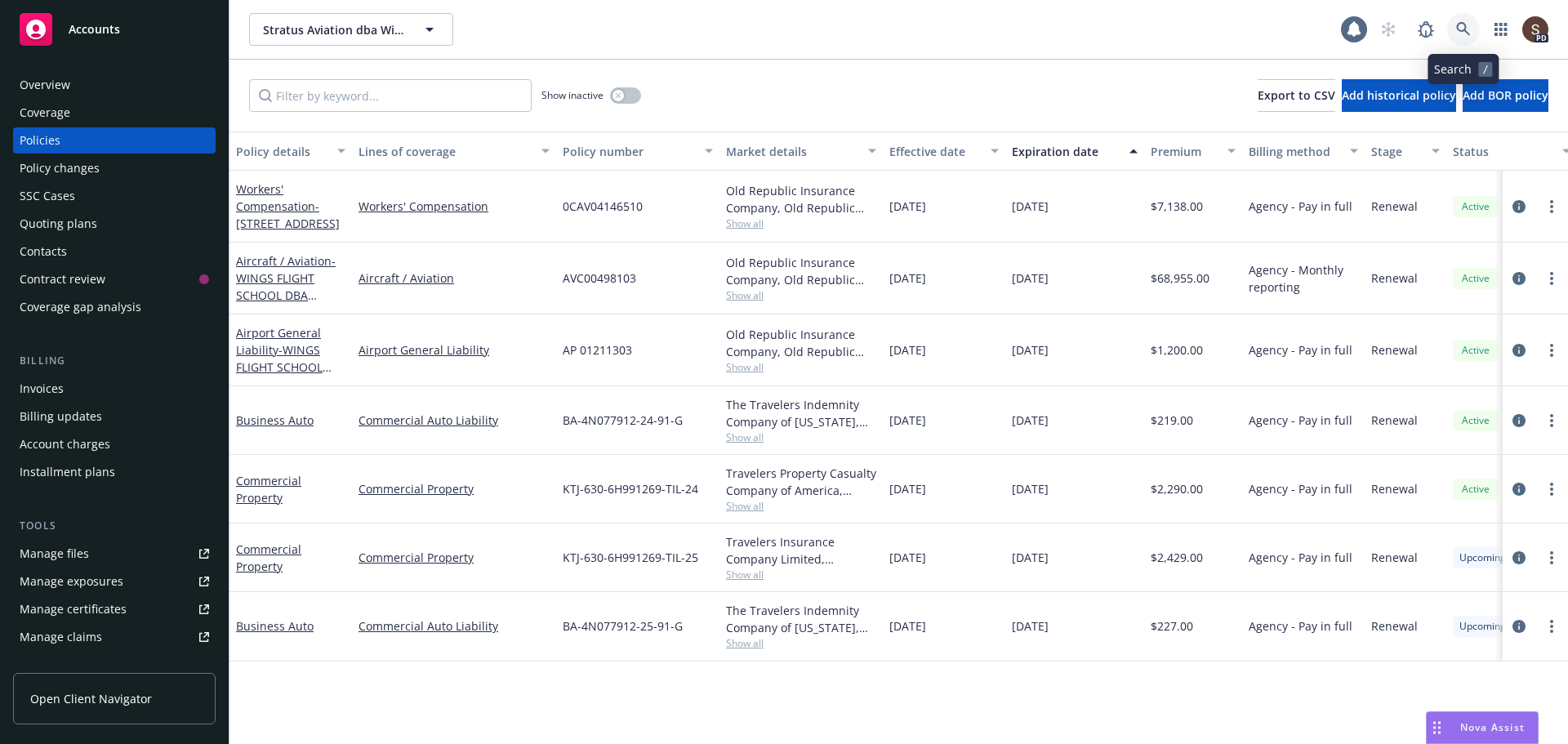
click at [1457, 32] on icon at bounding box center [1463, 30] width 15 height 15
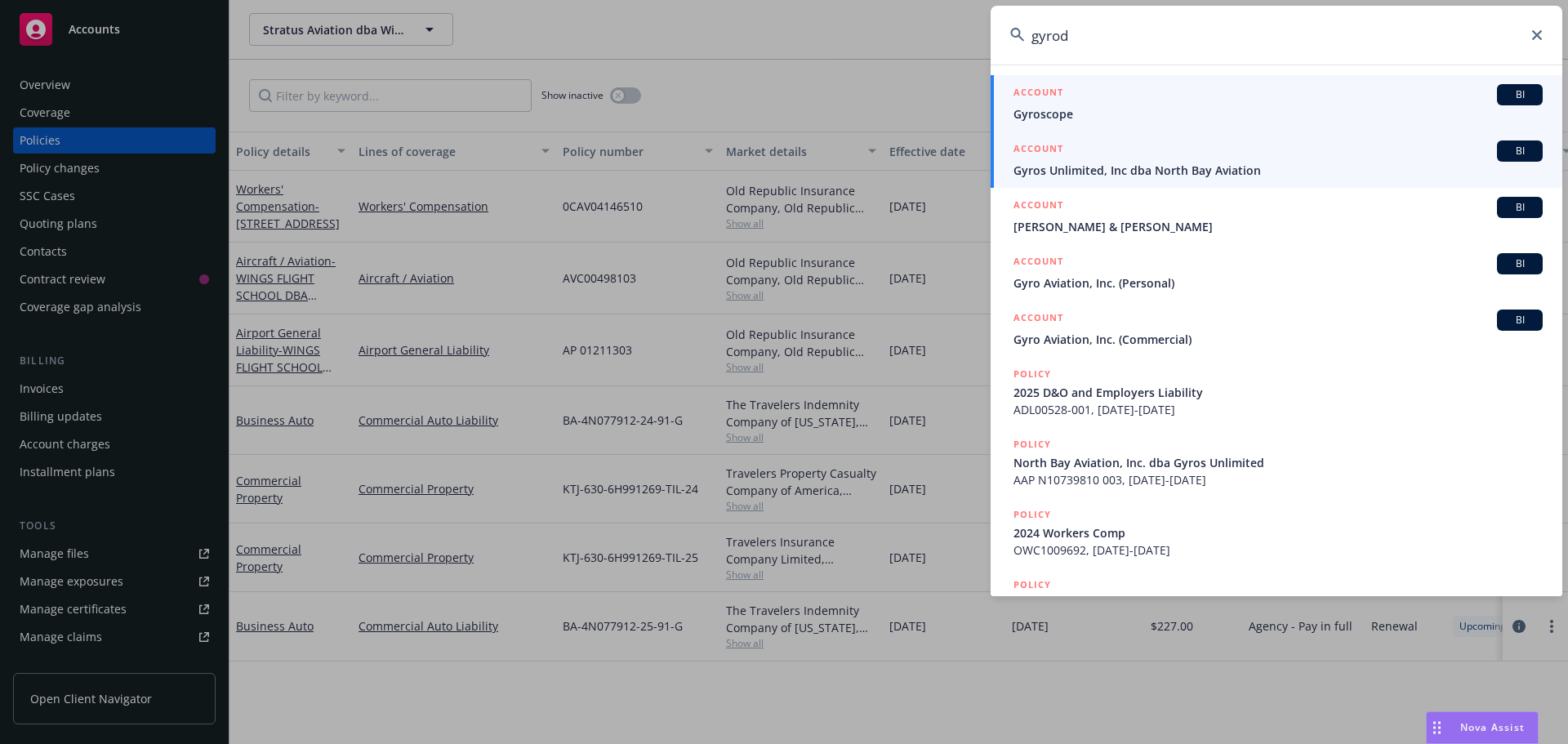
type input "gyrod"
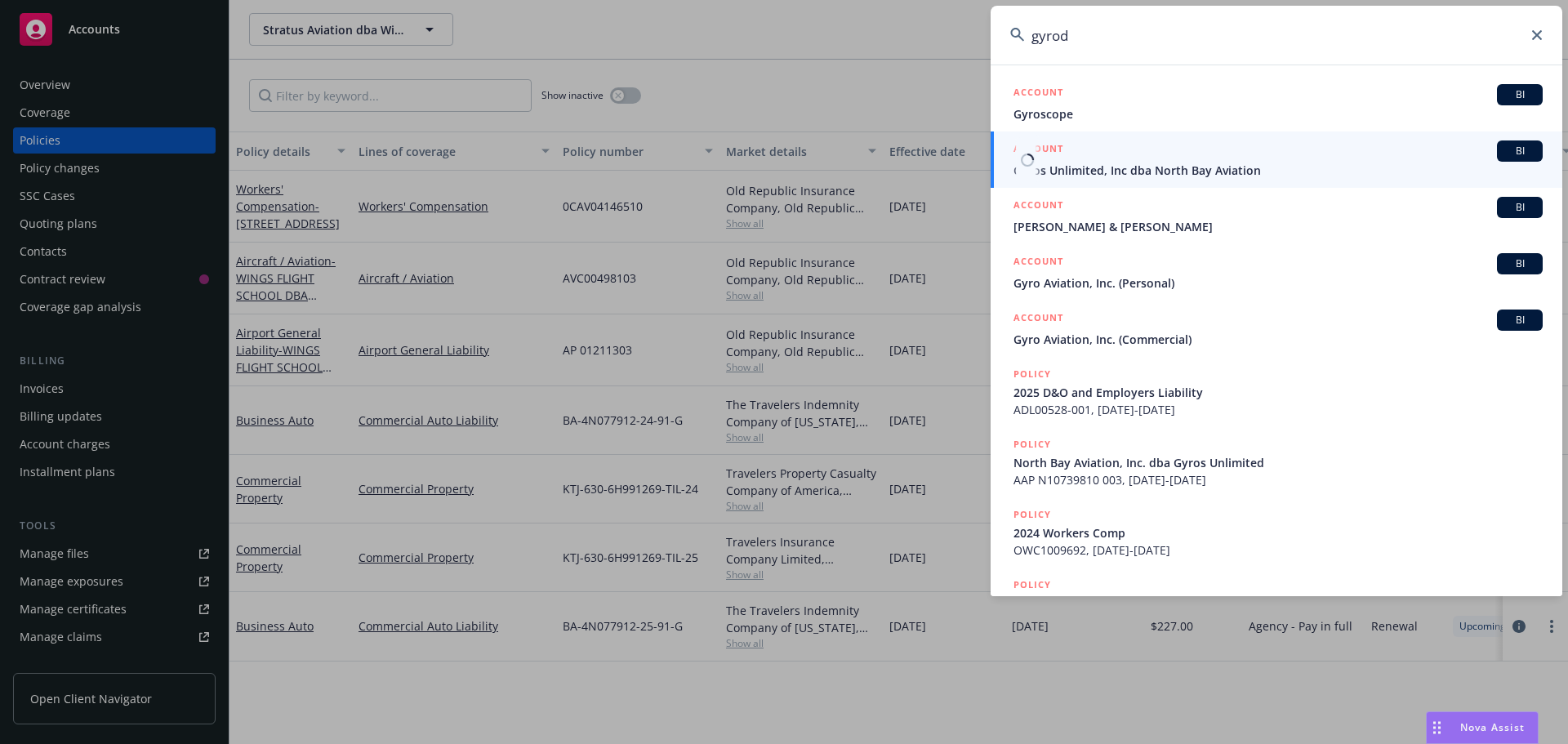
click at [1067, 159] on div "ACCOUNT BI" at bounding box center [1278, 151] width 529 height 21
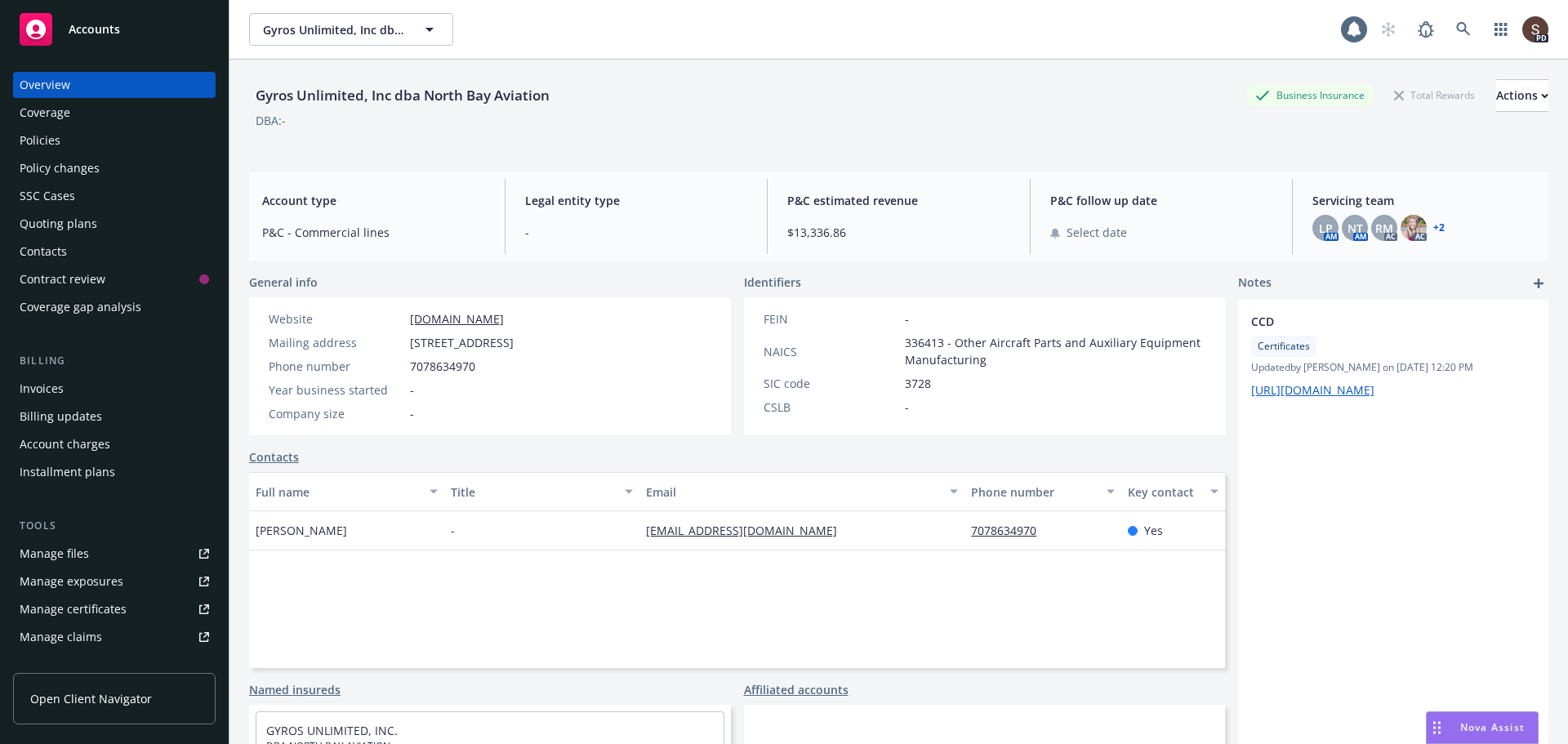
click at [52, 146] on div "Policies" at bounding box center [40, 141] width 41 height 26
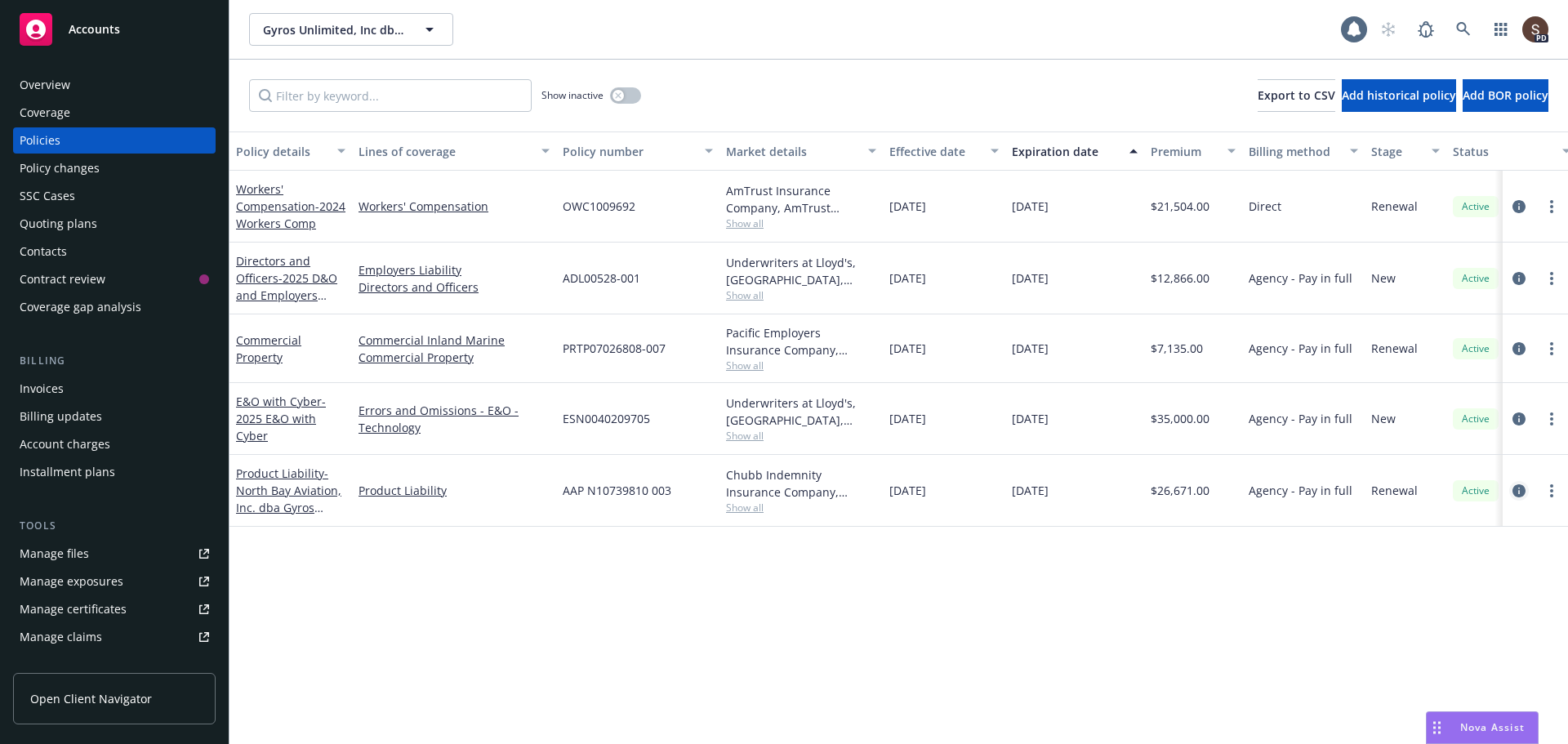
click at [1521, 484] on icon "circleInformation" at bounding box center [1519, 490] width 13 height 13
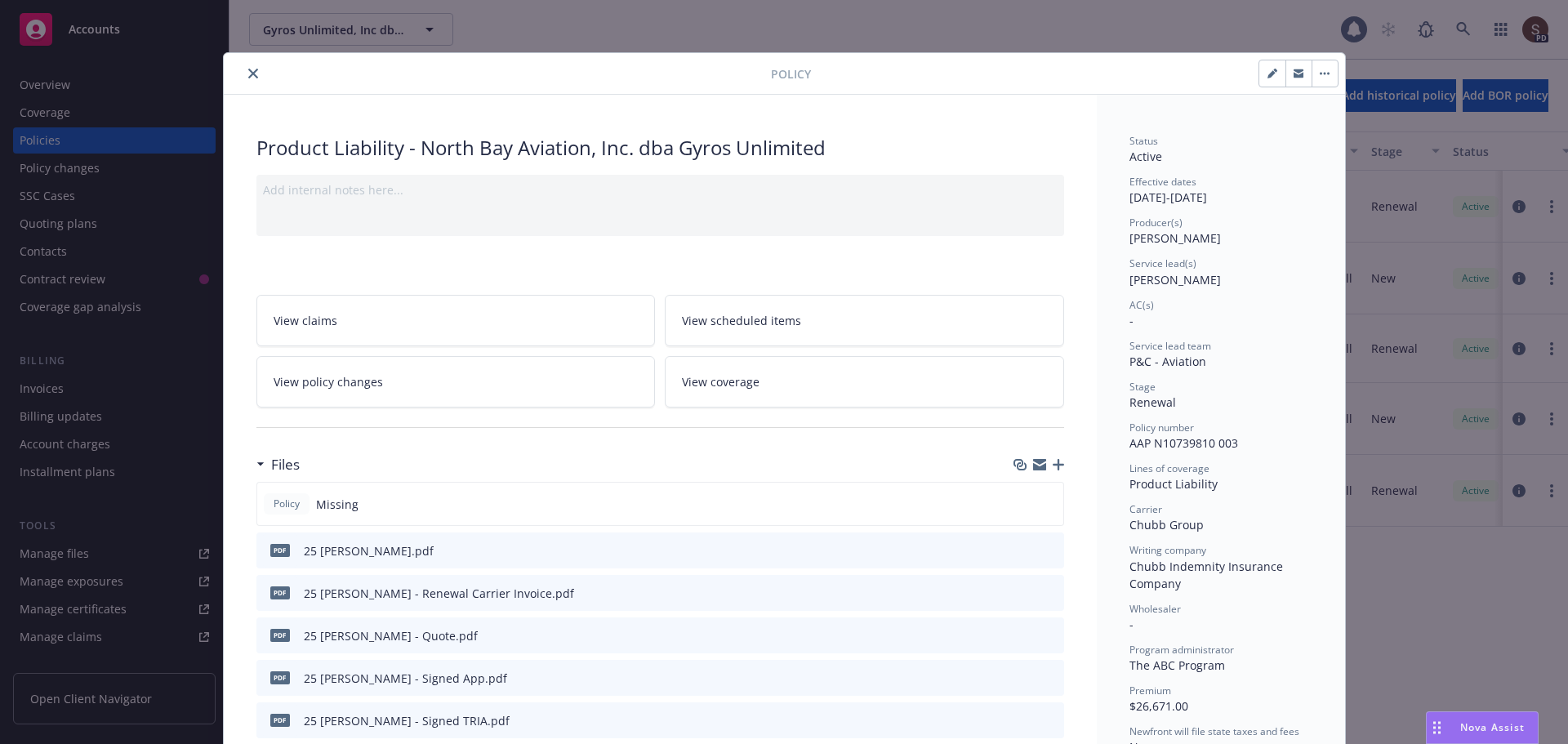
click at [1052, 461] on icon "button" at bounding box center [1058, 465] width 11 height 11
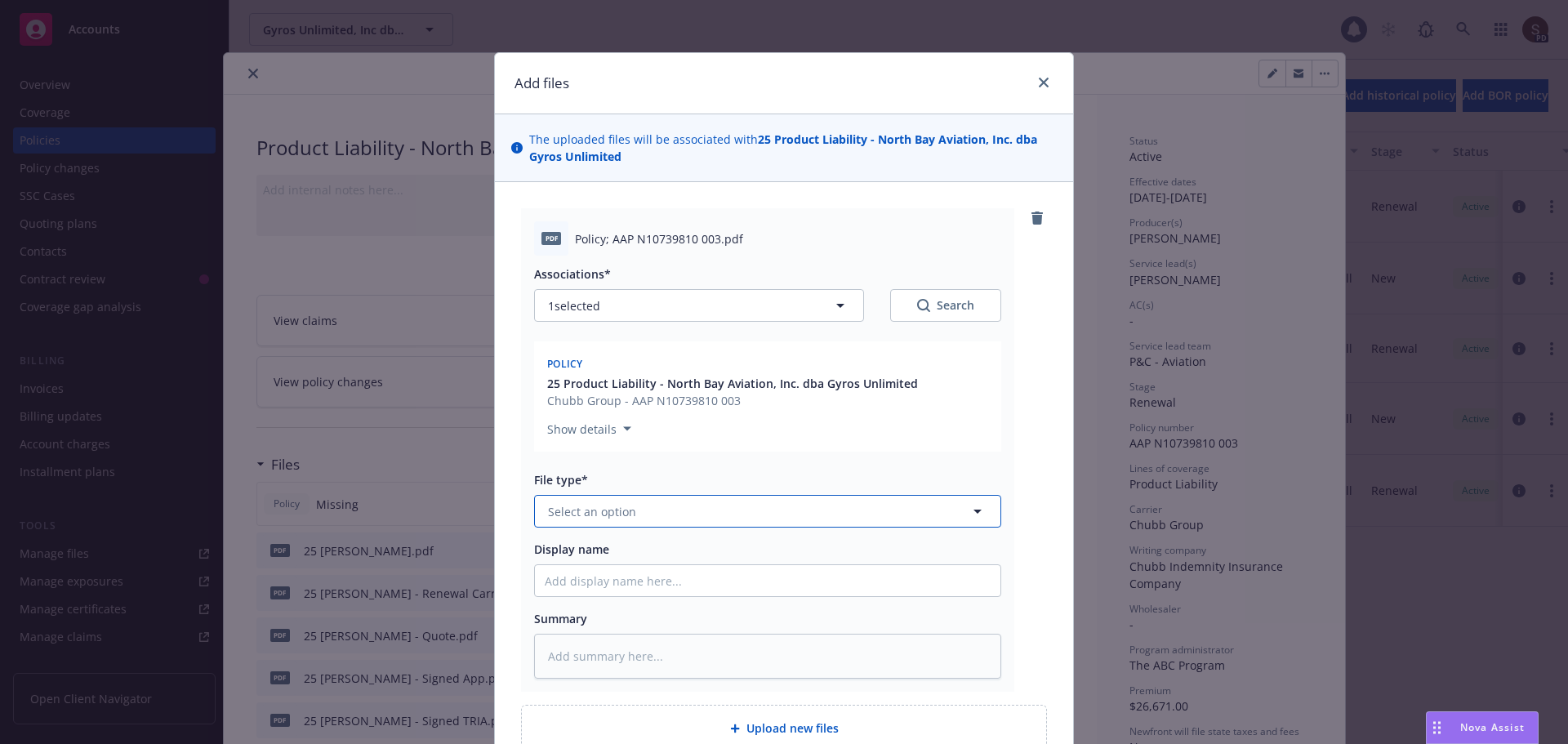
click at [691, 514] on button "Select an option" at bounding box center [767, 511] width 467 height 32
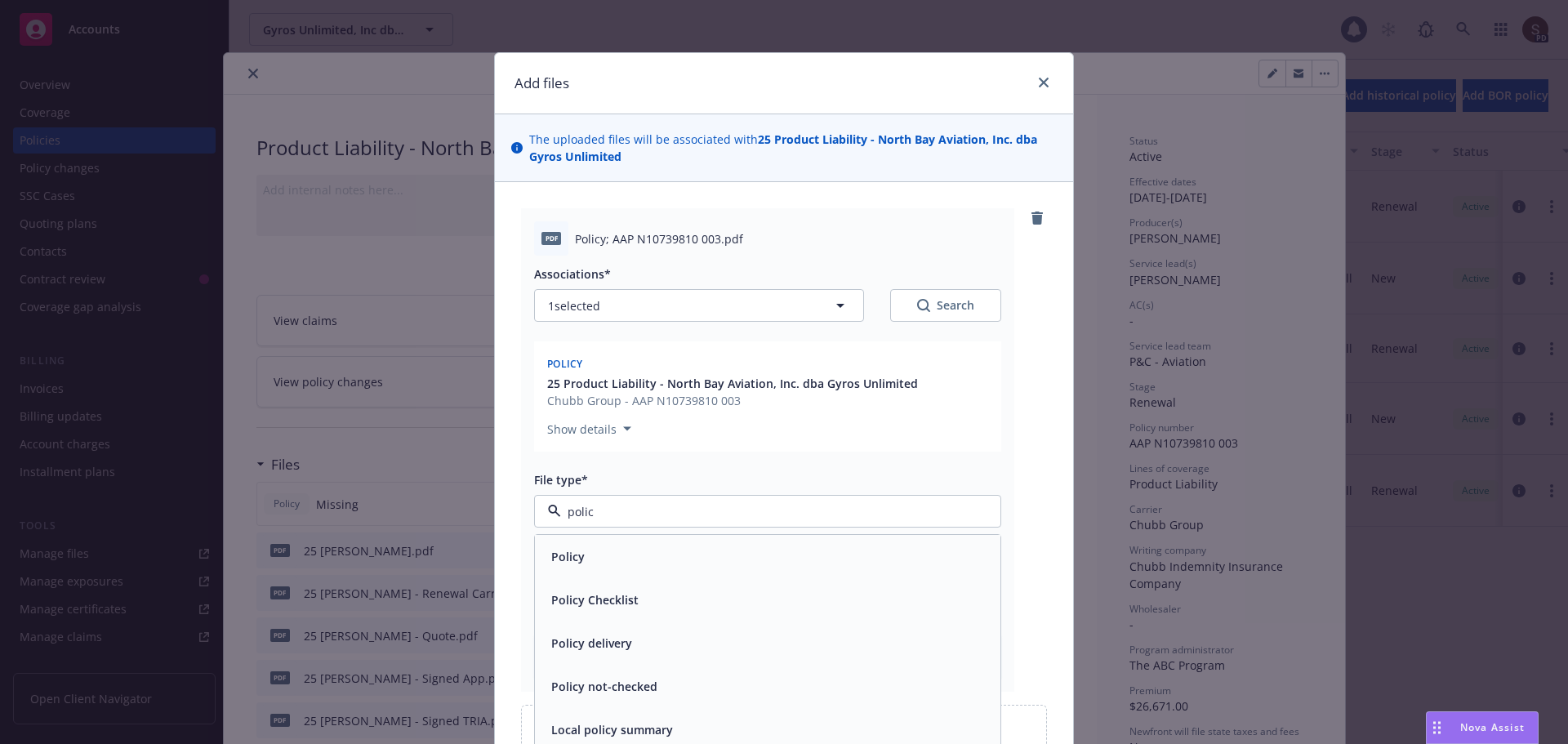
type input "policy"
click at [625, 547] on div "Policy" at bounding box center [767, 556] width 446 height 24
click at [633, 577] on input "Display name" at bounding box center [767, 580] width 466 height 31
type textarea "x"
type input "2"
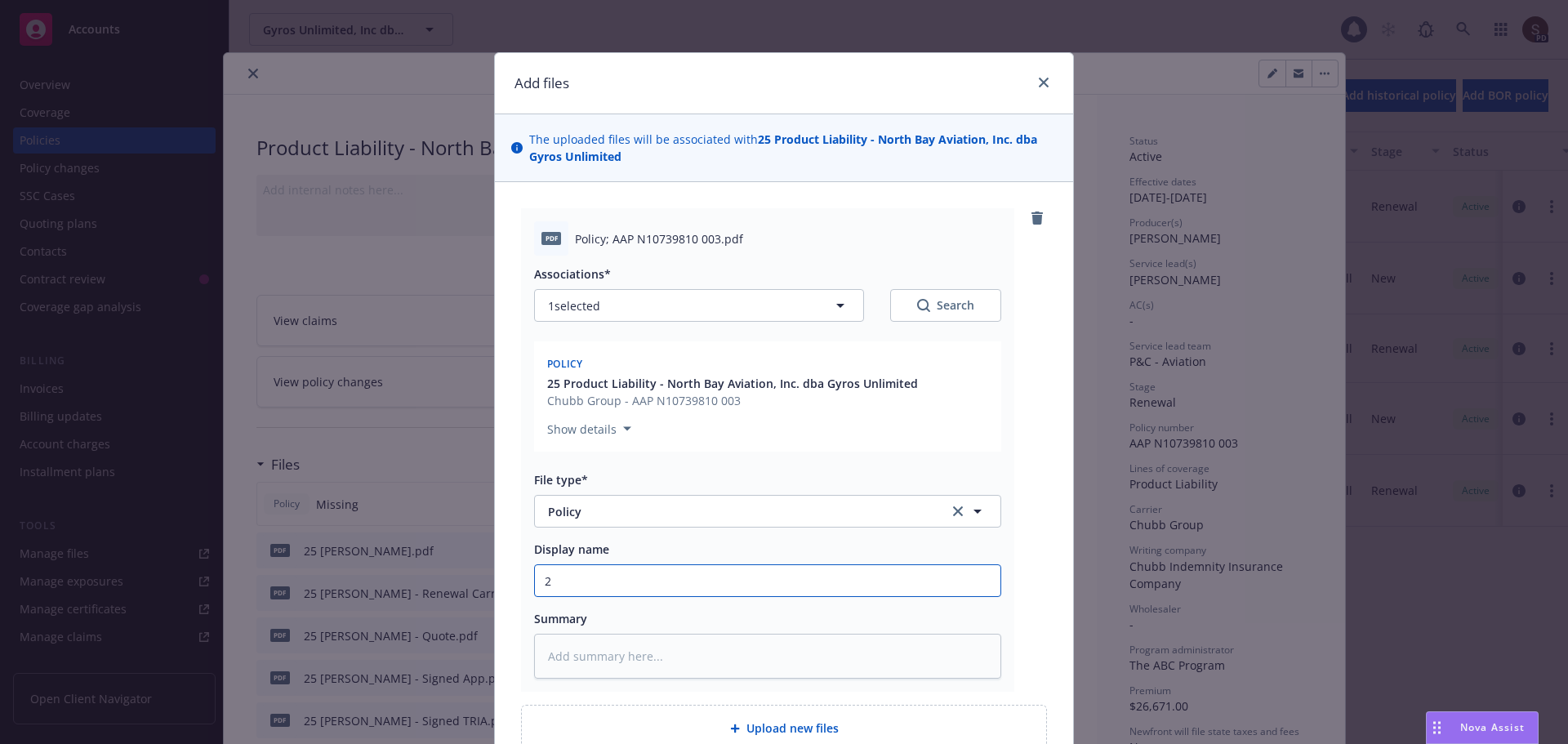
type textarea "x"
type input "20"
type textarea "x"
type input "202"
type textarea "x"
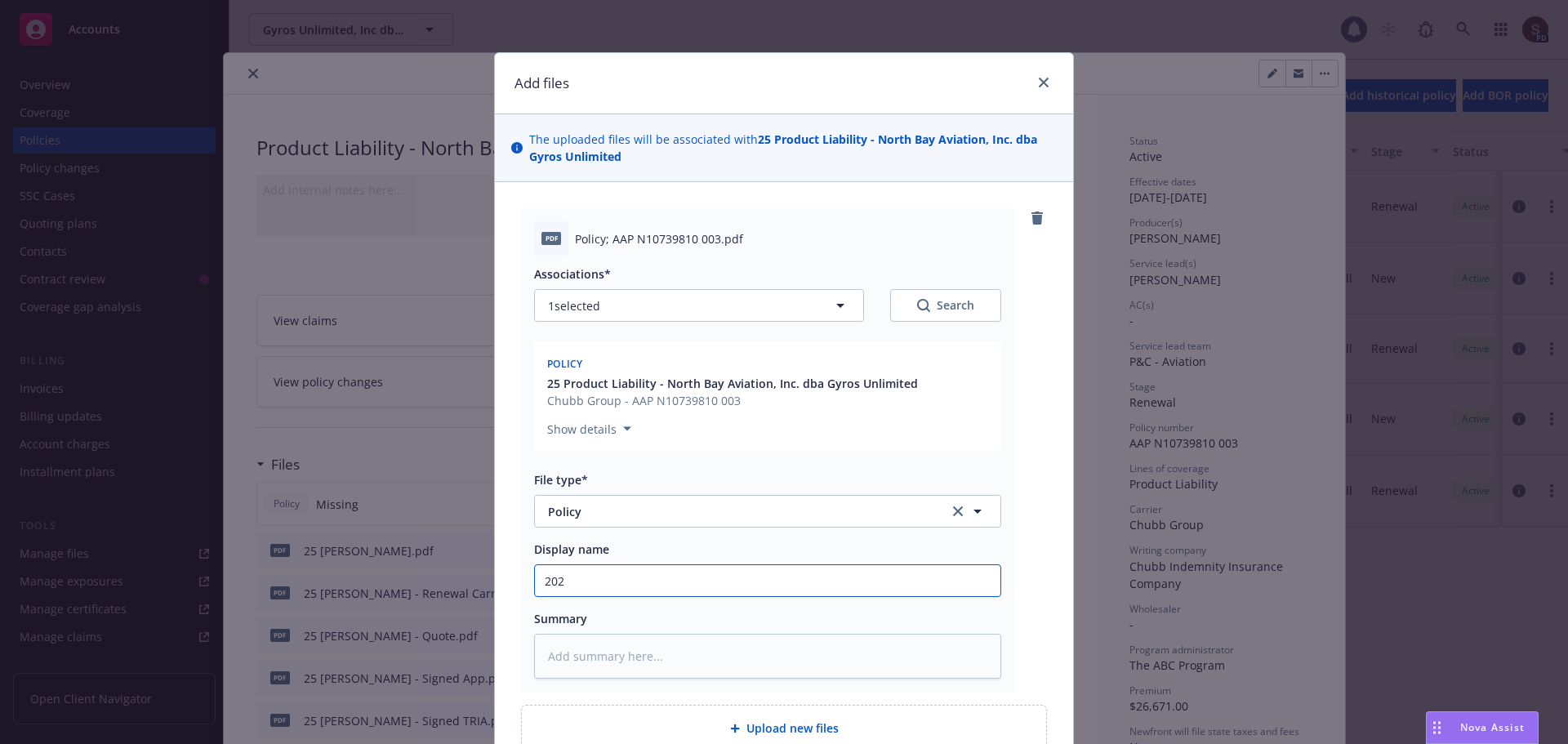
type input "2025"
type textarea "x"
type input "2025"
type textarea "x"
type input "2025 P"
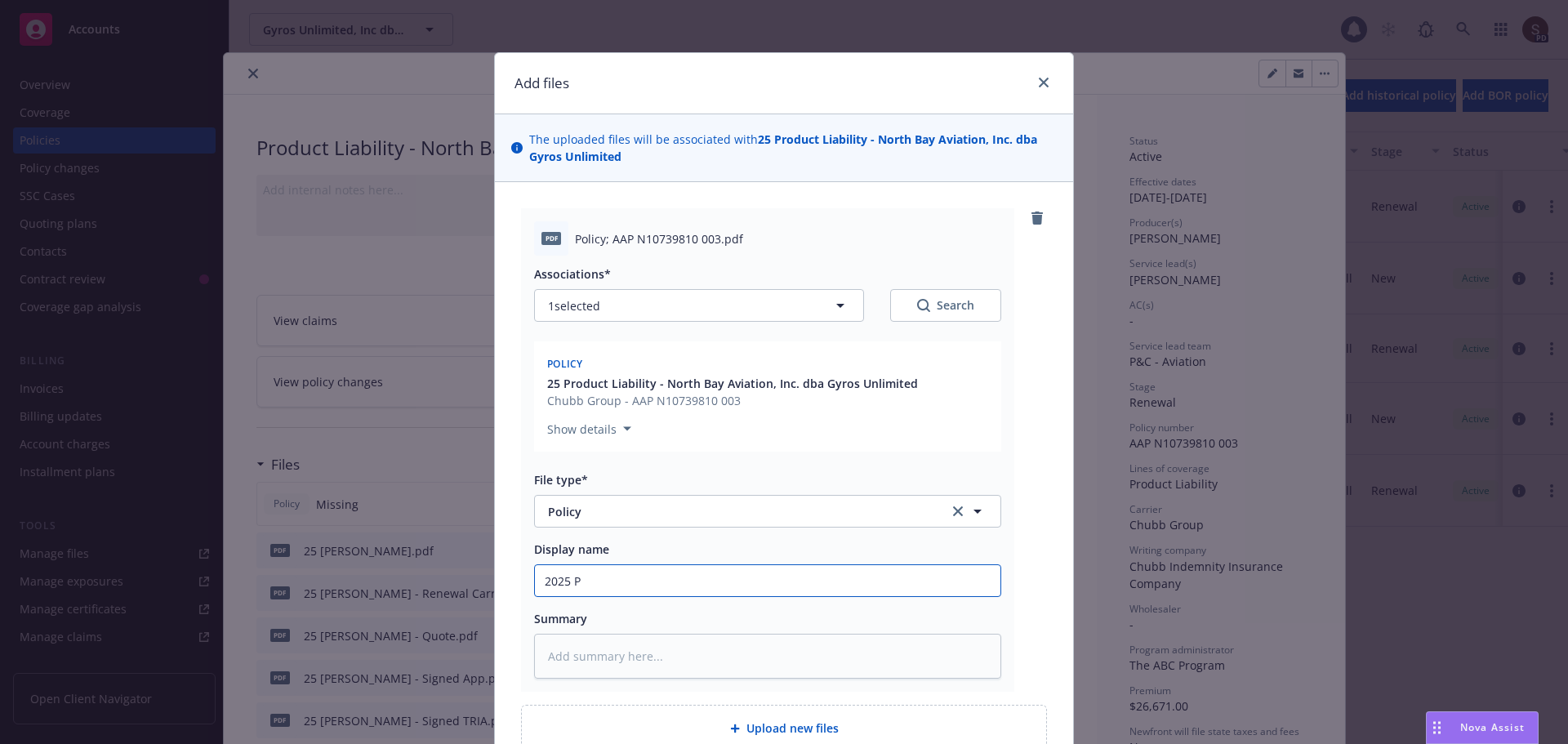
type textarea "x"
type input "2025 Pr"
type textarea "x"
type input "2025 Pro"
type textarea "x"
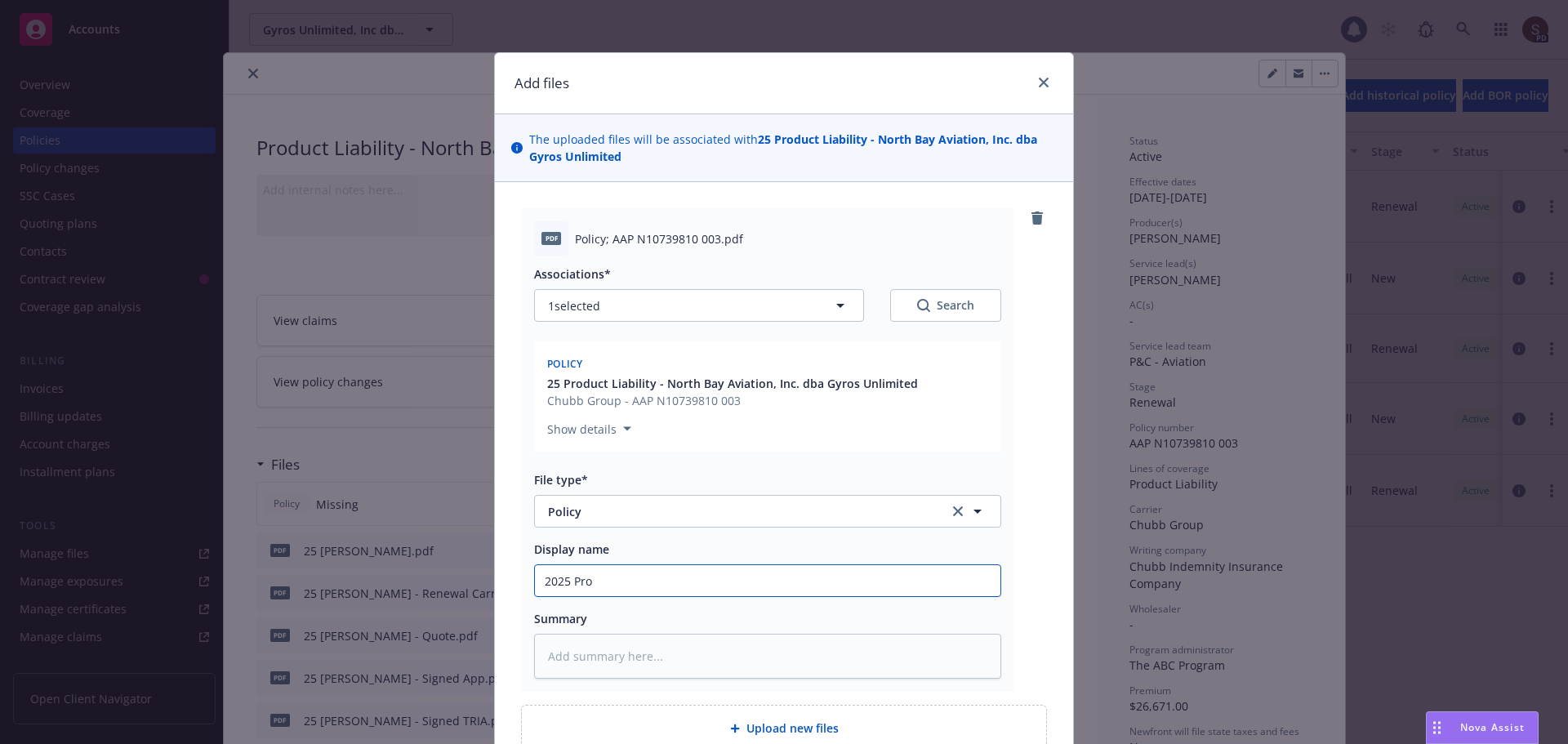
type input "2025 Prod"
type textarea "x"
type input "2025 Produ"
type textarea "x"
type input "2025 Produc"
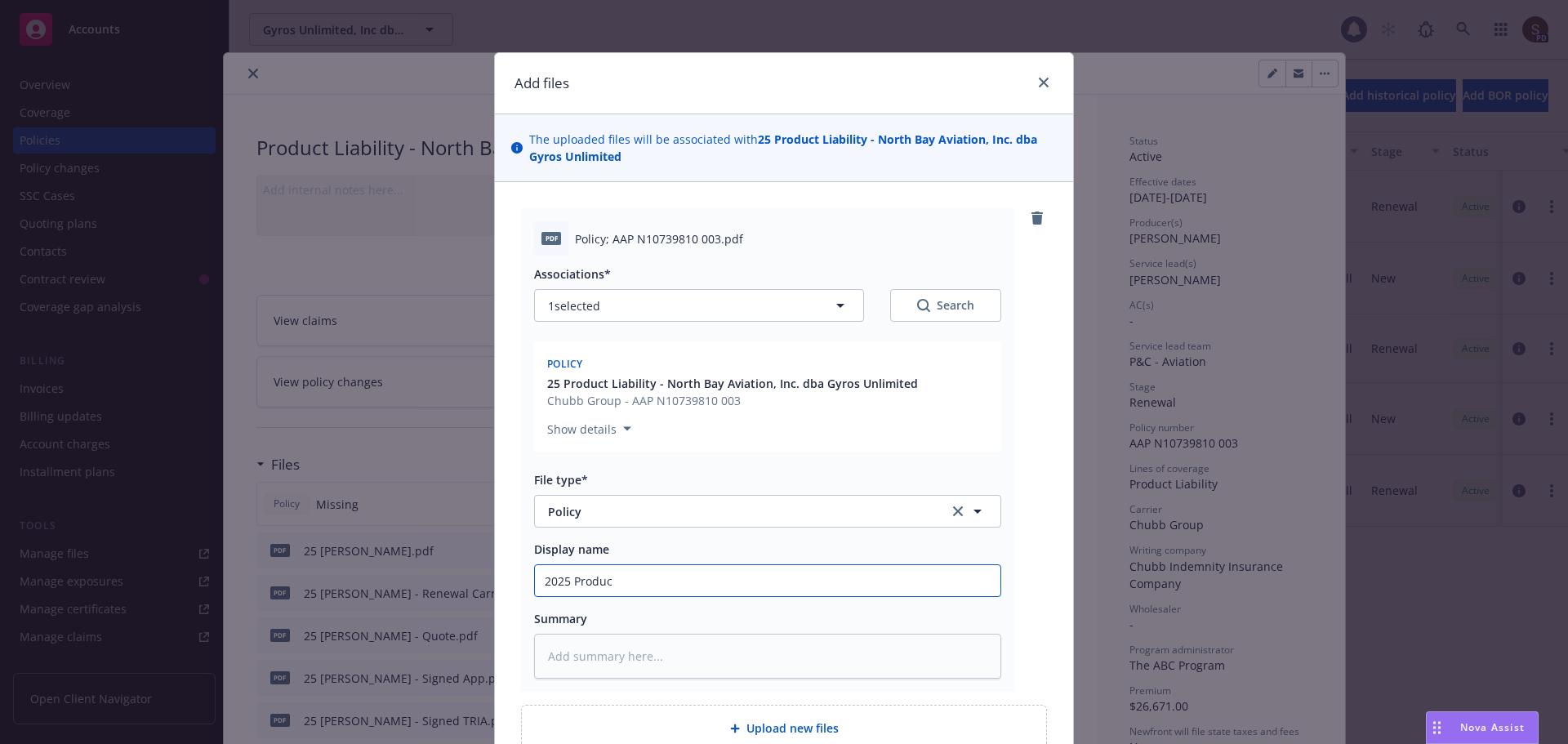
type textarea "x"
type input "2025 Product"
type textarea "x"
type input "2025 Products"
type textarea "x"
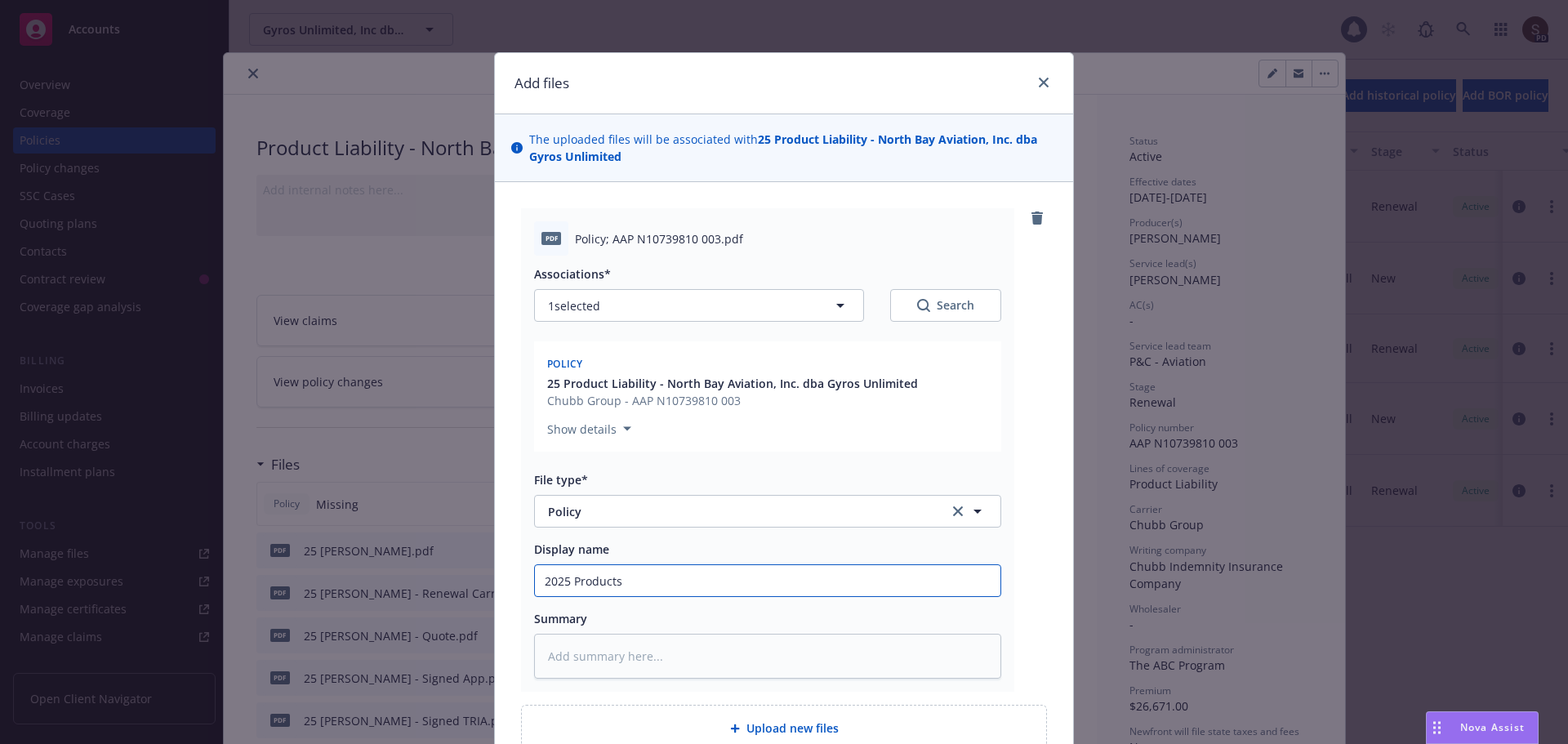
type input "2025 Products"
type textarea "x"
type input "2025 Products L"
type textarea "x"
type input "2025 Products Li"
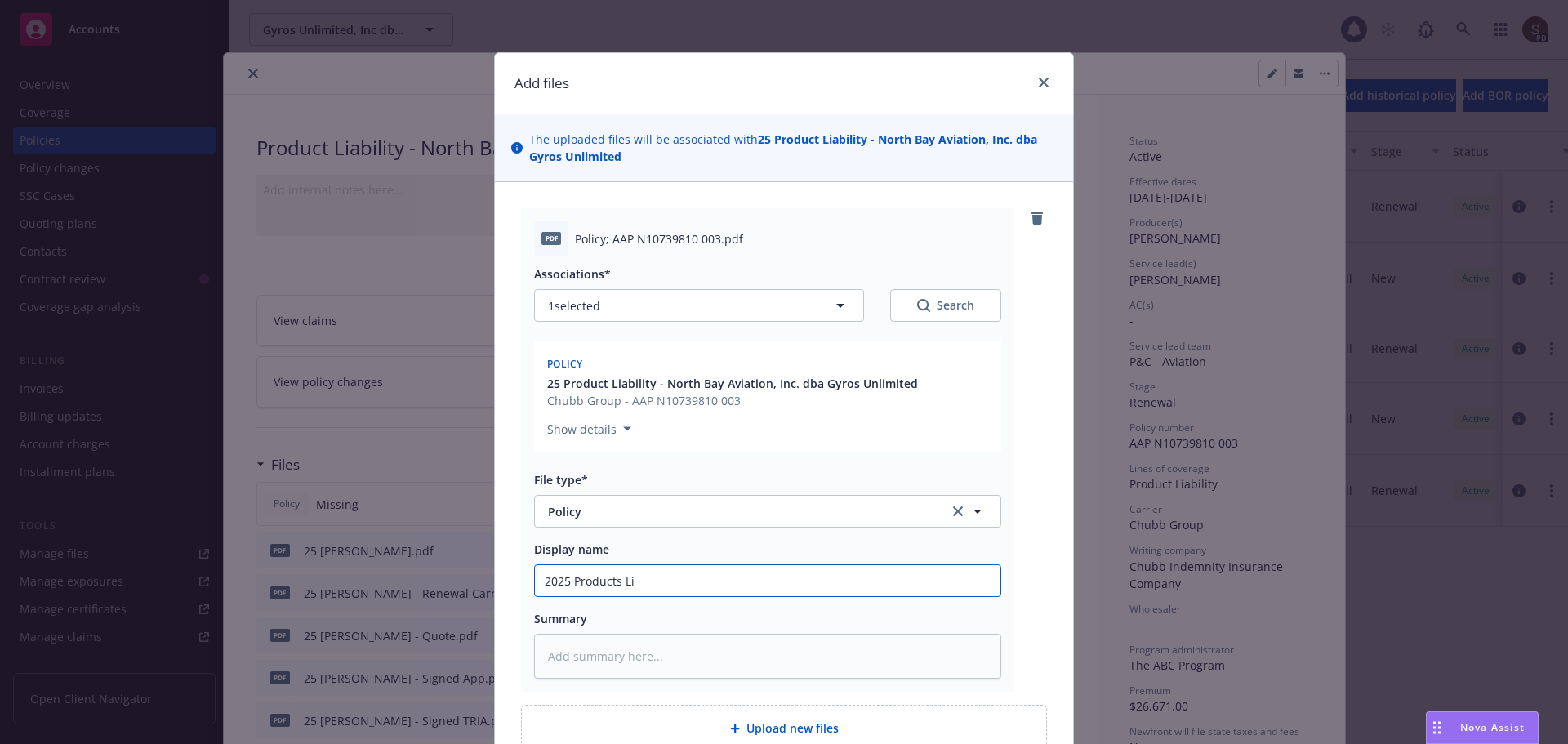
type textarea "x"
type input "2025 Products Lia"
type textarea "x"
type input "2025 Products Liab"
type textarea "x"
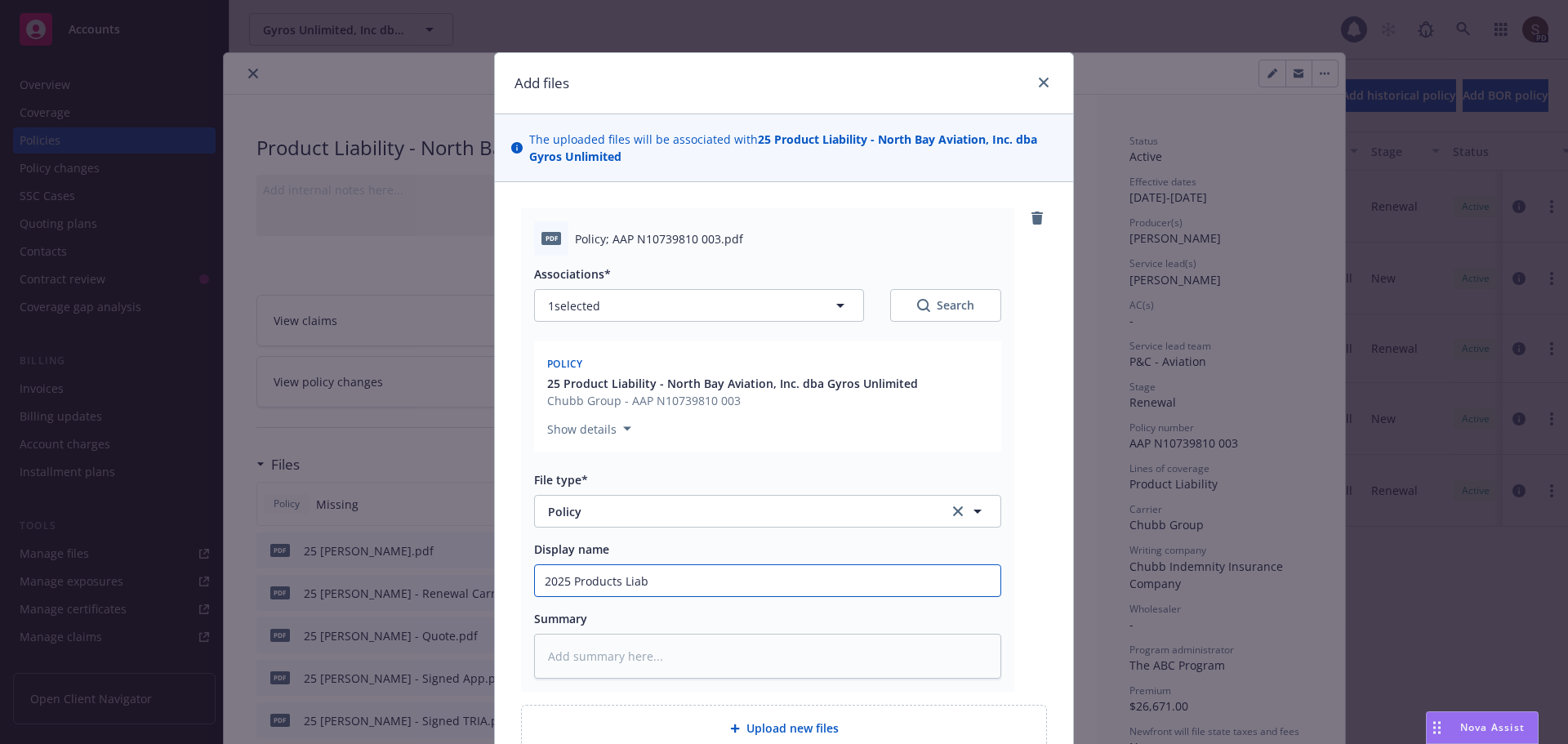
type input "2025 Products Liabi"
type textarea "x"
type input "2025 Products Liabil"
type textarea "x"
type input "2025 Products Liabilit"
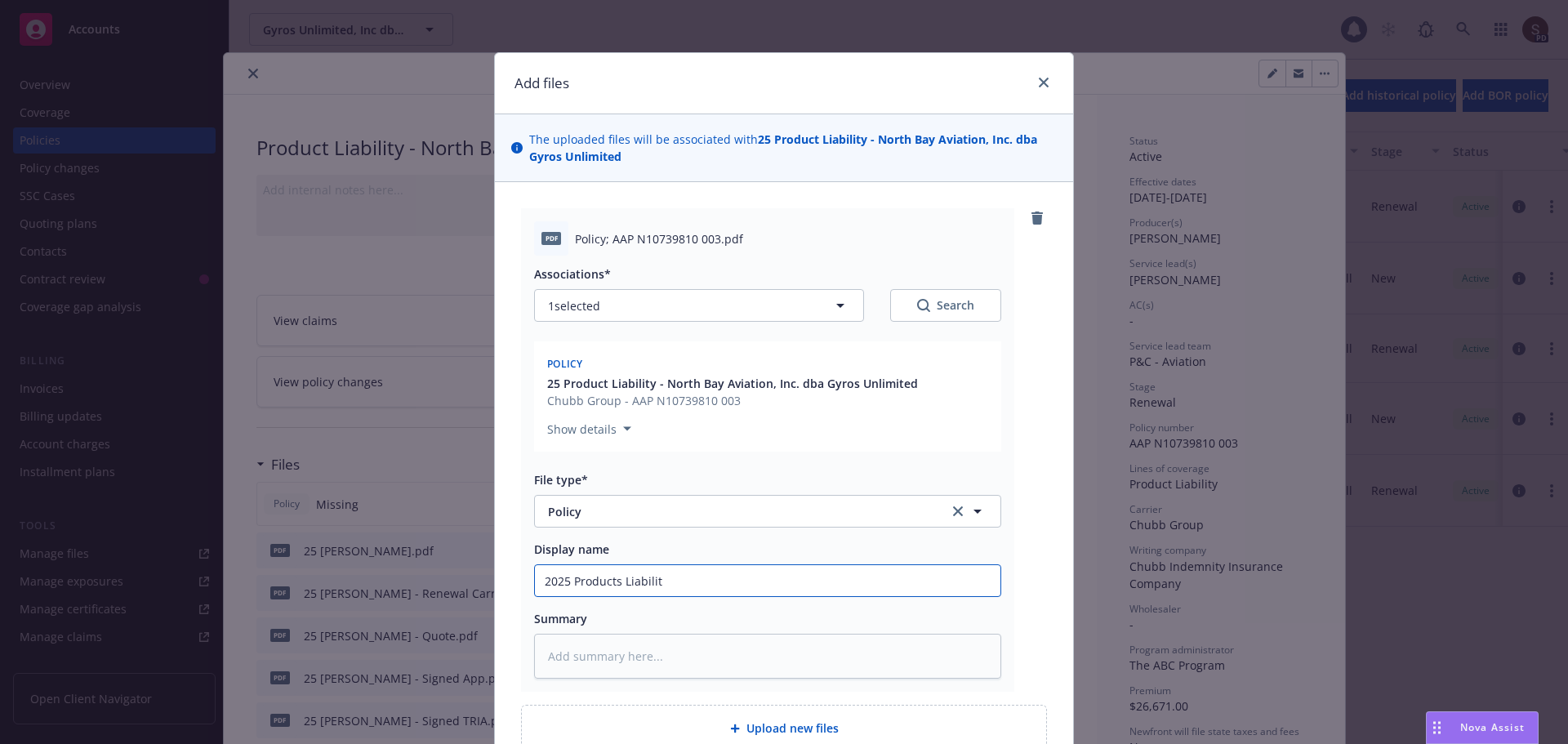
type textarea "x"
type input "2025 Products Liability"
type textarea "x"
type input "2025 Products Liability"
type textarea "x"
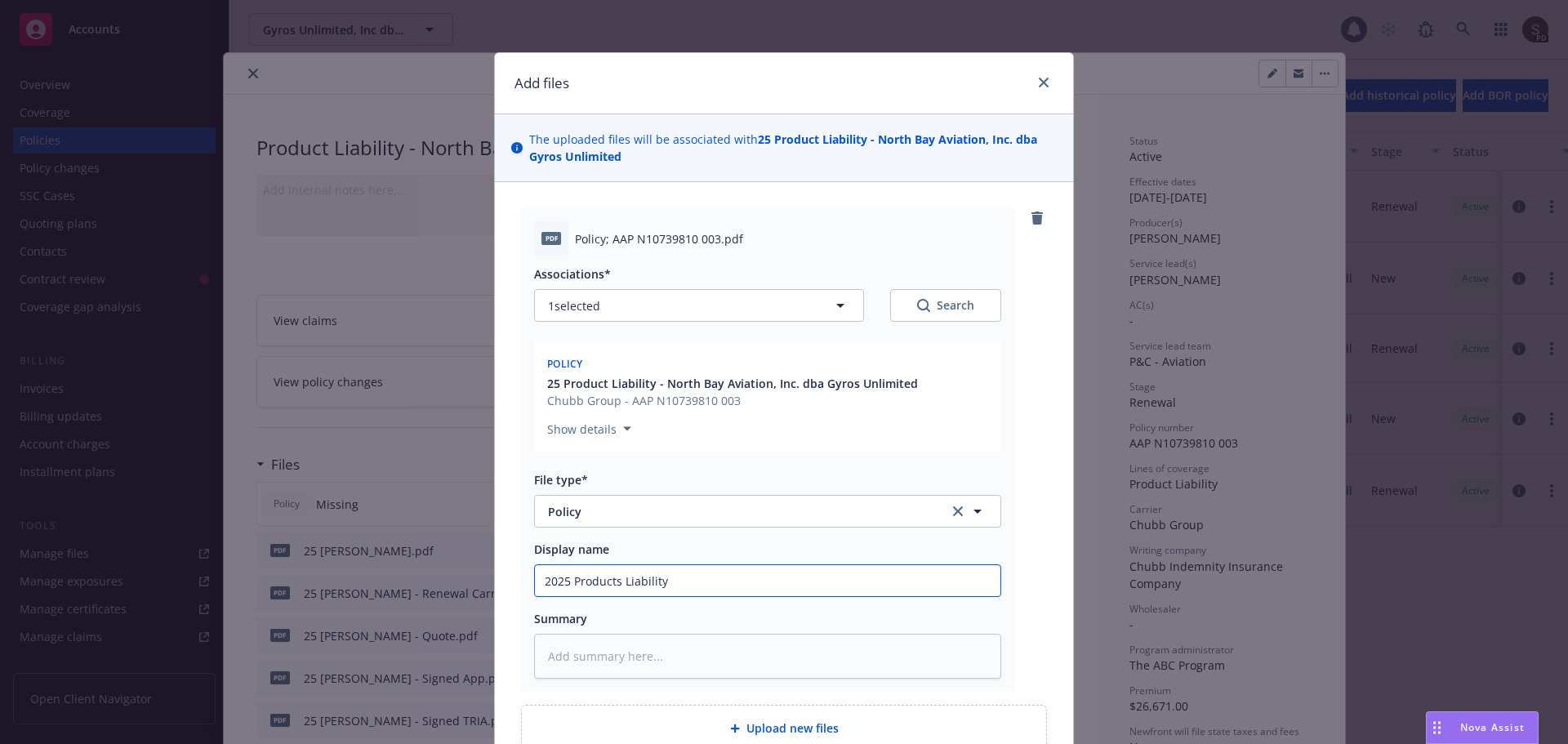
type input "2025 Products Liability -"
type textarea "x"
type input "2025 Products Liability -"
type textarea "x"
type input "2025 Products Liability - p"
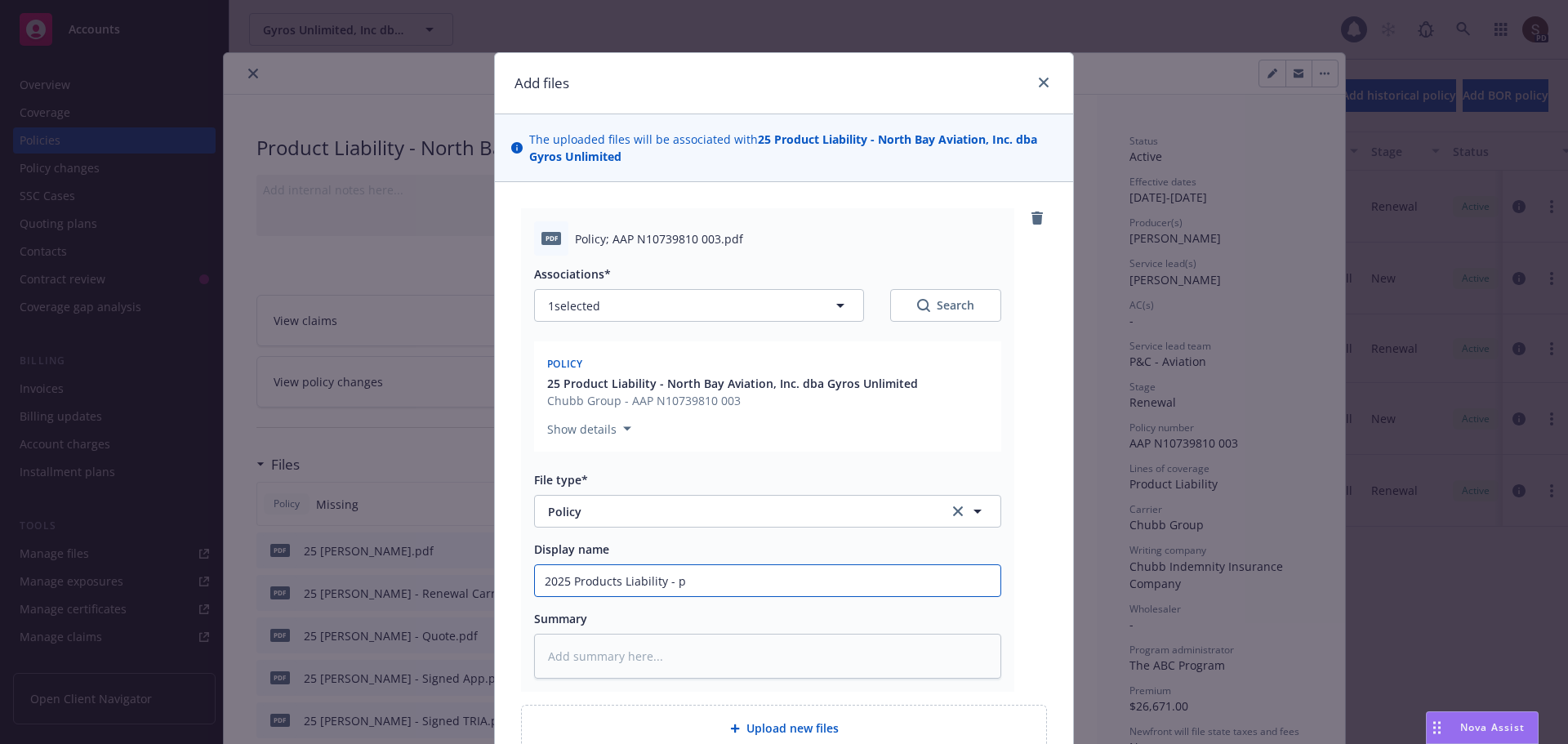
type textarea "x"
type input "2025 Products Liability - po"
type textarea "x"
type input "2025 Products Liability - pol"
type textarea "x"
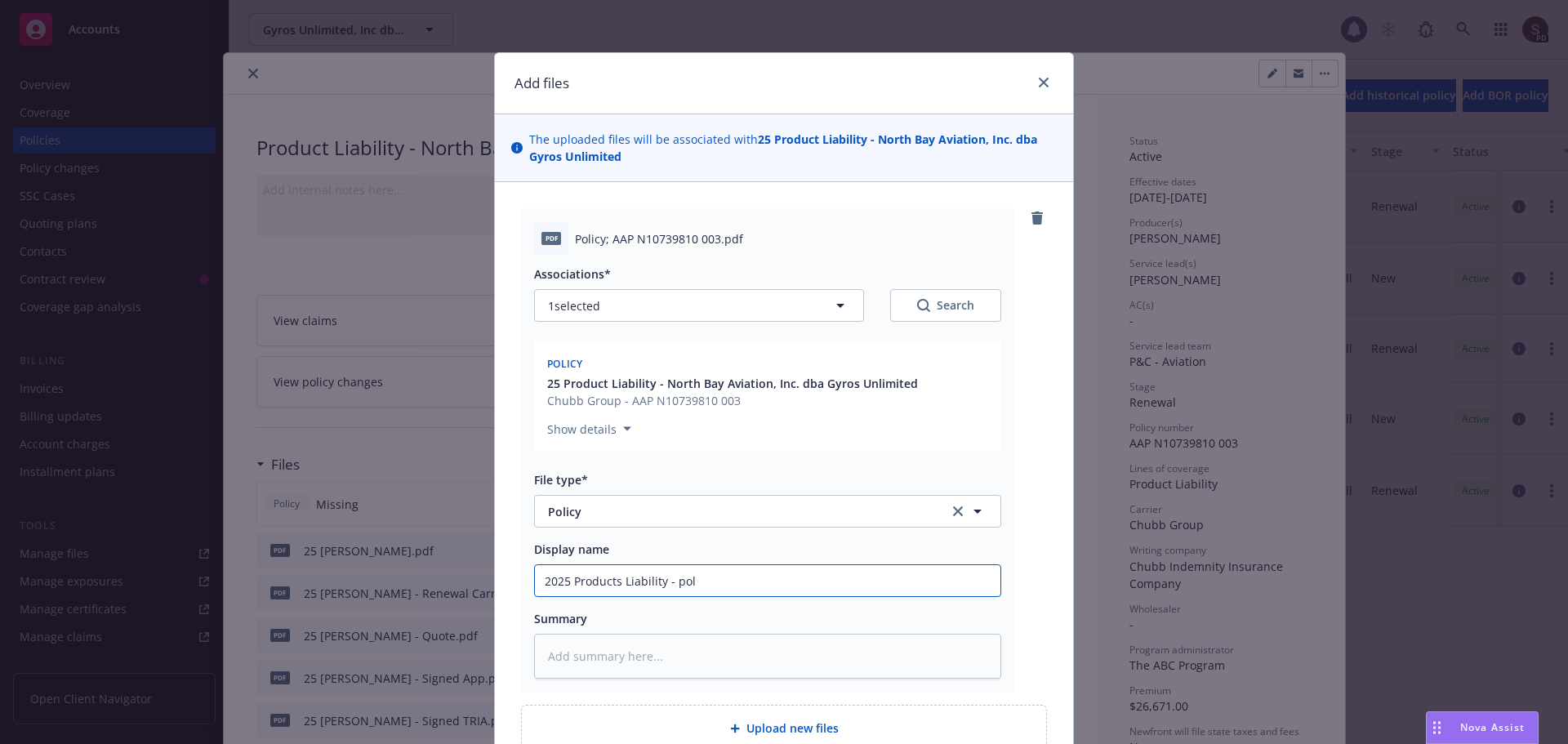
type input "2025 Products Liability - poli"
type textarea "x"
type input "2025 Products Liability - polic"
type textarea "x"
type input "2025 Products Liability - policy"
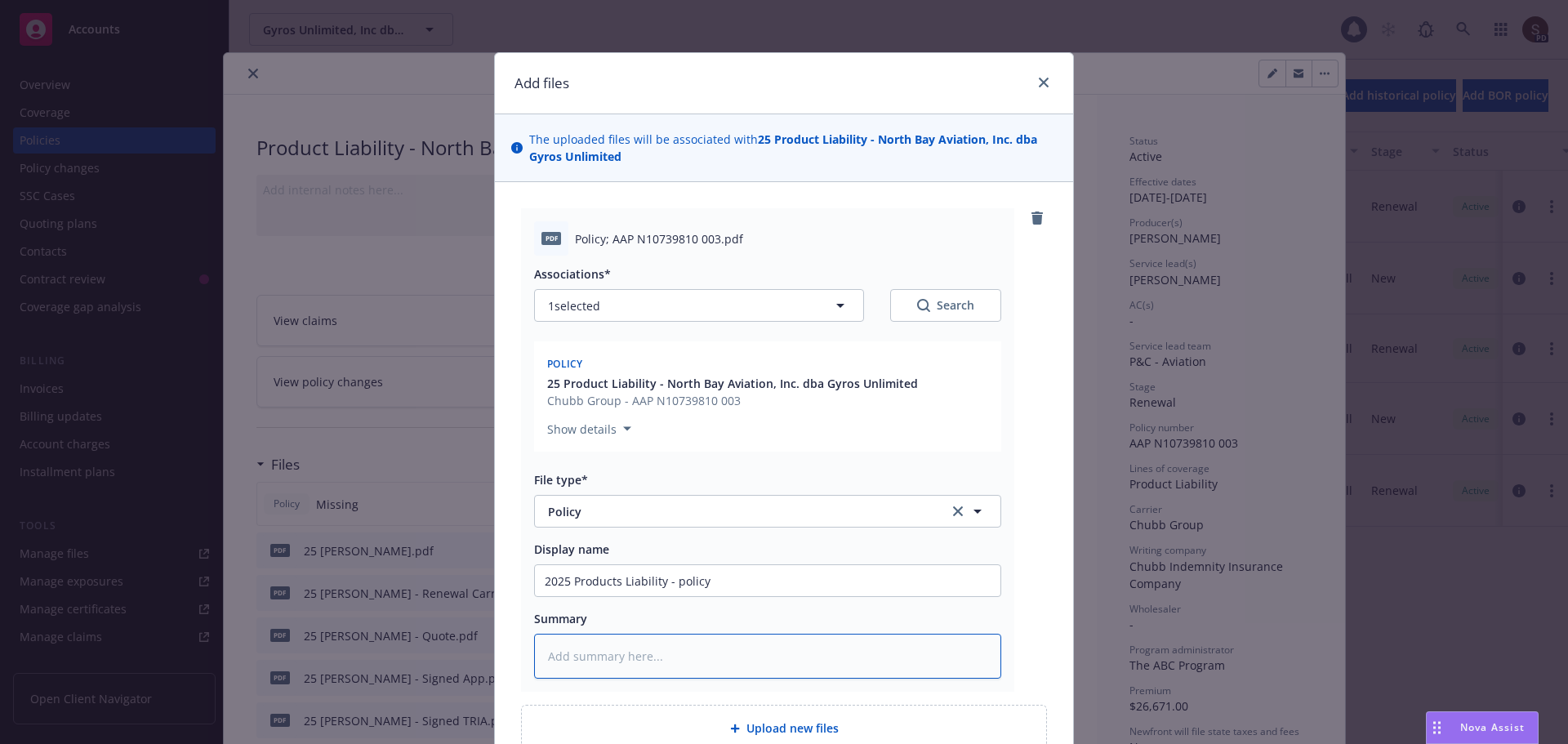
type textarea "x"
type textarea "2"
type textarea "x"
type textarea "25"
type textarea "x"
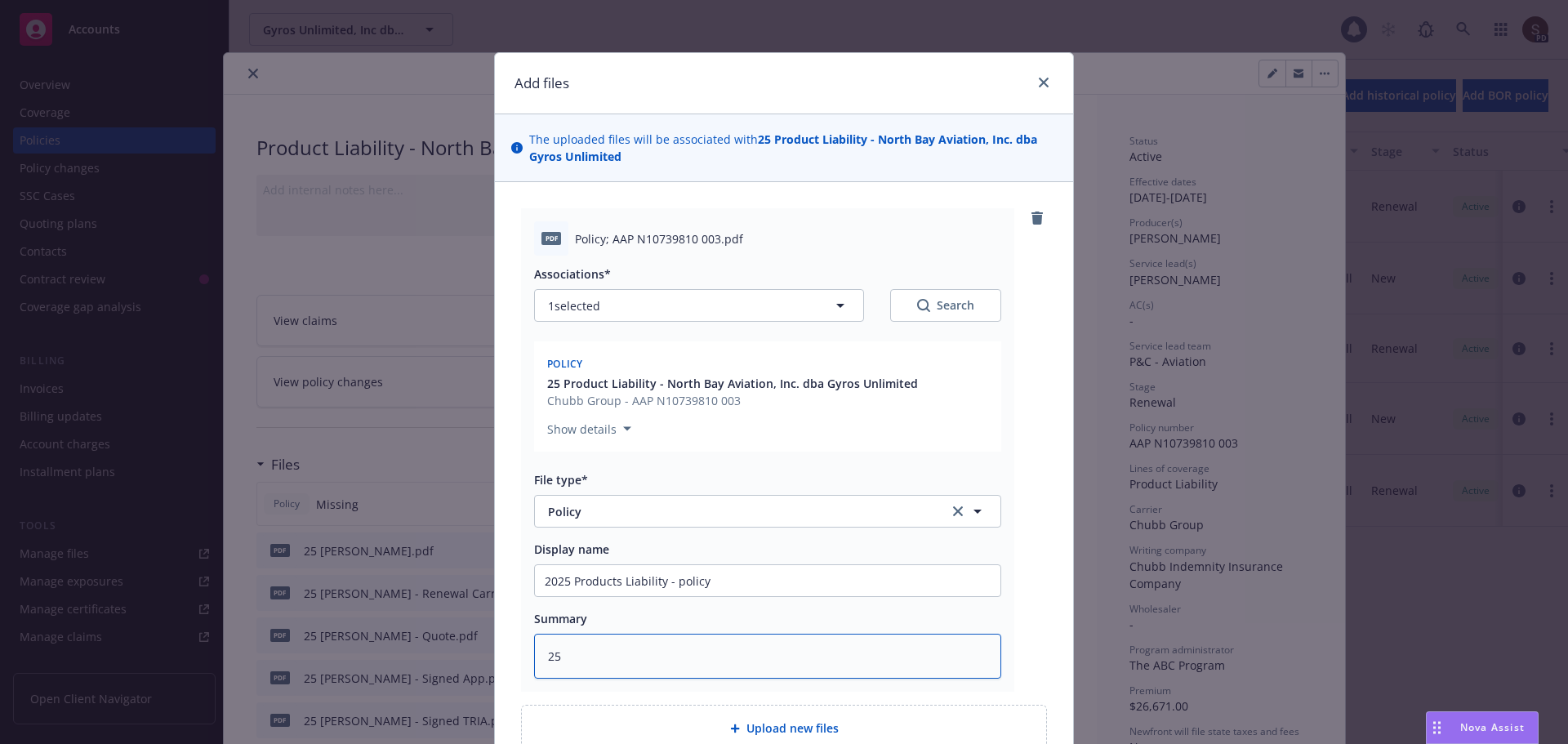
type textarea "25"
type textarea "x"
type textarea "25 P"
type textarea "x"
type textarea "25 PL"
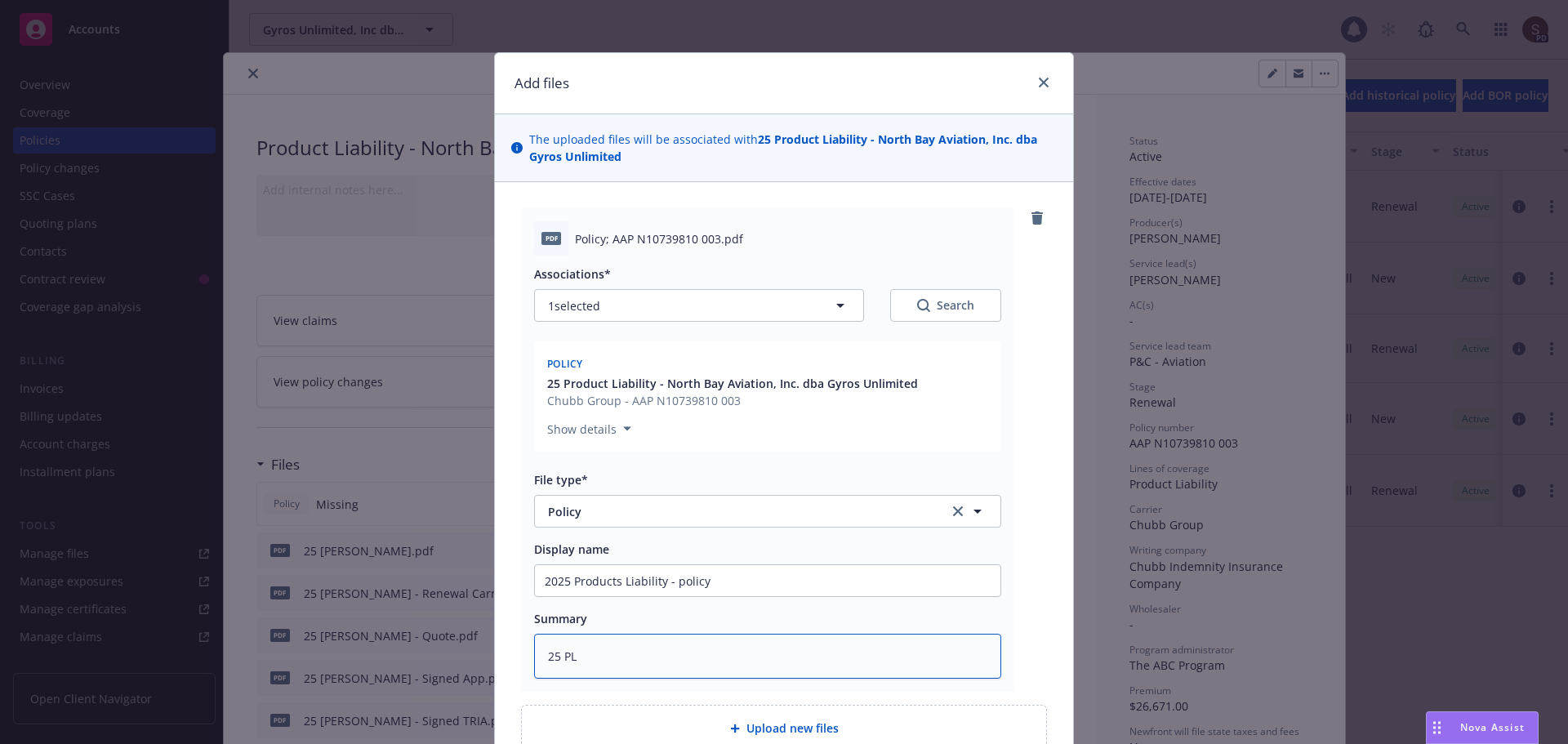
type textarea "x"
type textarea "25 PL"
type textarea "x"
type textarea "25 PL A"
type textarea "x"
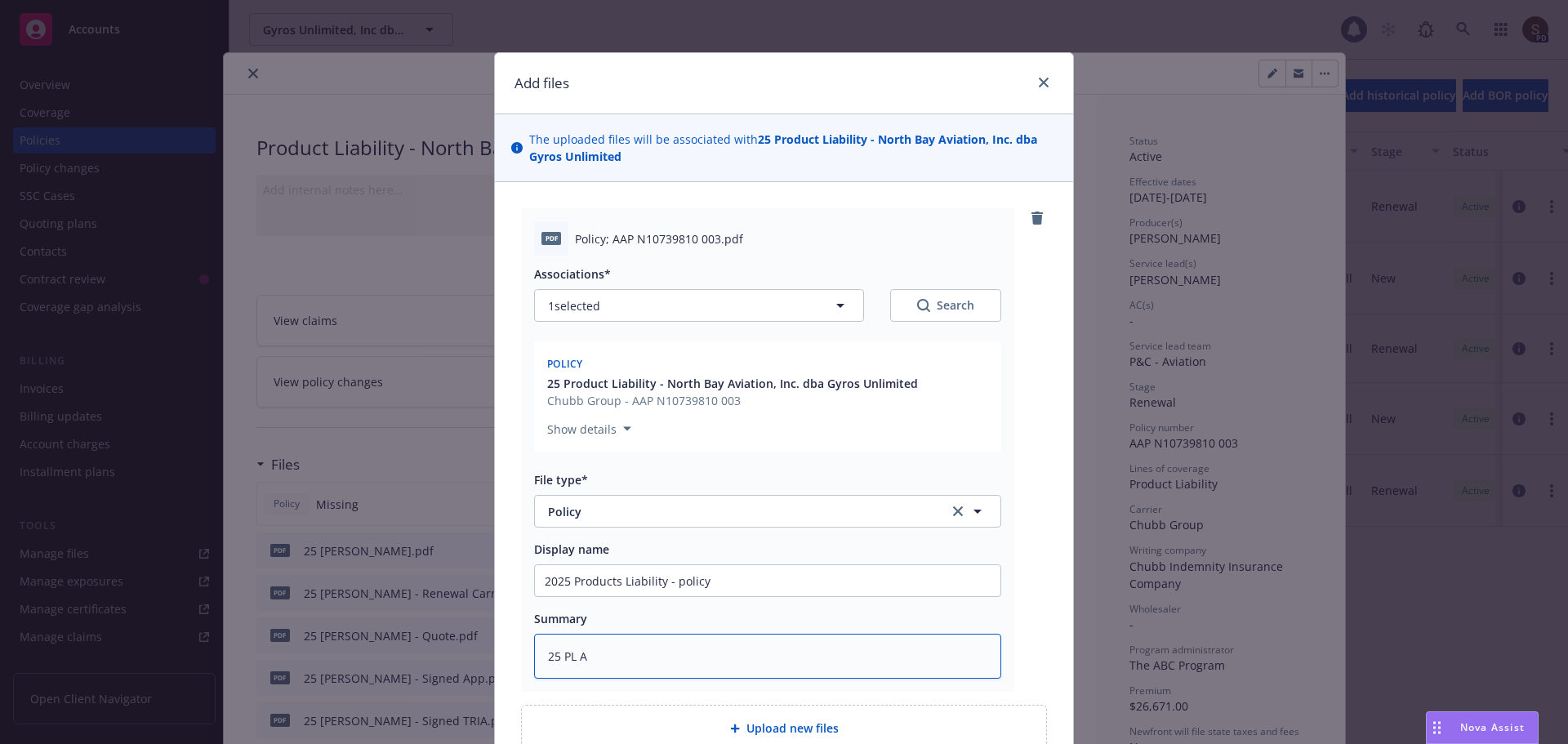
type textarea "25 PL AC"
type textarea "x"
type textarea "25 PL ACE"
type textarea "x"
type textarea "25 PL ACE"
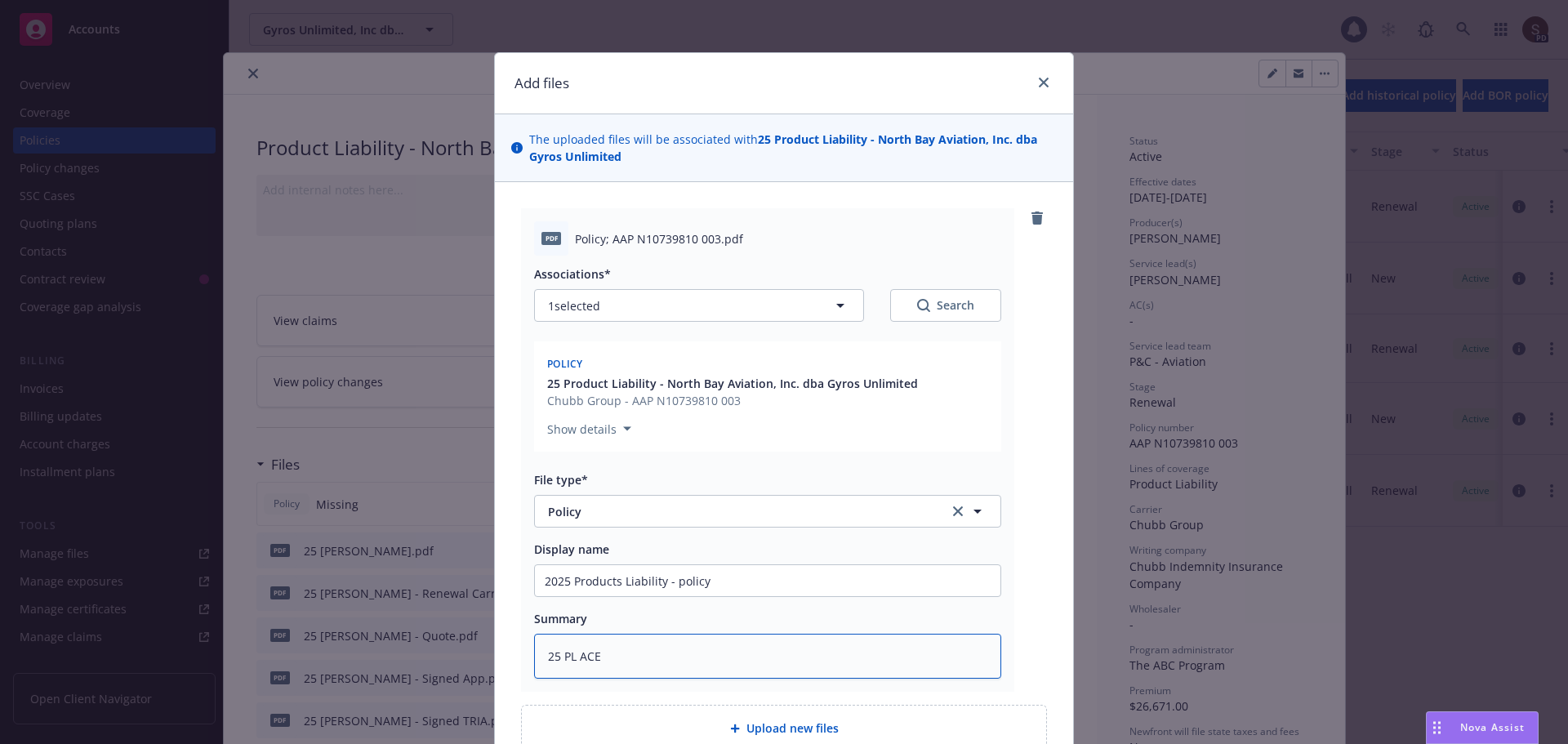
type textarea "x"
type textarea "25 PL ACE -"
type textarea "x"
type textarea "25 PL ACE -"
type textarea "x"
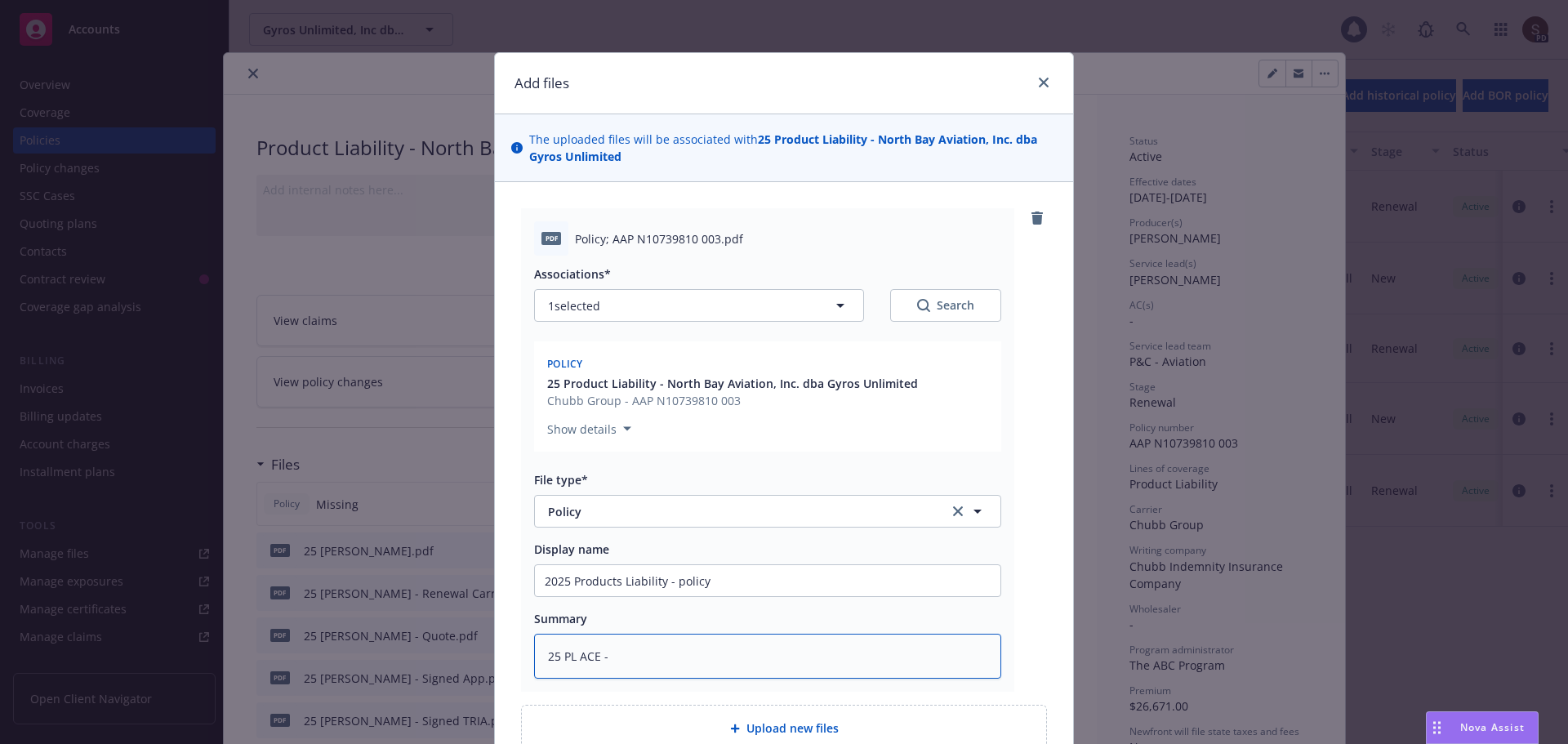
type textarea "25 PL ACE - p"
type textarea "x"
type textarea "25 PL ACE - po"
type textarea "x"
type textarea "25 PL ACE - pol"
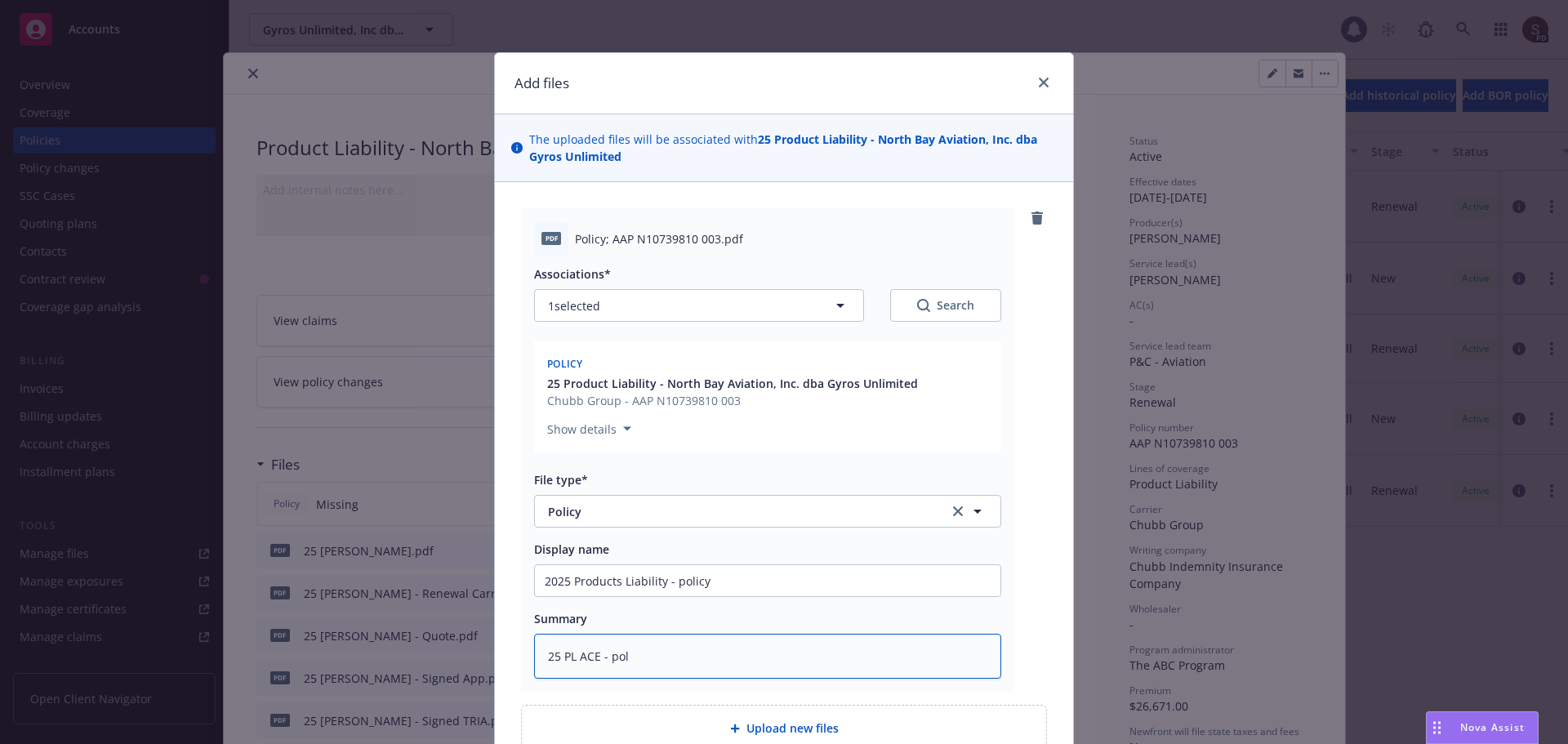
type textarea "x"
type textarea "25 PL ACE - poli"
type textarea "x"
type textarea "25 PL ACE - polic"
type textarea "x"
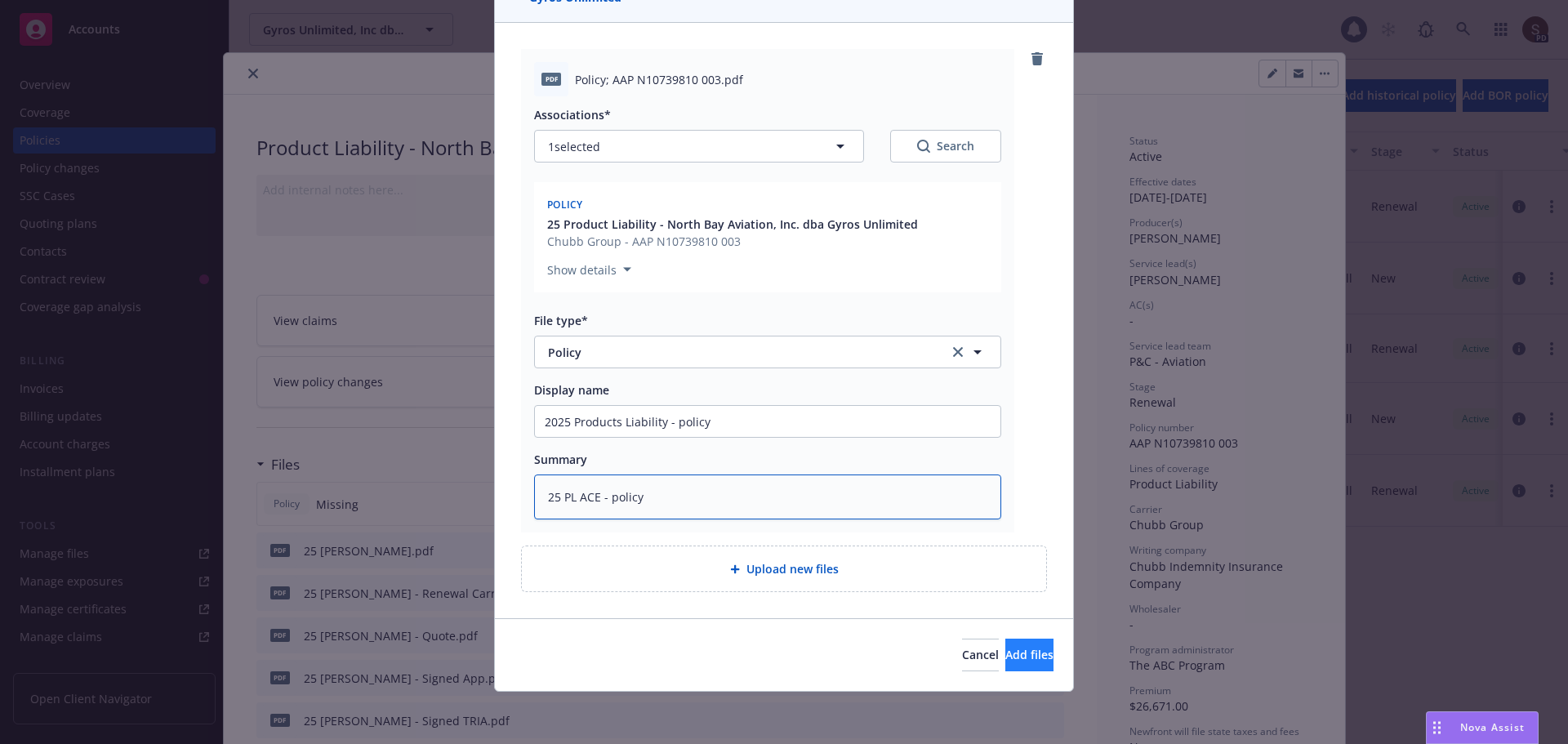
type textarea "25 PL ACE - policy"
click at [1019, 651] on span "Add files" at bounding box center [1029, 654] width 48 height 16
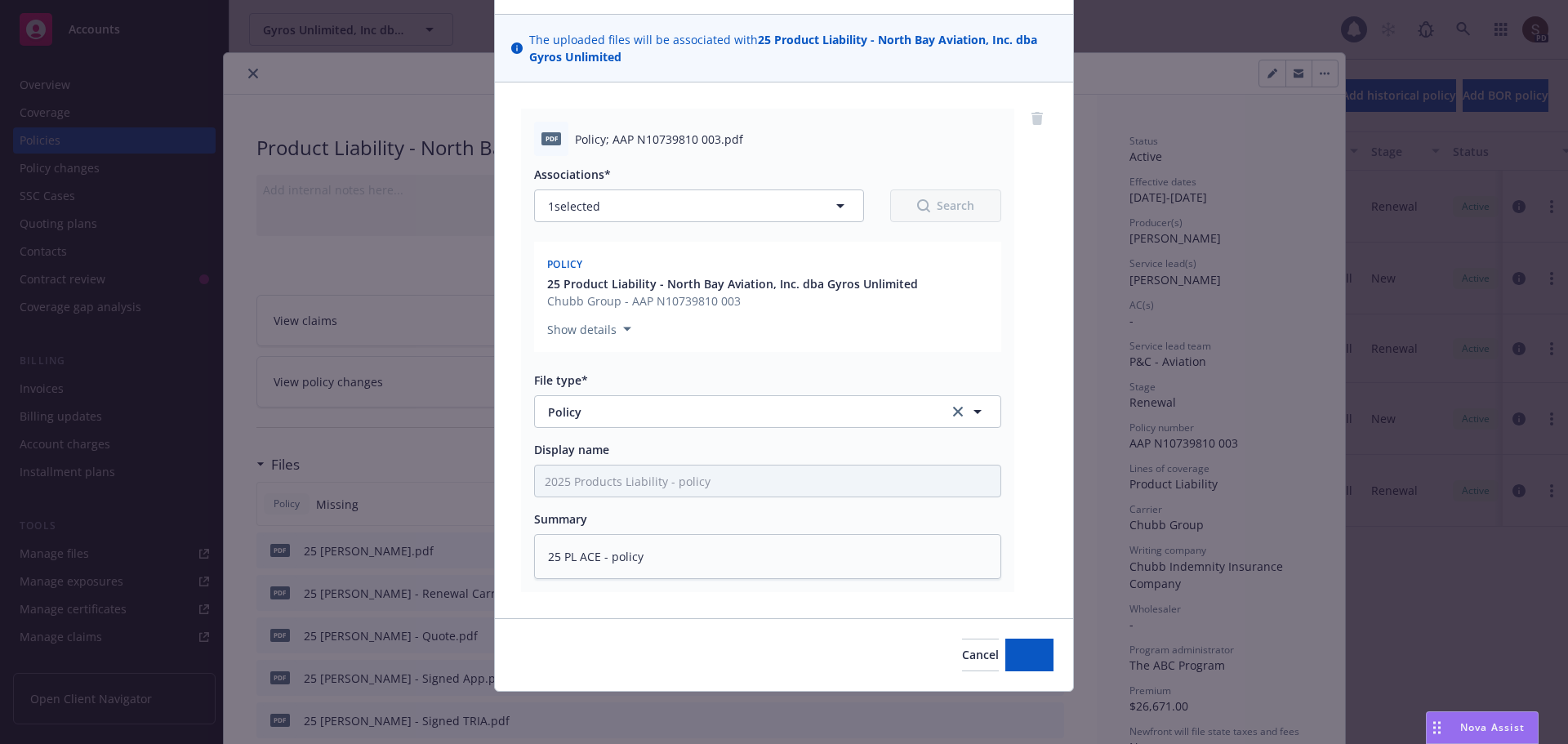
scroll to position [100, 0]
type textarea "x"
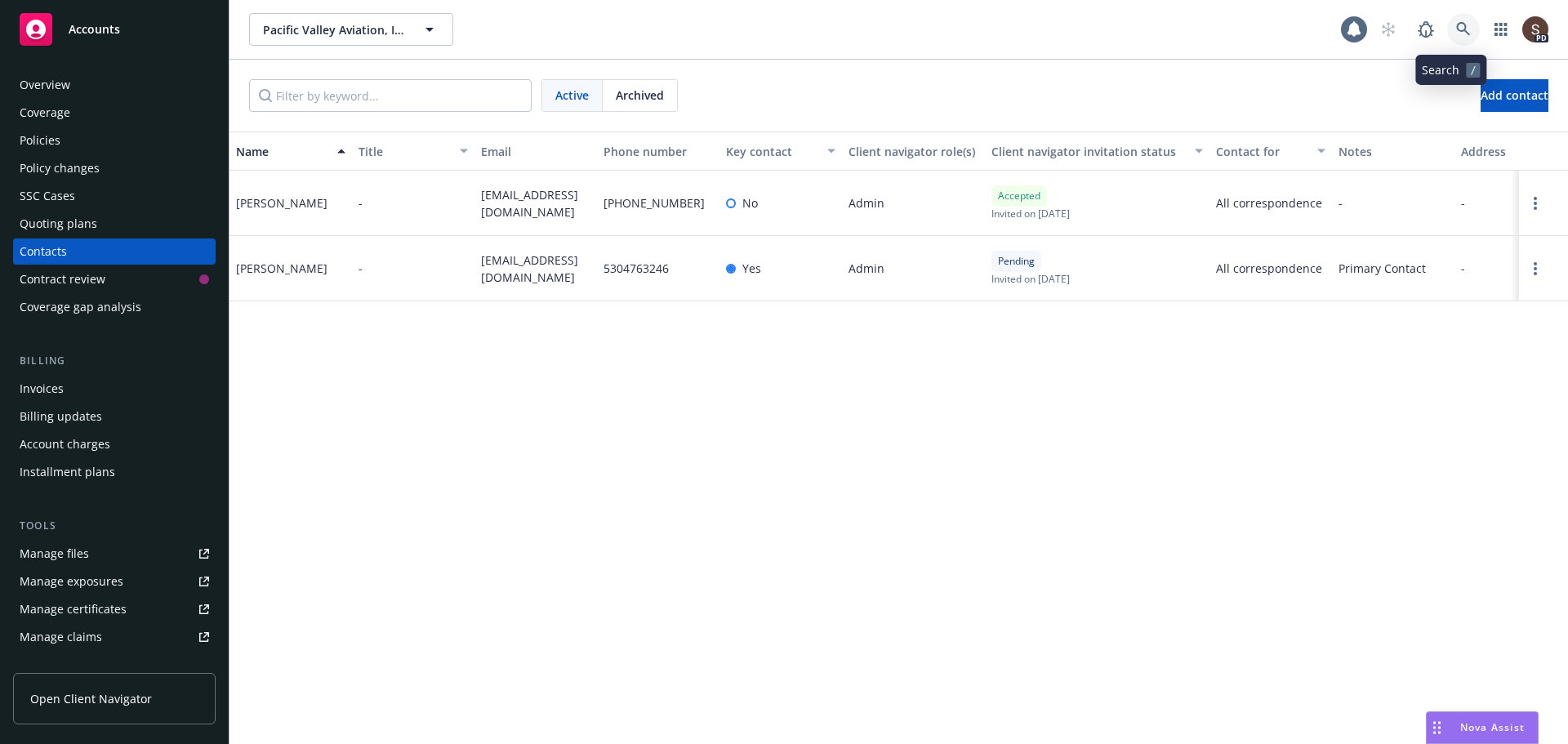
click at [1456, 25] on icon at bounding box center [1463, 30] width 15 height 15
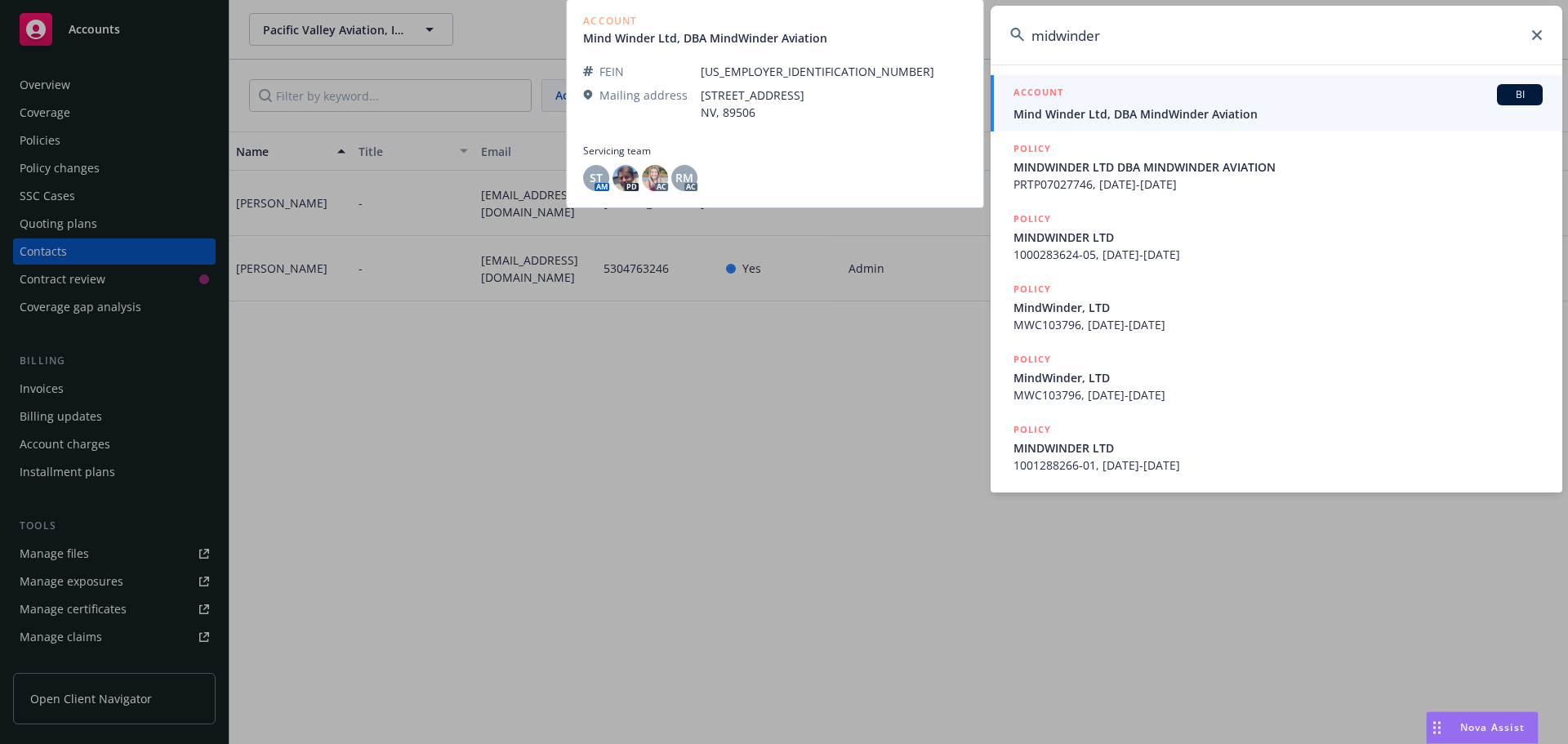
type input "midwinder"
click at [1162, 115] on span "Mind Winder Ltd, DBA MindWinder Aviation" at bounding box center [1278, 114] width 529 height 18
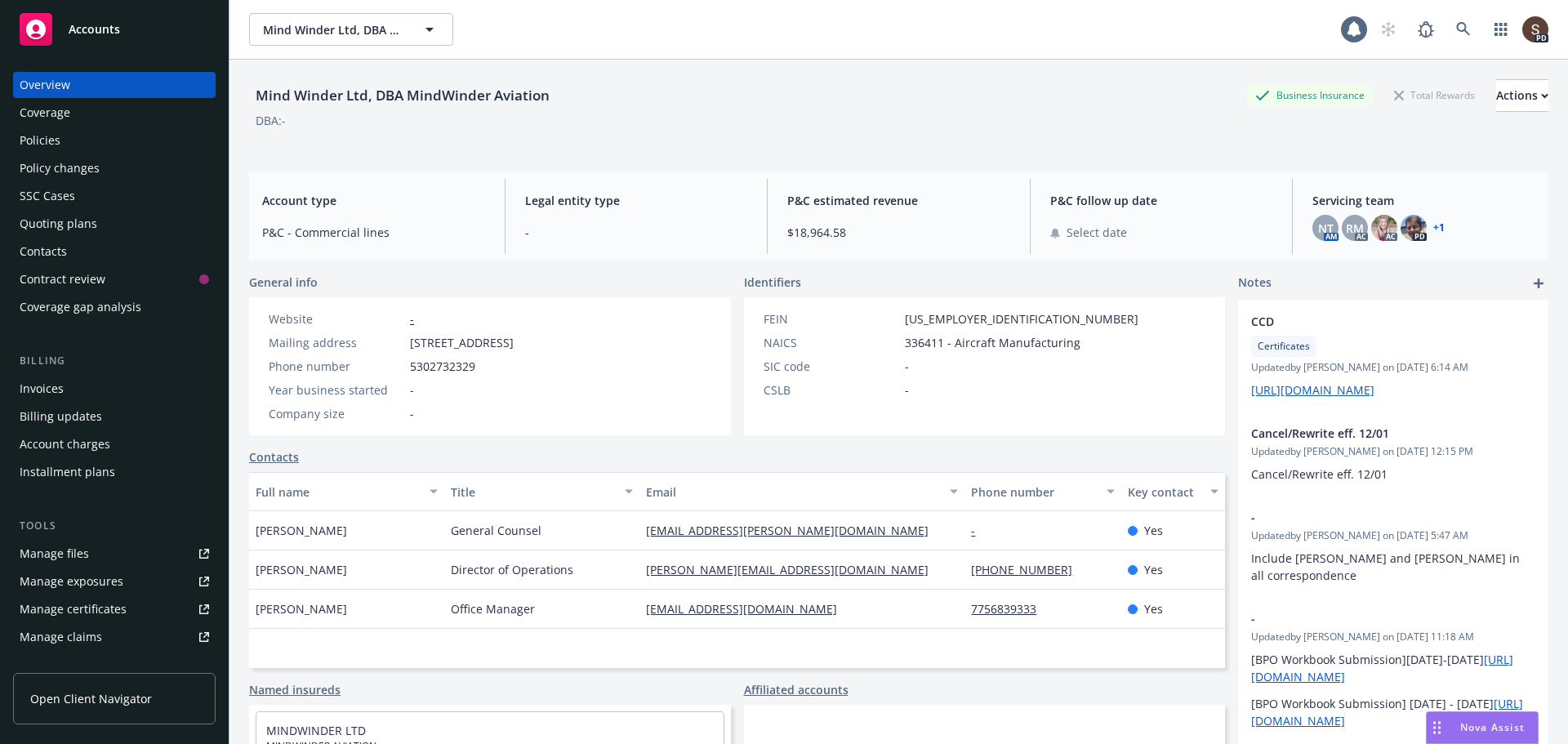
click at [82, 142] on div "Policies" at bounding box center [114, 141] width 190 height 26
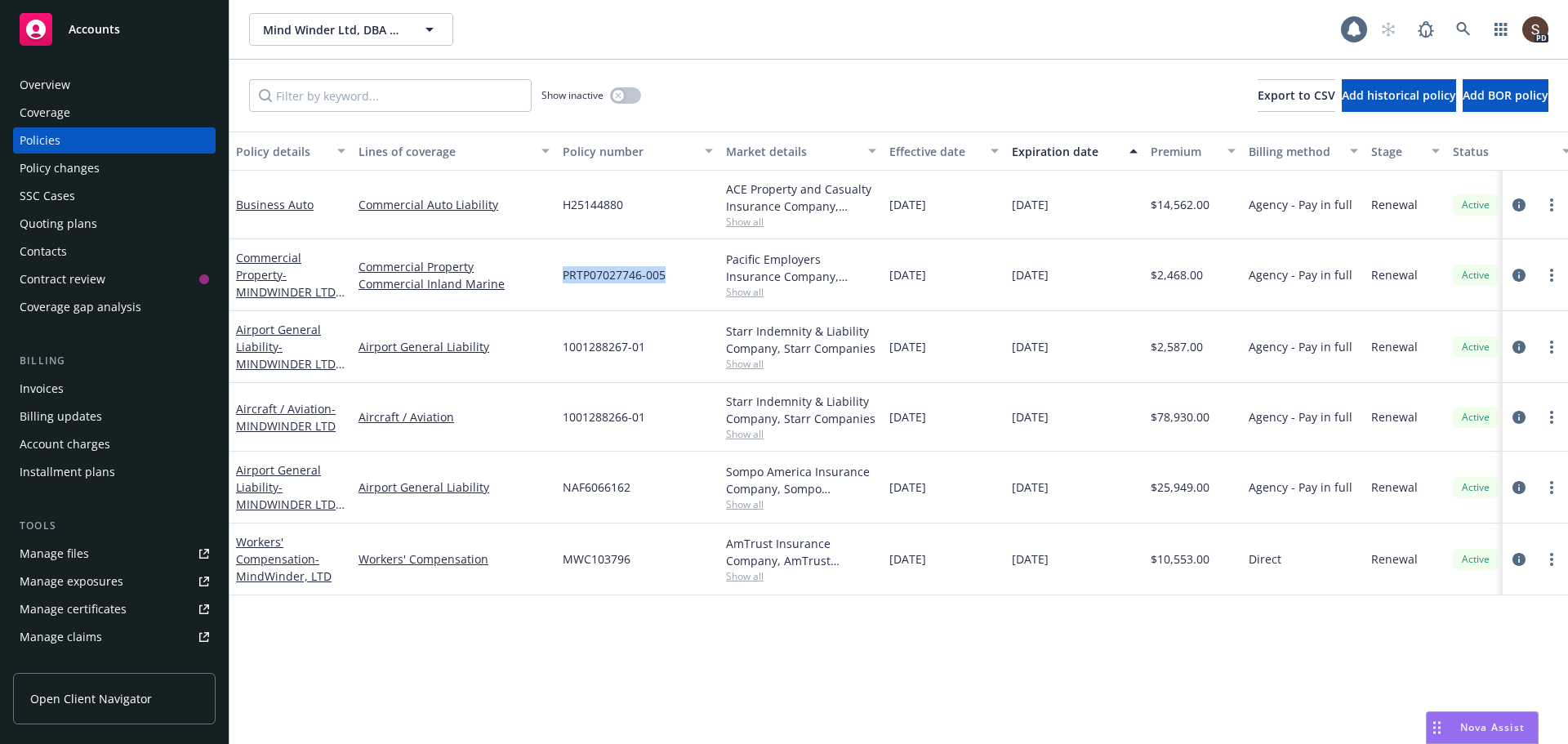
drag, startPoint x: 562, startPoint y: 266, endPoint x: 688, endPoint y: 267, distance: 126.0
click at [688, 267] on div "PRTP07027746-005" at bounding box center [638, 275] width 163 height 72
click at [591, 276] on span "PRTP07027746-005" at bounding box center [614, 275] width 103 height 18
drag, startPoint x: 564, startPoint y: 273, endPoint x: 663, endPoint y: 282, distance: 99.4
click at [663, 282] on span "PRTP07027746-005" at bounding box center [614, 275] width 103 height 18
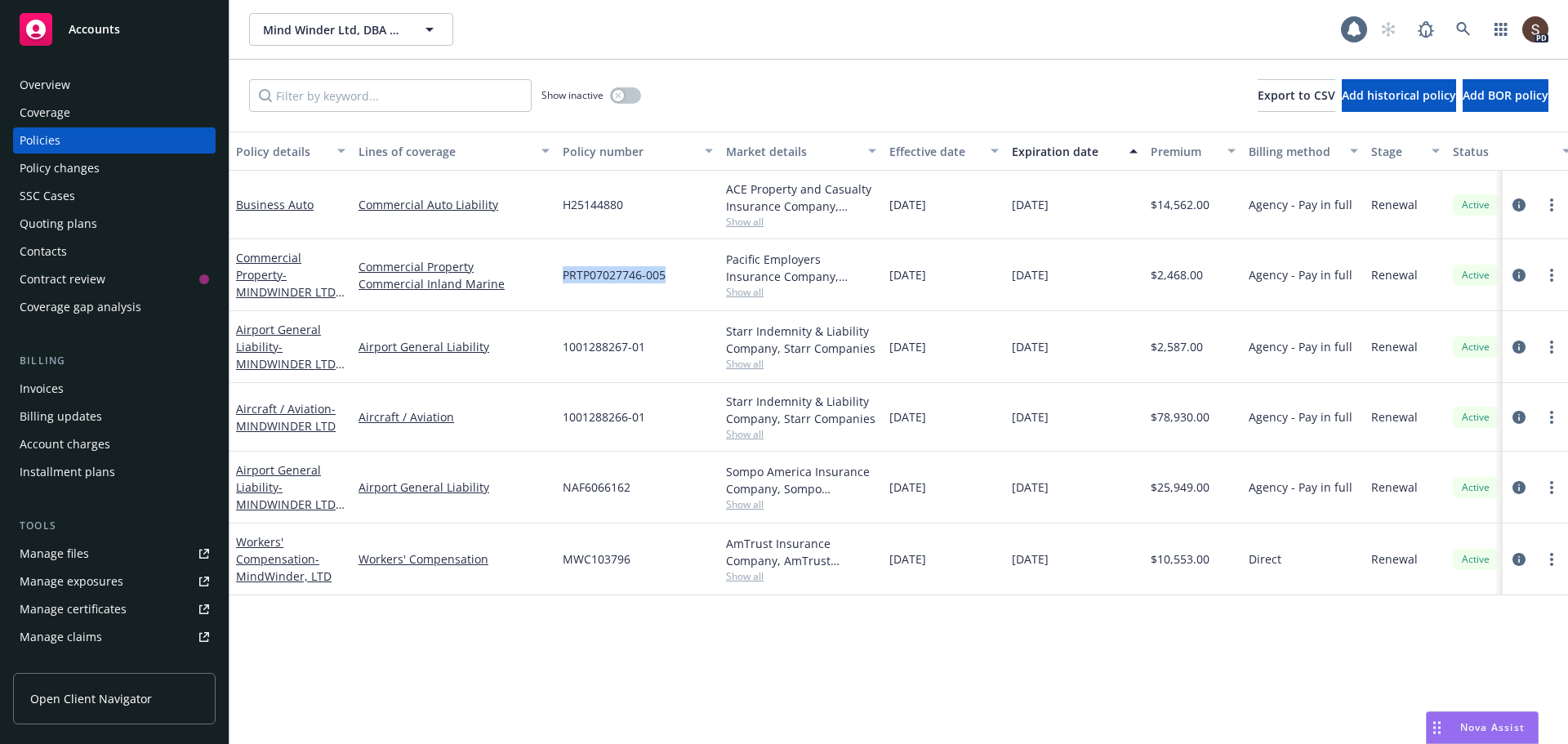
copy span "PRTP07027746-005"
click at [72, 557] on div "Manage files" at bounding box center [54, 553] width 69 height 26
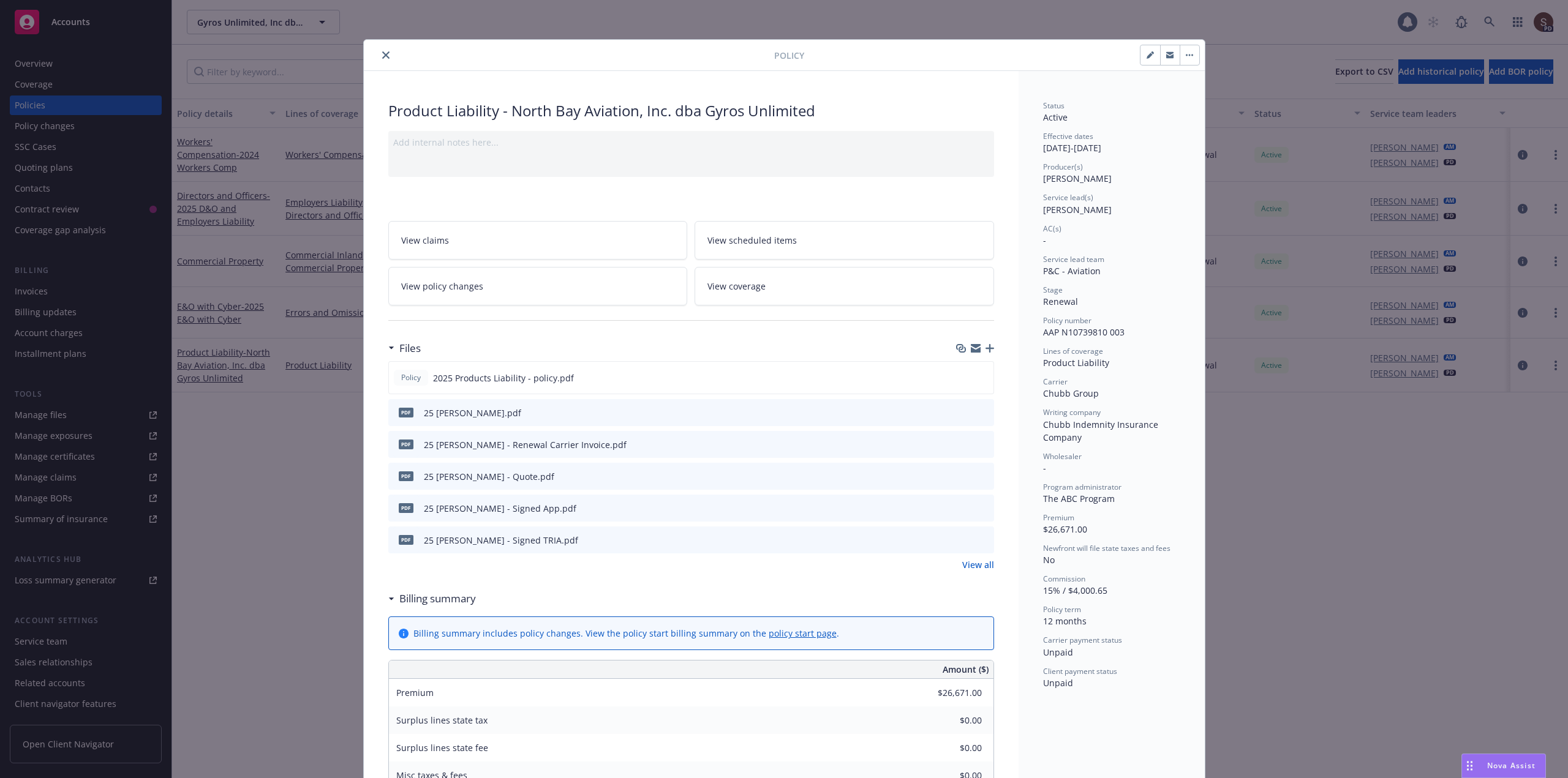
scroll to position [37, 0]
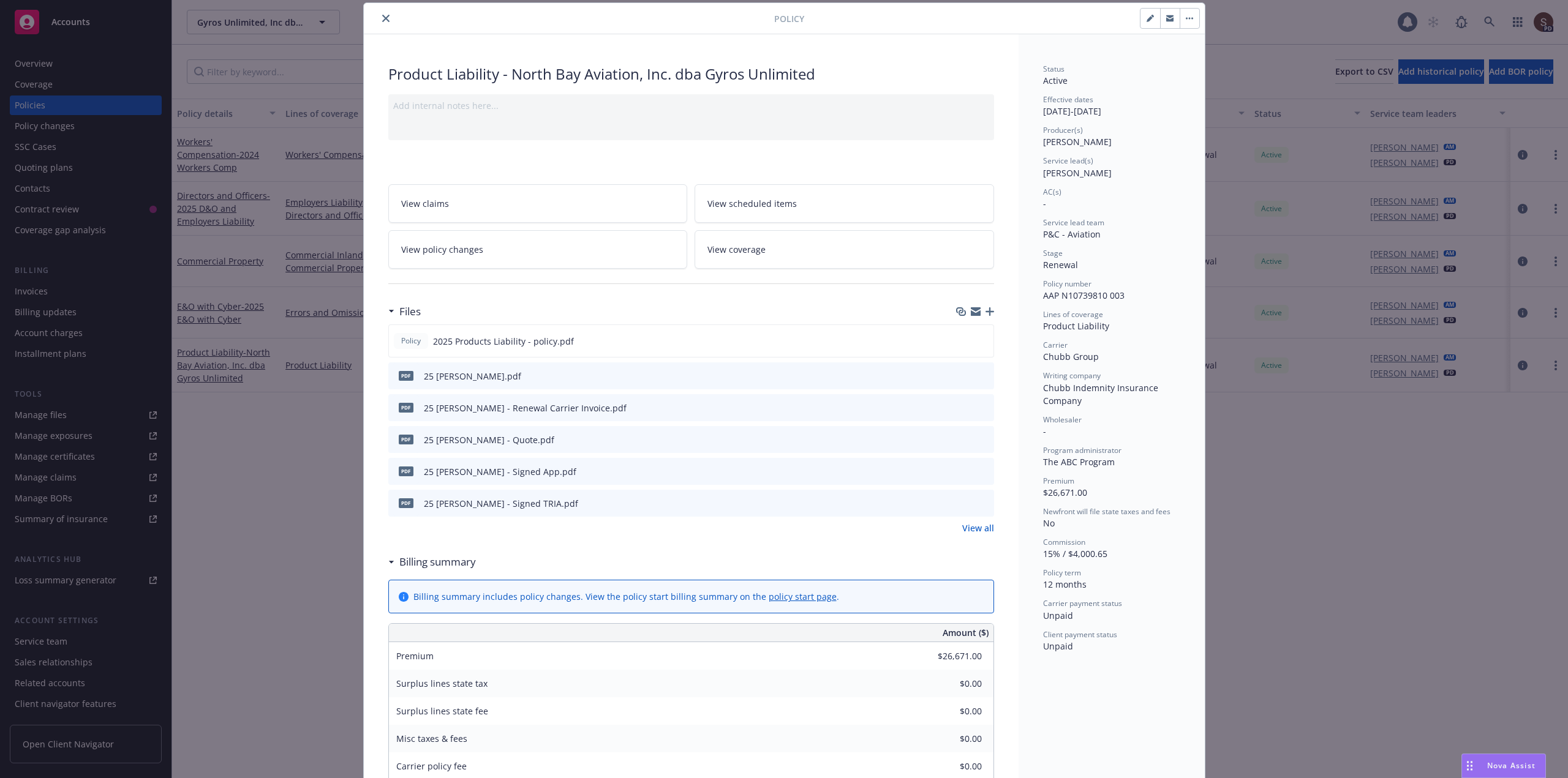
click at [382, 18] on icon "close" at bounding box center [385, 18] width 8 height 8
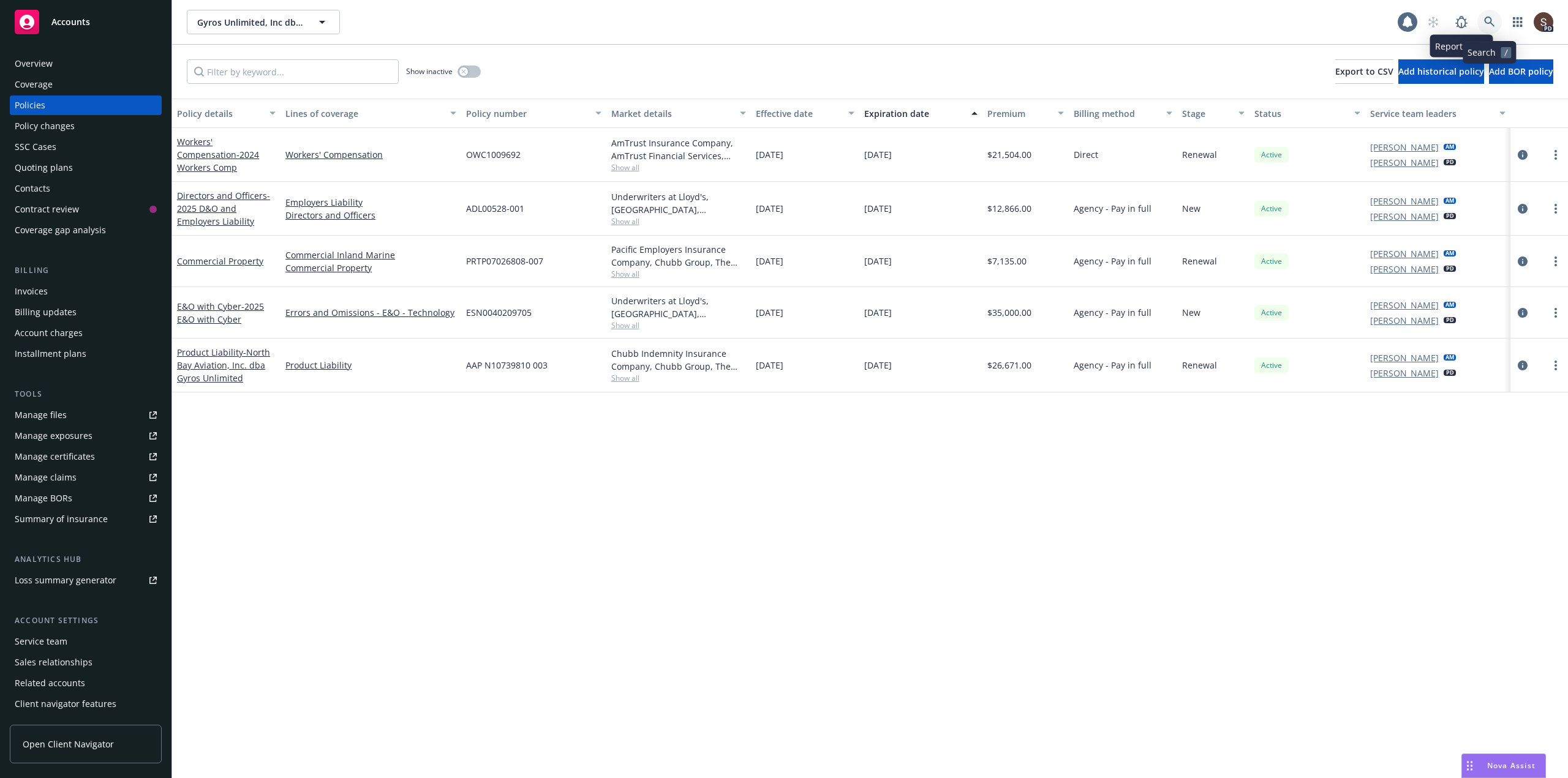
click at [1480, 19] on link at bounding box center [1489, 22] width 24 height 24
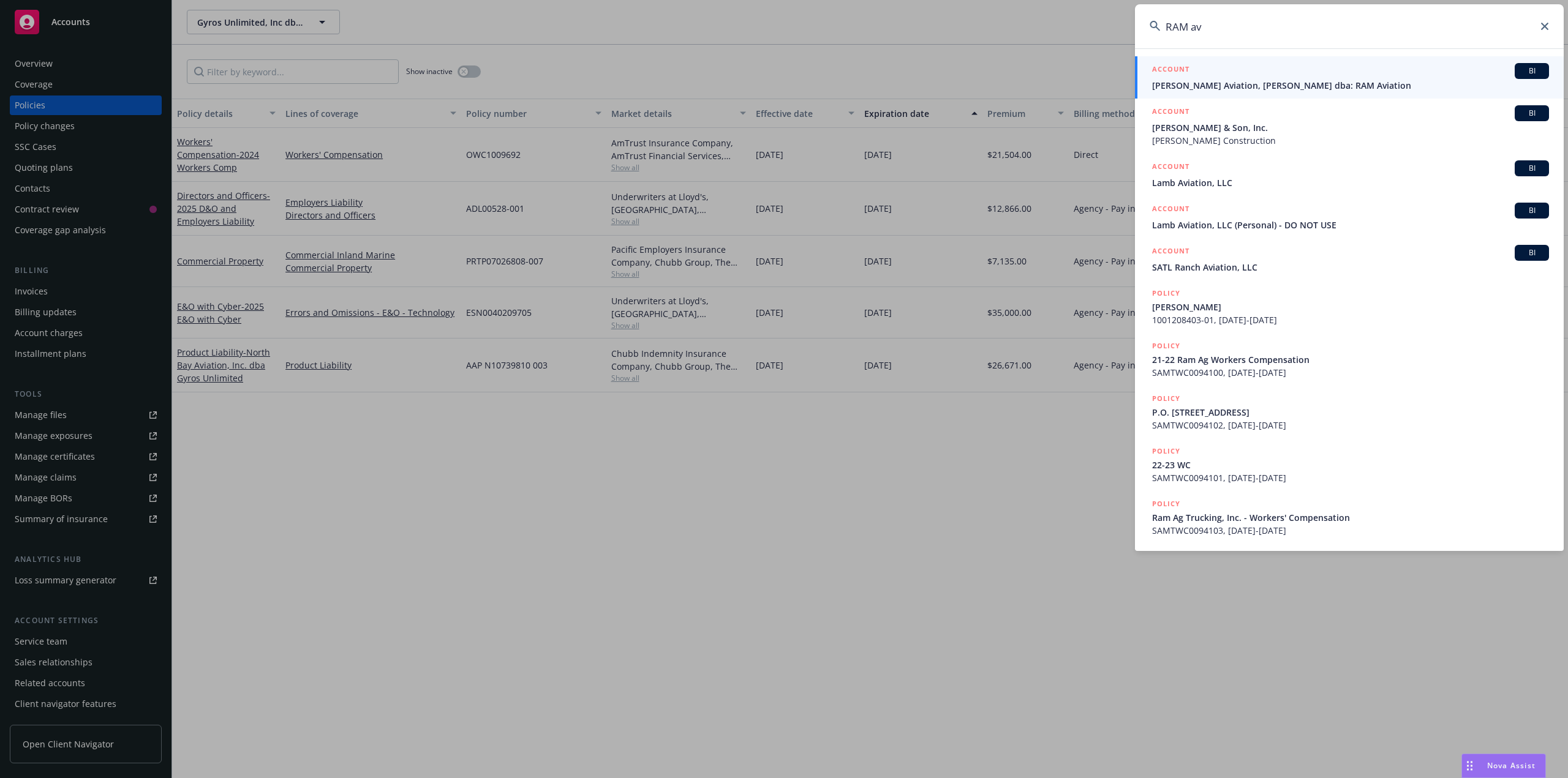
type input "RAM av"
click at [1265, 83] on span "[PERSON_NAME] Aviation, [PERSON_NAME] dba: RAM Aviation" at bounding box center [1351, 85] width 397 height 13
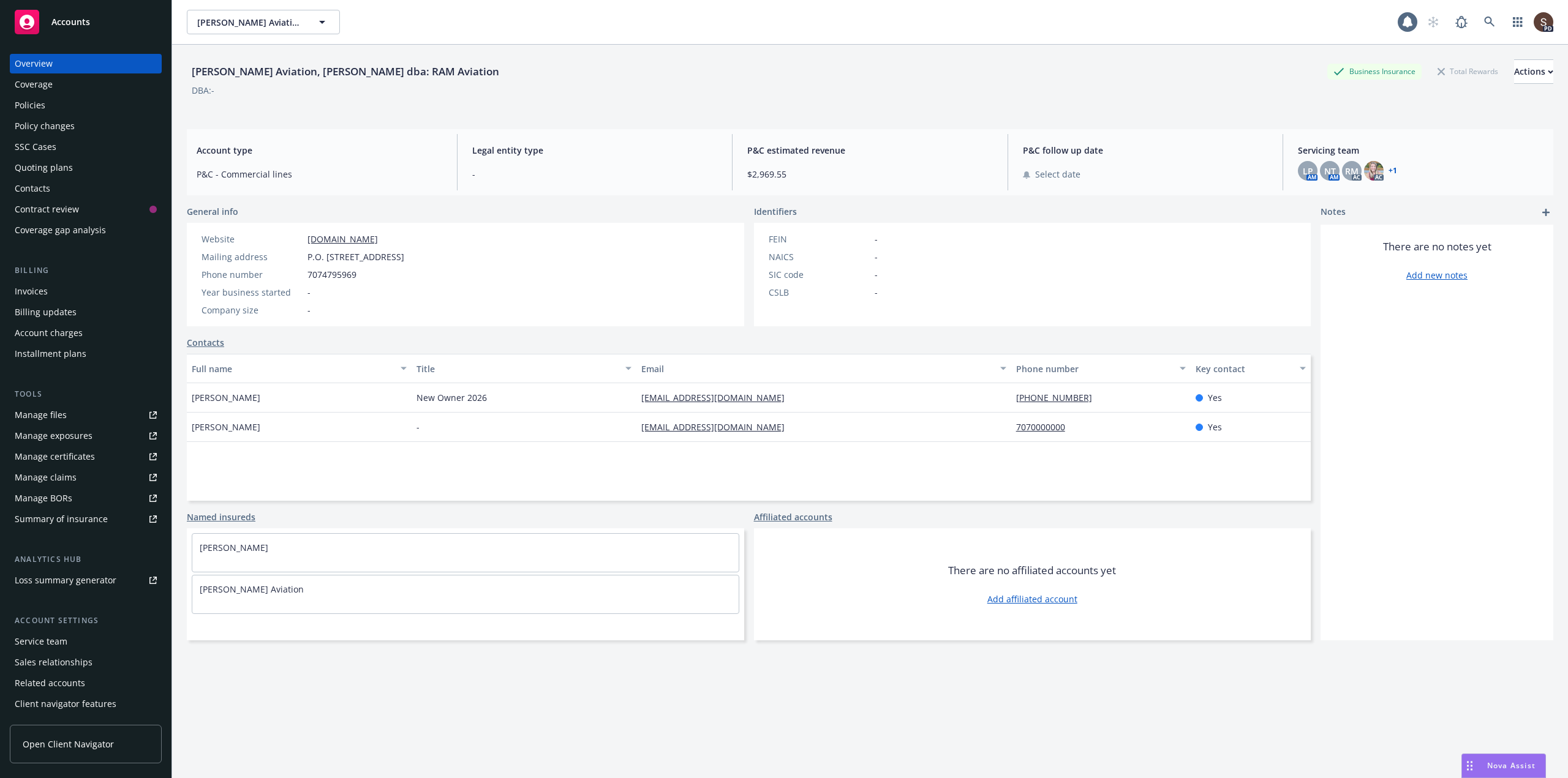
click at [34, 98] on div "Policies" at bounding box center [30, 105] width 31 height 19
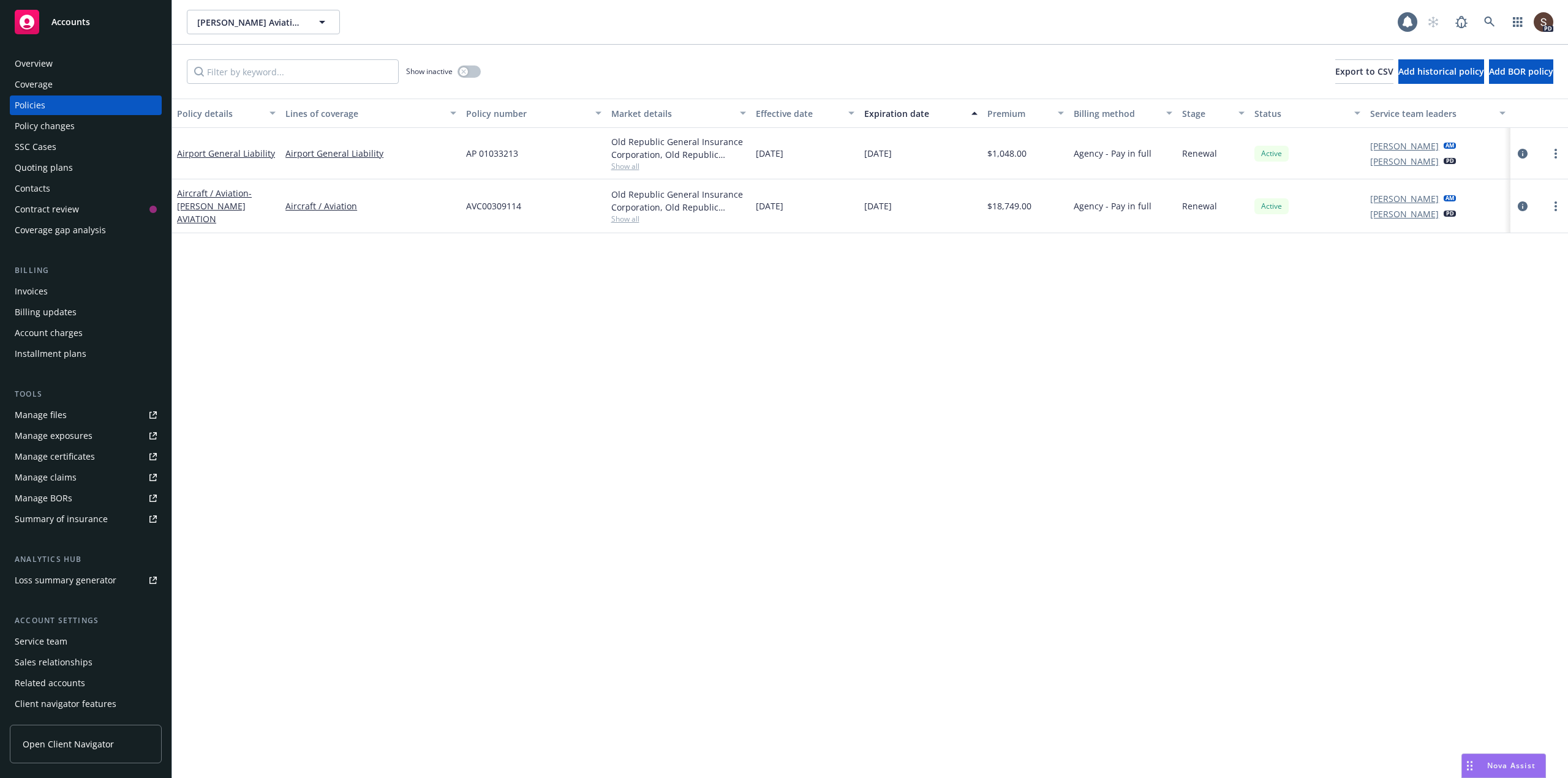
click at [53, 411] on div "Manage files" at bounding box center [40, 415] width 52 height 19
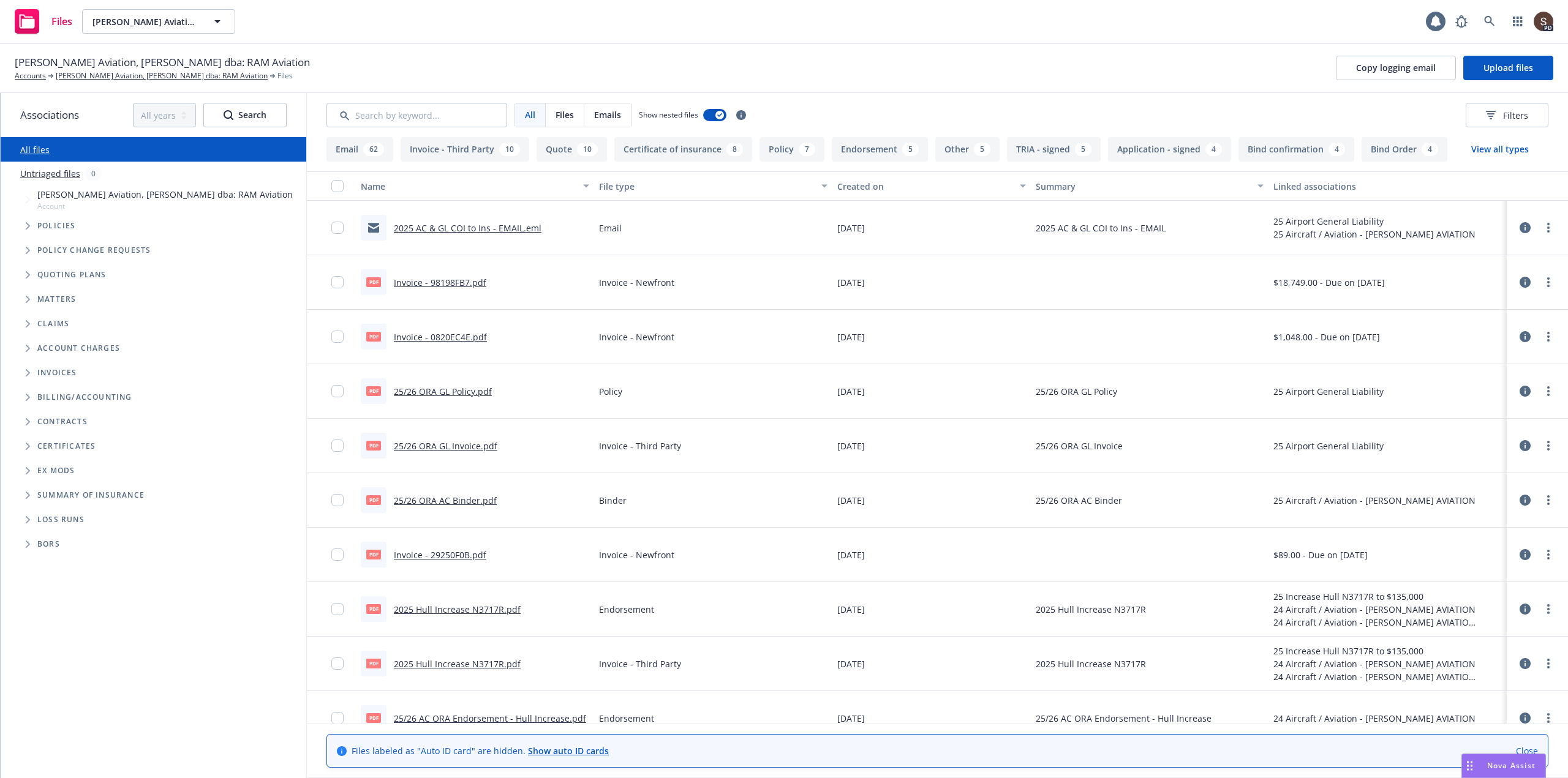
click at [418, 389] on link "25/26 ORA GL Policy.pdf" at bounding box center [442, 391] width 98 height 12
click at [152, 76] on link "[PERSON_NAME] Aviation, [PERSON_NAME] dba: RAM Aviation" at bounding box center [161, 76] width 212 height 11
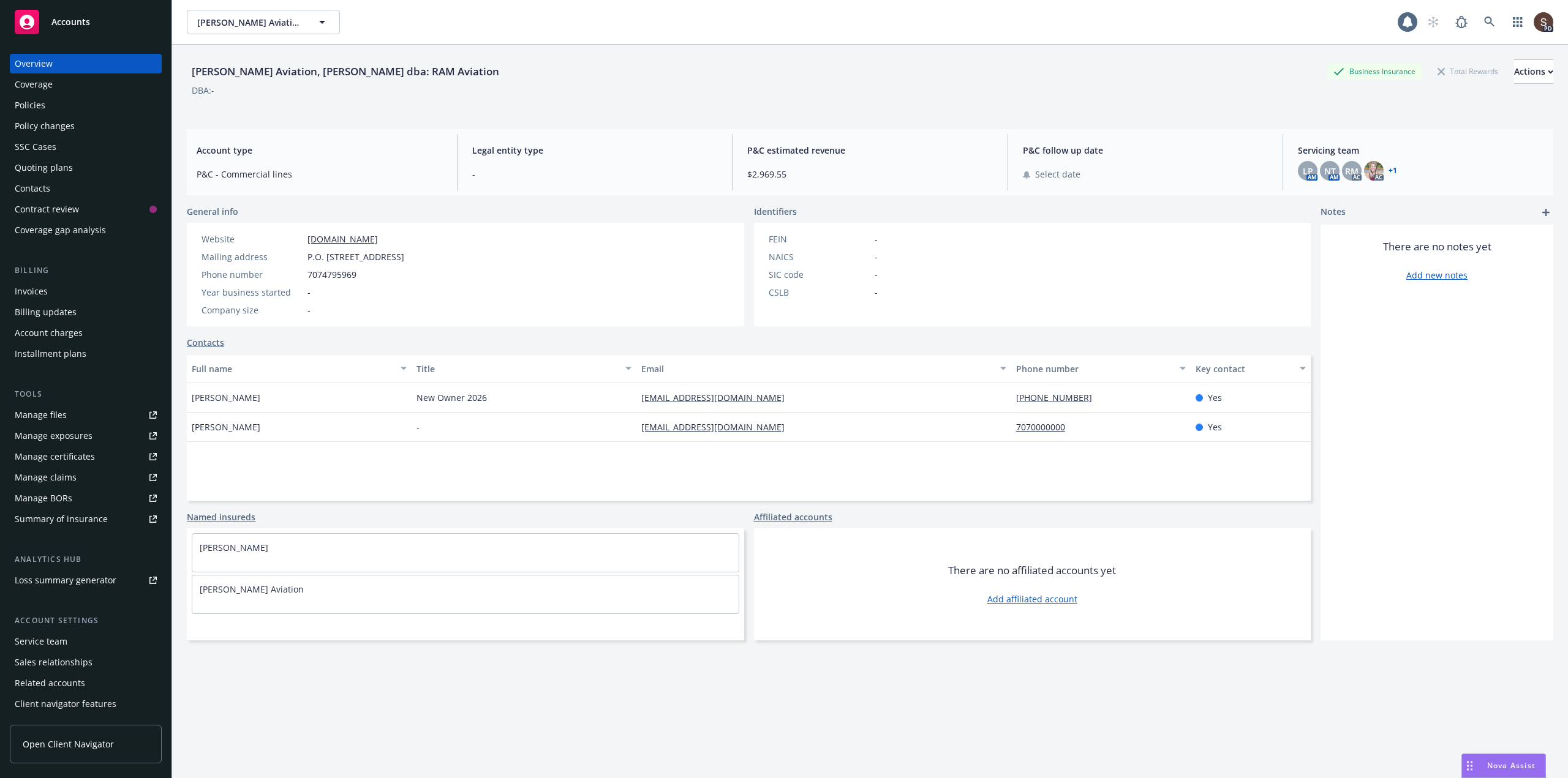
click at [37, 105] on div "Policies" at bounding box center [30, 105] width 31 height 19
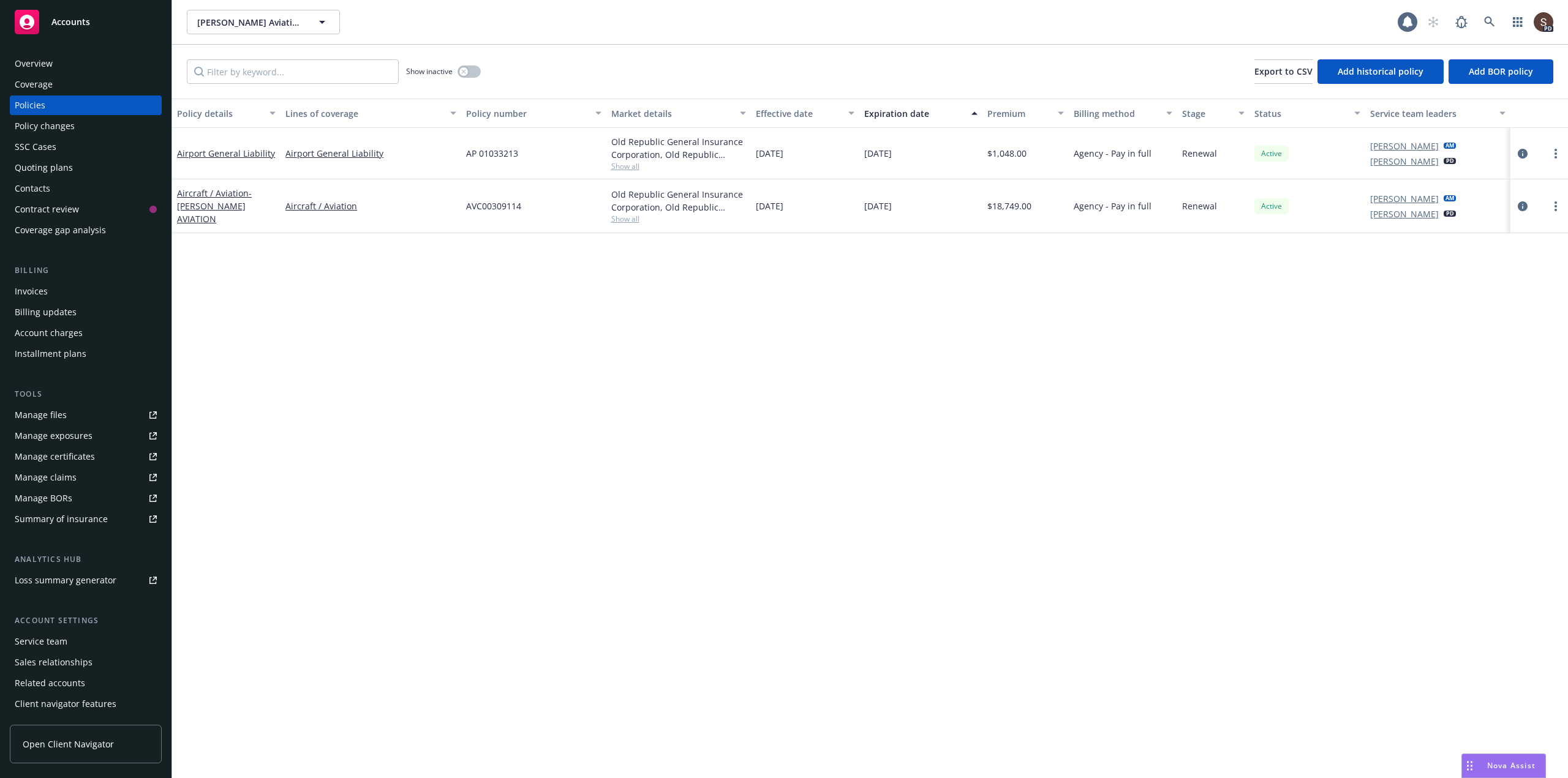
click at [26, 289] on div "Invoices" at bounding box center [31, 291] width 33 height 19
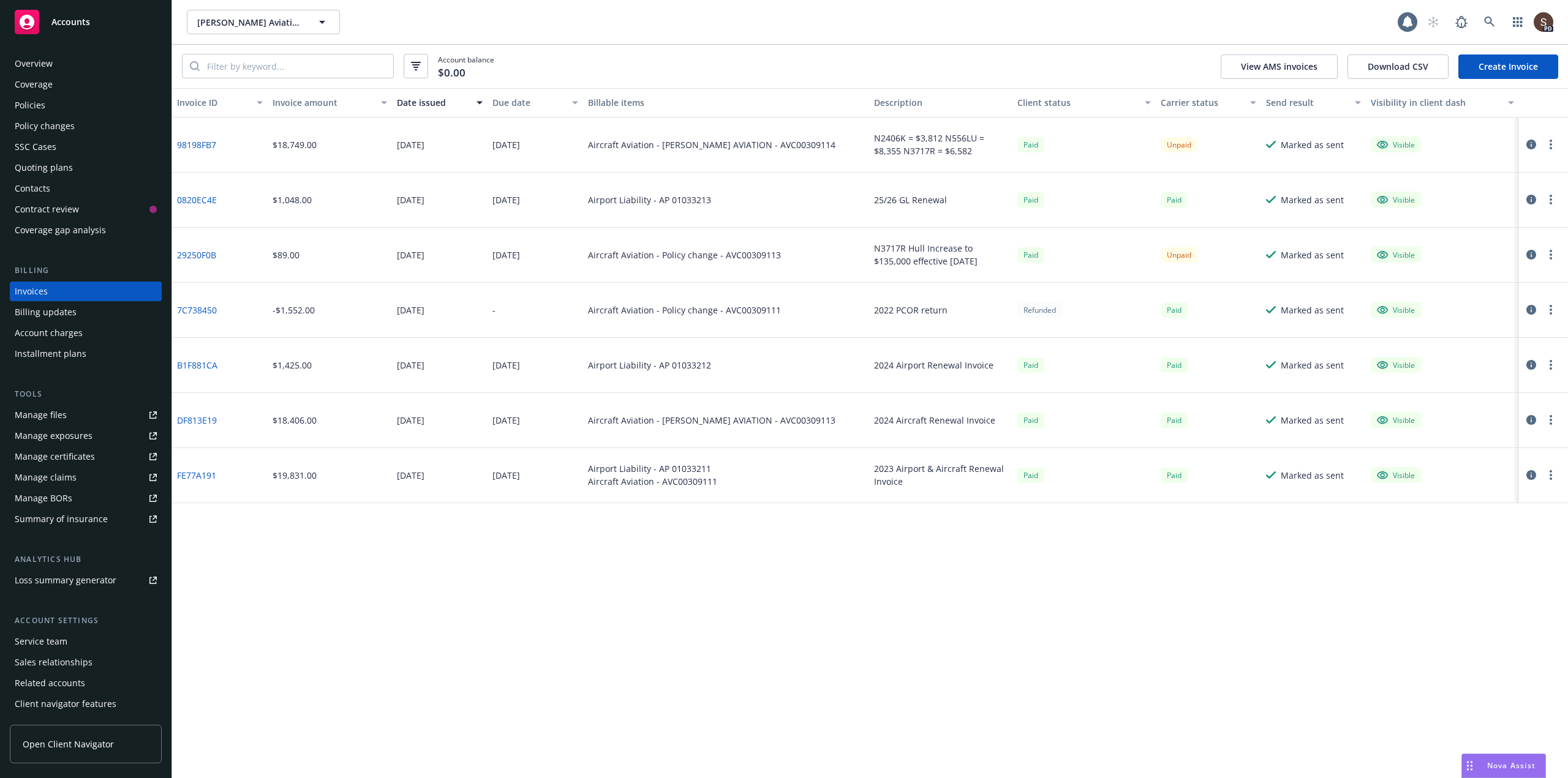
click at [44, 418] on div "Manage files" at bounding box center [40, 415] width 52 height 19
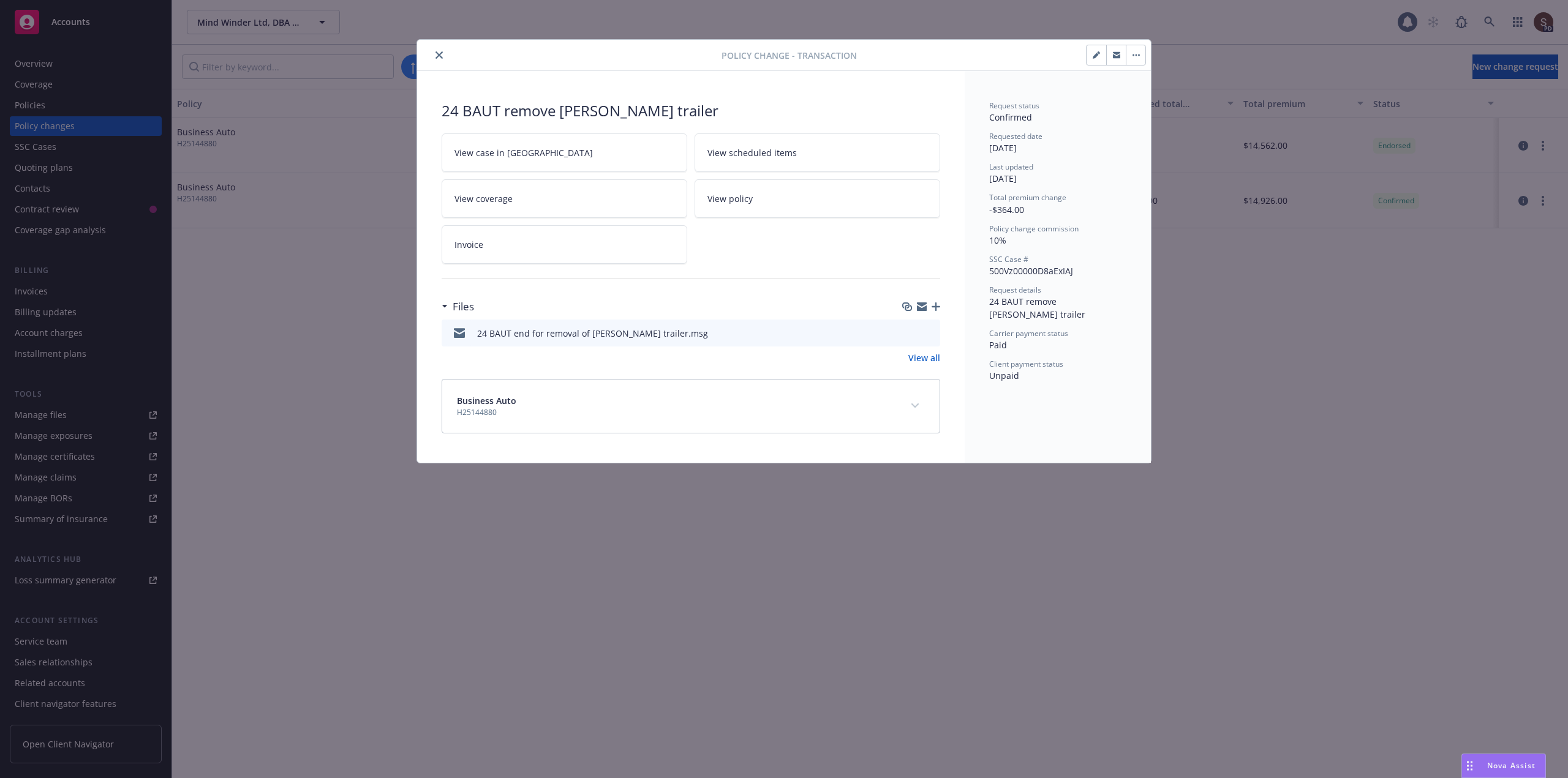
click at [435, 57] on icon "close" at bounding box center [439, 55] width 8 height 8
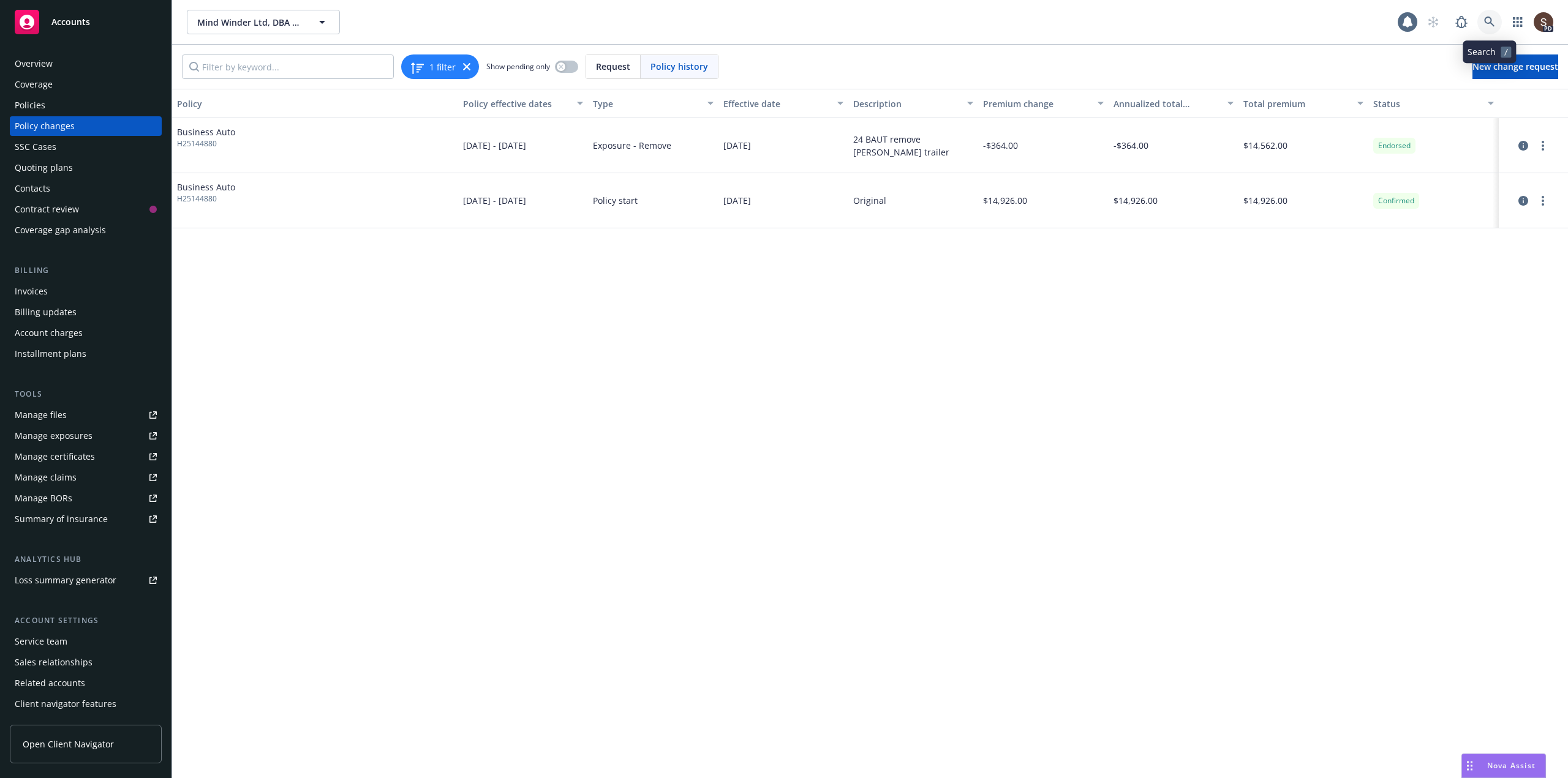
click at [1493, 21] on icon at bounding box center [1490, 22] width 11 height 11
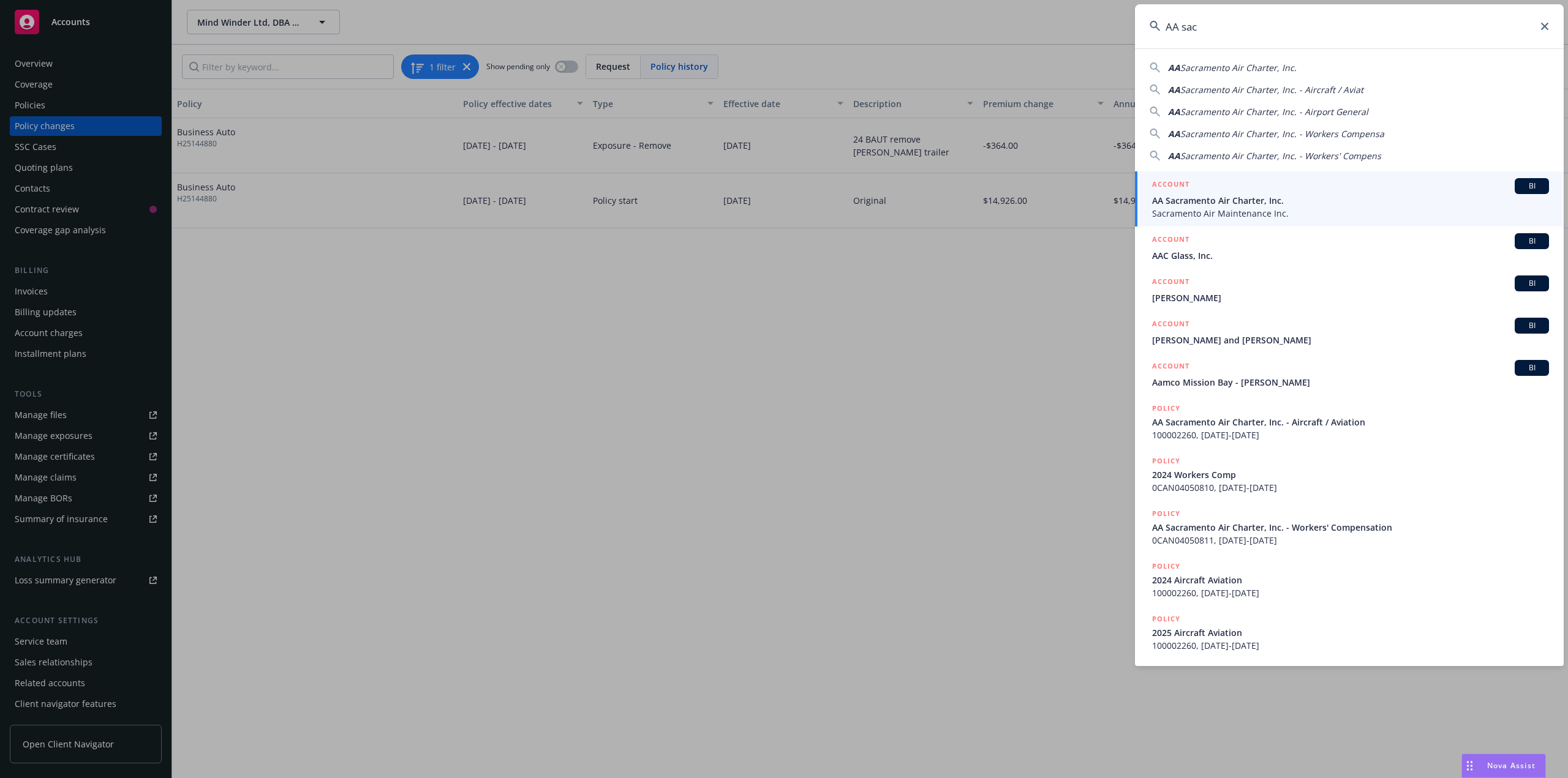
type input "AA sac"
click at [1183, 203] on span "AA Sacramento Air Charter, Inc." at bounding box center [1351, 201] width 397 height 13
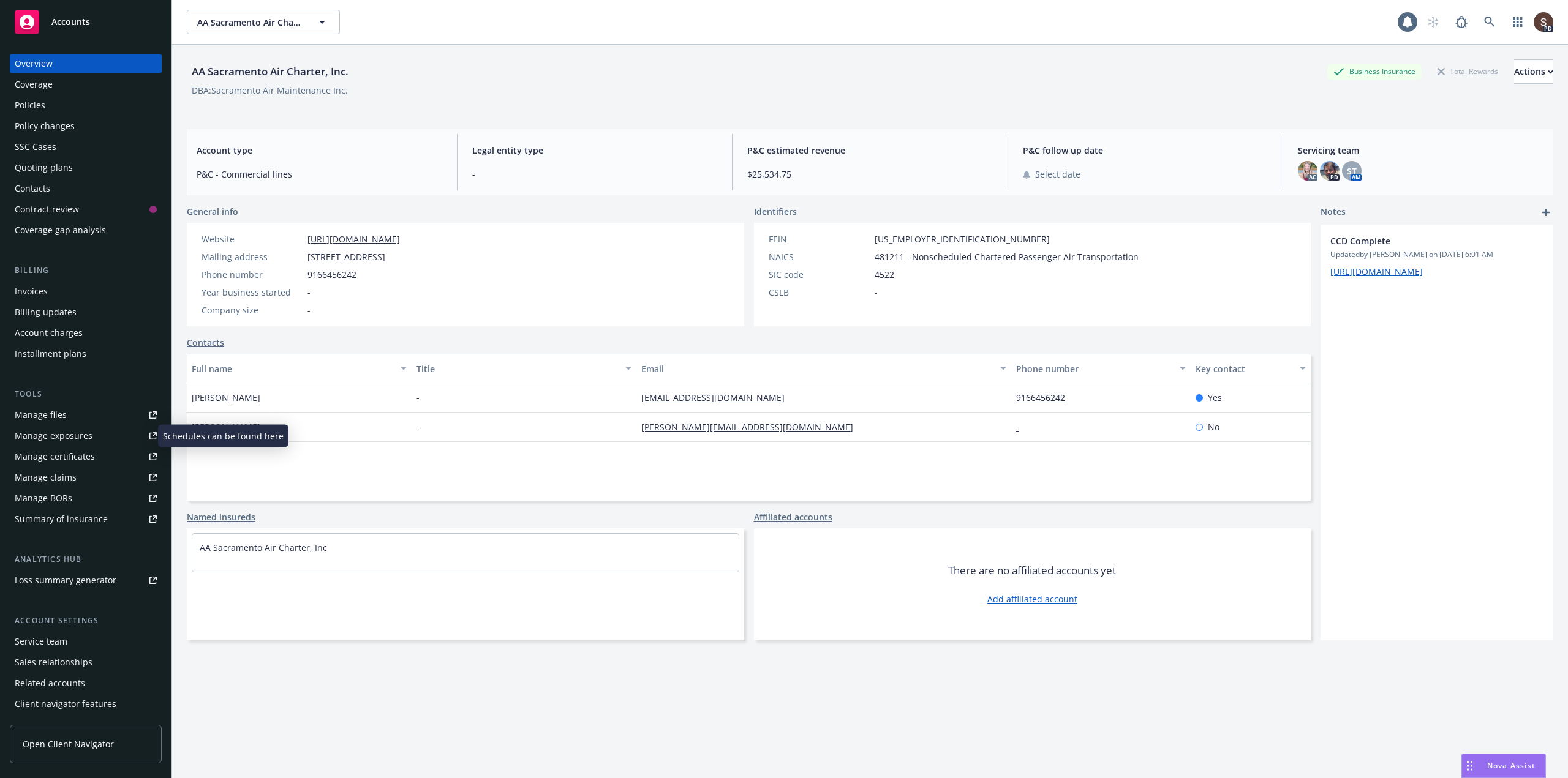
click at [85, 437] on div "Manage exposures" at bounding box center [53, 436] width 78 height 19
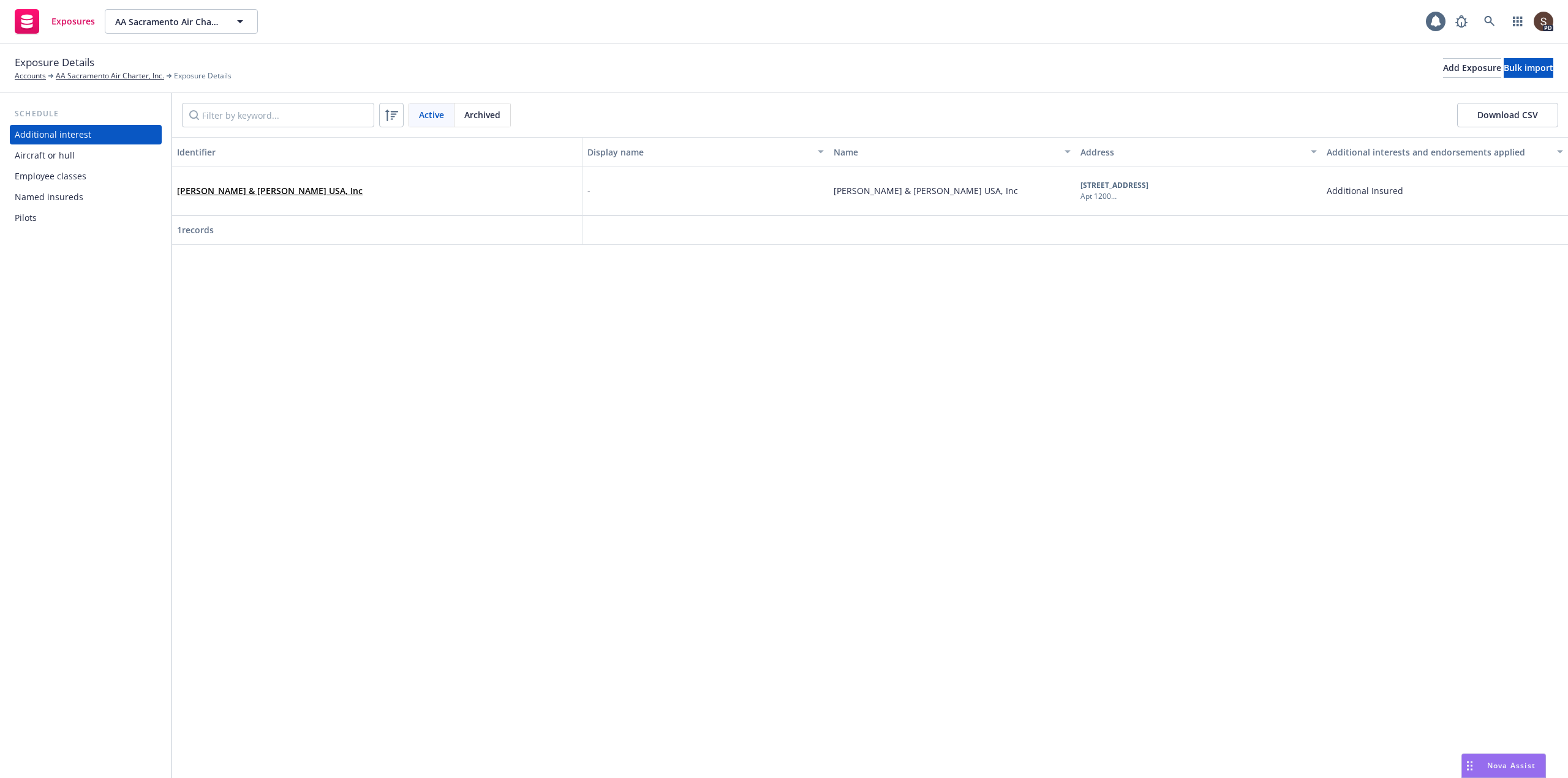
click at [34, 155] on div "Aircraft or hull" at bounding box center [44, 155] width 60 height 19
